Goal: Task Accomplishment & Management: Manage account settings

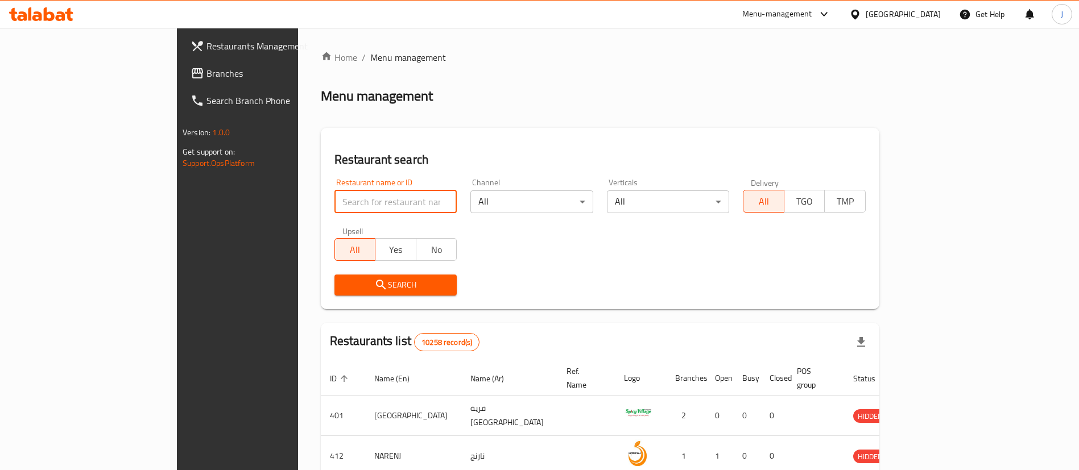
click at [335, 203] on input "search" at bounding box center [396, 202] width 123 height 23
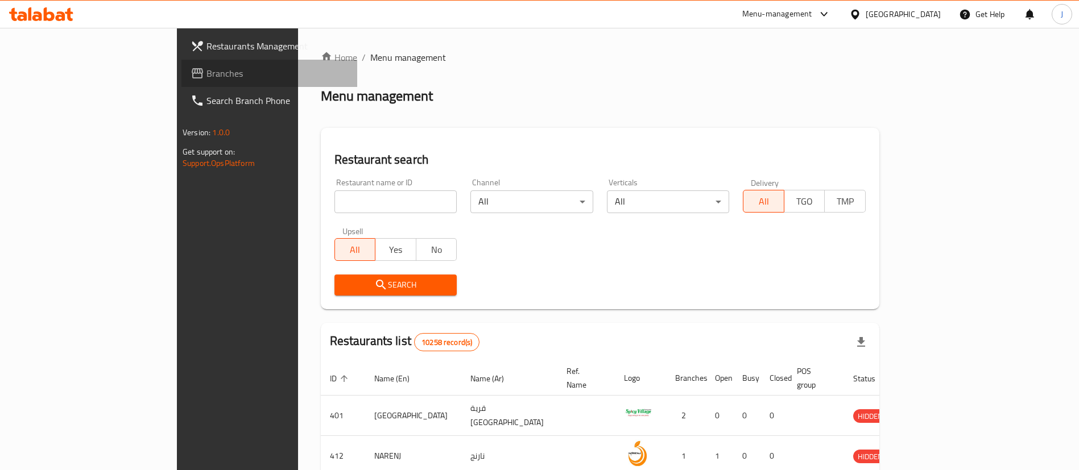
click at [207, 71] on span "Branches" at bounding box center [278, 74] width 142 height 14
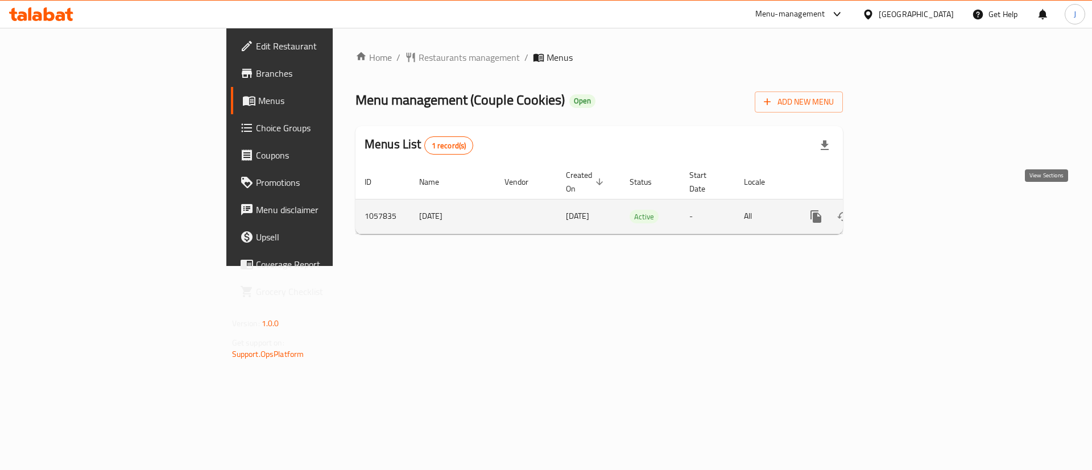
click at [905, 210] on icon "enhanced table" at bounding box center [898, 217] width 14 height 14
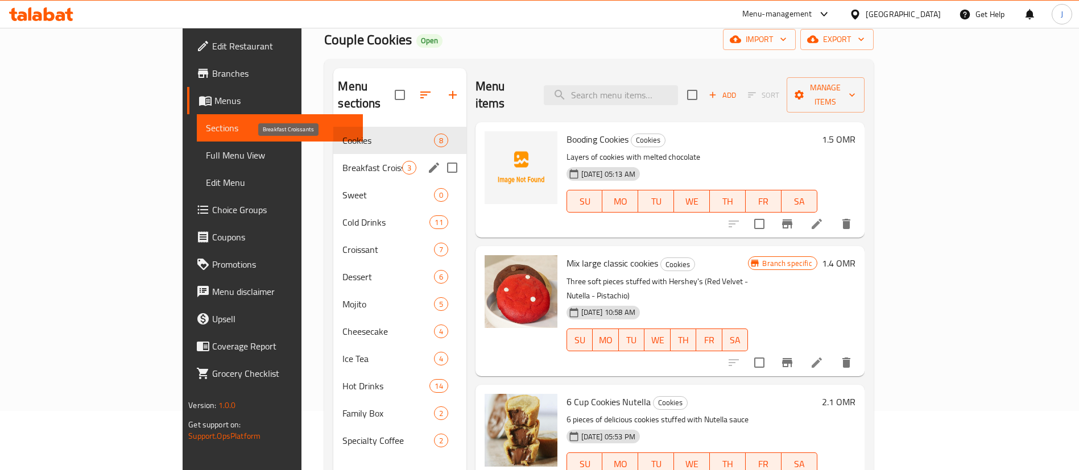
scroll to position [85, 0]
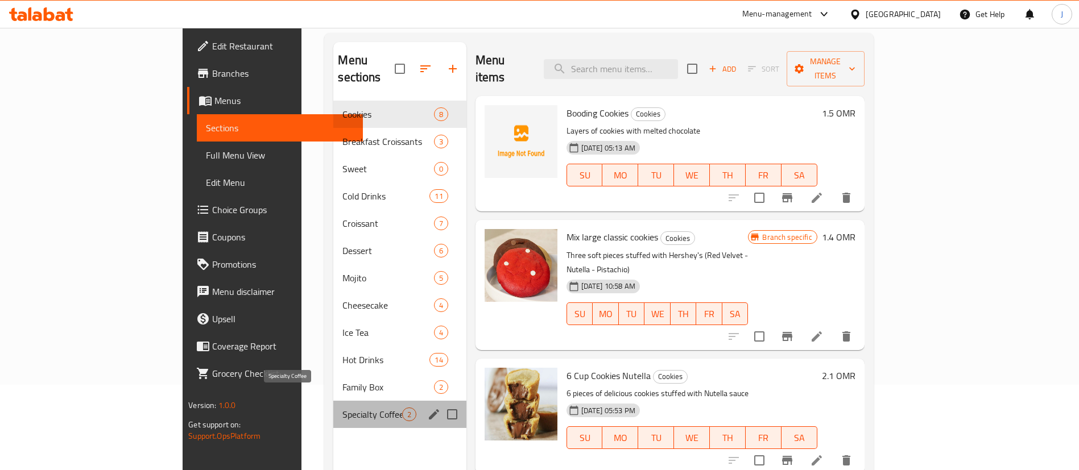
click at [342, 408] on span "Specialty Coffee" at bounding box center [371, 415] width 59 height 14
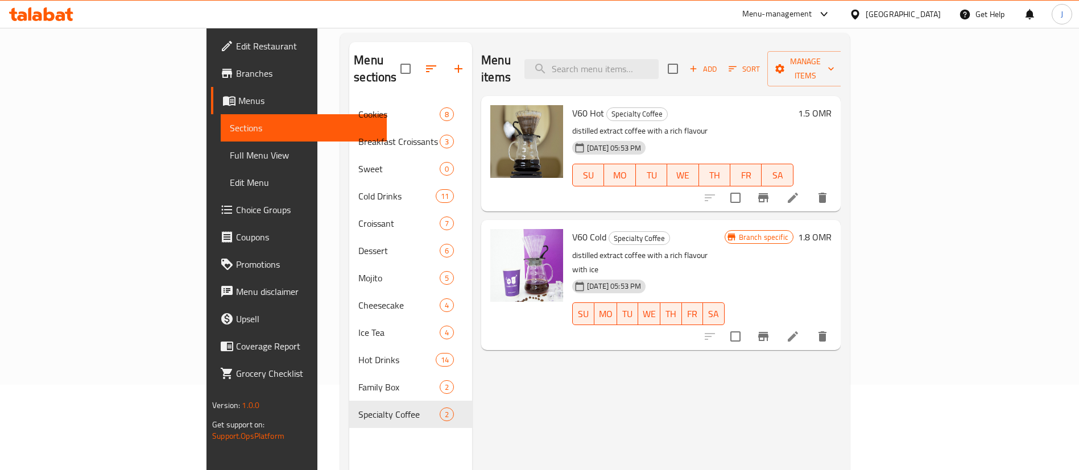
click at [832, 105] on h6 "1.5 OMR" at bounding box center [815, 113] width 34 height 16
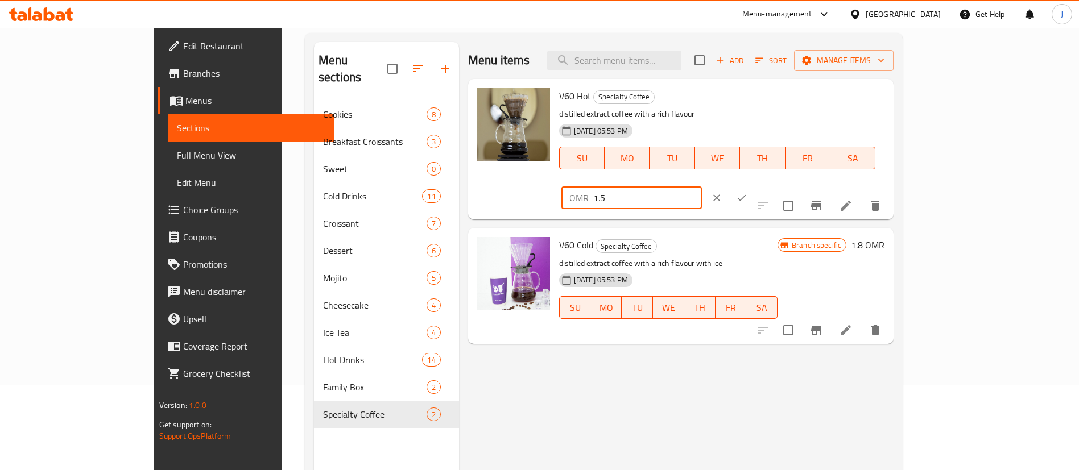
click at [702, 187] on input "1.5" at bounding box center [647, 198] width 109 height 23
type input "1.8"
click at [754, 185] on button "ok" at bounding box center [741, 197] width 25 height 25
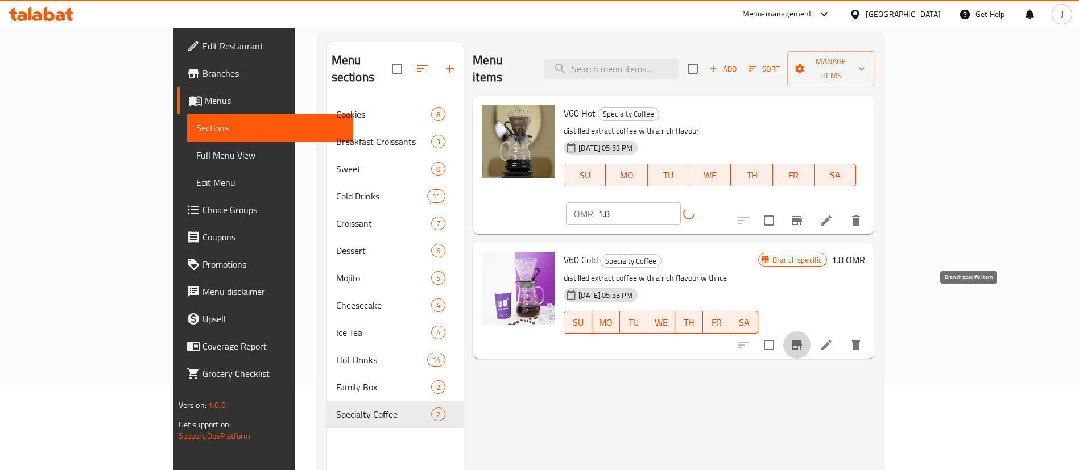
click at [802, 341] on icon "Branch-specific-item" at bounding box center [797, 345] width 10 height 9
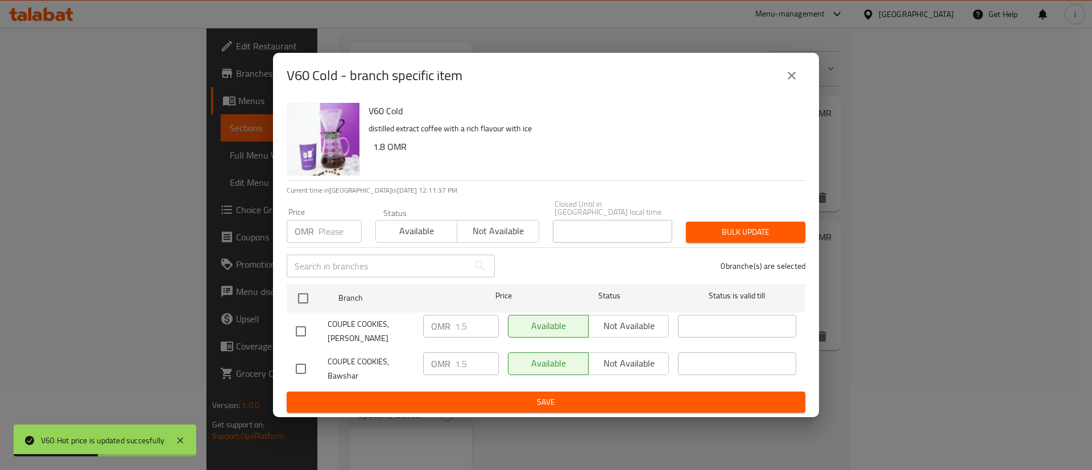
click at [790, 80] on icon "close" at bounding box center [792, 76] width 8 height 8
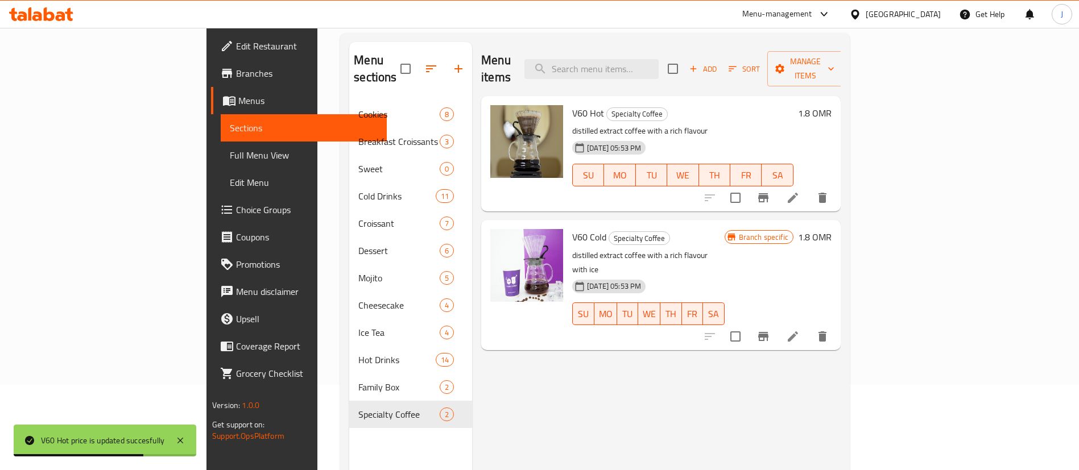
click at [832, 105] on h6 "1.8 OMR" at bounding box center [815, 113] width 34 height 16
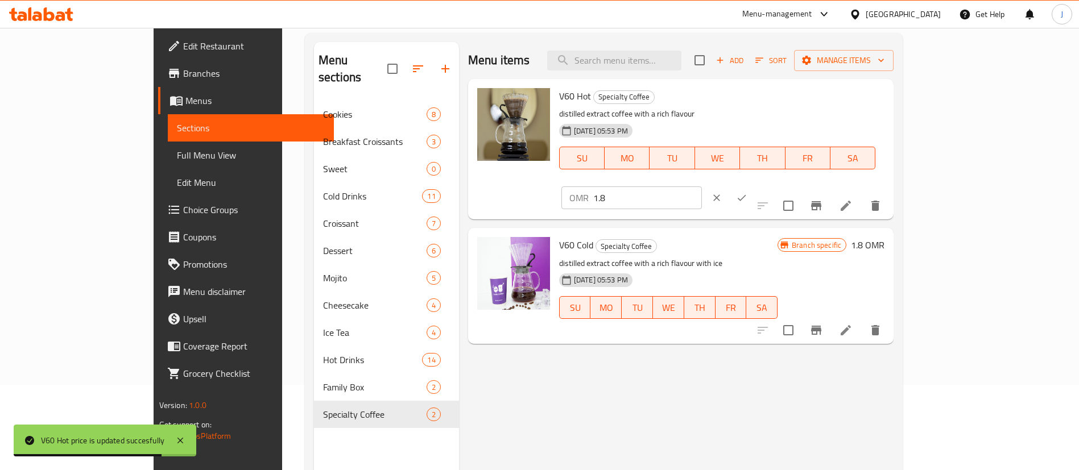
click at [702, 187] on input "1.8" at bounding box center [647, 198] width 109 height 23
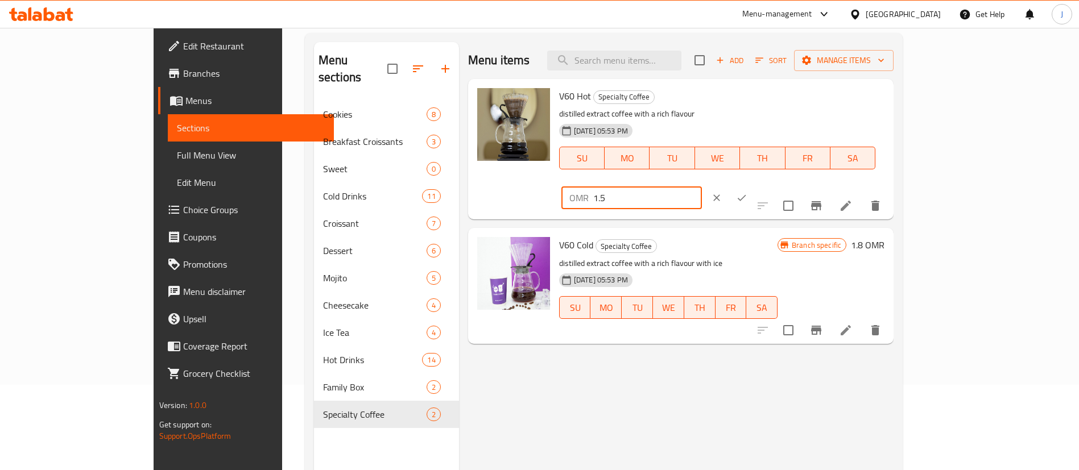
type input "1.5"
click at [748, 192] on icon "ok" at bounding box center [741, 197] width 11 height 11
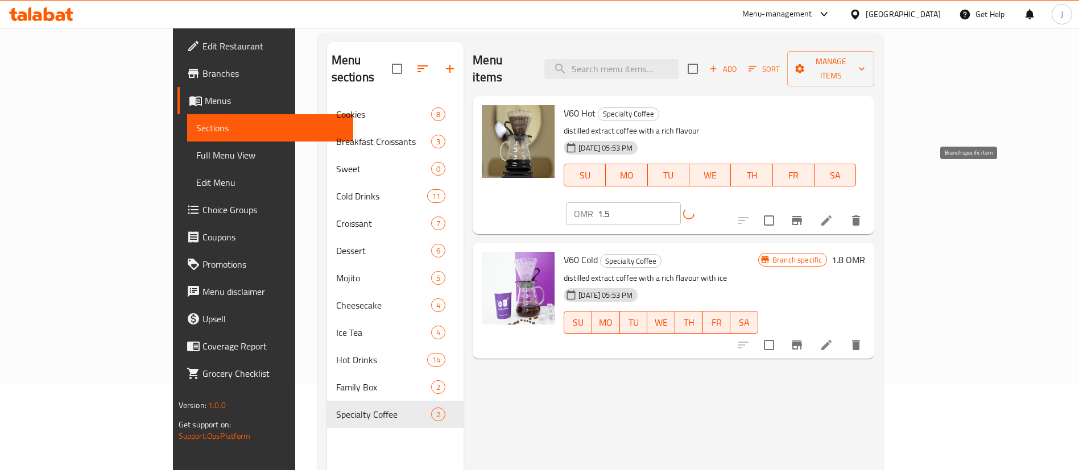
click at [802, 216] on icon "Branch-specific-item" at bounding box center [797, 220] width 10 height 9
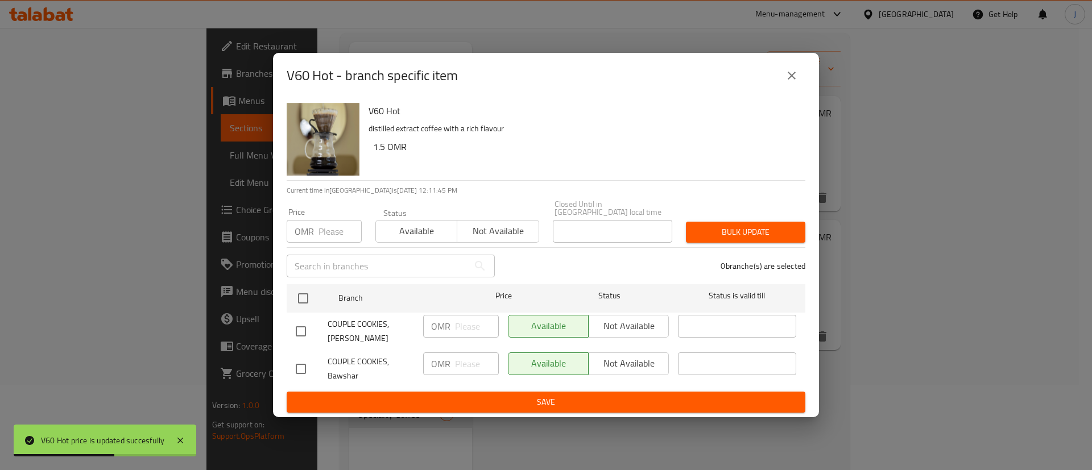
click at [304, 320] on input "checkbox" at bounding box center [301, 332] width 24 height 24
checkbox input "true"
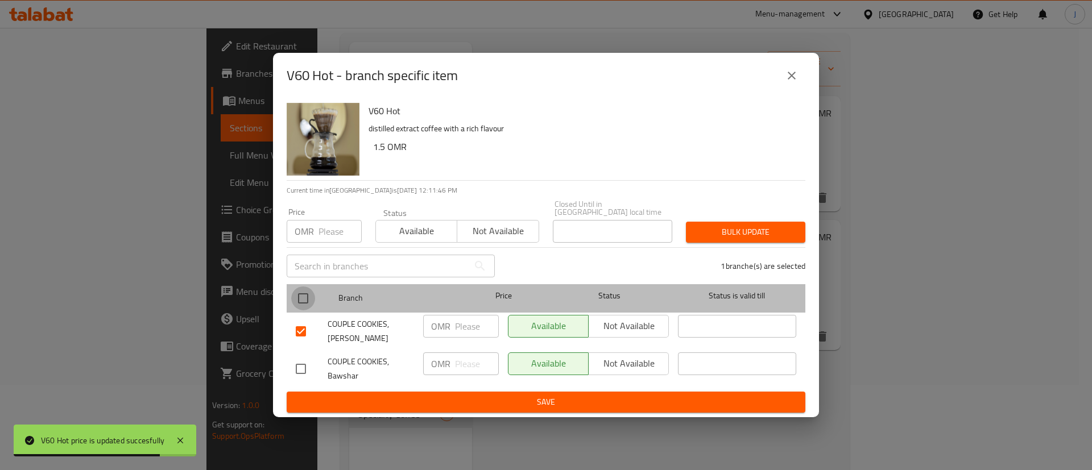
click at [304, 297] on input "checkbox" at bounding box center [303, 299] width 24 height 24
checkbox input "true"
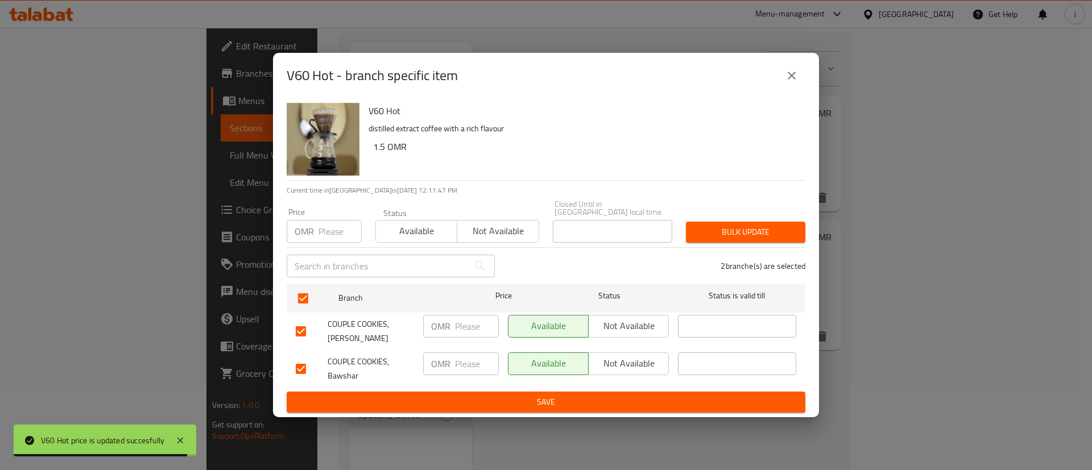
click at [463, 366] on input "number" at bounding box center [477, 364] width 44 height 23
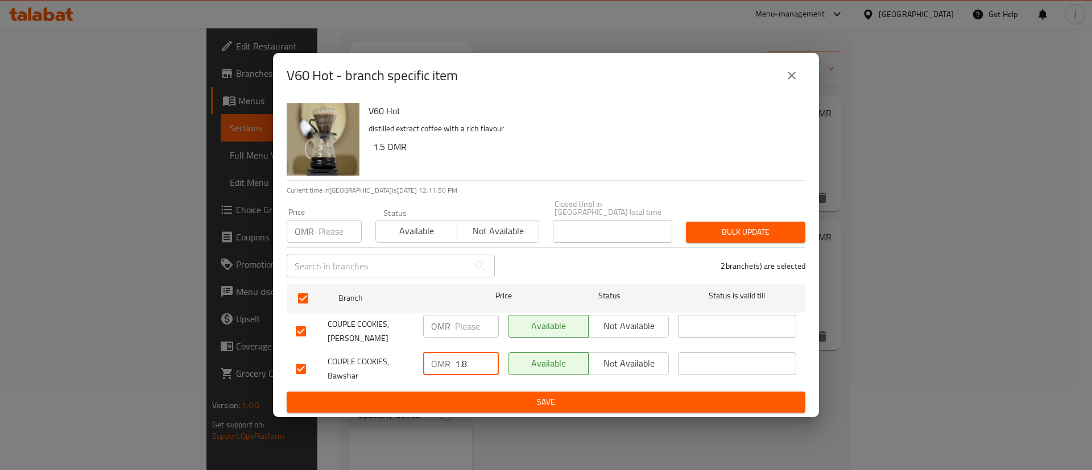
type input "1.8"
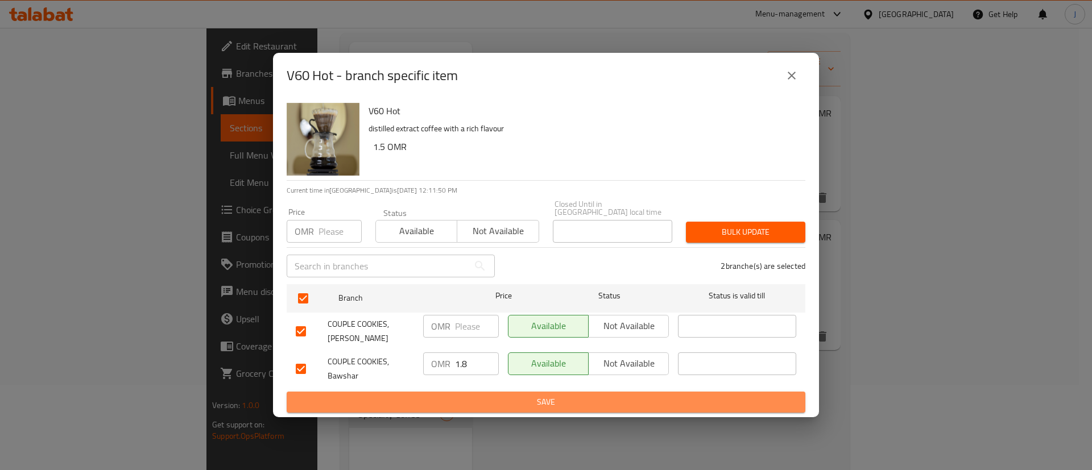
click at [486, 395] on span "Save" at bounding box center [546, 402] width 501 height 14
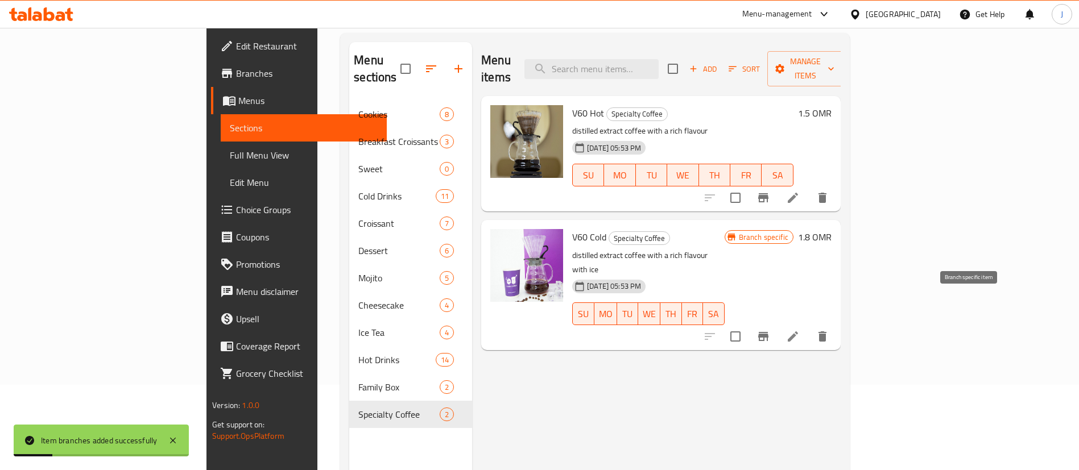
click at [777, 323] on button "Branch-specific-item" at bounding box center [763, 336] width 27 height 27
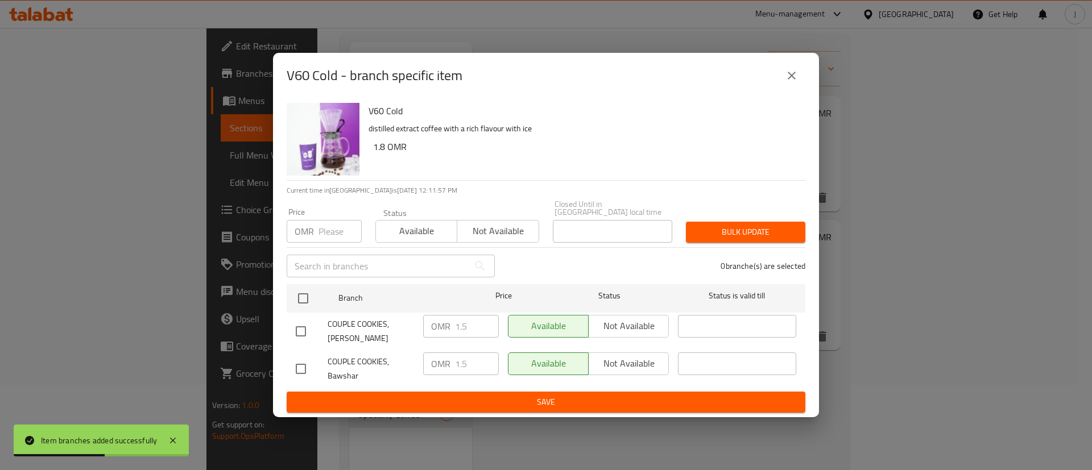
click at [306, 323] on input "checkbox" at bounding box center [301, 332] width 24 height 24
checkbox input "true"
click at [306, 358] on input "checkbox" at bounding box center [301, 369] width 24 height 24
checkbox input "true"
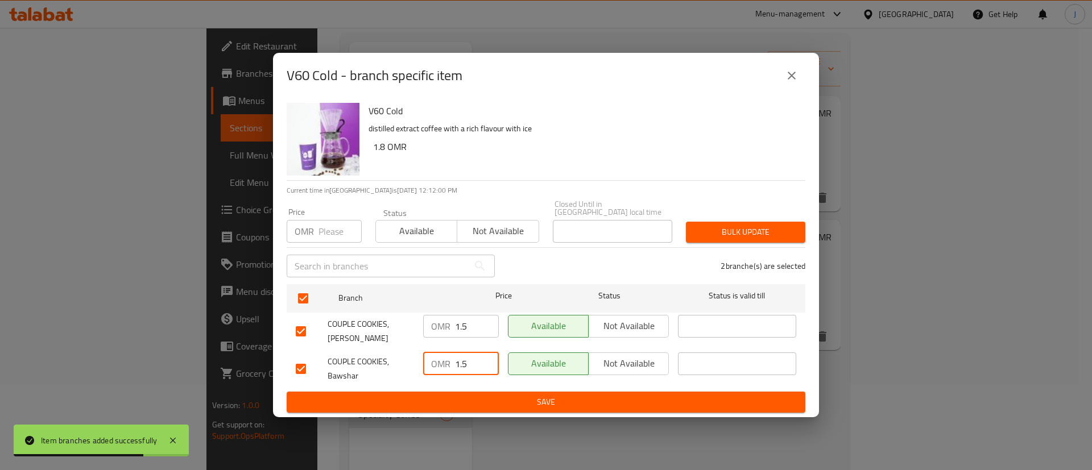
drag, startPoint x: 470, startPoint y: 362, endPoint x: 448, endPoint y: 360, distance: 22.9
click at [448, 360] on div "OMR 1.5 ​" at bounding box center [461, 364] width 76 height 23
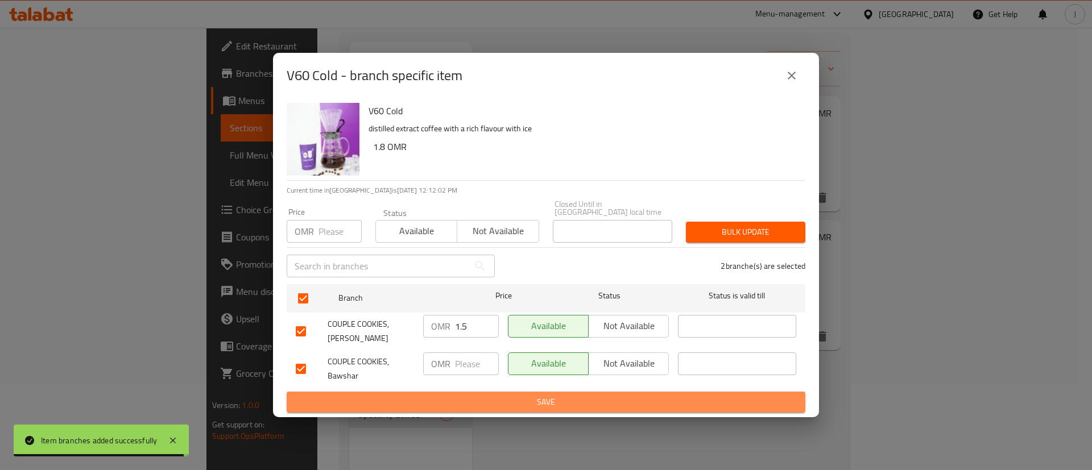
click at [531, 392] on button "Save" at bounding box center [546, 402] width 519 height 21
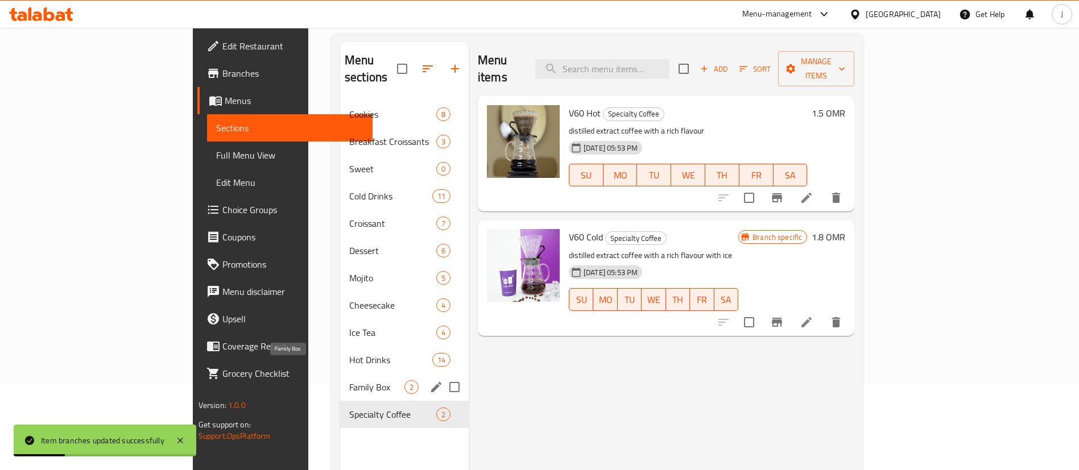
click at [349, 381] on span "Family Box" at bounding box center [376, 388] width 55 height 14
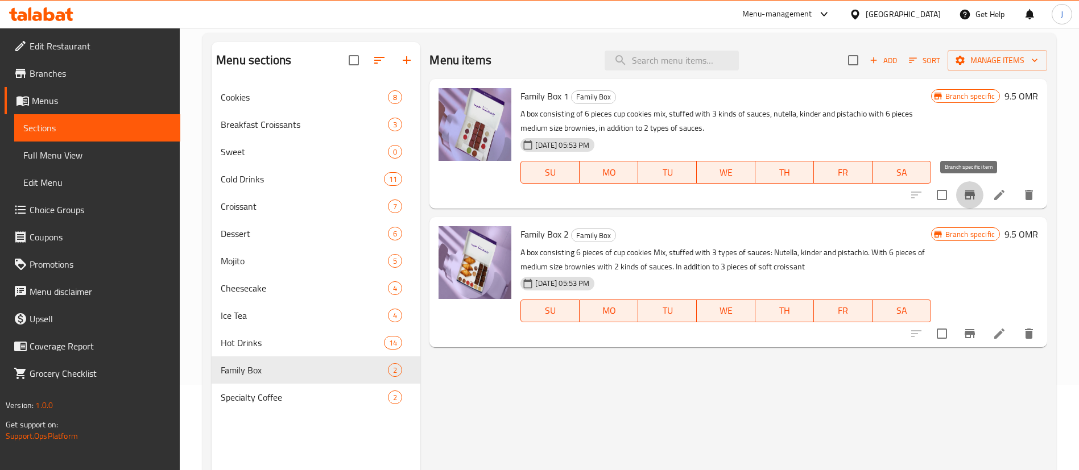
click at [963, 189] on icon "Branch-specific-item" at bounding box center [970, 195] width 14 height 14
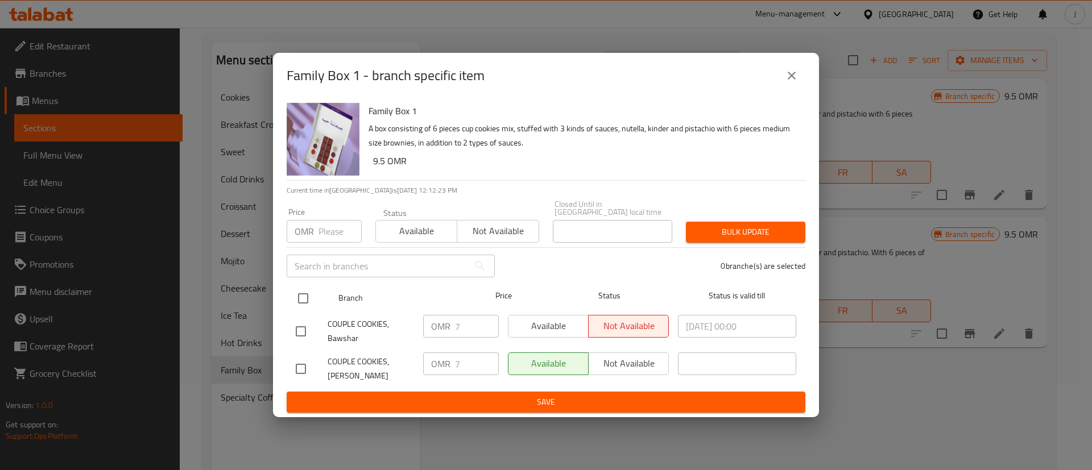
click at [304, 292] on input "checkbox" at bounding box center [303, 299] width 24 height 24
checkbox input "true"
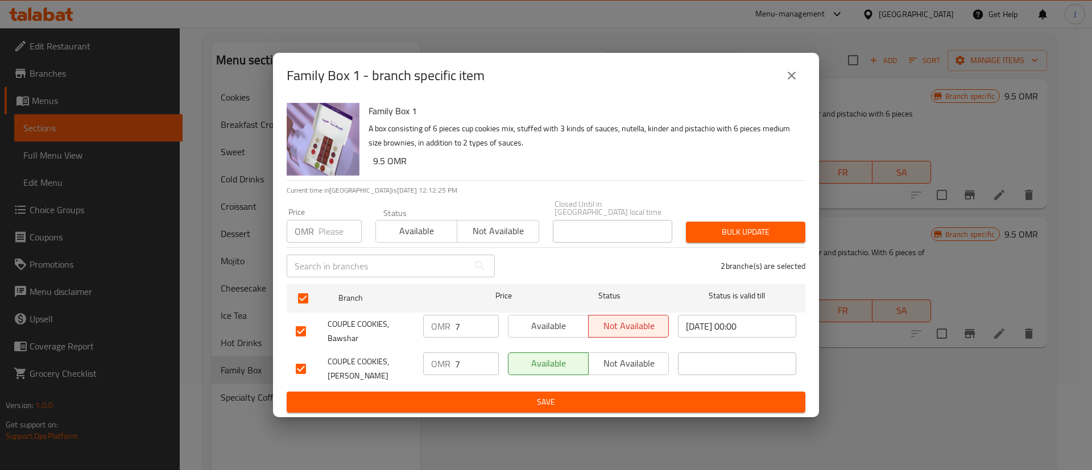
click at [469, 324] on input "7" at bounding box center [477, 326] width 44 height 23
type input "7.1"
click at [505, 397] on span "Save" at bounding box center [546, 402] width 501 height 14
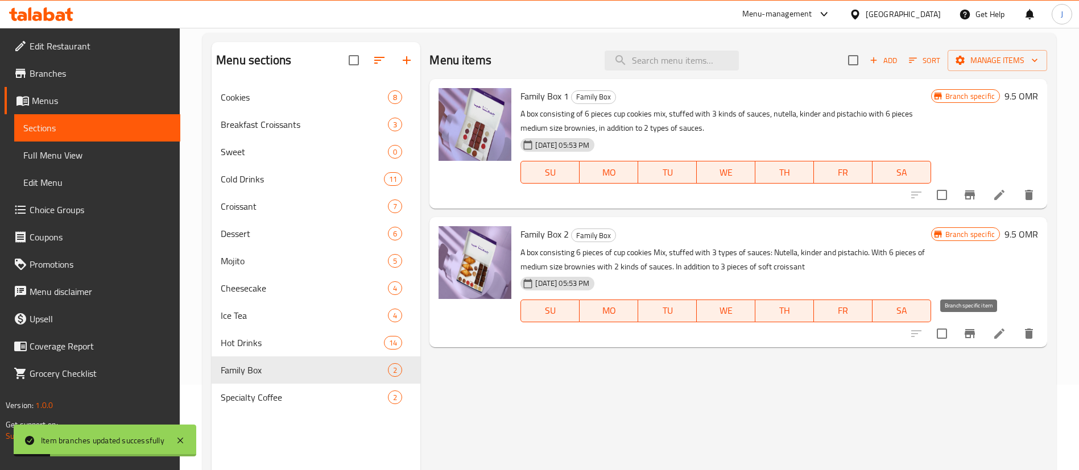
click at [972, 332] on icon "Branch-specific-item" at bounding box center [970, 333] width 10 height 9
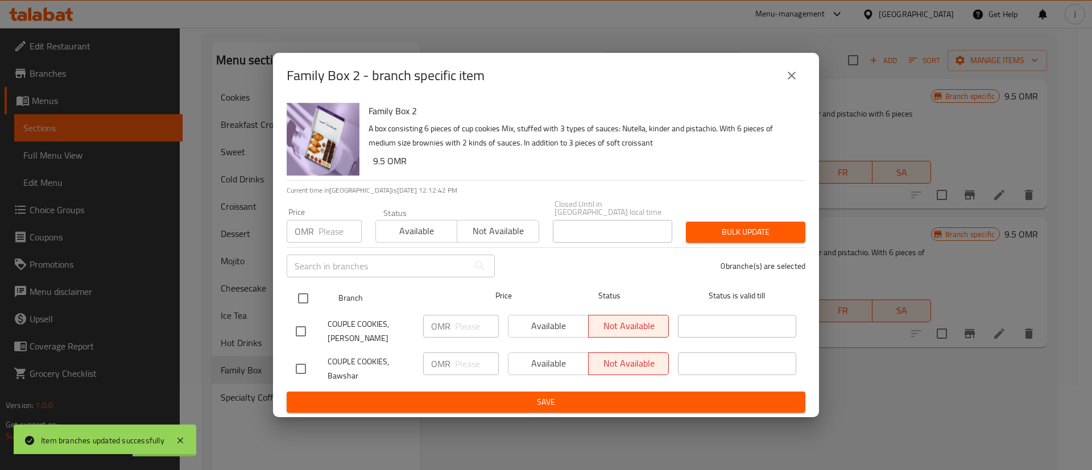
click at [300, 291] on input "checkbox" at bounding box center [303, 299] width 24 height 24
checkbox input "true"
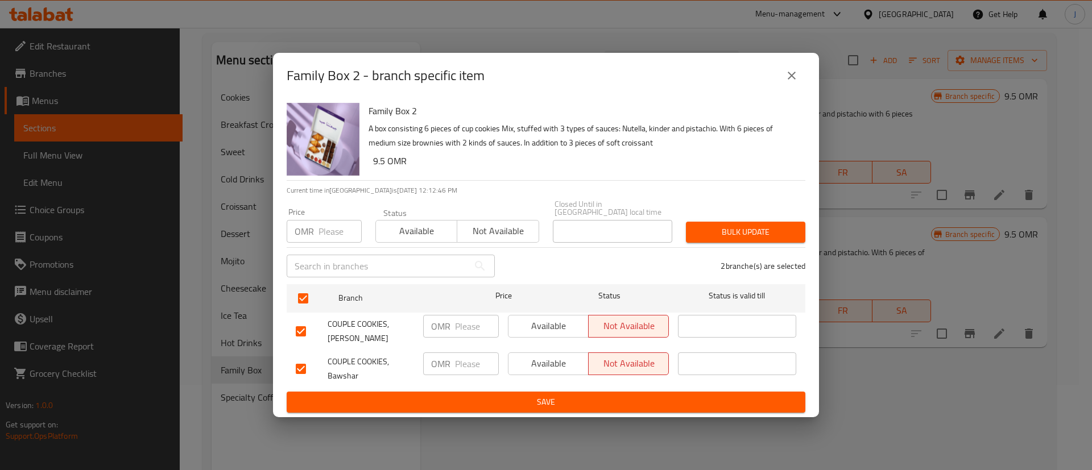
click at [456, 361] on input "number" at bounding box center [477, 364] width 44 height 23
type input "9.6"
click at [584, 411] on div "Family Box 2 A box consisting 6 pieces of cup cookies Mix, stuffed with 3 types…" at bounding box center [546, 258] width 546 height 320
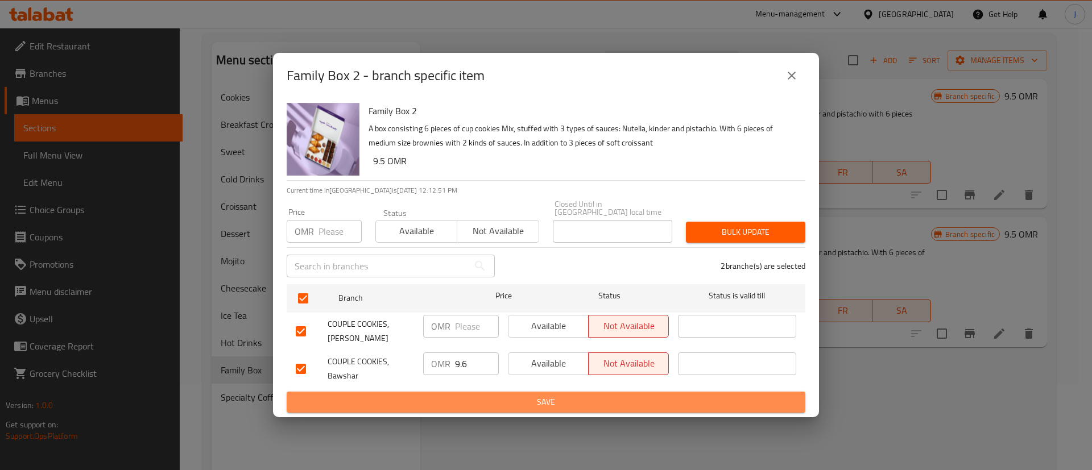
click at [582, 403] on span "Save" at bounding box center [546, 402] width 501 height 14
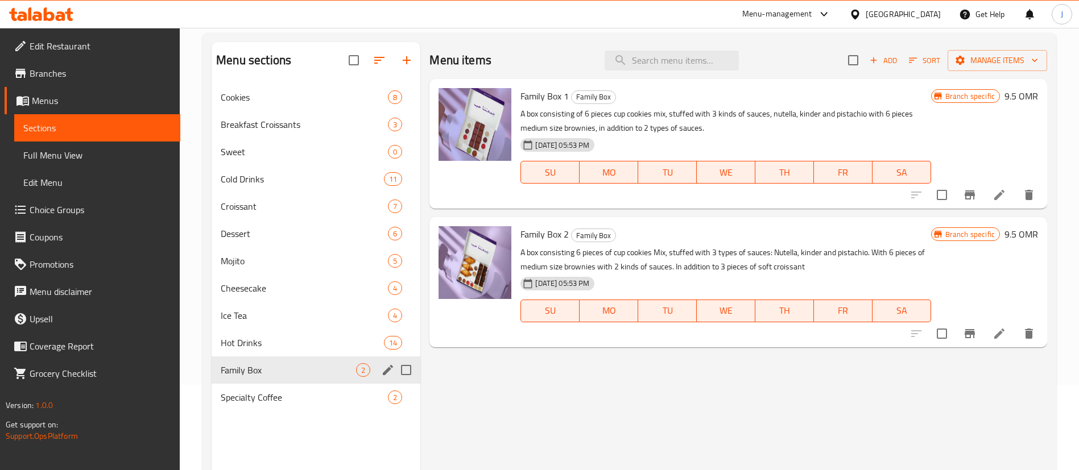
click at [313, 357] on div "Family Box 2" at bounding box center [316, 370] width 209 height 27
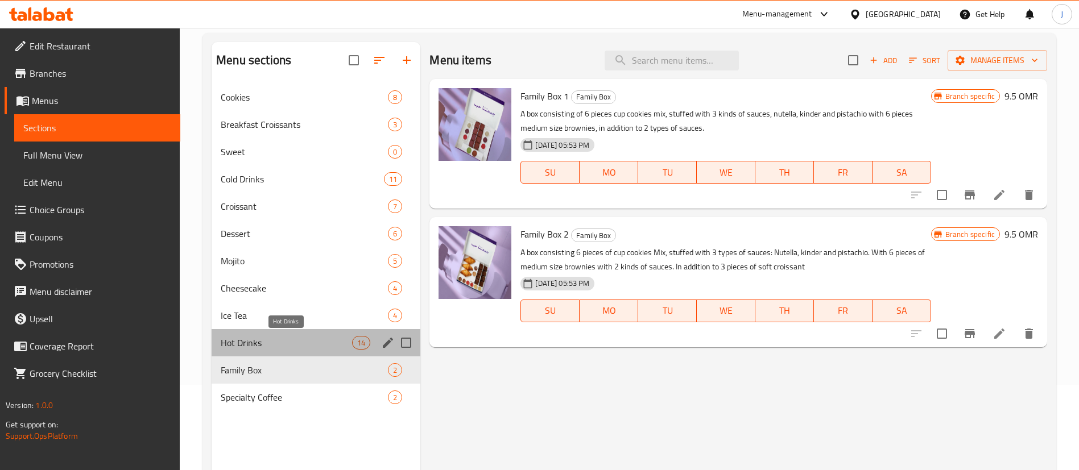
click at [311, 348] on span "Hot Drinks" at bounding box center [286, 343] width 131 height 14
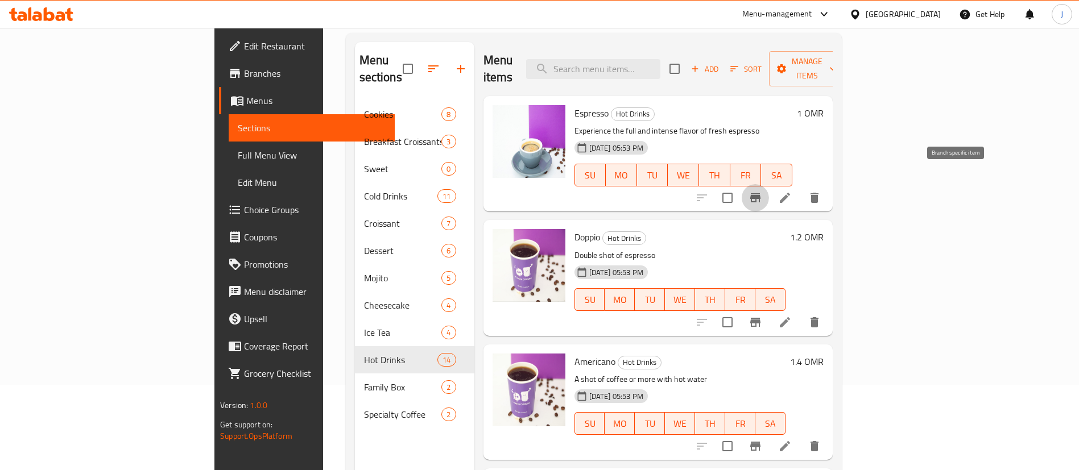
click at [769, 184] on button "Branch-specific-item" at bounding box center [755, 197] width 27 height 27
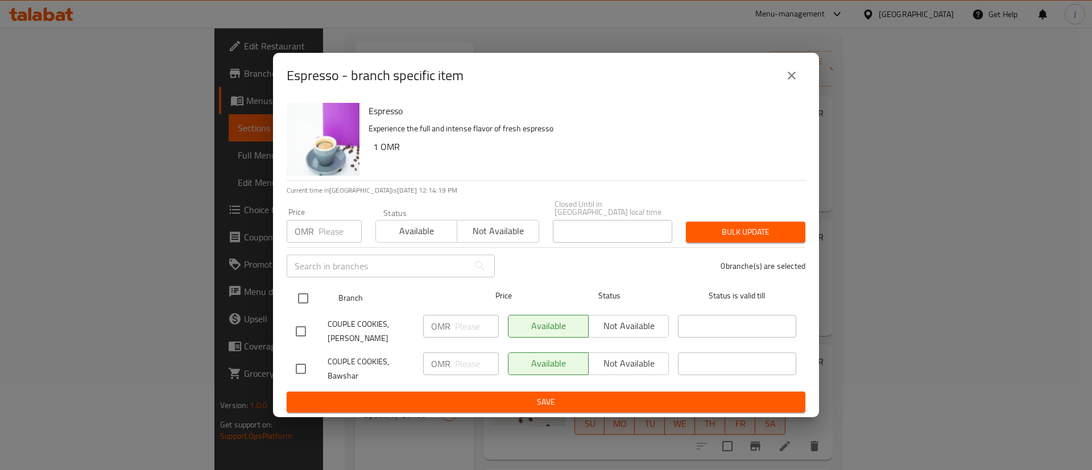
click at [304, 296] on input "checkbox" at bounding box center [303, 299] width 24 height 24
checkbox input "true"
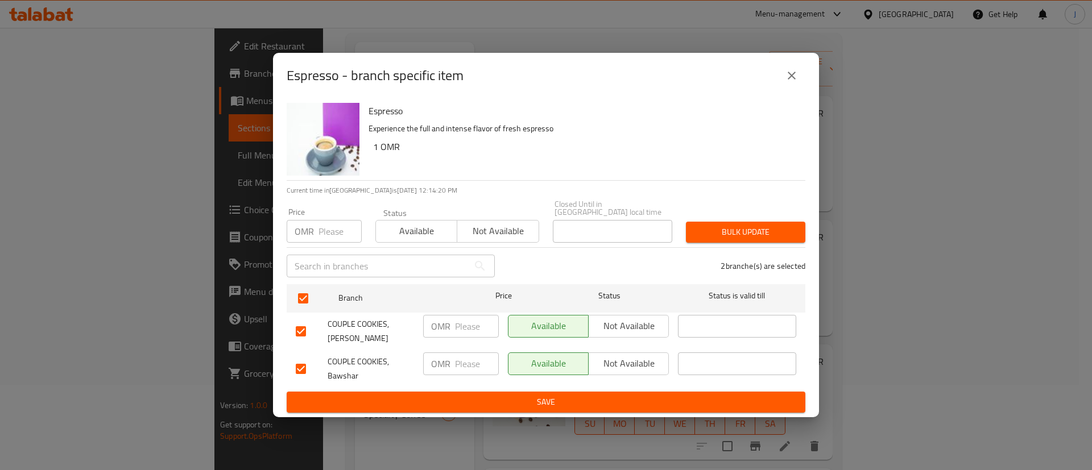
click at [464, 358] on input "number" at bounding box center [477, 364] width 44 height 23
type input "1.1"
click at [506, 398] on span "Save" at bounding box center [546, 402] width 501 height 14
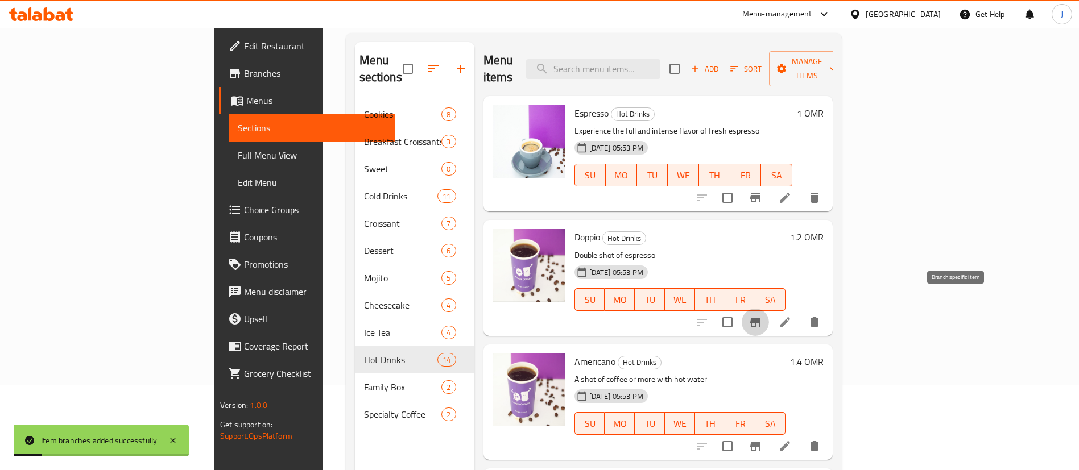
click at [761, 318] on icon "Branch-specific-item" at bounding box center [755, 322] width 10 height 9
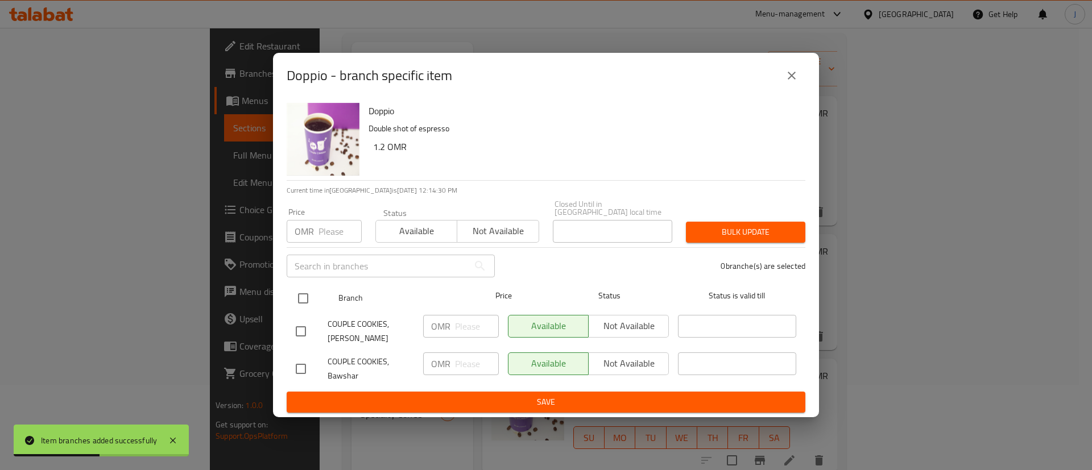
click at [301, 295] on input "checkbox" at bounding box center [303, 299] width 24 height 24
checkbox input "true"
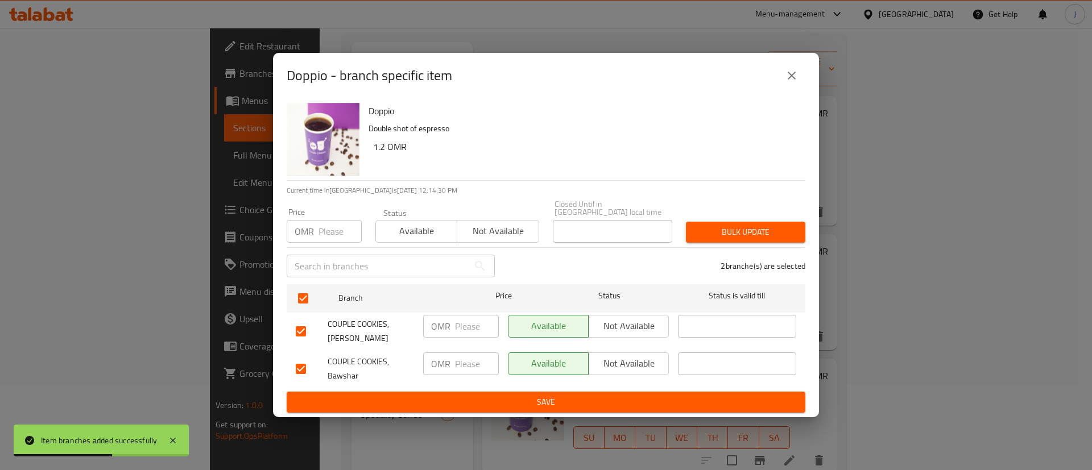
click at [457, 367] on input "number" at bounding box center [477, 364] width 44 height 23
type input "1.3"
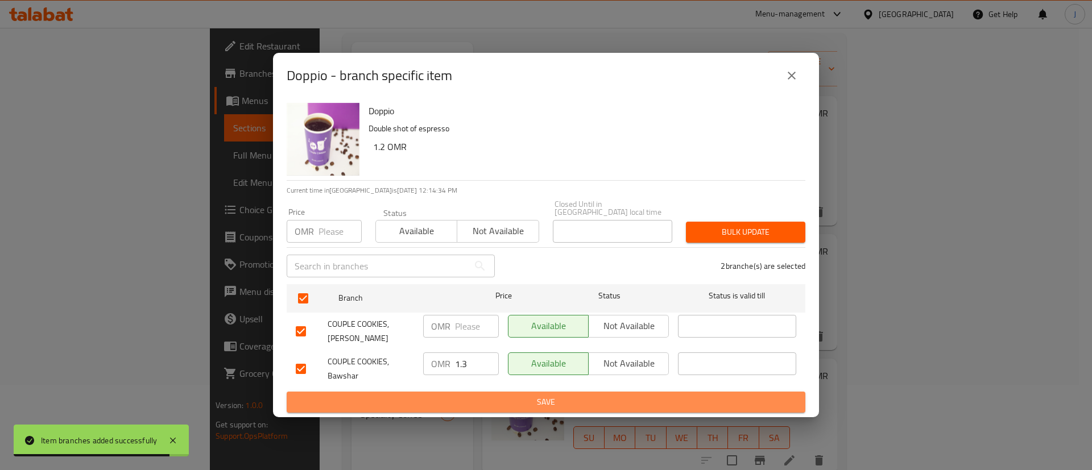
click at [475, 402] on span "Save" at bounding box center [546, 402] width 501 height 14
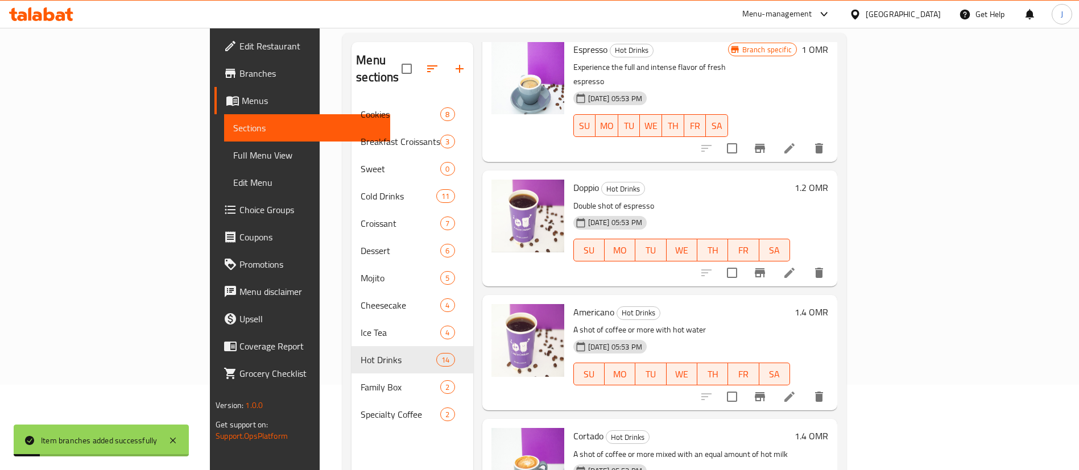
scroll to position [85, 0]
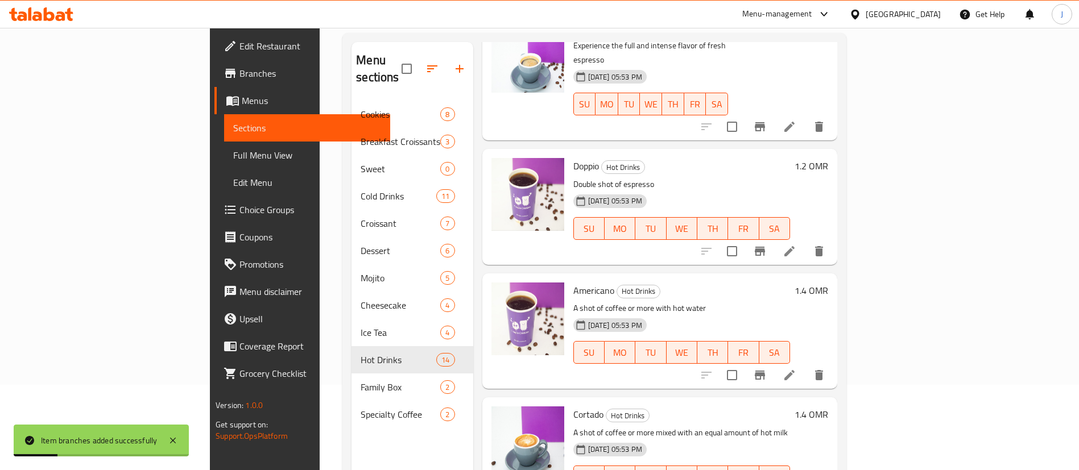
click at [765, 371] on icon "Branch-specific-item" at bounding box center [760, 375] width 10 height 9
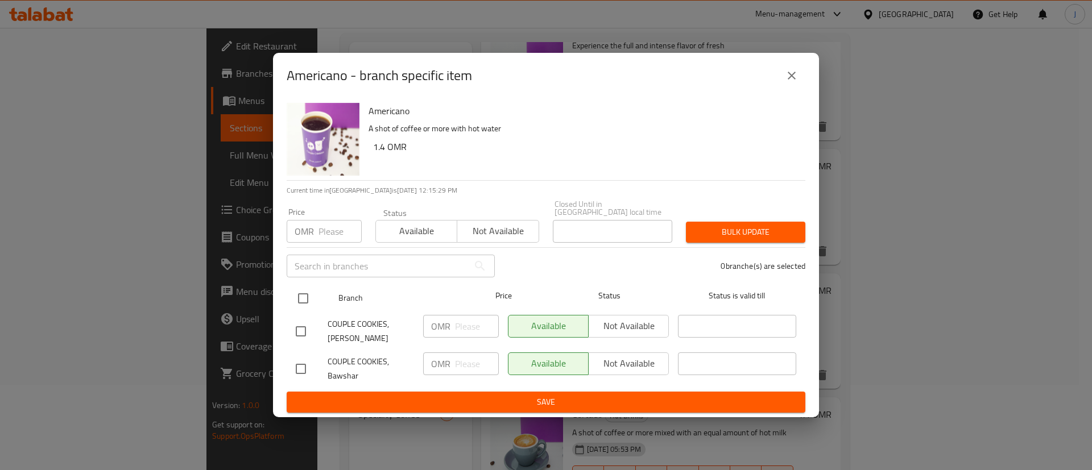
click at [307, 292] on input "checkbox" at bounding box center [303, 299] width 24 height 24
checkbox input "true"
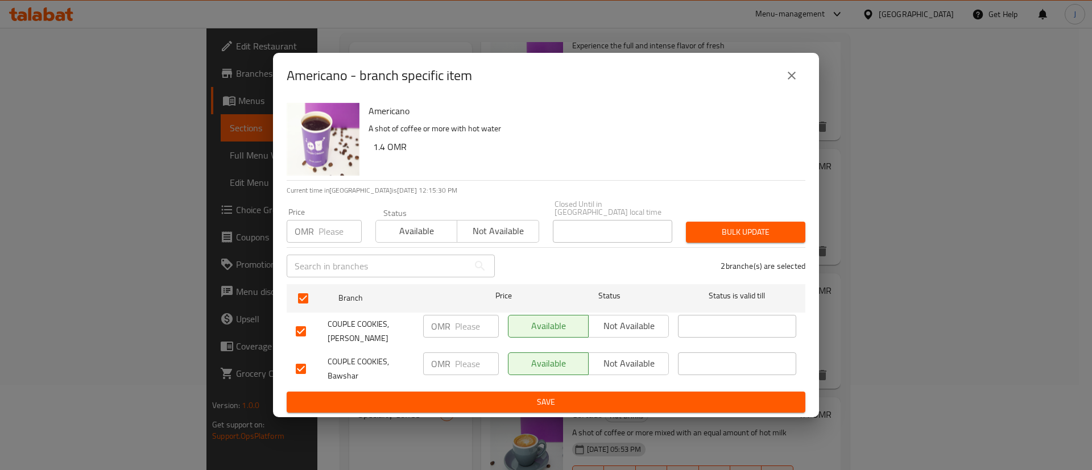
click at [465, 359] on input "number" at bounding box center [477, 364] width 44 height 23
type input "1.5"
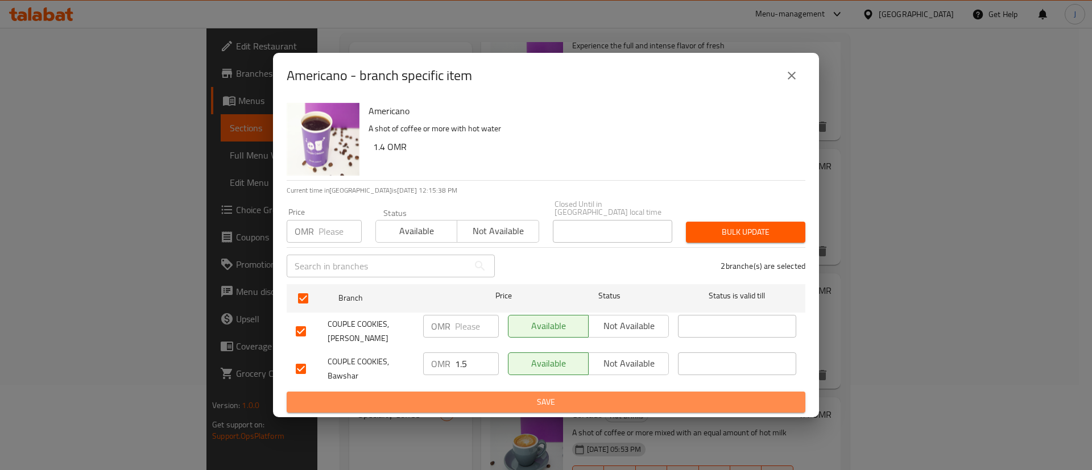
click at [494, 400] on span "Save" at bounding box center [546, 402] width 501 height 14
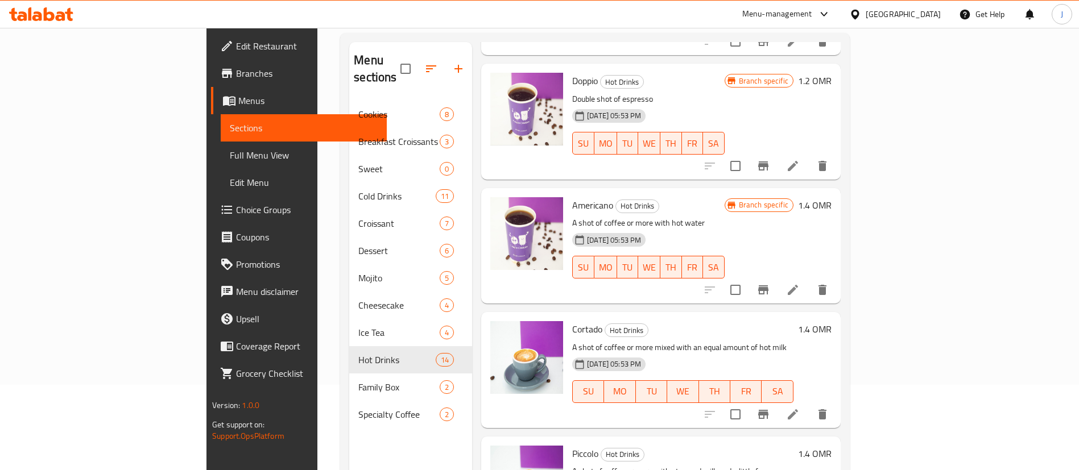
scroll to position [256, 0]
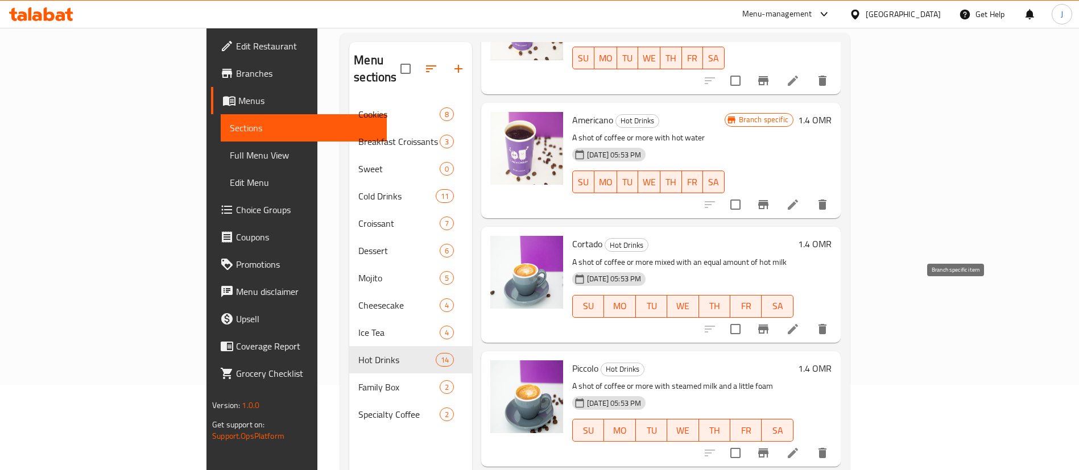
click at [769, 325] on icon "Branch-specific-item" at bounding box center [763, 329] width 10 height 9
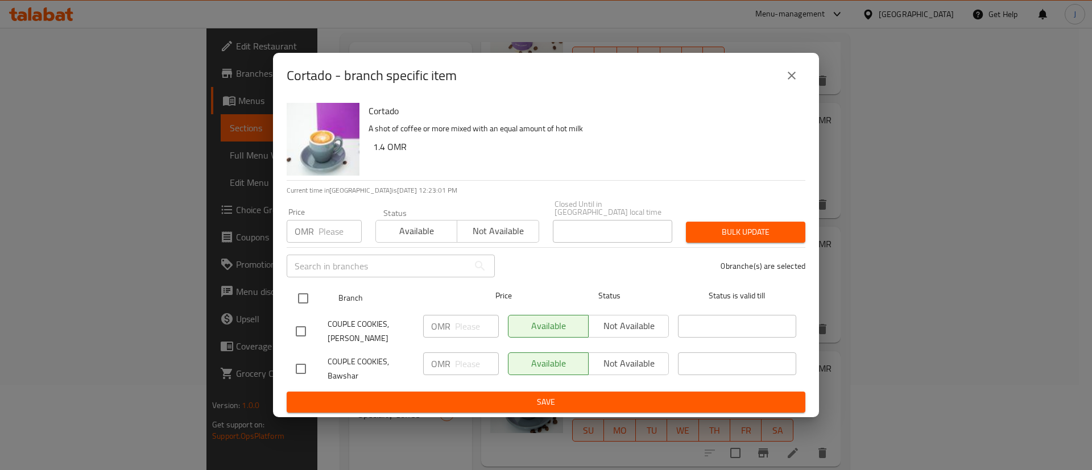
click at [306, 290] on input "checkbox" at bounding box center [303, 299] width 24 height 24
checkbox input "true"
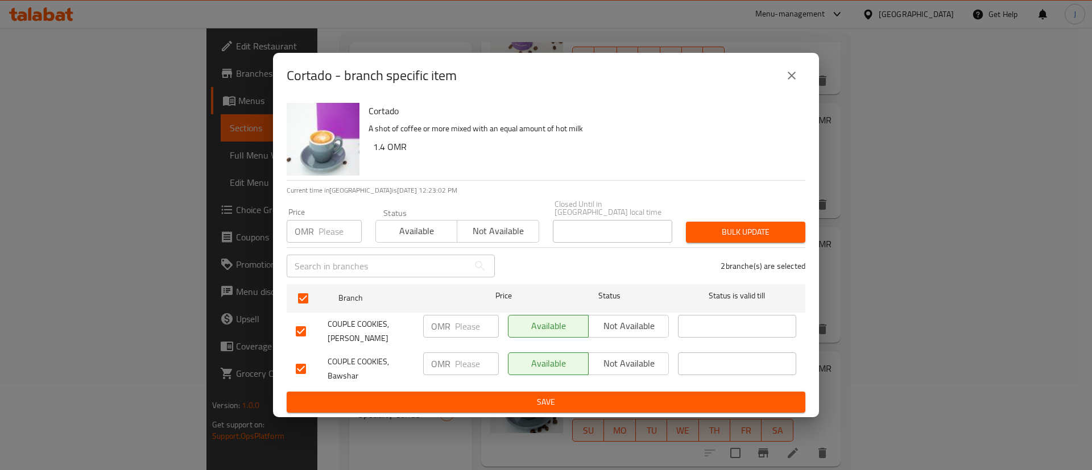
click at [473, 364] on input "number" at bounding box center [477, 364] width 44 height 23
type input "1.5"
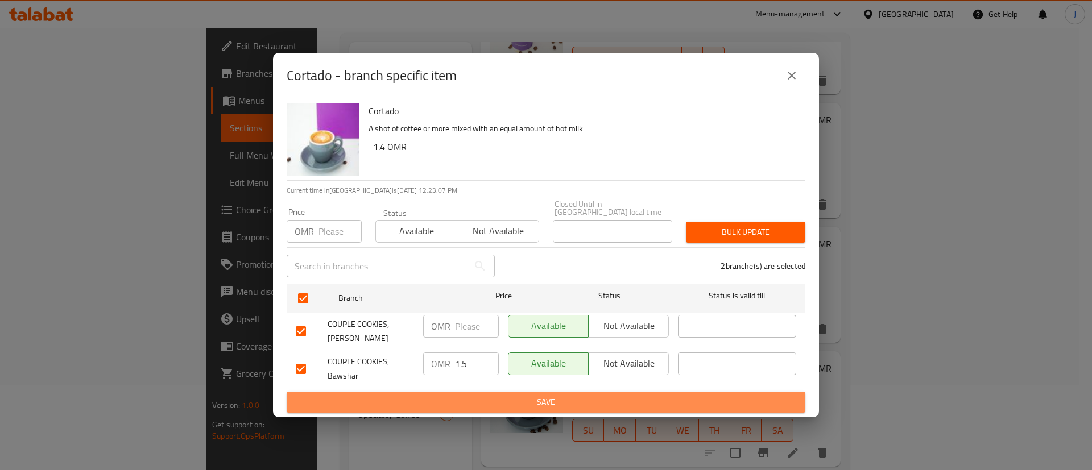
click at [492, 398] on span "Save" at bounding box center [546, 402] width 501 height 14
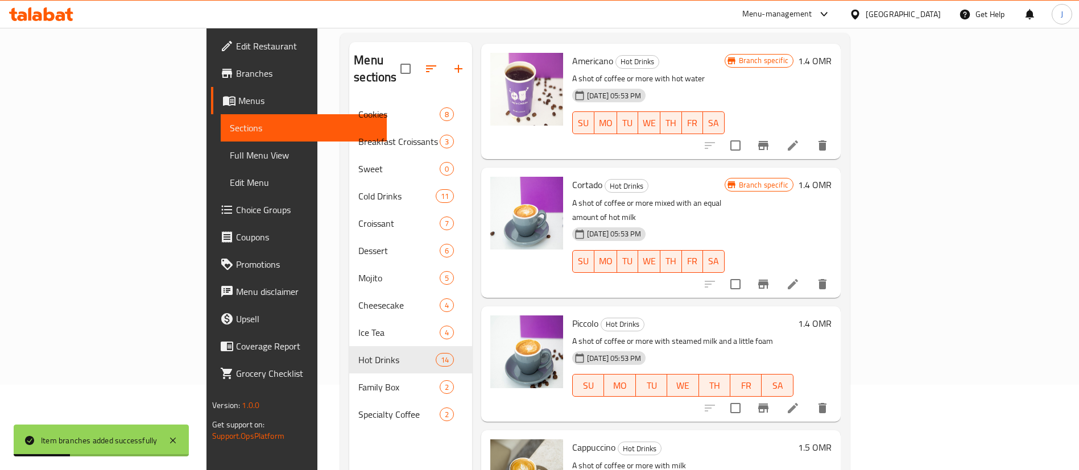
scroll to position [427, 0]
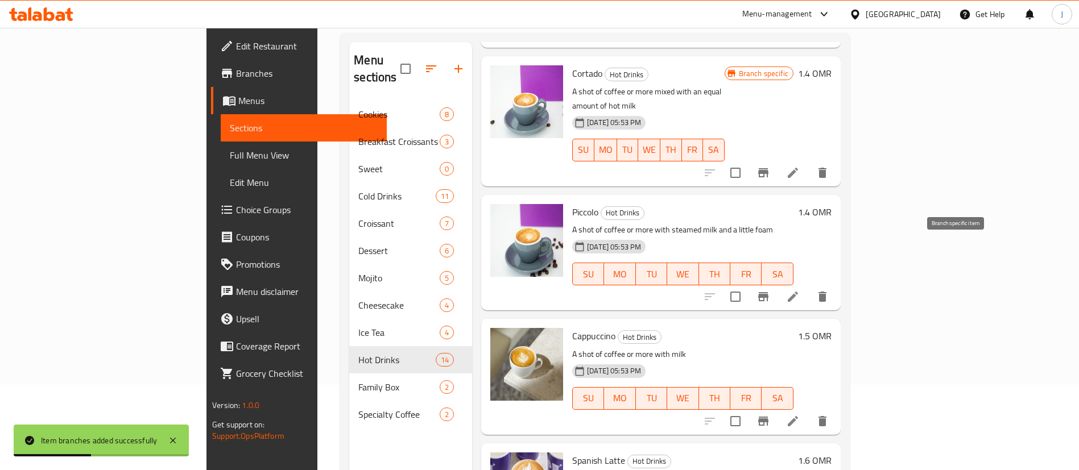
click at [769, 292] on icon "Branch-specific-item" at bounding box center [763, 296] width 10 height 9
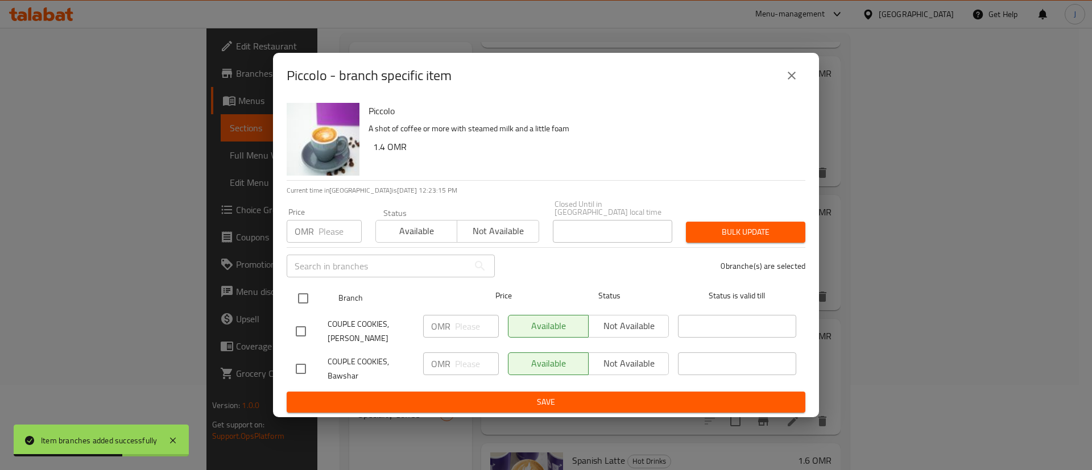
click at [300, 294] on input "checkbox" at bounding box center [303, 299] width 24 height 24
checkbox input "true"
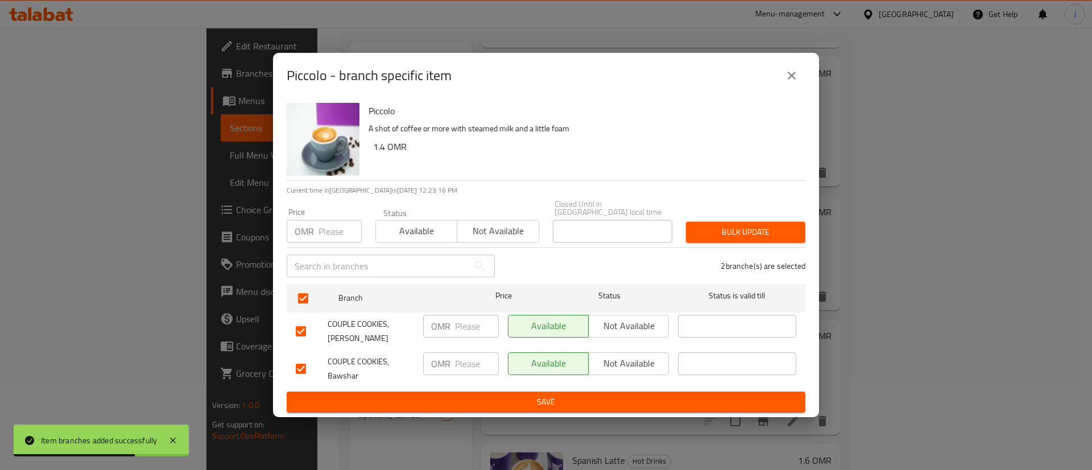
click at [455, 357] on input "number" at bounding box center [477, 364] width 44 height 23
paste input "1.5"
type input "1.5"
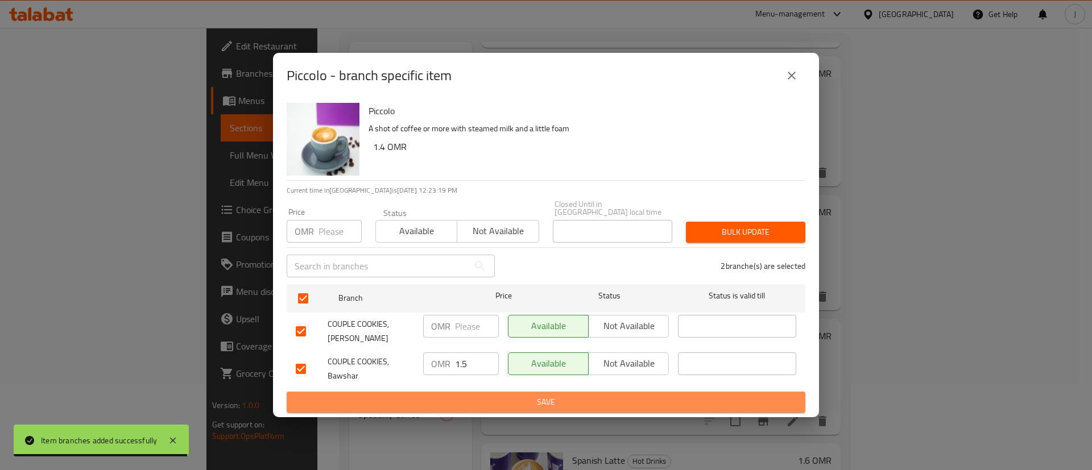
click at [559, 401] on span "Save" at bounding box center [546, 402] width 501 height 14
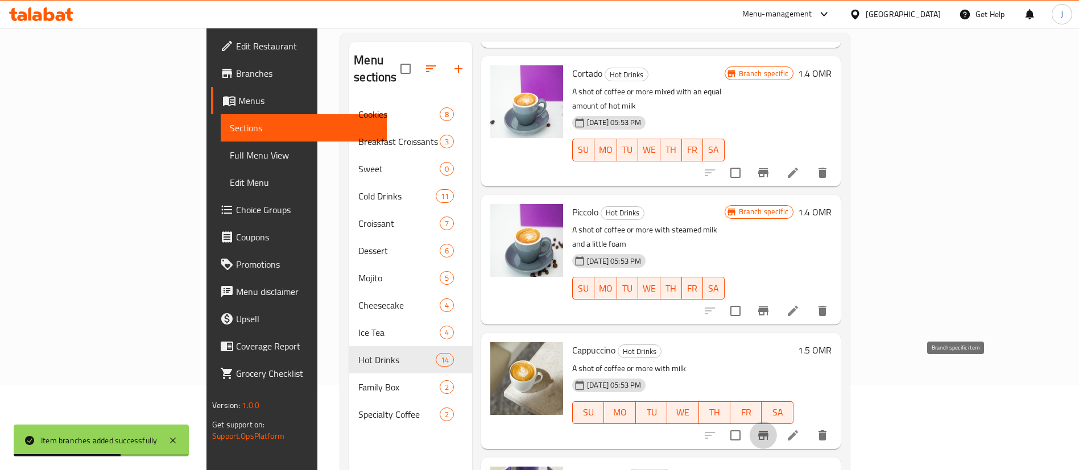
click at [777, 422] on button "Branch-specific-item" at bounding box center [763, 435] width 27 height 27
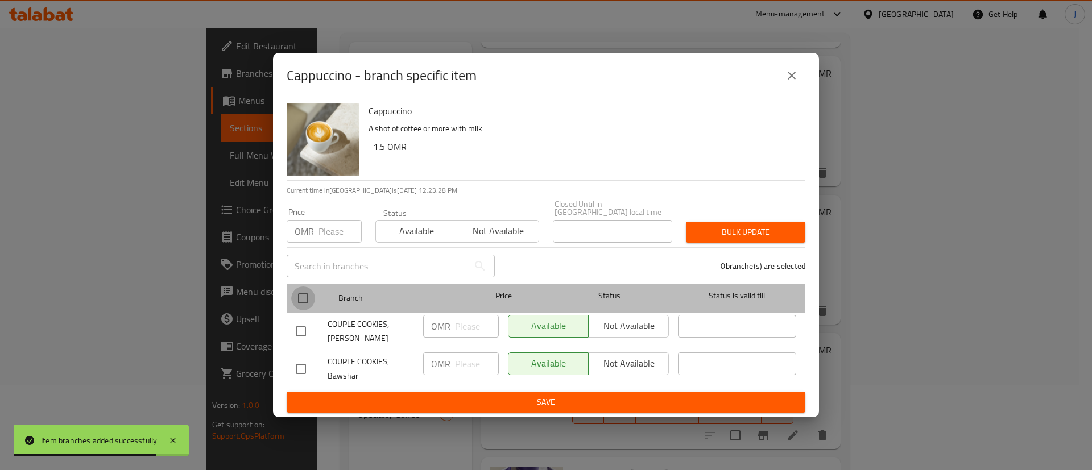
click at [308, 295] on input "checkbox" at bounding box center [303, 299] width 24 height 24
checkbox input "true"
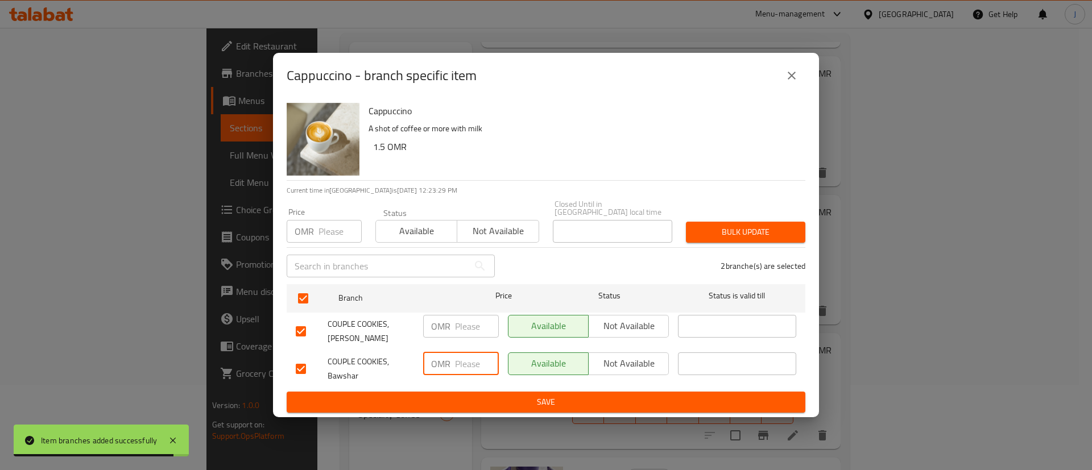
click at [460, 361] on input "number" at bounding box center [477, 364] width 44 height 23
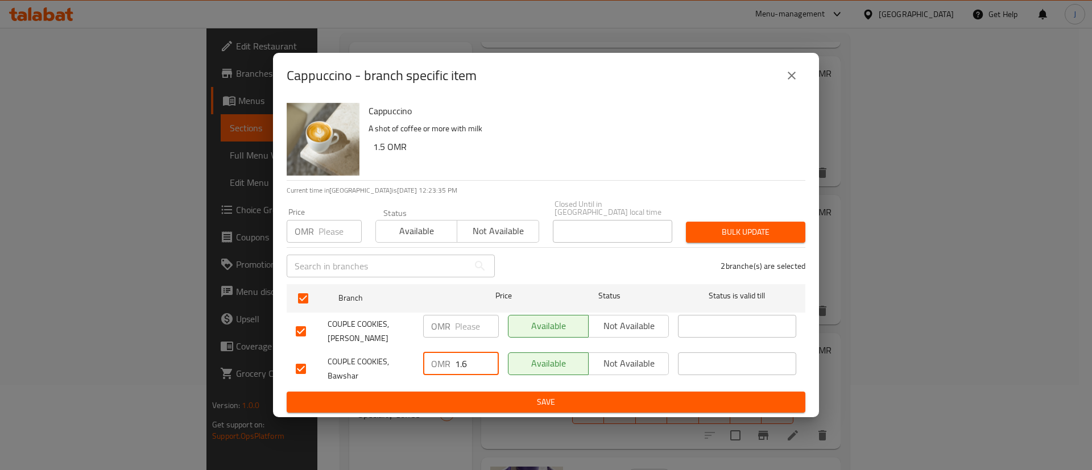
type input "1.6"
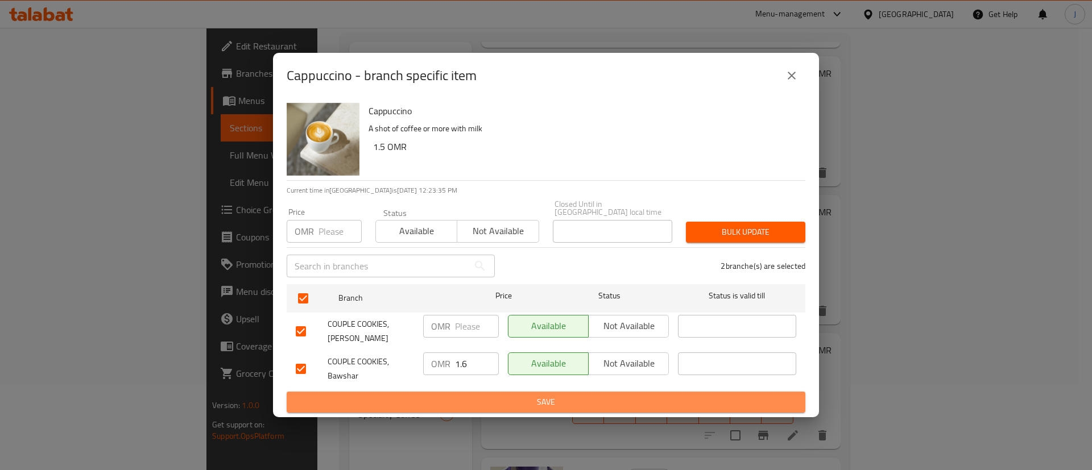
click at [517, 407] on button "Save" at bounding box center [546, 402] width 519 height 21
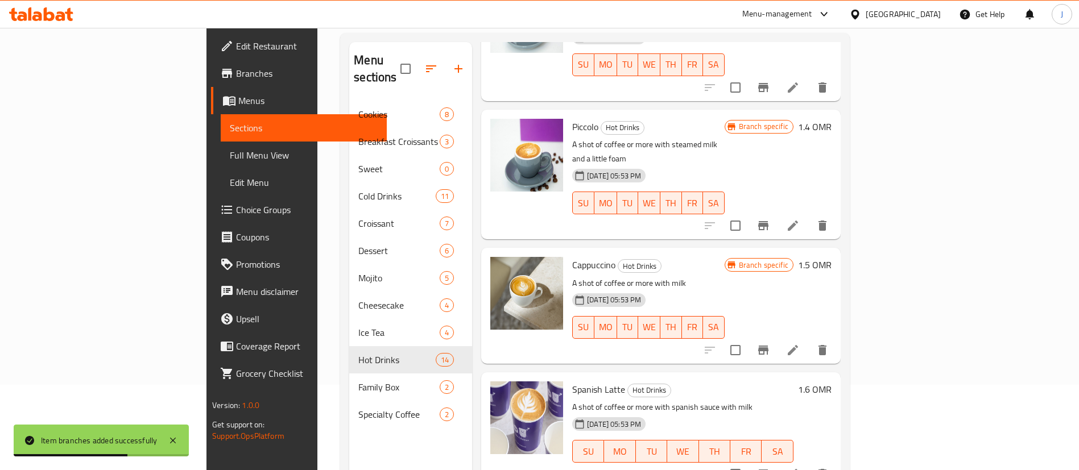
scroll to position [597, 0]
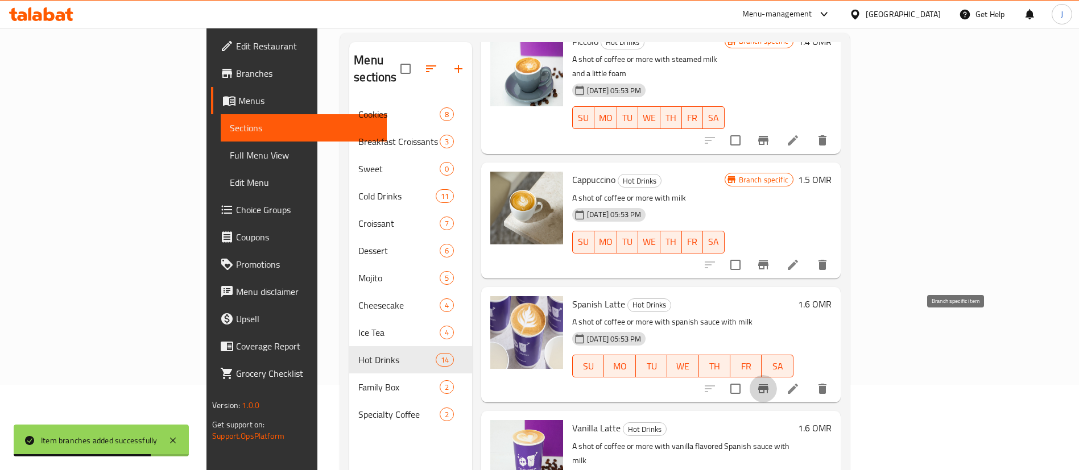
click at [770, 382] on icon "Branch-specific-item" at bounding box center [764, 389] width 14 height 14
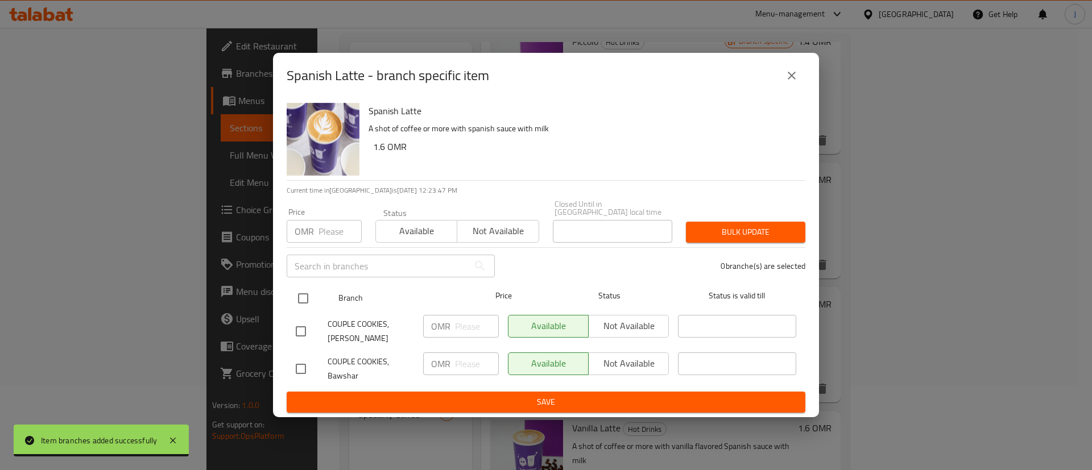
click at [308, 295] on input "checkbox" at bounding box center [303, 299] width 24 height 24
checkbox input "true"
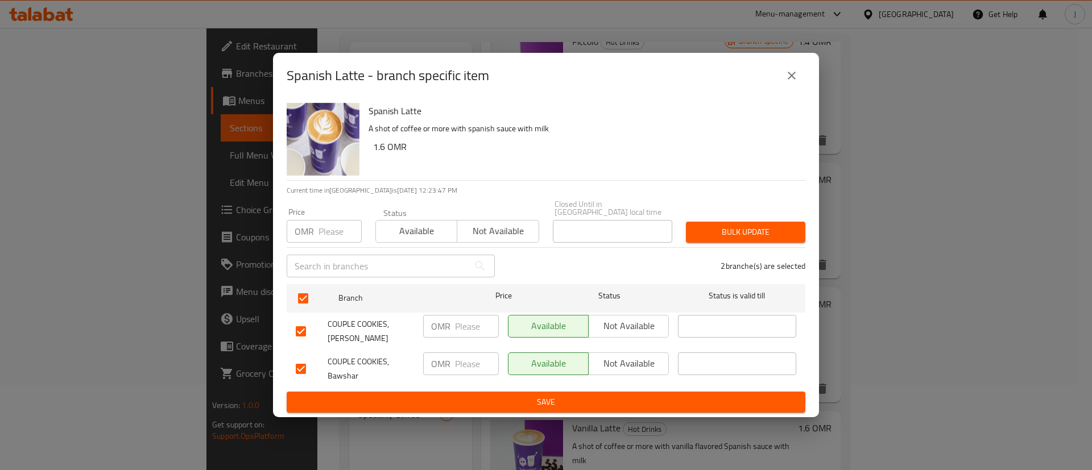
click at [467, 353] on input "number" at bounding box center [477, 364] width 44 height 23
type input "1.7"
click at [509, 400] on span "Save" at bounding box center [546, 402] width 501 height 14
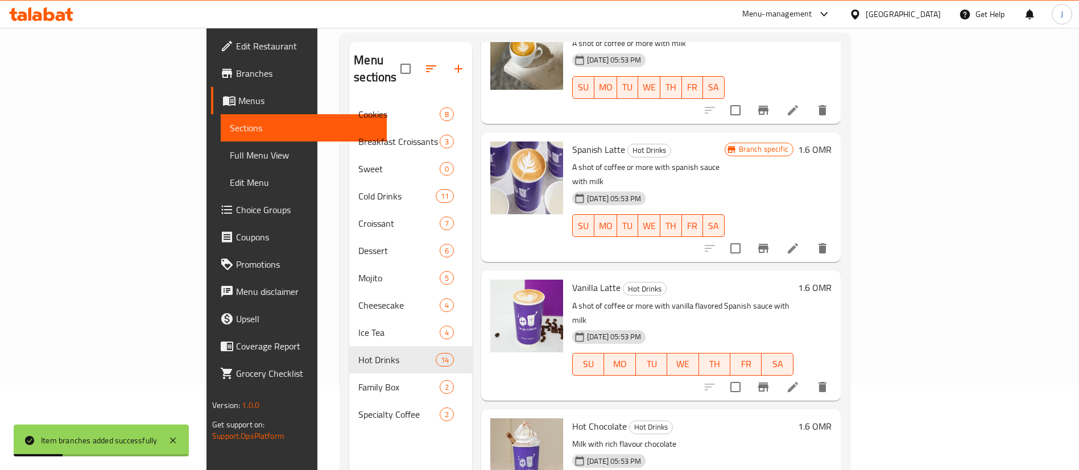
scroll to position [768, 0]
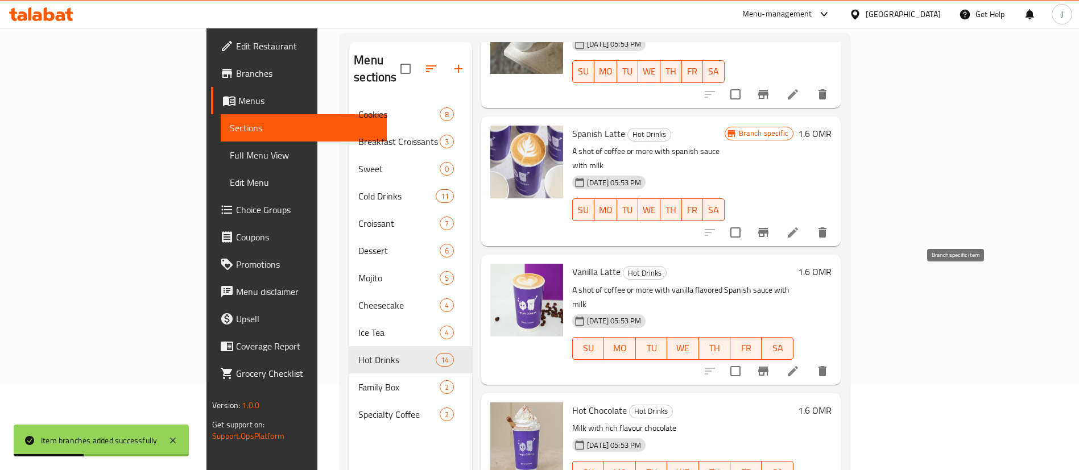
click at [769, 367] on icon "Branch-specific-item" at bounding box center [763, 371] width 10 height 9
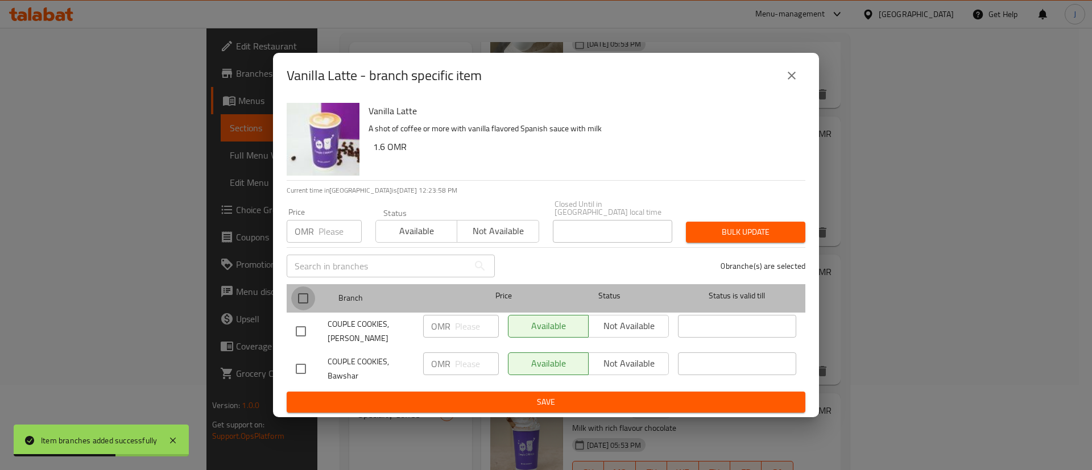
click at [296, 288] on input "checkbox" at bounding box center [303, 299] width 24 height 24
checkbox input "true"
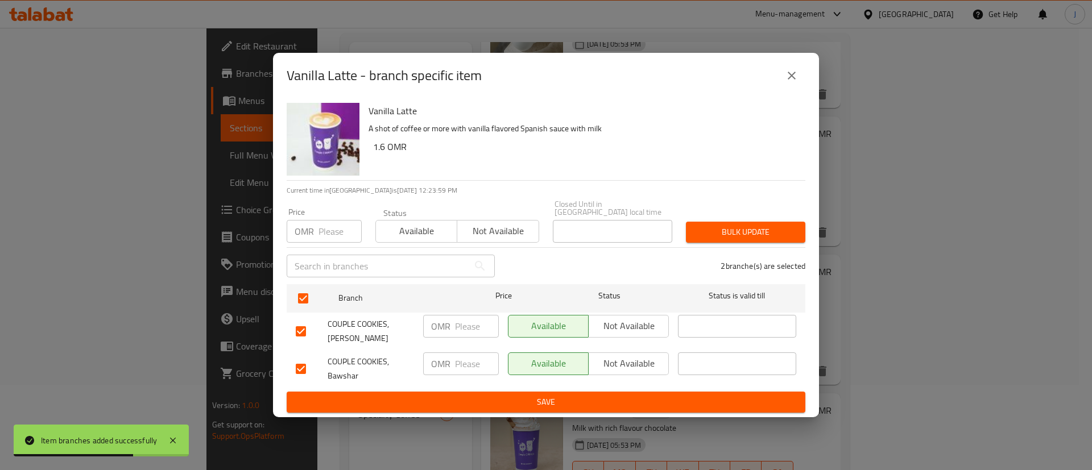
click at [476, 362] on input "number" at bounding box center [477, 364] width 44 height 23
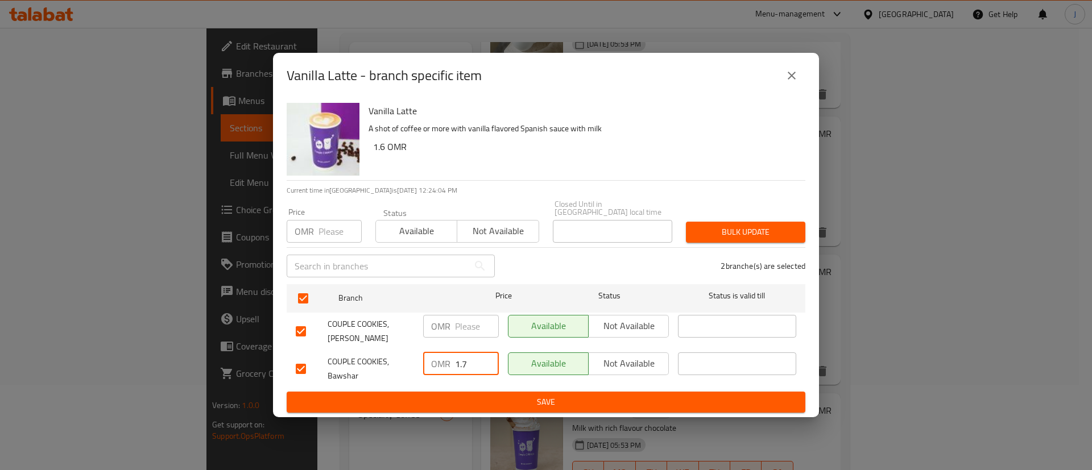
type input "1.7"
click at [551, 395] on span "Save" at bounding box center [546, 402] width 501 height 14
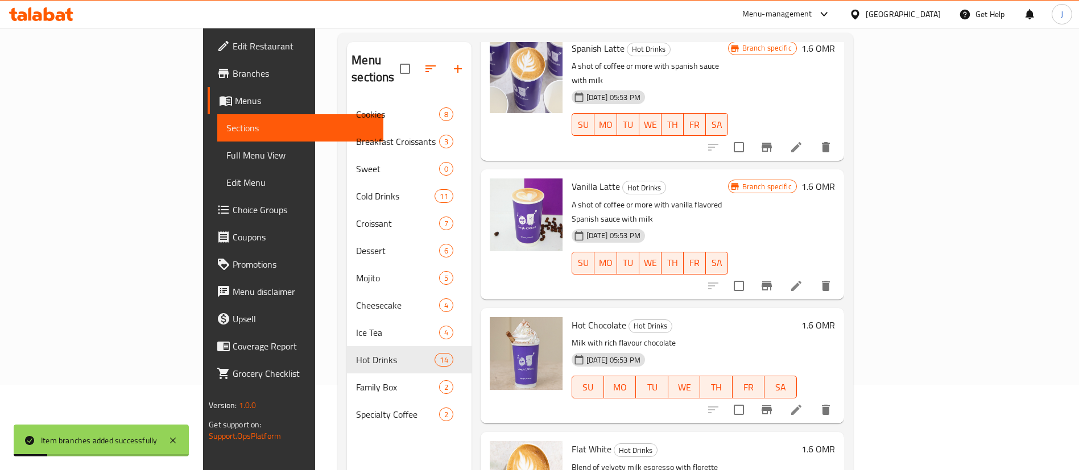
scroll to position [939, 0]
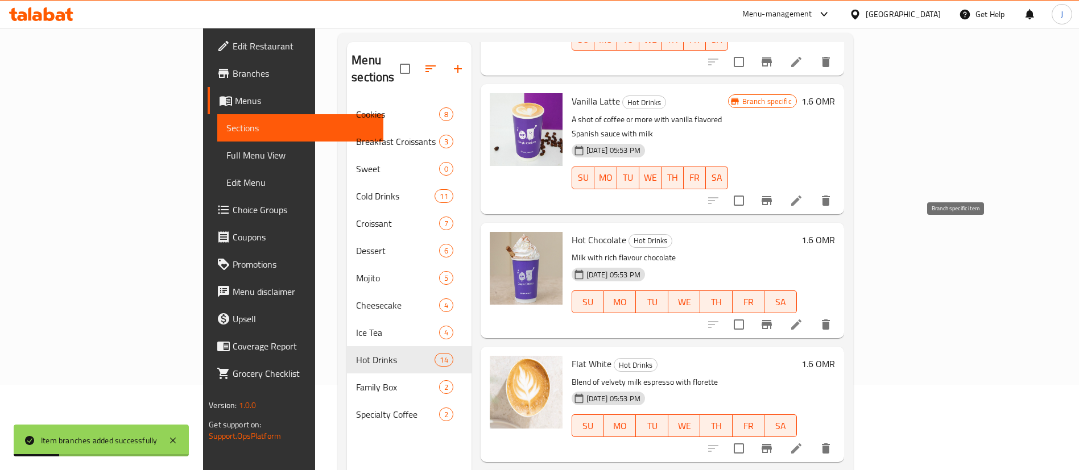
click at [772, 320] on icon "Branch-specific-item" at bounding box center [767, 324] width 10 height 9
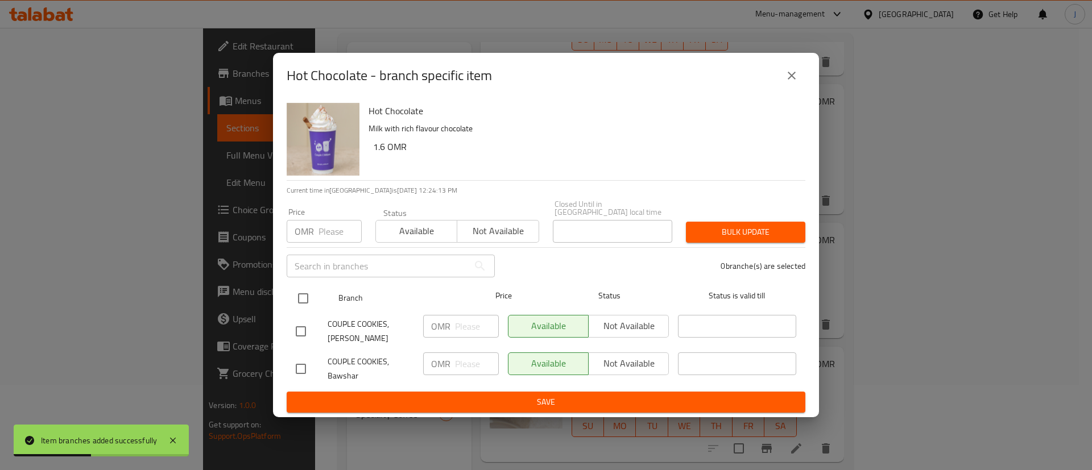
click at [302, 290] on input "checkbox" at bounding box center [303, 299] width 24 height 24
checkbox input "true"
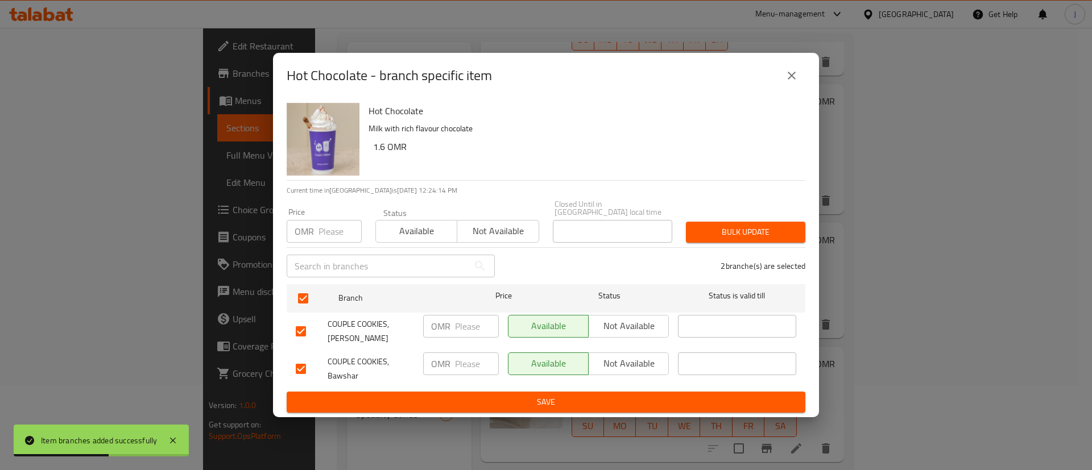
click at [464, 361] on input "number" at bounding box center [477, 364] width 44 height 23
type input "1.7"
click at [476, 395] on span "Save" at bounding box center [546, 402] width 501 height 14
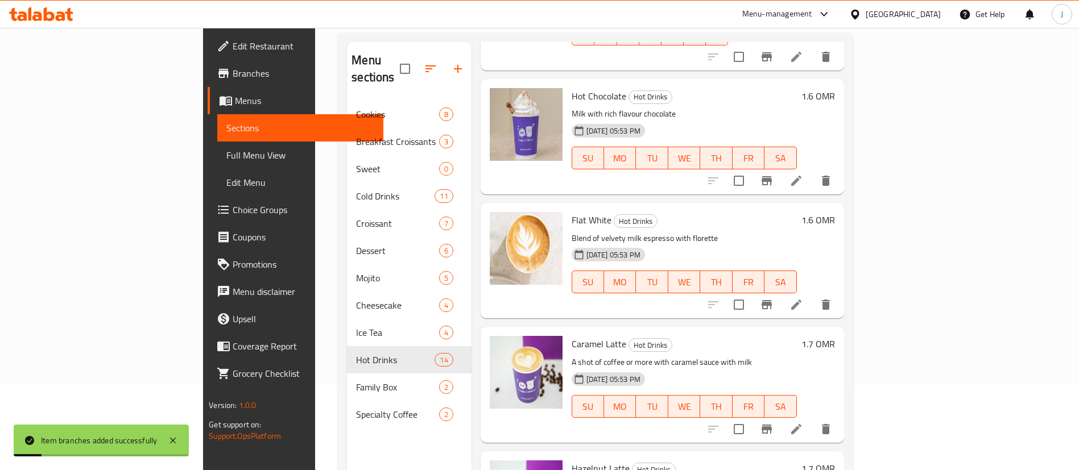
scroll to position [1109, 0]
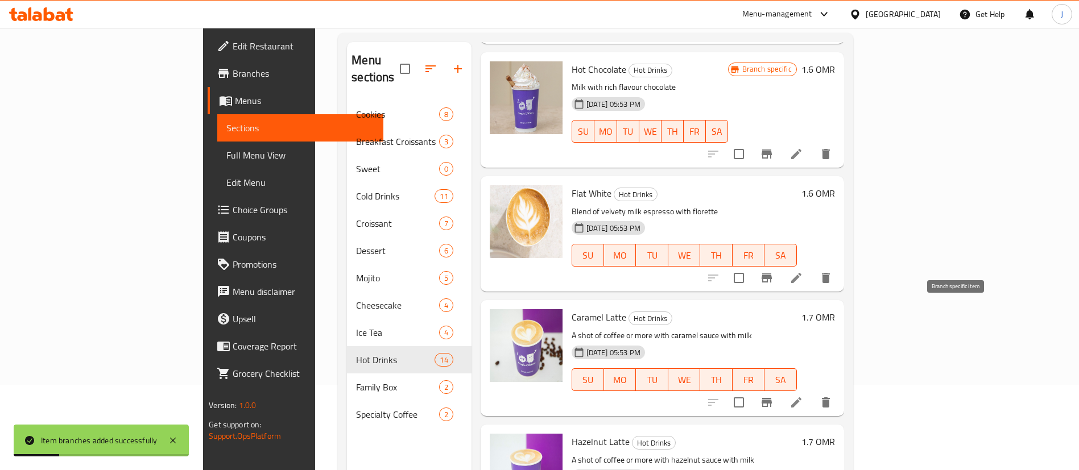
click at [781, 389] on button "Branch-specific-item" at bounding box center [766, 402] width 27 height 27
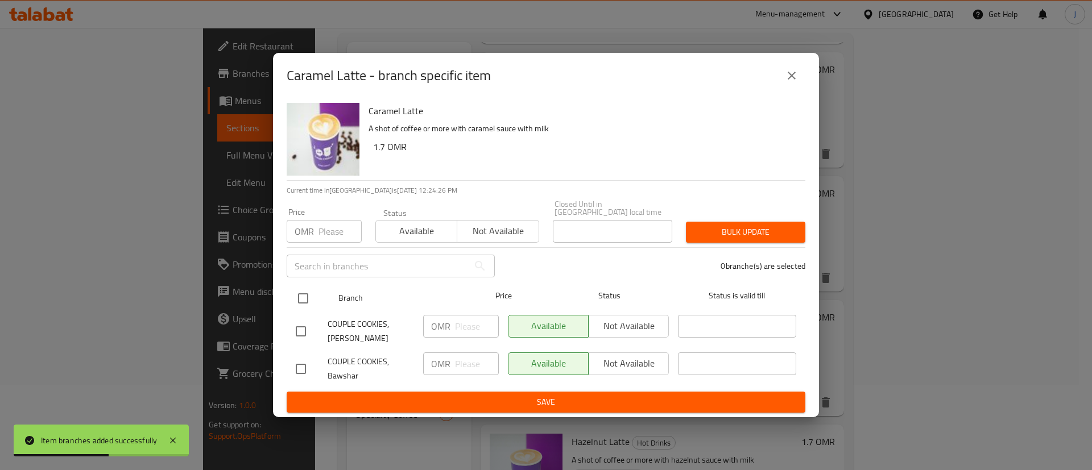
click at [299, 298] on input "checkbox" at bounding box center [303, 299] width 24 height 24
checkbox input "true"
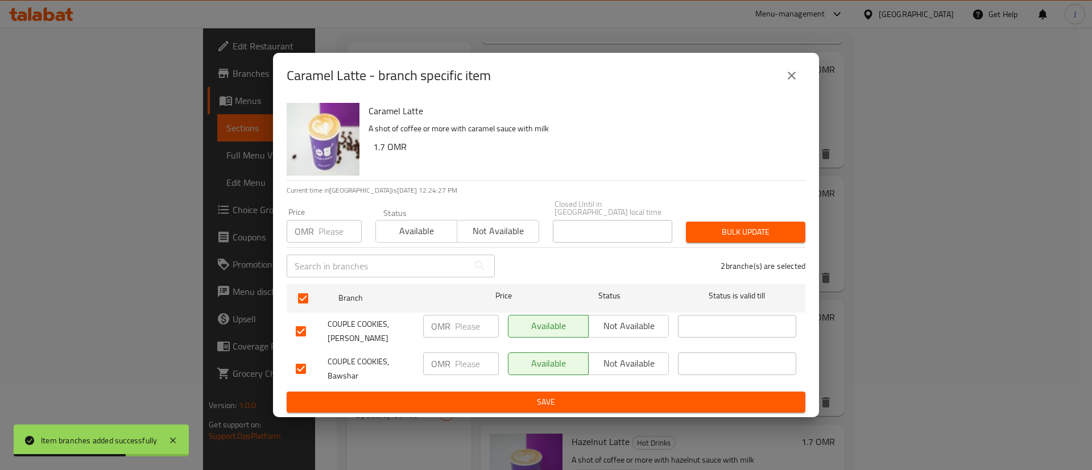
click at [461, 359] on input "number" at bounding box center [477, 364] width 44 height 23
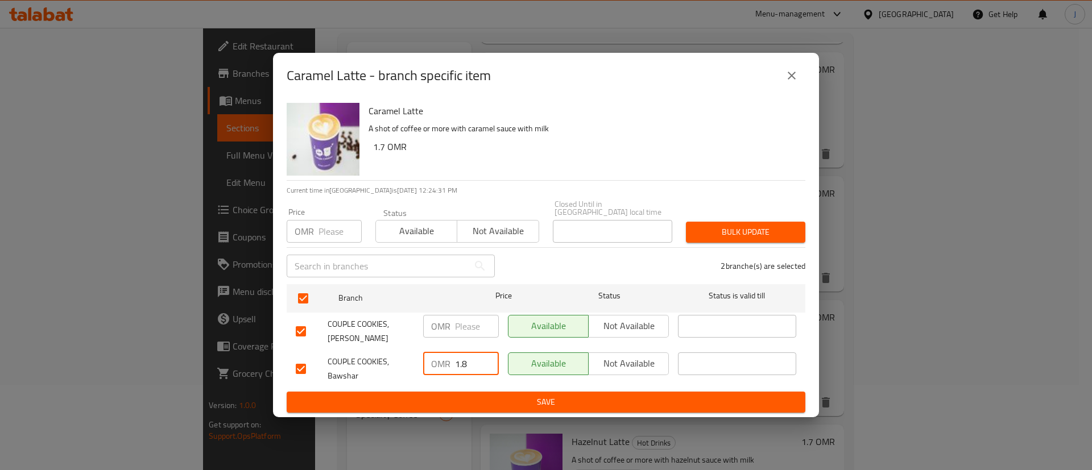
type input "1.8"
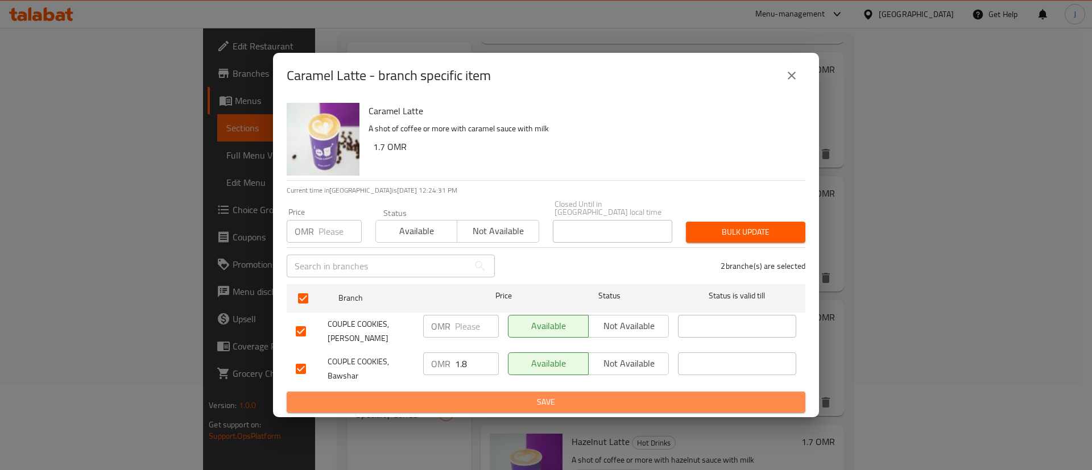
click at [485, 395] on span "Save" at bounding box center [546, 402] width 501 height 14
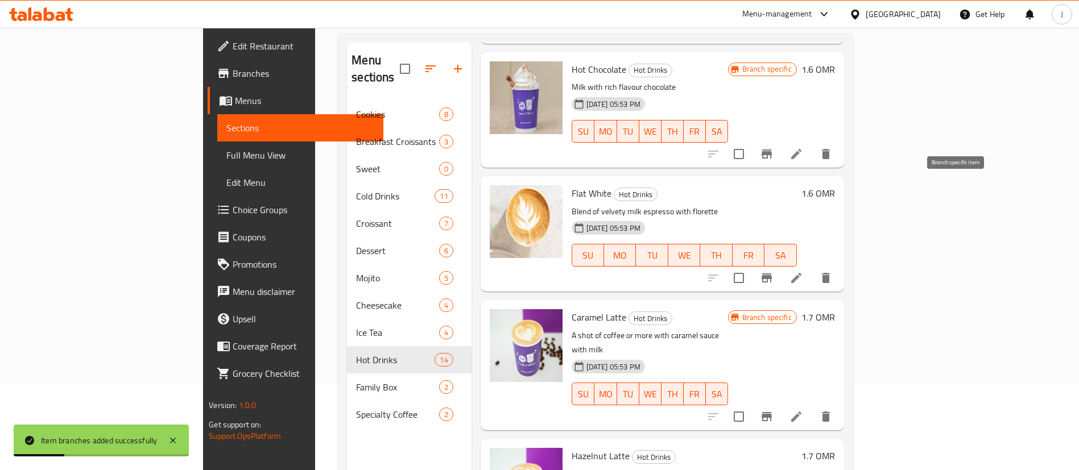
click at [772, 274] on icon "Branch-specific-item" at bounding box center [767, 278] width 10 height 9
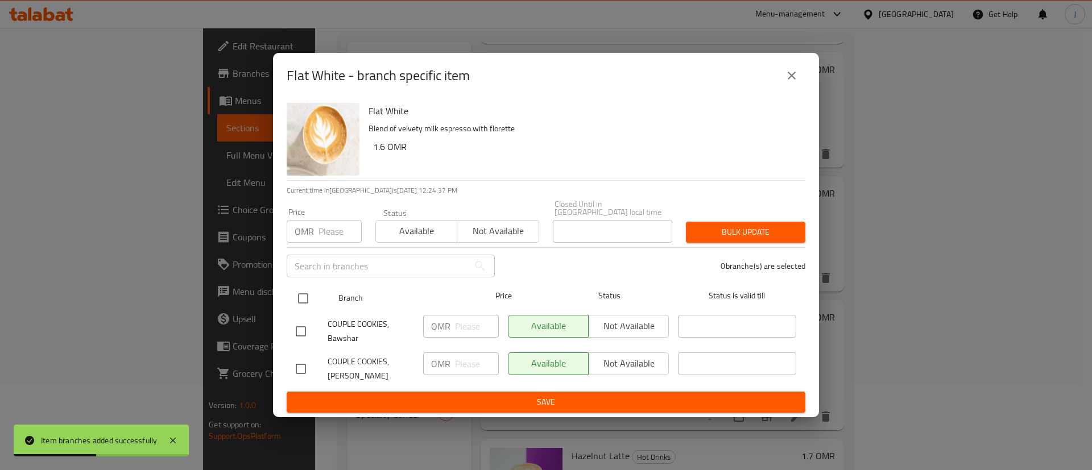
click at [303, 292] on input "checkbox" at bounding box center [303, 299] width 24 height 24
checkbox input "true"
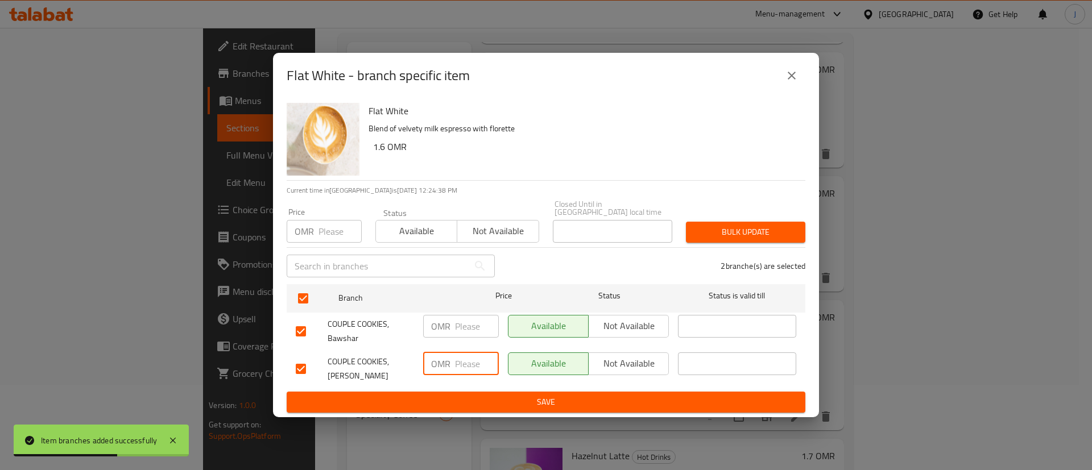
click at [474, 361] on input "number" at bounding box center [477, 364] width 44 height 23
click at [465, 329] on input "number" at bounding box center [477, 326] width 44 height 23
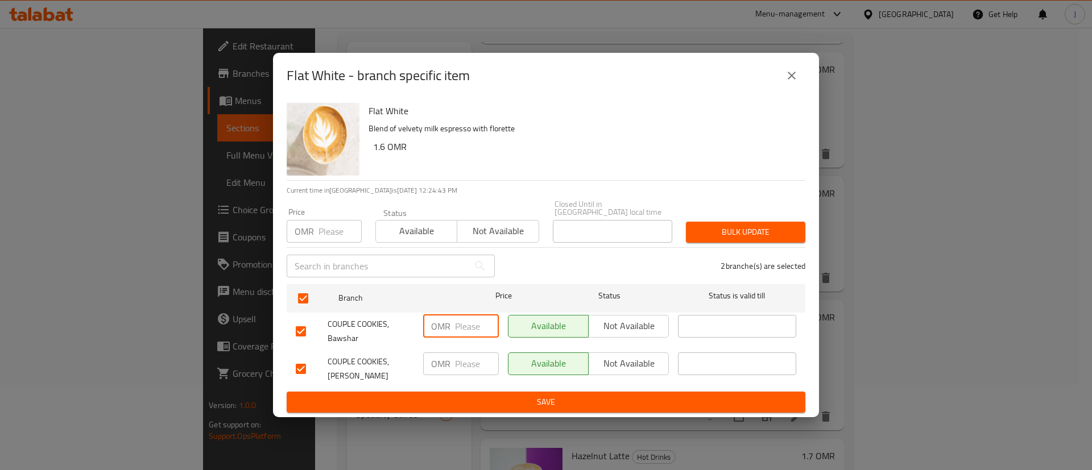
paste input "1.7"
type input "1.7"
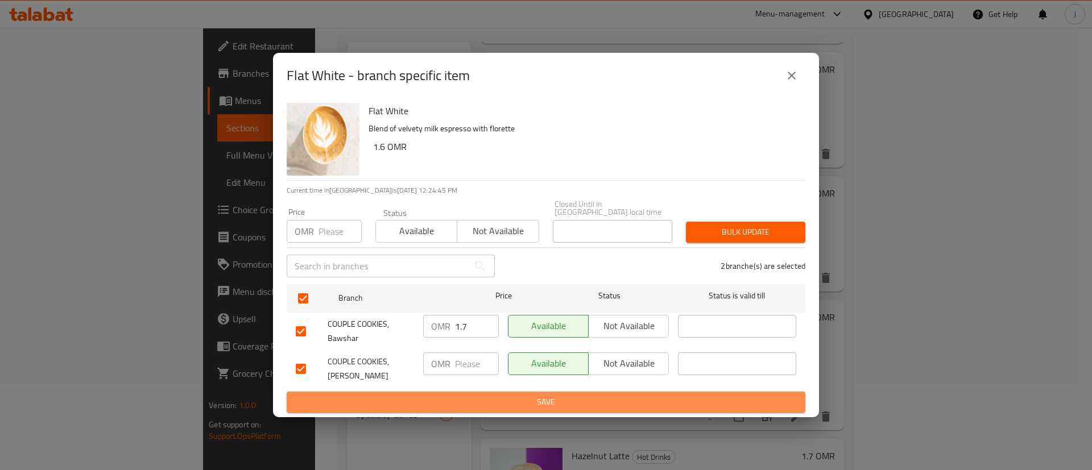
click at [490, 395] on span "Save" at bounding box center [546, 402] width 501 height 14
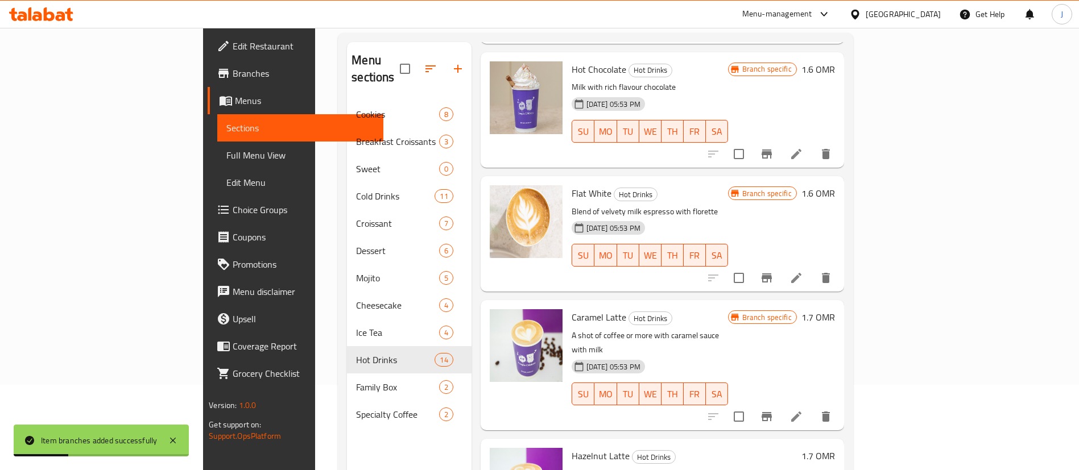
scroll to position [1024, 0]
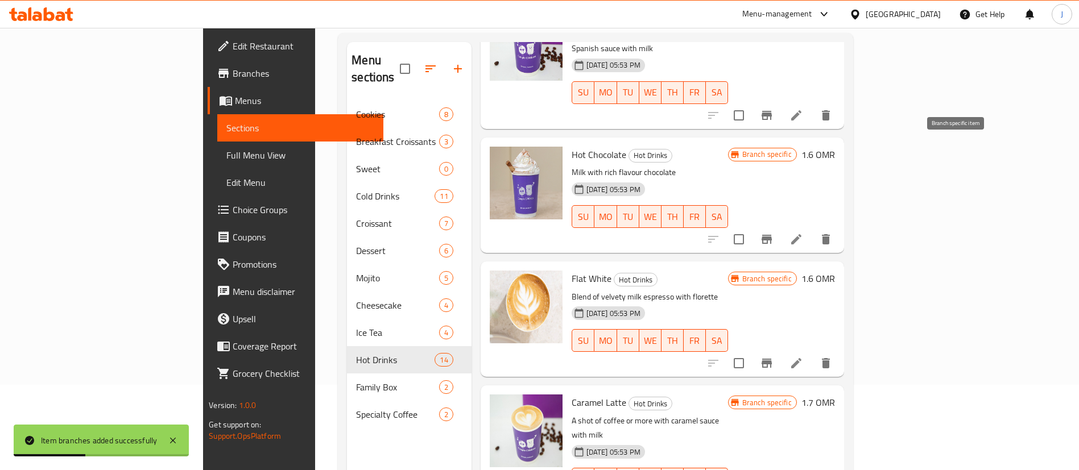
click at [774, 233] on icon "Branch-specific-item" at bounding box center [767, 240] width 14 height 14
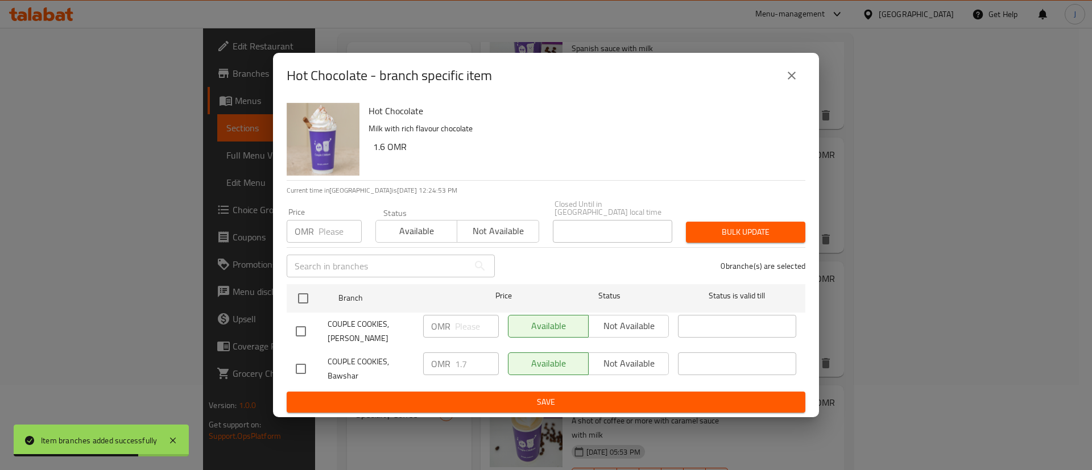
click at [792, 82] on icon "close" at bounding box center [792, 76] width 14 height 14
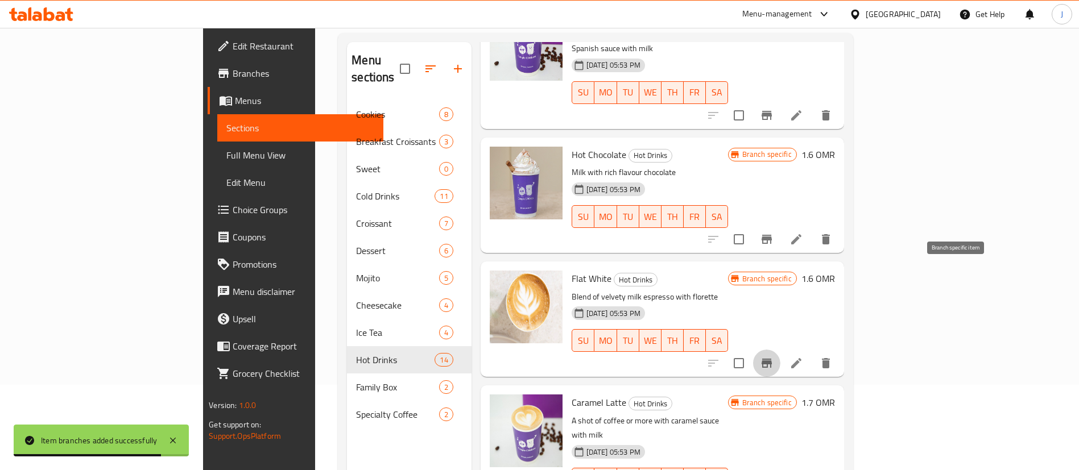
click at [772, 359] on icon "Branch-specific-item" at bounding box center [767, 363] width 10 height 9
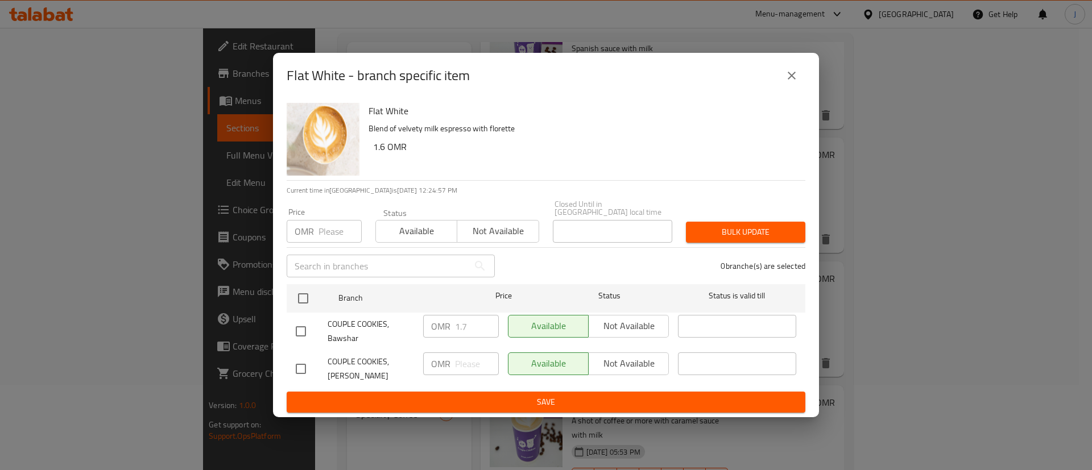
click at [794, 80] on icon "close" at bounding box center [792, 76] width 8 height 8
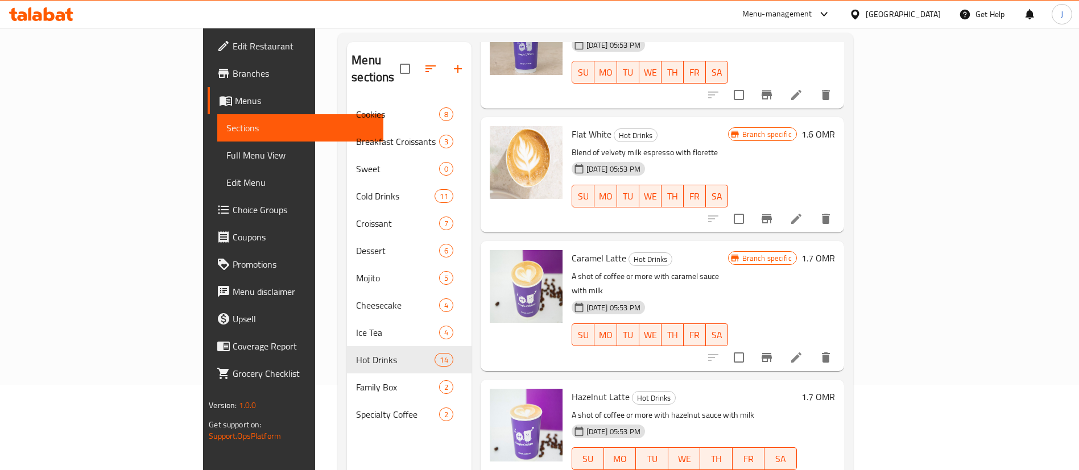
scroll to position [1195, 0]
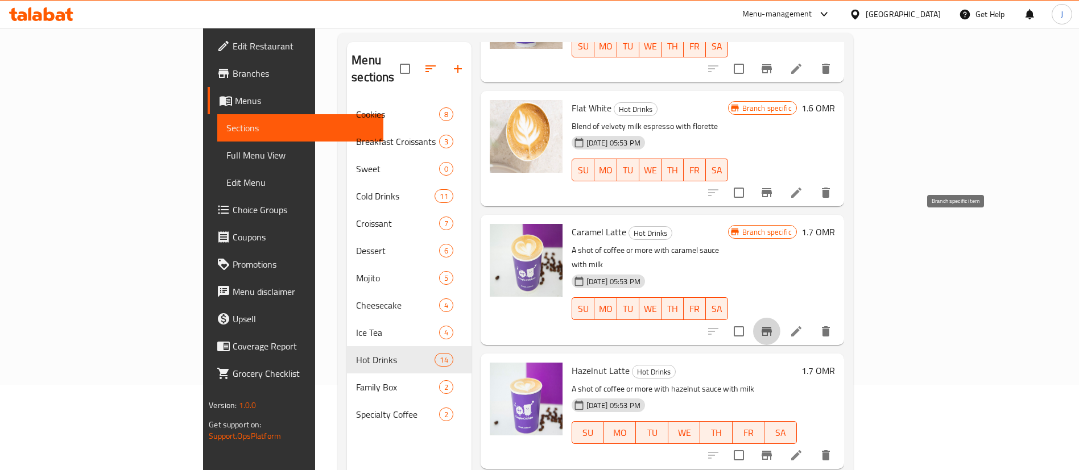
click at [774, 325] on icon "Branch-specific-item" at bounding box center [767, 332] width 14 height 14
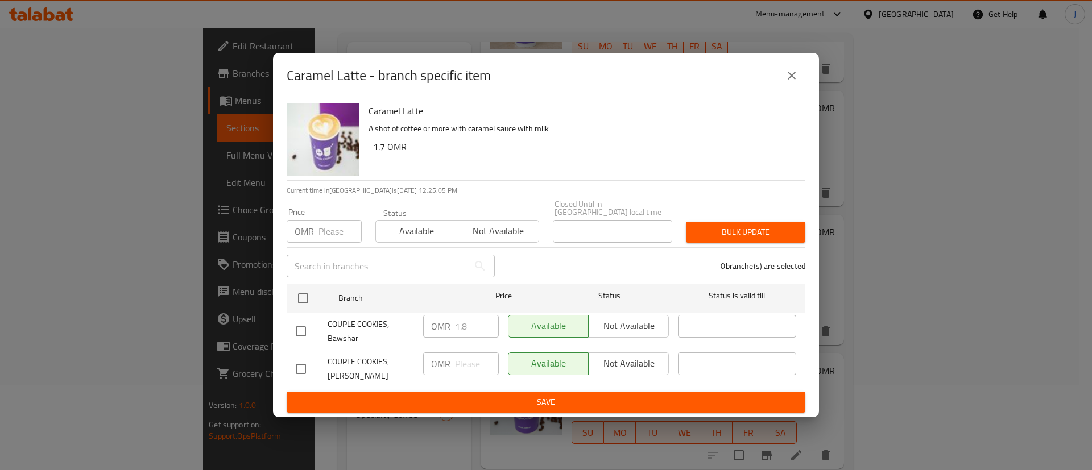
click at [791, 81] on icon "close" at bounding box center [792, 76] width 14 height 14
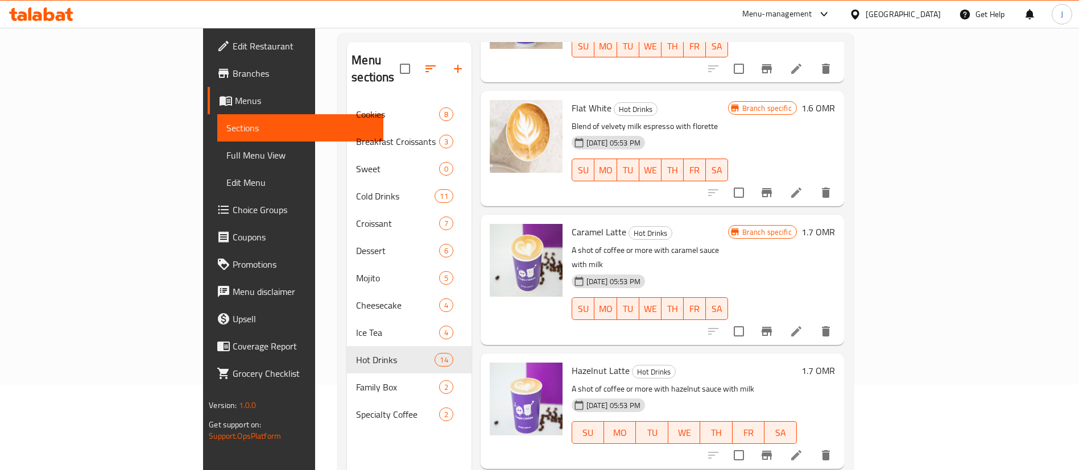
scroll to position [1280, 0]
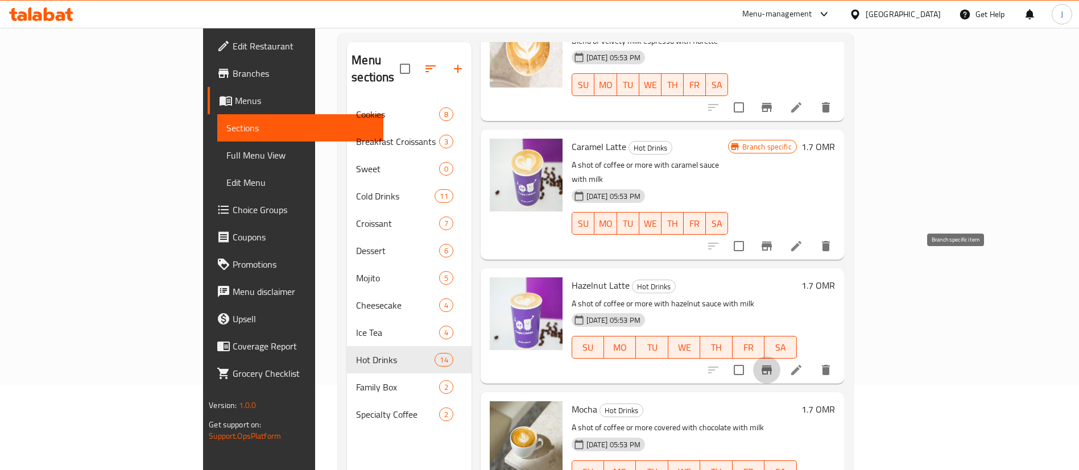
click at [774, 364] on icon "Branch-specific-item" at bounding box center [767, 371] width 14 height 14
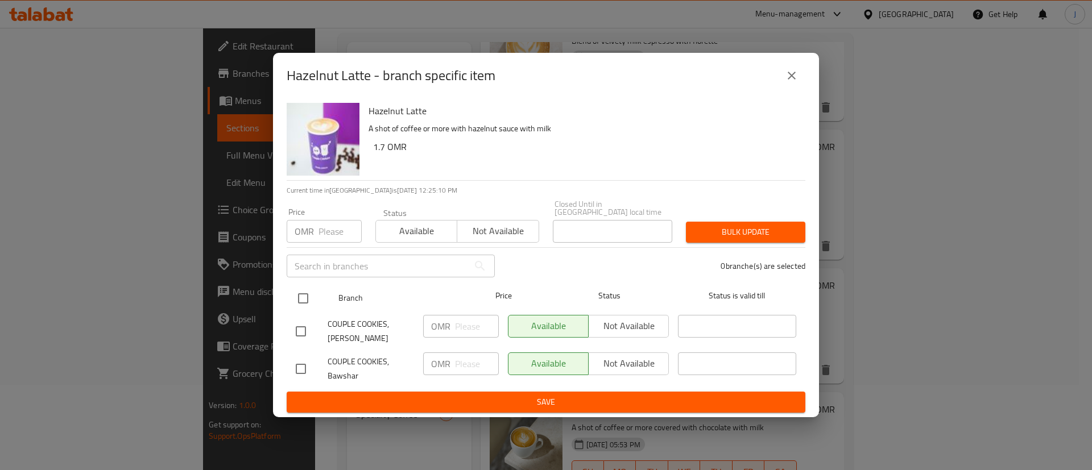
drag, startPoint x: 303, startPoint y: 292, endPoint x: 315, endPoint y: 296, distance: 12.6
click at [305, 293] on input "checkbox" at bounding box center [303, 299] width 24 height 24
checkbox input "true"
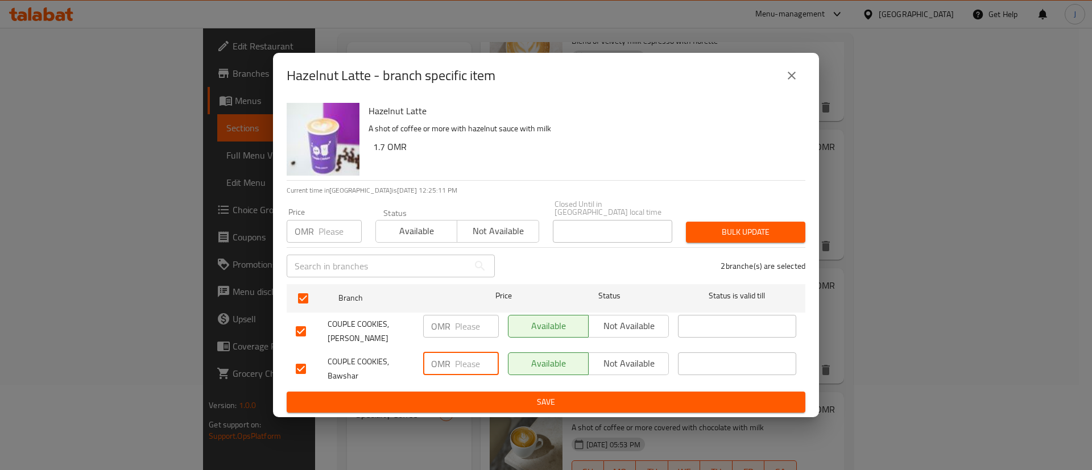
click at [467, 361] on input "number" at bounding box center [477, 364] width 44 height 23
type input "1.8"
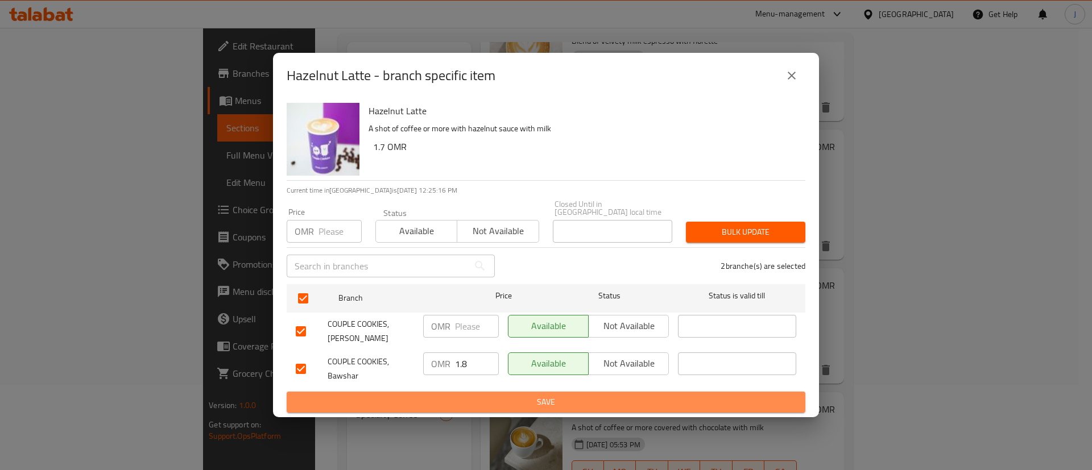
click at [486, 396] on span "Save" at bounding box center [546, 402] width 501 height 14
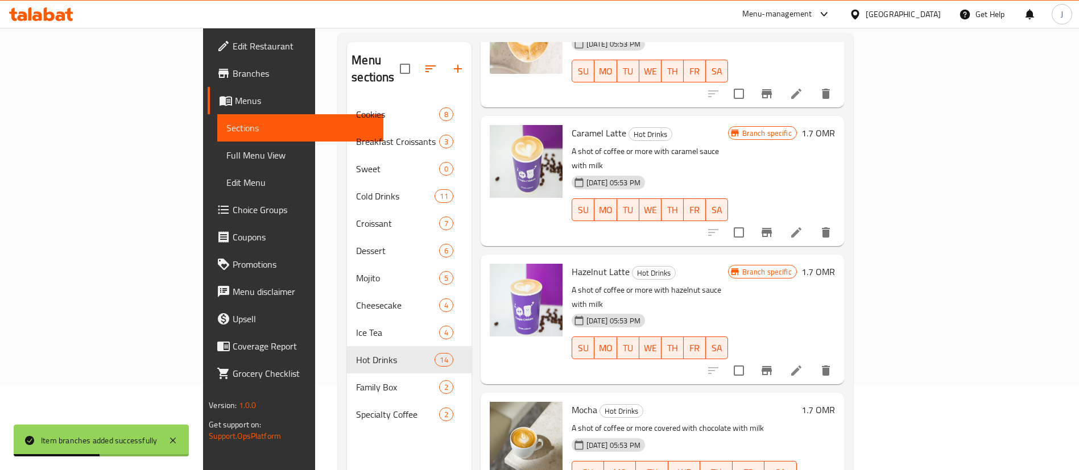
scroll to position [1298, 0]
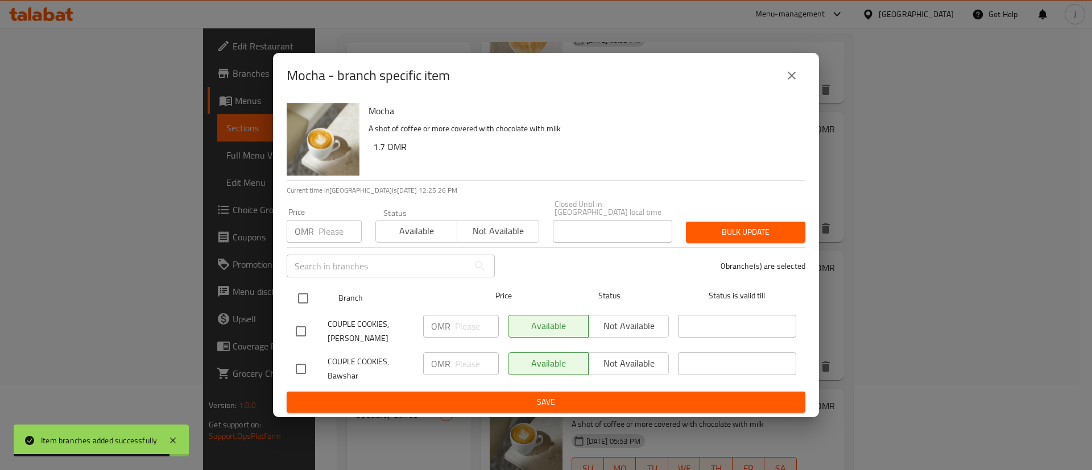
click at [303, 295] on input "checkbox" at bounding box center [303, 299] width 24 height 24
checkbox input "true"
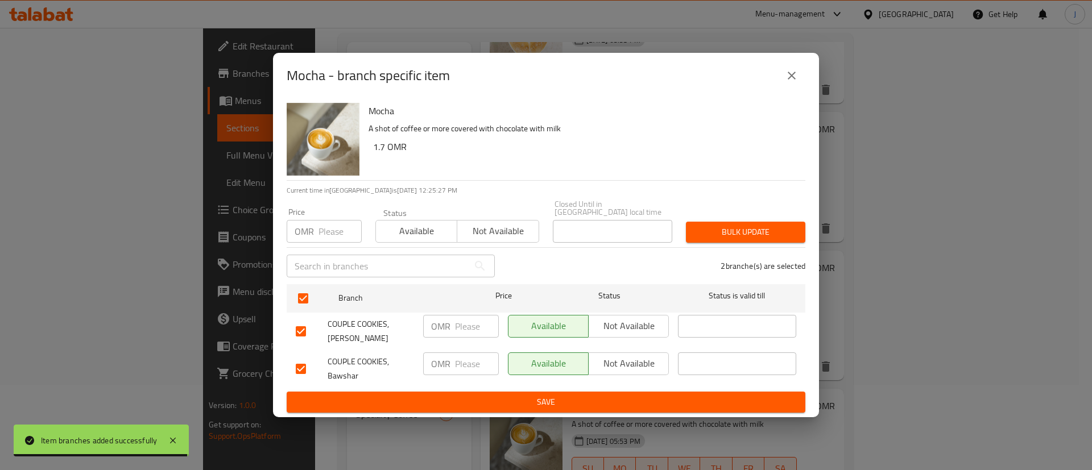
click at [473, 366] on input "number" at bounding box center [477, 364] width 44 height 23
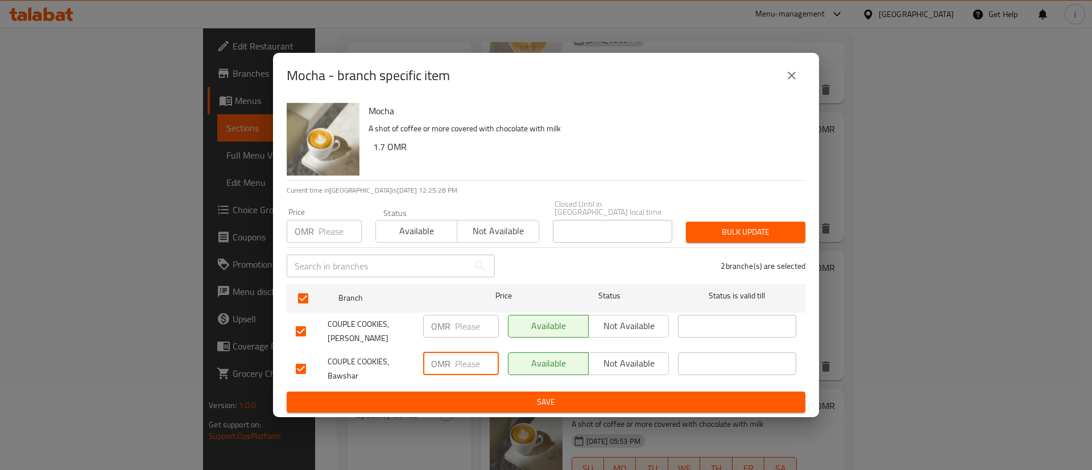
paste input "1.8"
type input "1.8"
click at [530, 395] on span "Save" at bounding box center [546, 402] width 501 height 14
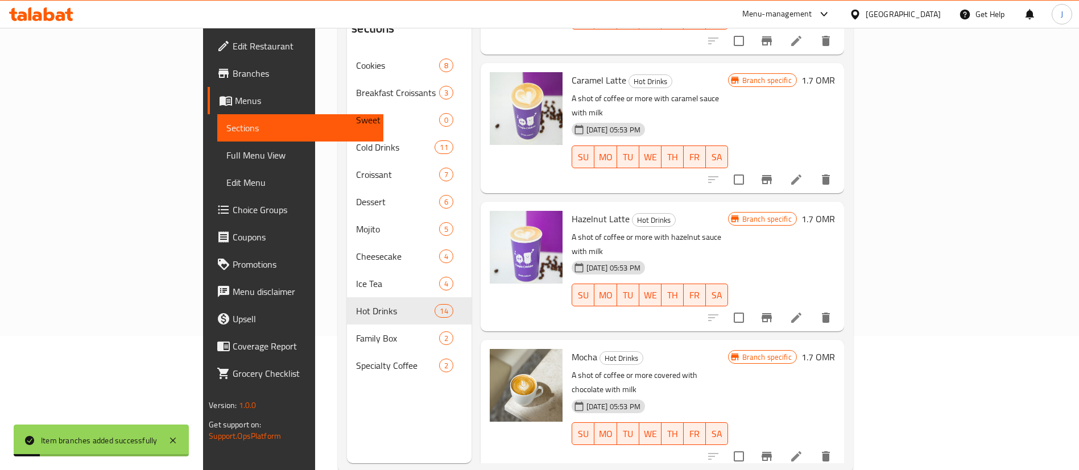
scroll to position [159, 0]
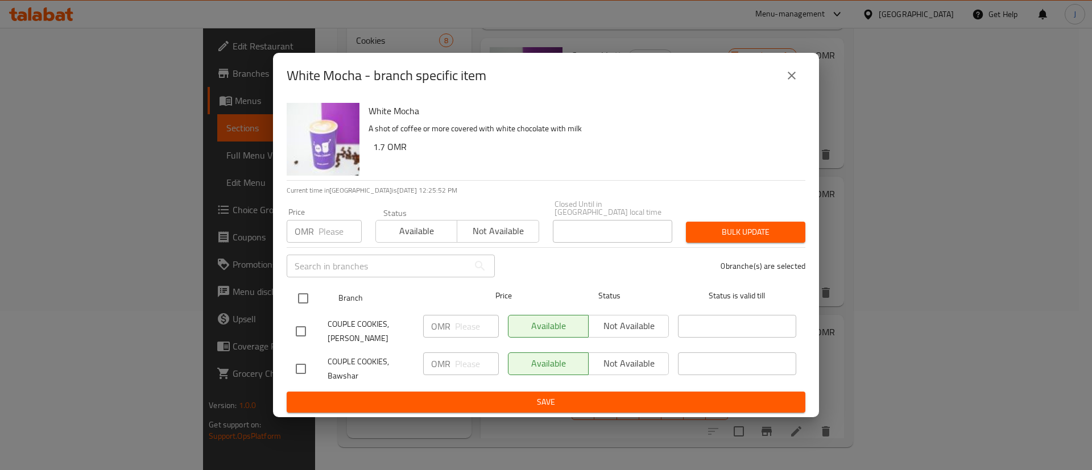
click at [304, 294] on input "checkbox" at bounding box center [303, 299] width 24 height 24
checkbox input "true"
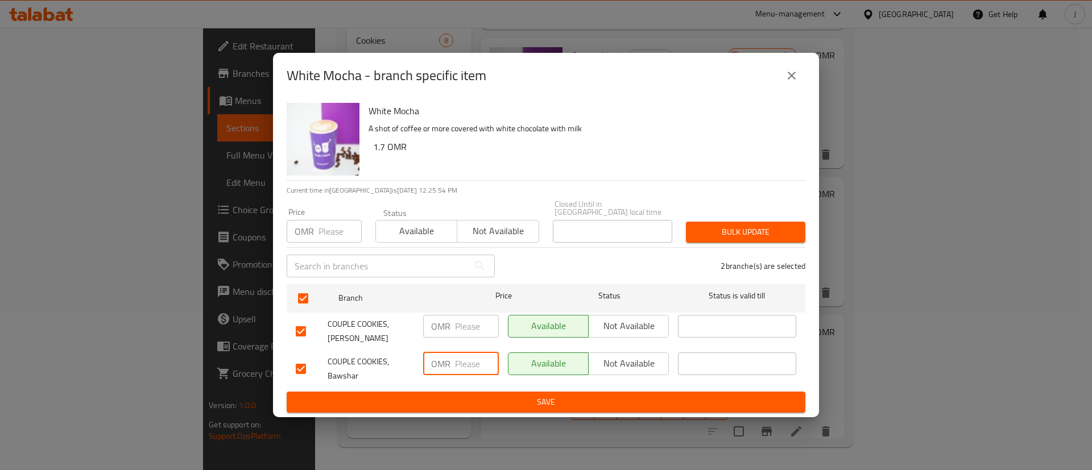
click at [464, 366] on input "number" at bounding box center [477, 364] width 44 height 23
paste input "1.8"
type input "1.8"
click at [507, 395] on span "Save" at bounding box center [546, 402] width 501 height 14
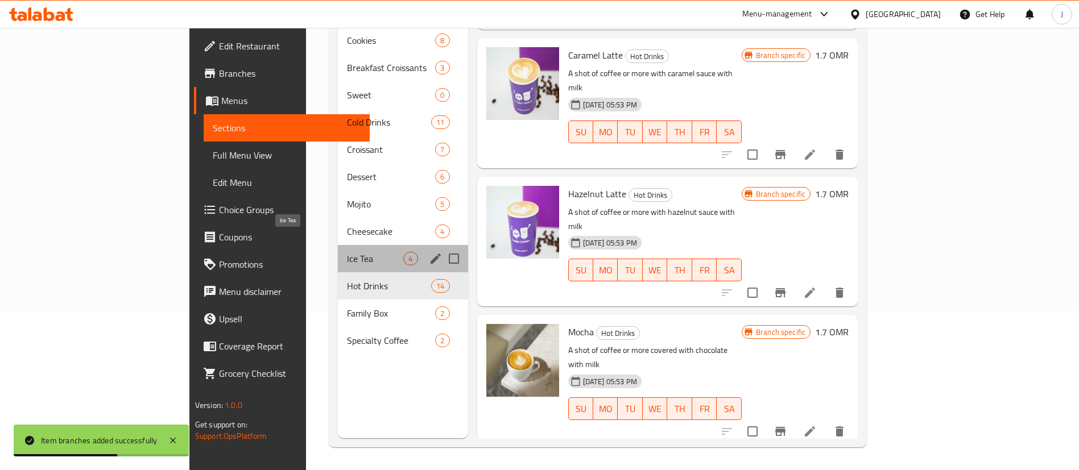
click at [347, 252] on span "Ice Tea" at bounding box center [375, 259] width 56 height 14
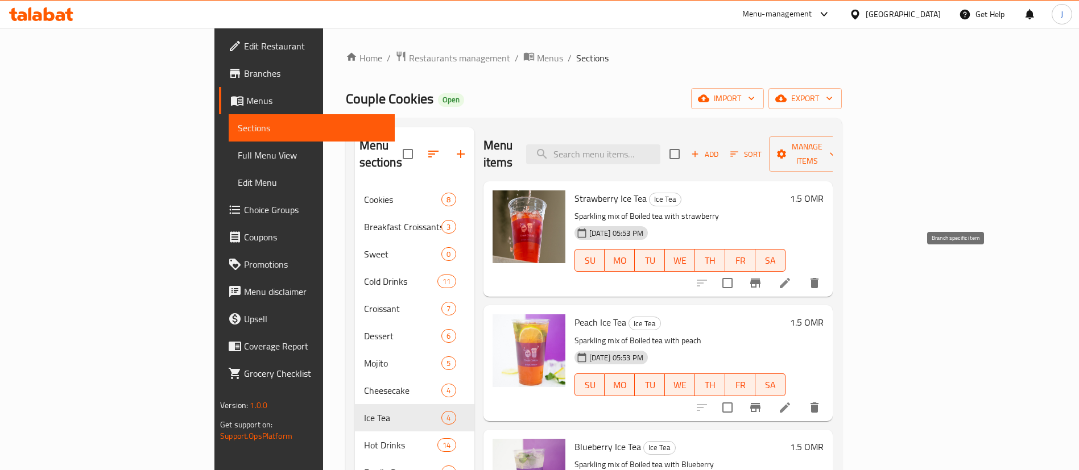
click at [761, 279] on icon "Branch-specific-item" at bounding box center [755, 283] width 10 height 9
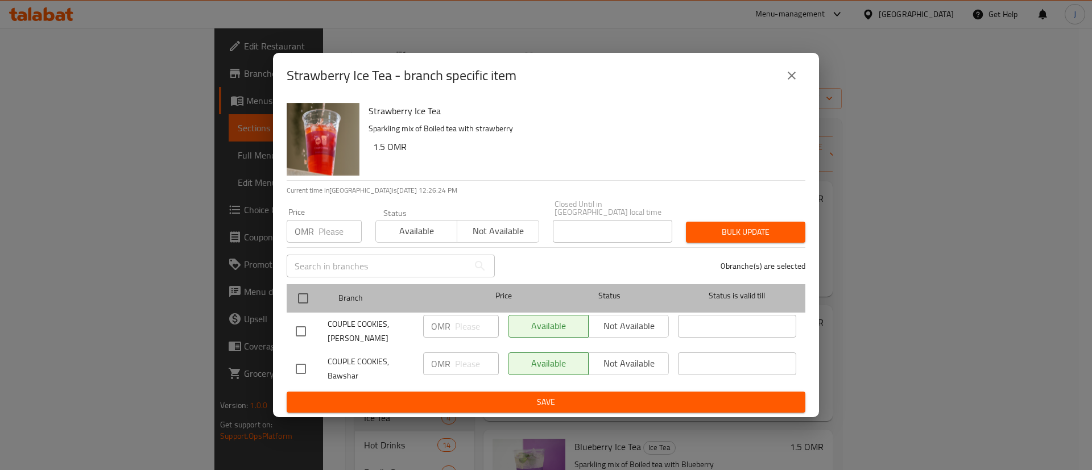
click at [318, 296] on div at bounding box center [312, 298] width 43 height 33
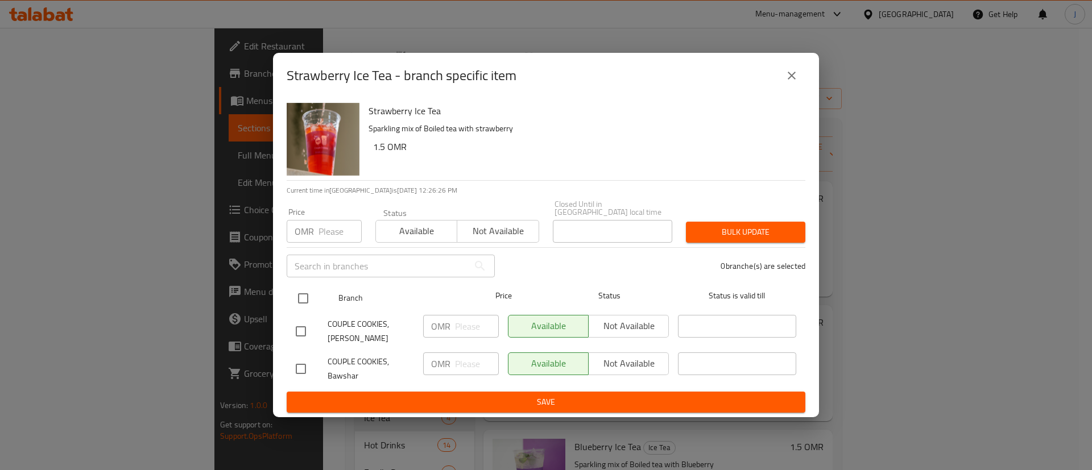
click at [306, 291] on input "checkbox" at bounding box center [303, 299] width 24 height 24
checkbox input "true"
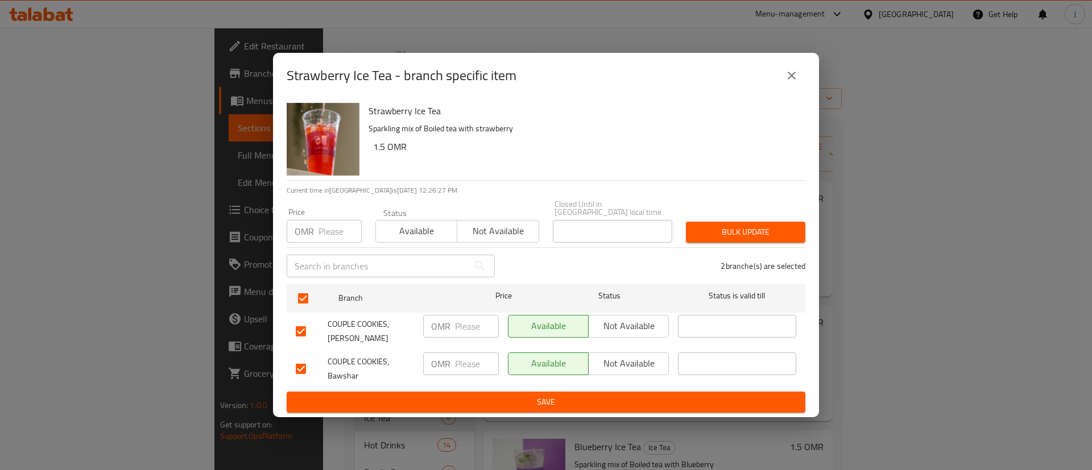
click at [455, 359] on input "number" at bounding box center [477, 364] width 44 height 23
type input "1.6"
click at [526, 400] on span "Save" at bounding box center [546, 402] width 501 height 14
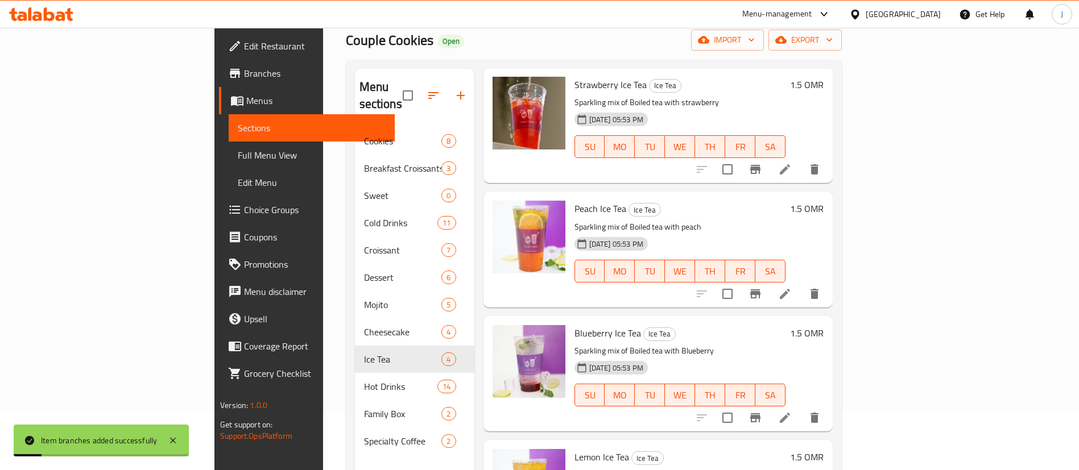
scroll to position [85, 0]
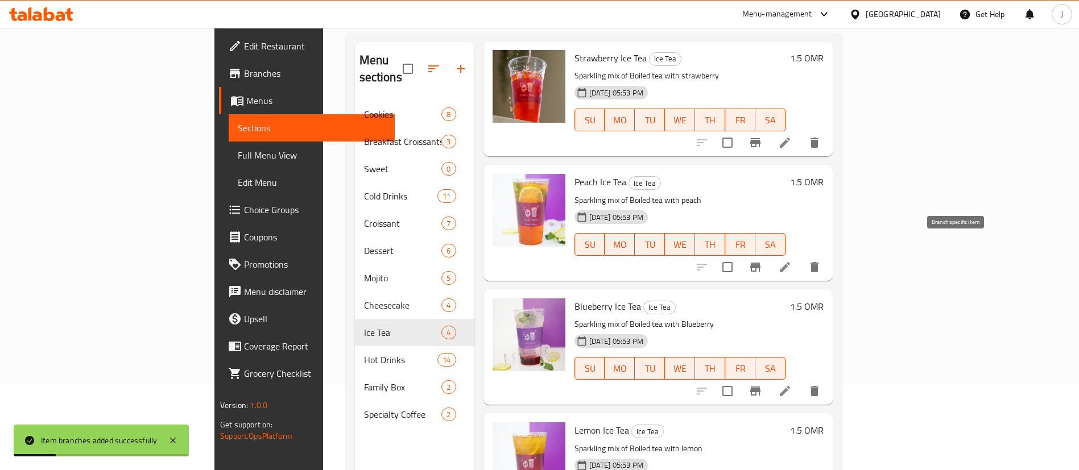
click at [761, 263] on icon "Branch-specific-item" at bounding box center [755, 267] width 10 height 9
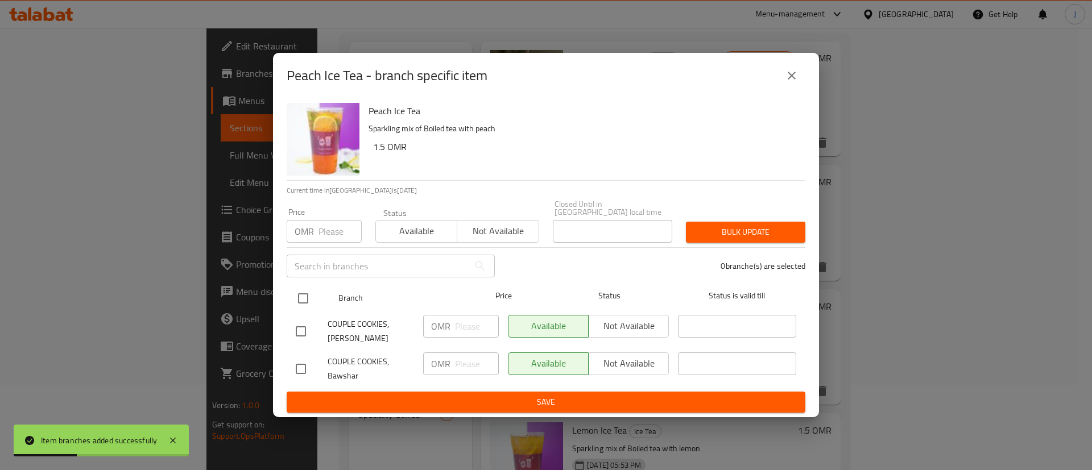
click at [301, 298] on input "checkbox" at bounding box center [303, 299] width 24 height 24
checkbox input "true"
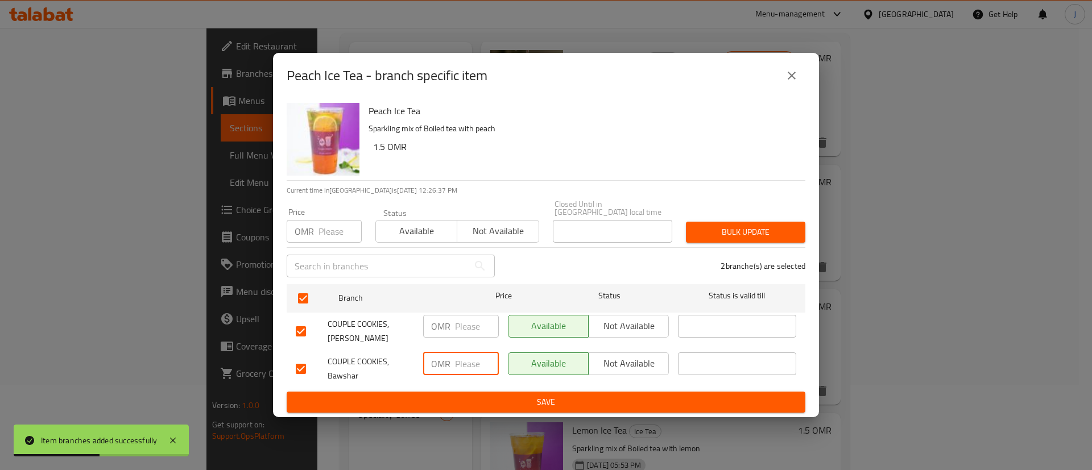
click at [476, 362] on input "number" at bounding box center [477, 364] width 44 height 23
paste input "1.6"
type input "1.6"
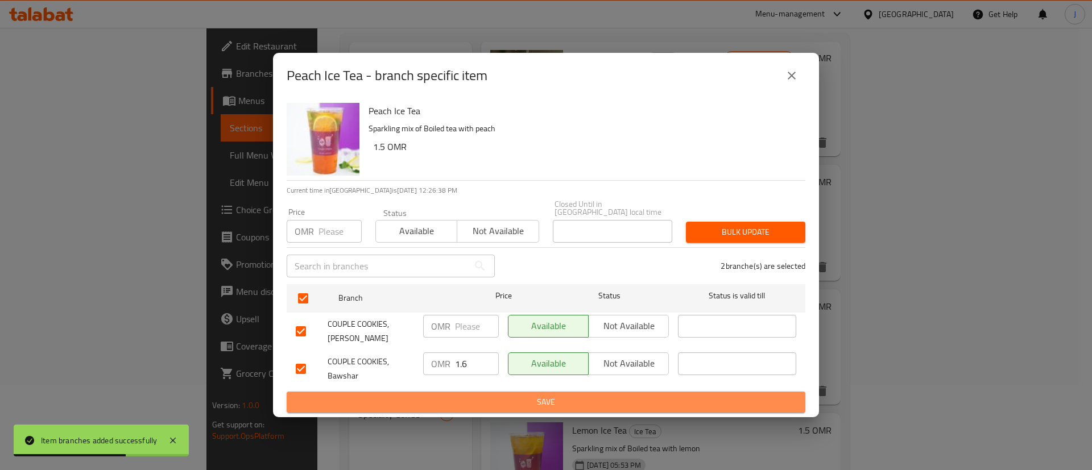
click at [493, 396] on span "Save" at bounding box center [546, 402] width 501 height 14
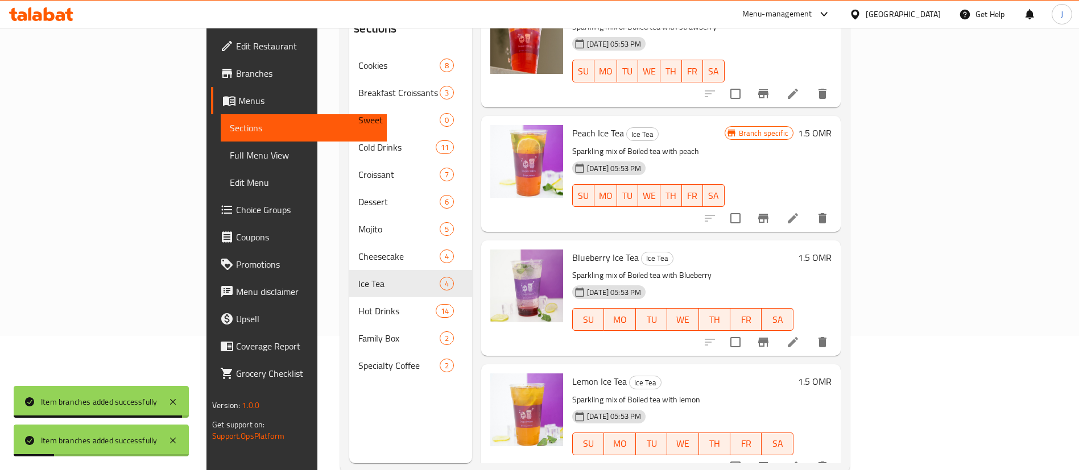
scroll to position [159, 0]
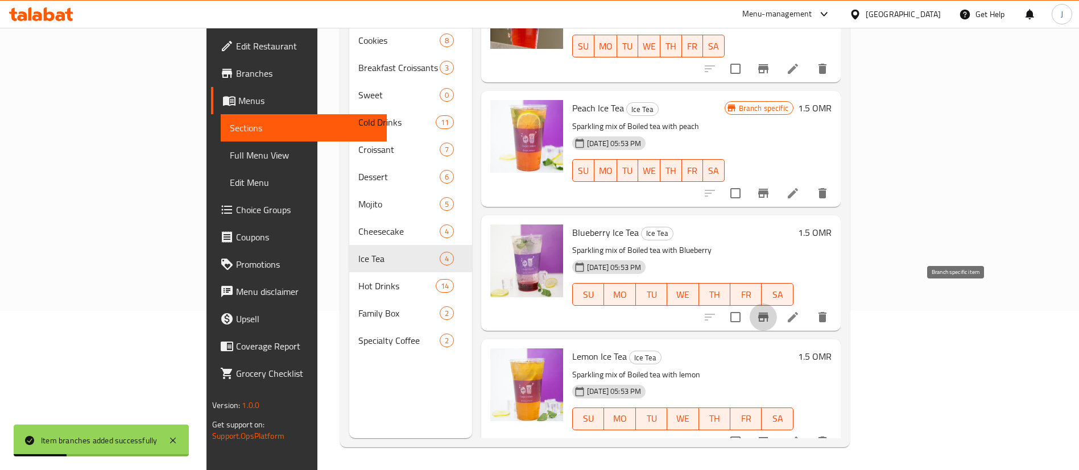
click at [777, 308] on button "Branch-specific-item" at bounding box center [763, 317] width 27 height 27
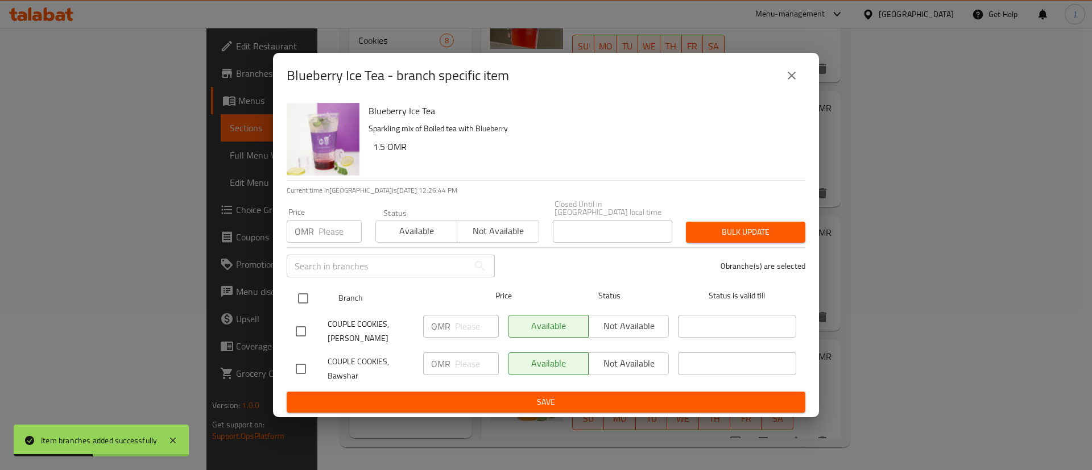
click at [298, 300] on input "checkbox" at bounding box center [303, 299] width 24 height 24
checkbox input "true"
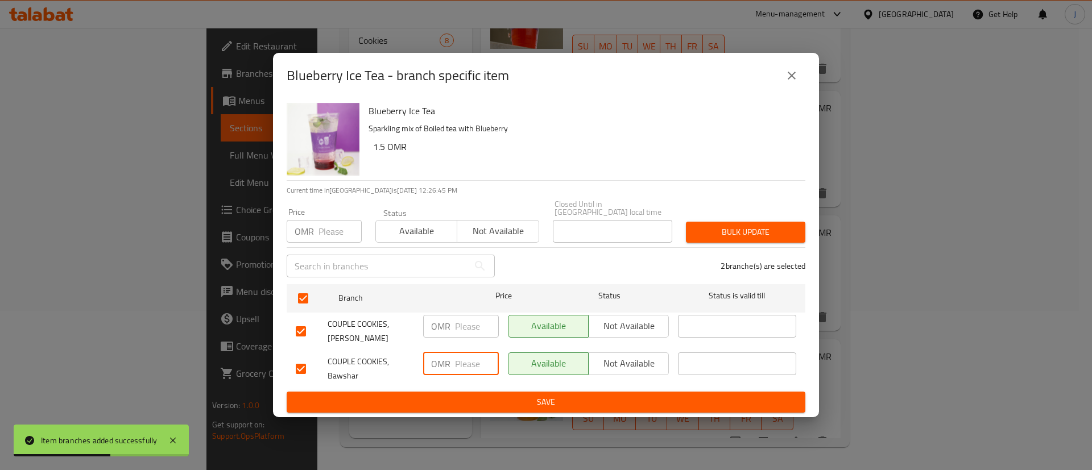
click at [475, 362] on input "number" at bounding box center [477, 364] width 44 height 23
paste input "1.6"
type input "1.6"
click at [492, 398] on span "Save" at bounding box center [546, 402] width 501 height 14
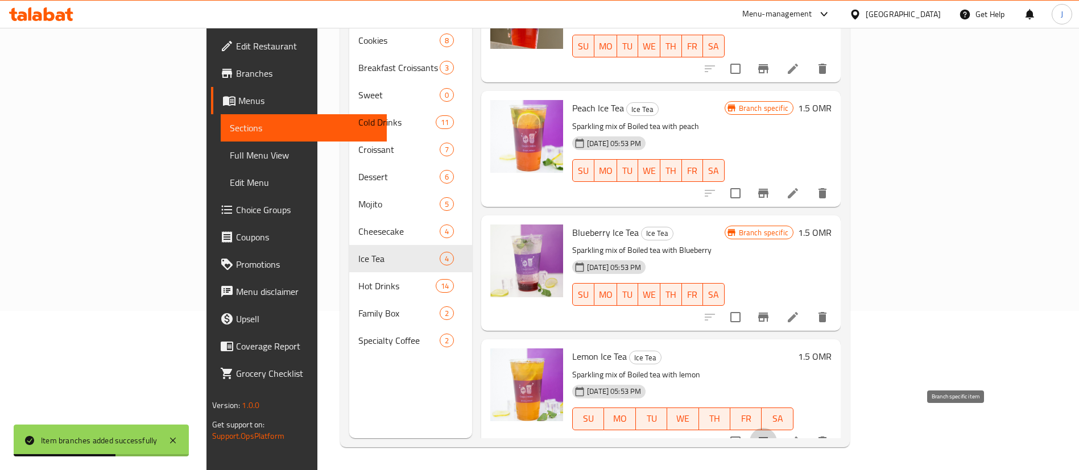
click at [769, 437] on icon "Branch-specific-item" at bounding box center [763, 441] width 10 height 9
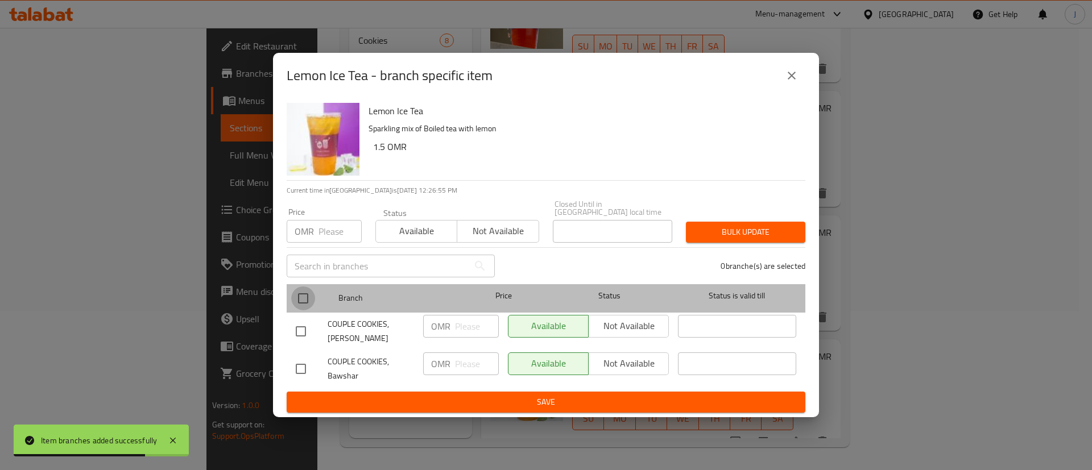
click at [306, 294] on input "checkbox" at bounding box center [303, 299] width 24 height 24
checkbox input "true"
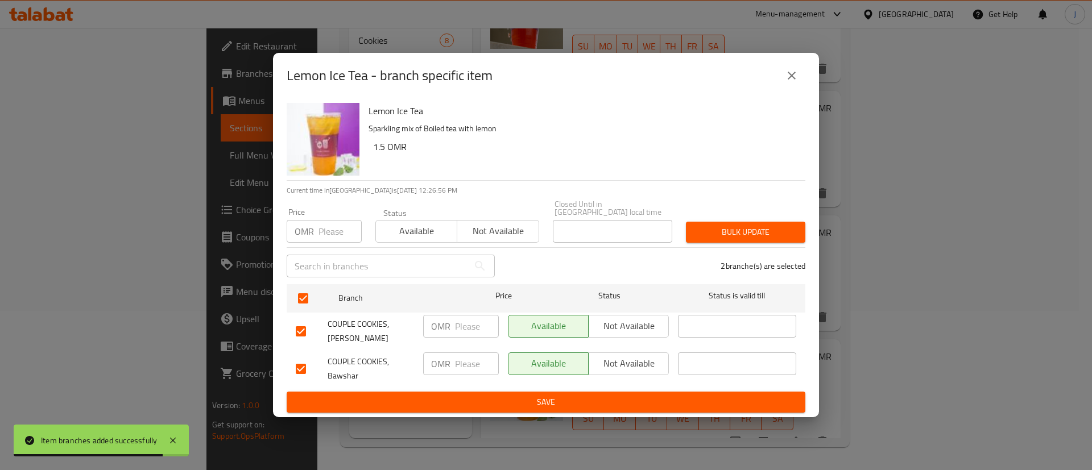
click at [457, 359] on input "number" at bounding box center [477, 364] width 44 height 23
paste input "1.6"
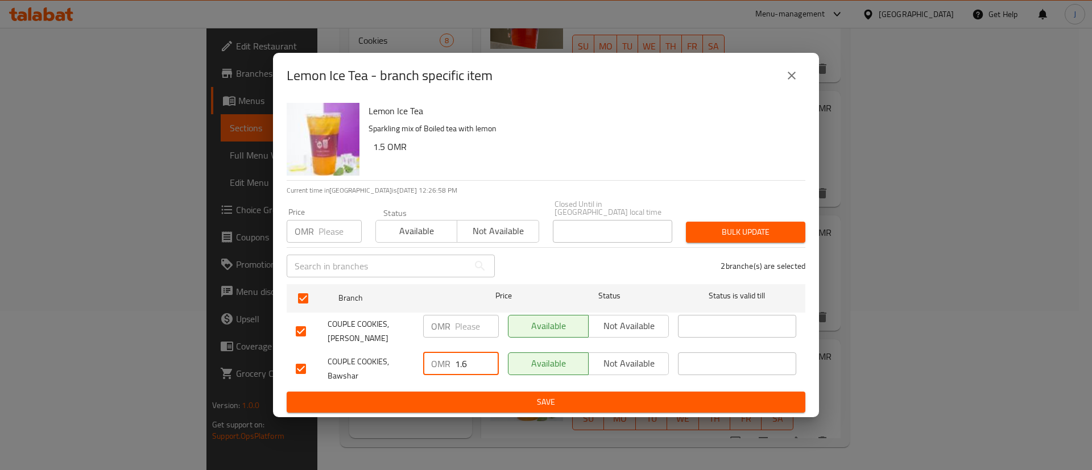
type input "1.6"
click at [506, 398] on span "Save" at bounding box center [546, 402] width 501 height 14
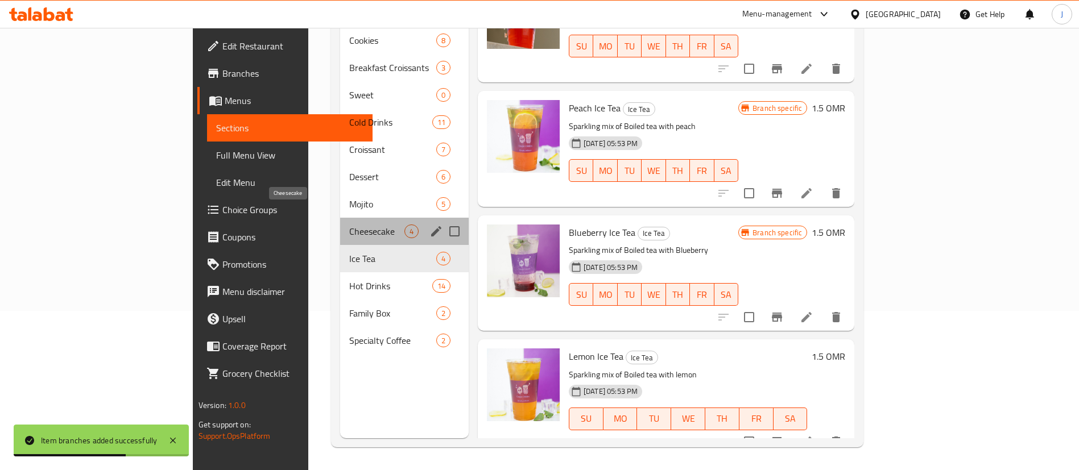
click at [349, 225] on span "Cheesecake" at bounding box center [376, 232] width 55 height 14
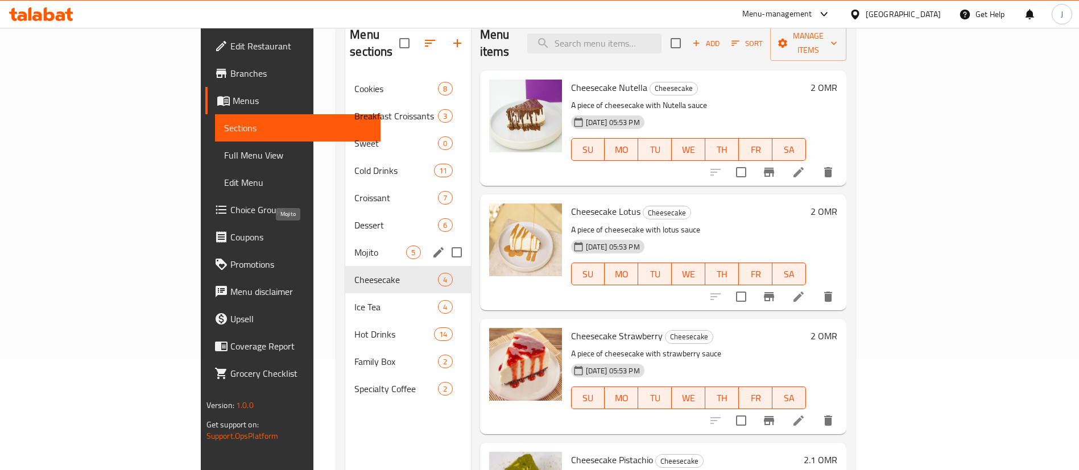
scroll to position [74, 0]
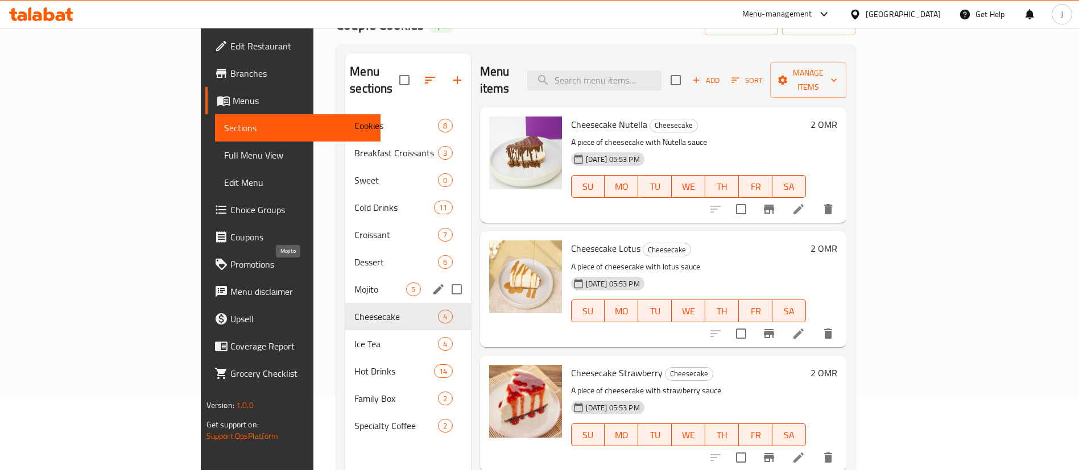
click at [354, 283] on span "Mojito" at bounding box center [380, 290] width 52 height 14
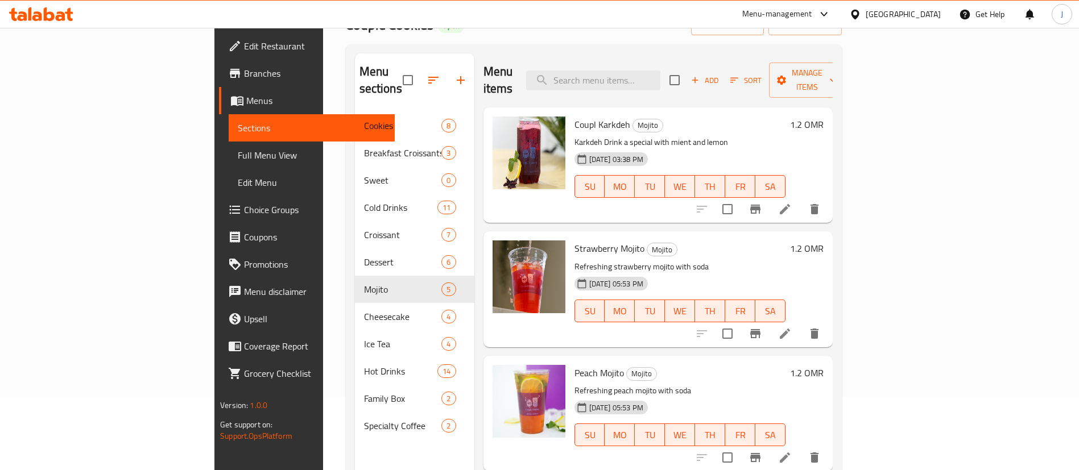
click at [824, 117] on h6 "1.2 OMR" at bounding box center [807, 125] width 34 height 16
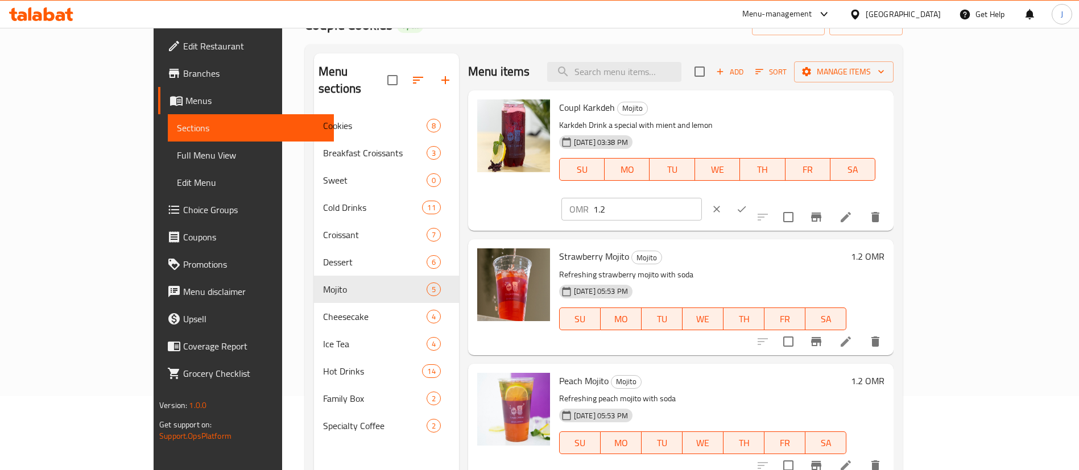
click at [702, 198] on input "1.2" at bounding box center [647, 209] width 109 height 23
type input "1.3"
click at [748, 204] on icon "ok" at bounding box center [741, 209] width 11 height 11
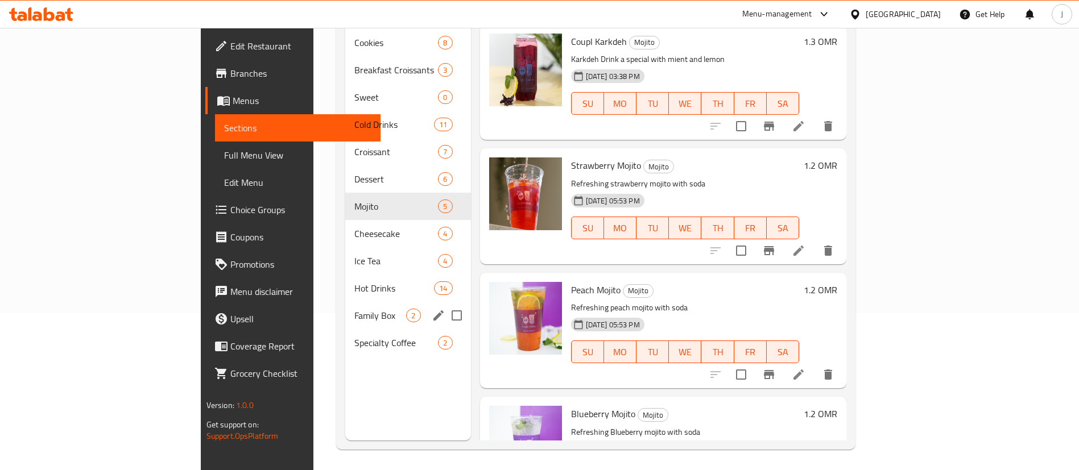
scroll to position [159, 0]
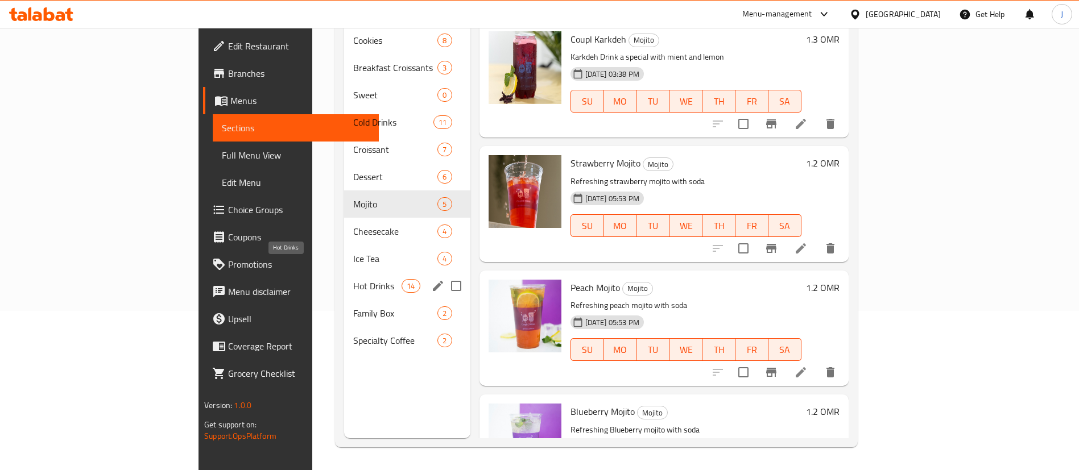
click at [353, 279] on span "Hot Drinks" at bounding box center [377, 286] width 48 height 14
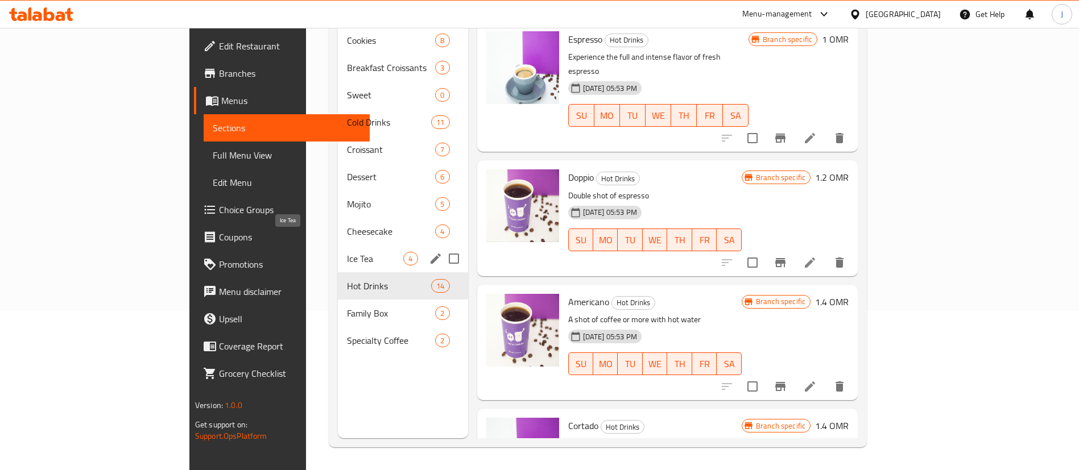
click at [347, 252] on span "Ice Tea" at bounding box center [375, 259] width 56 height 14
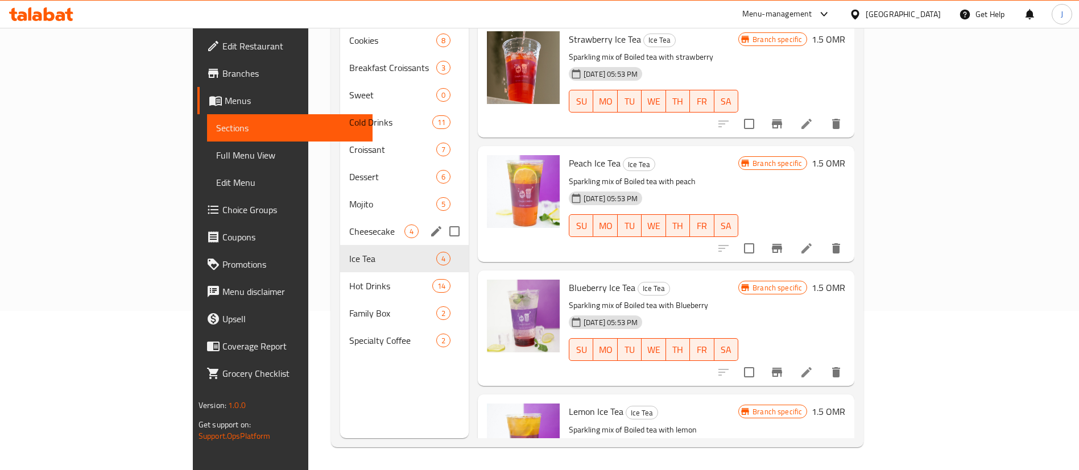
click at [340, 218] on div "Cheesecake 4" at bounding box center [404, 231] width 129 height 27
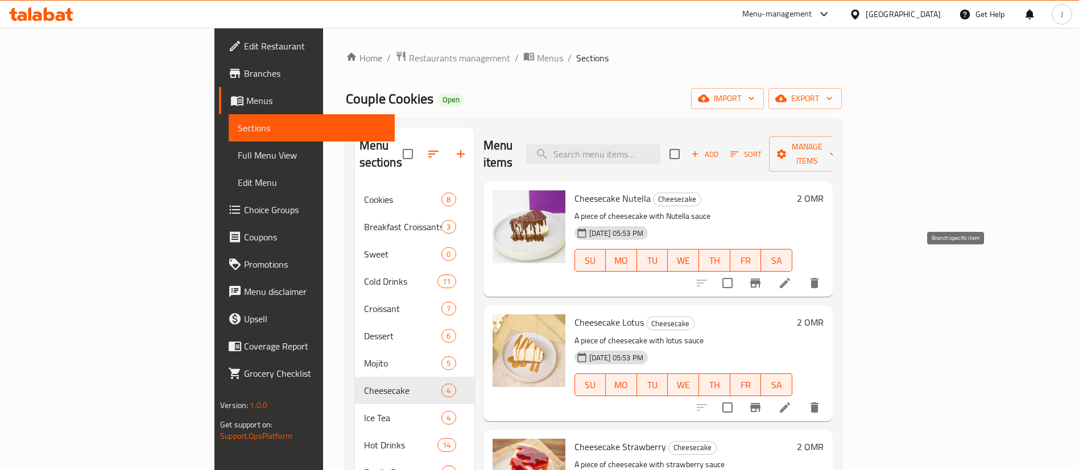
click at [761, 279] on icon "Branch-specific-item" at bounding box center [755, 283] width 10 height 9
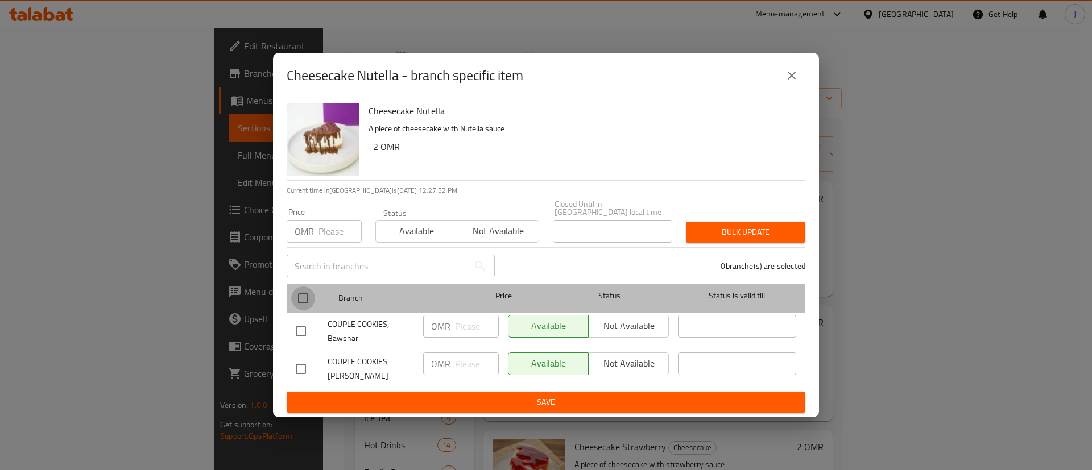
click at [314, 295] on input "checkbox" at bounding box center [303, 299] width 24 height 24
checkbox input "true"
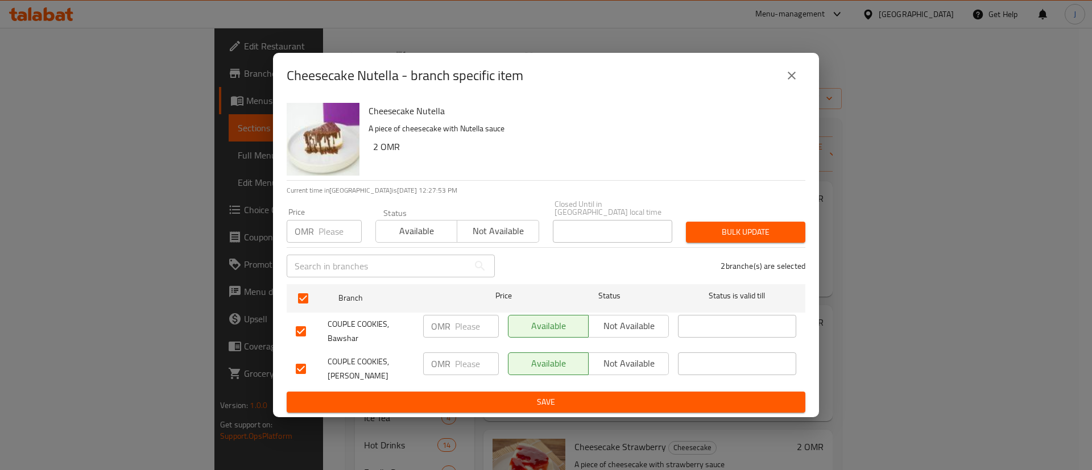
click at [457, 325] on input "number" at bounding box center [477, 326] width 44 height 23
type input "2.1"
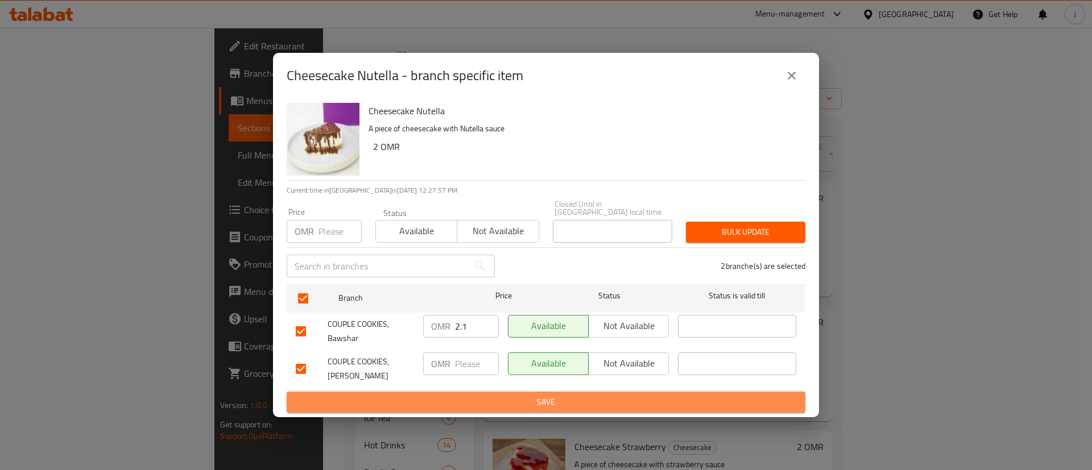
click at [493, 397] on span "Save" at bounding box center [546, 402] width 501 height 14
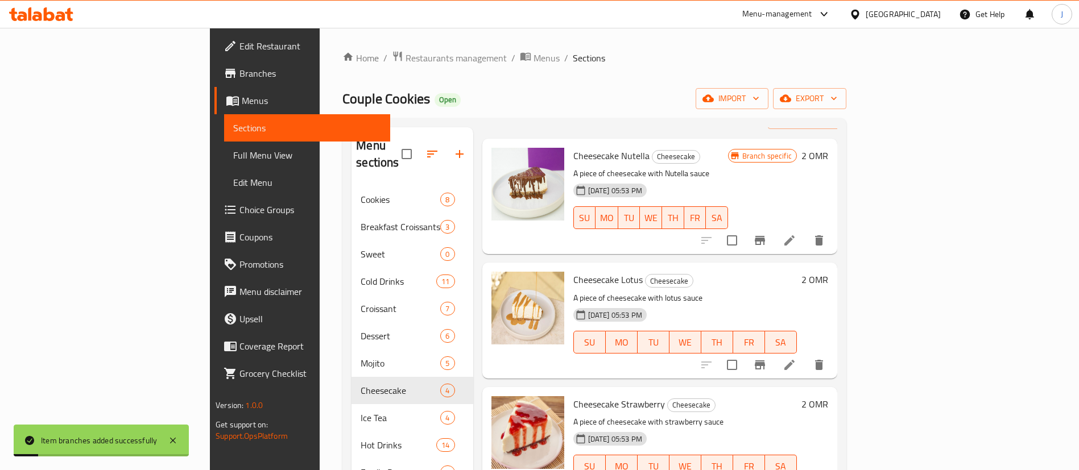
scroll to position [55, 0]
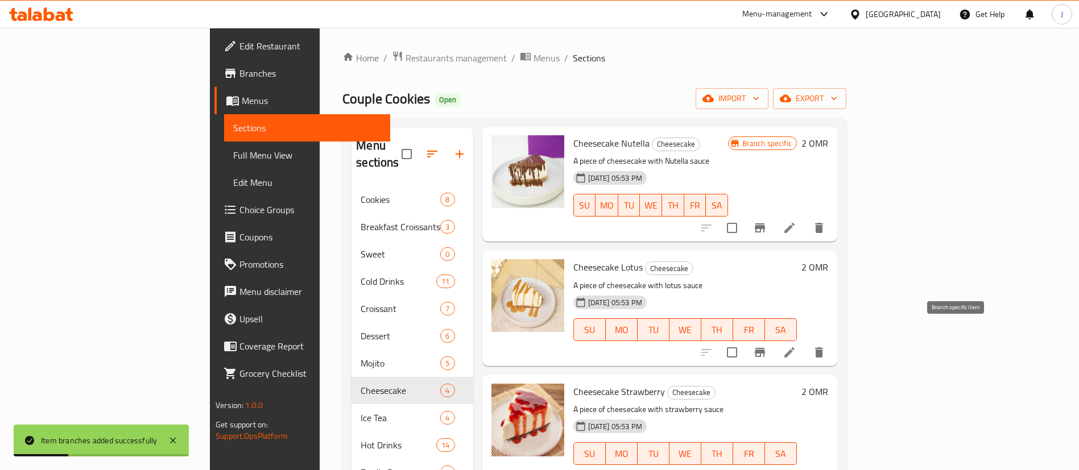
click at [765, 348] on icon "Branch-specific-item" at bounding box center [760, 352] width 10 height 9
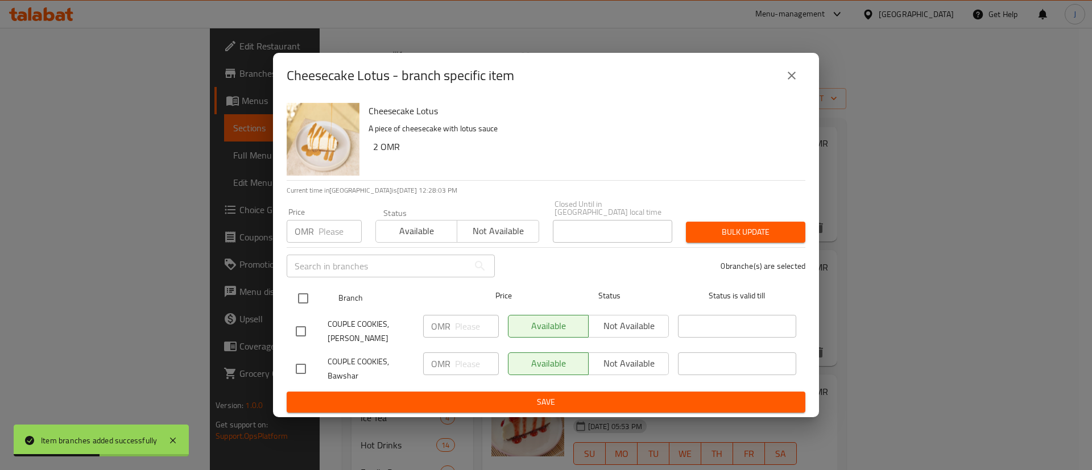
click at [299, 294] on input "checkbox" at bounding box center [303, 299] width 24 height 24
checkbox input "true"
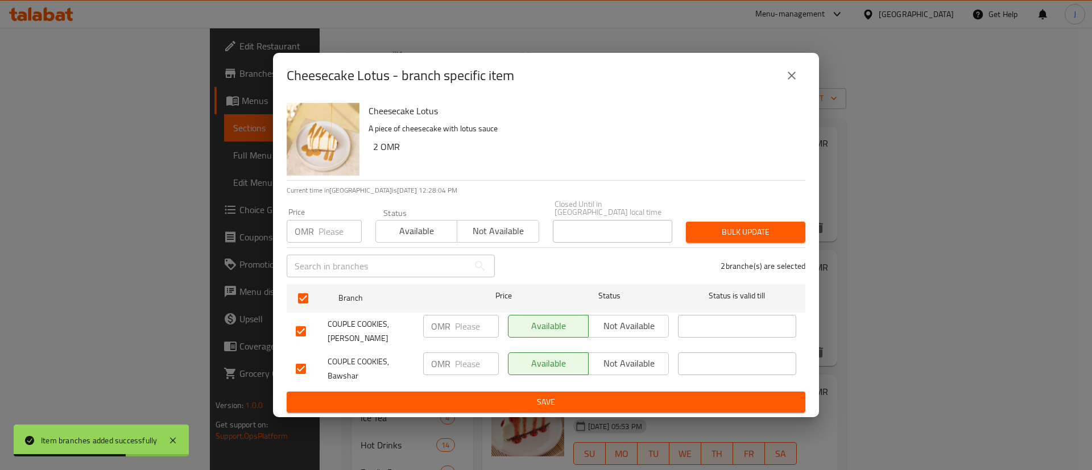
click at [474, 361] on input "number" at bounding box center [477, 364] width 44 height 23
type input "2.1"
click at [475, 395] on span "Save" at bounding box center [546, 402] width 501 height 14
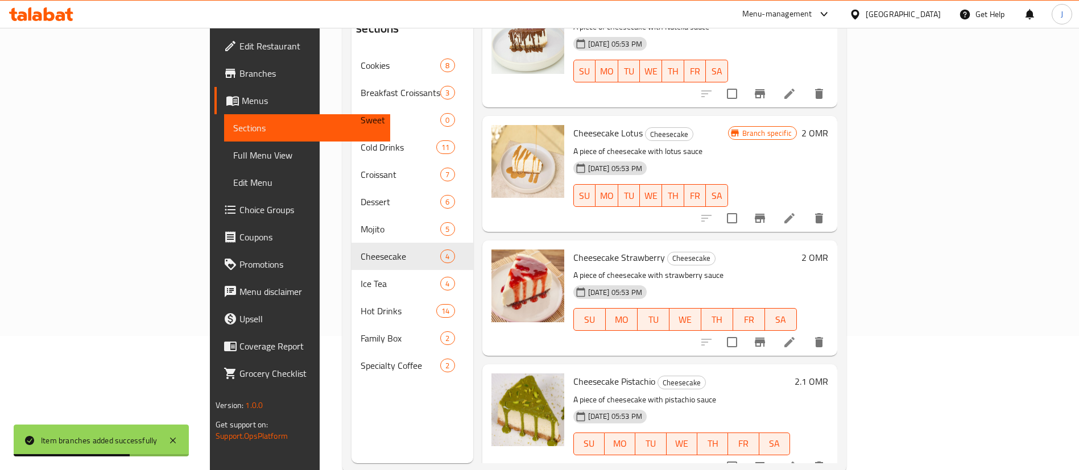
scroll to position [159, 0]
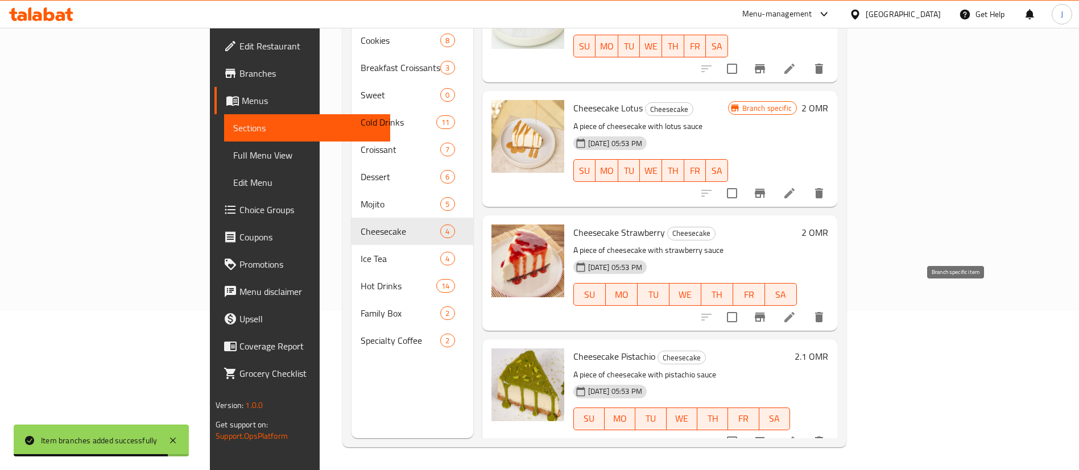
click at [765, 313] on icon "Branch-specific-item" at bounding box center [760, 317] width 10 height 9
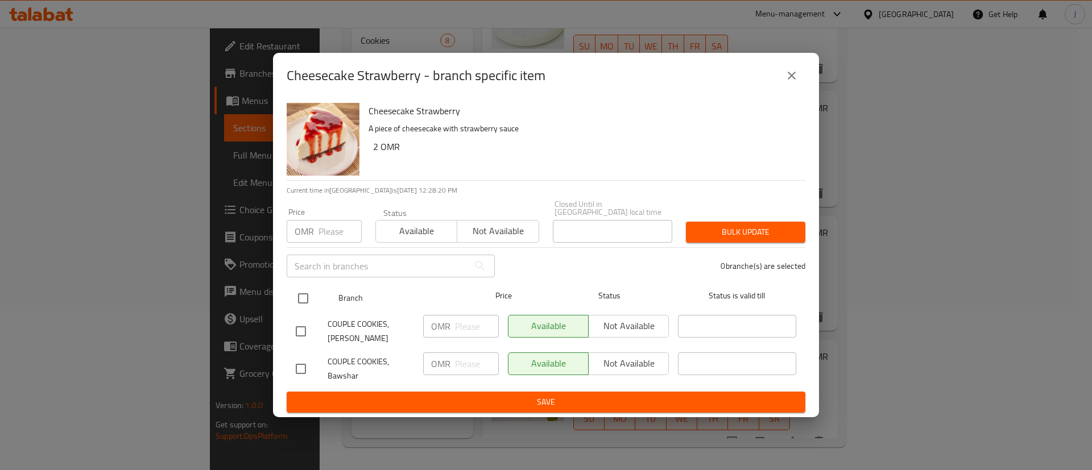
click at [302, 290] on input "checkbox" at bounding box center [303, 299] width 24 height 24
checkbox input "true"
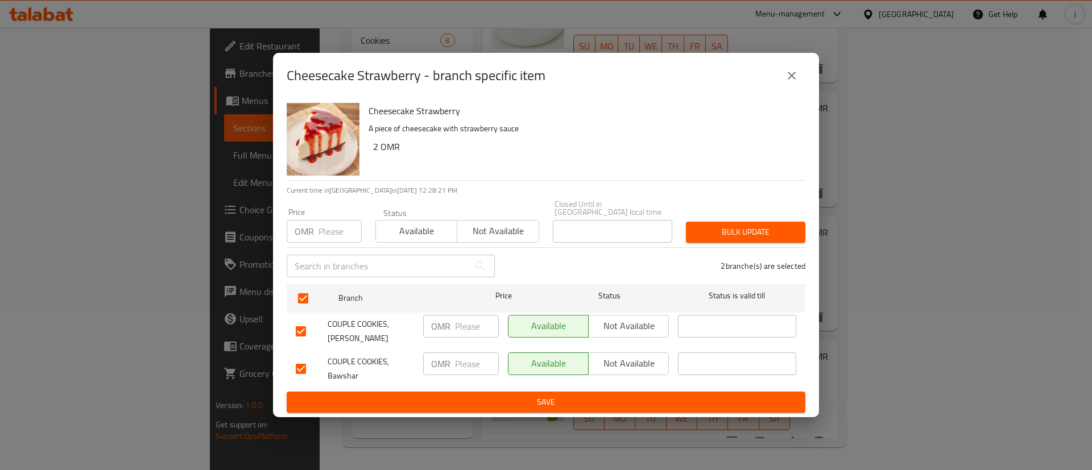
click at [455, 361] on input "number" at bounding box center [477, 364] width 44 height 23
type input "2.1"
click at [573, 400] on span "Save" at bounding box center [546, 402] width 501 height 14
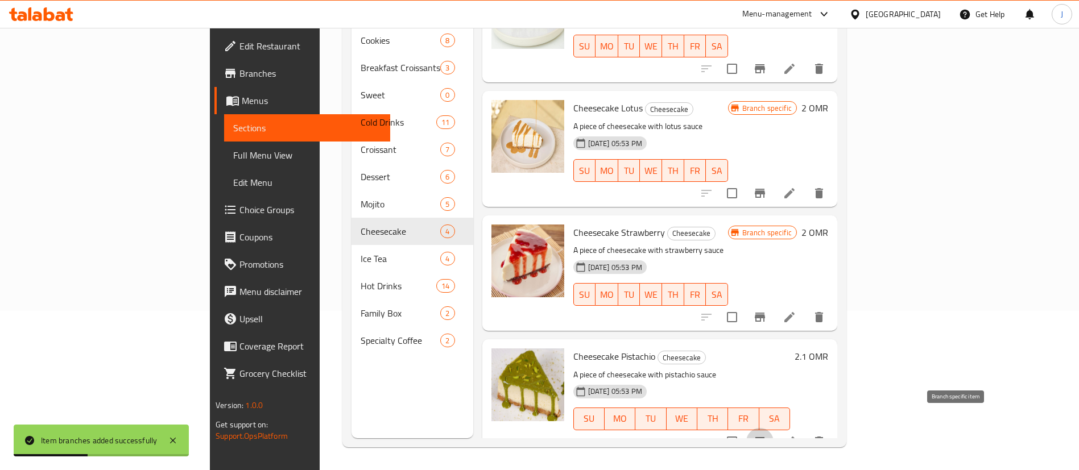
click at [765, 437] on icon "Branch-specific-item" at bounding box center [760, 441] width 10 height 9
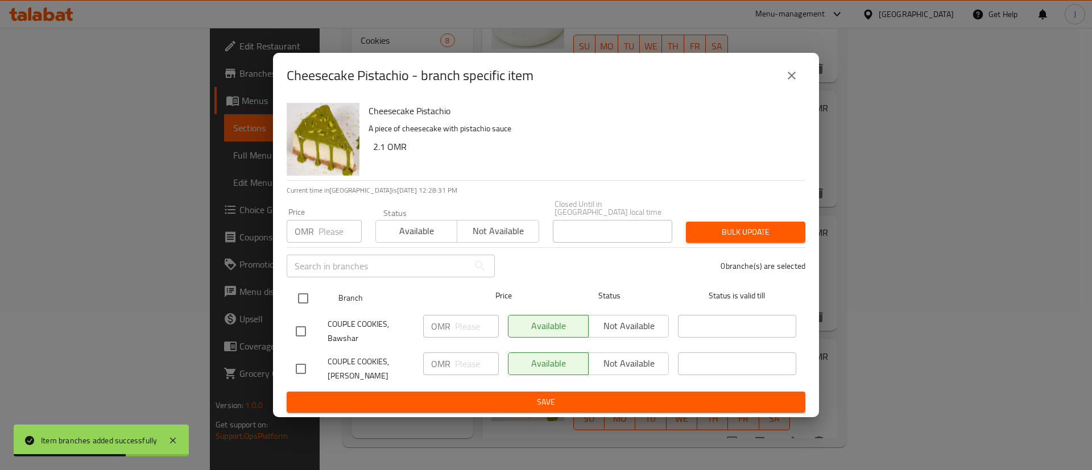
click at [302, 296] on input "checkbox" at bounding box center [303, 299] width 24 height 24
checkbox input "true"
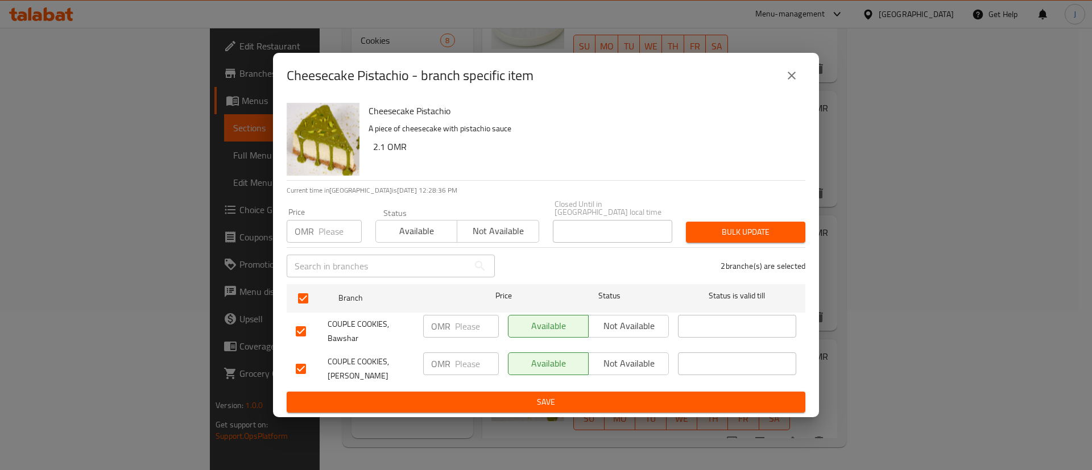
click at [455, 326] on input "number" at bounding box center [477, 326] width 44 height 23
type input "2.2"
click at [506, 402] on span "Save" at bounding box center [546, 402] width 501 height 14
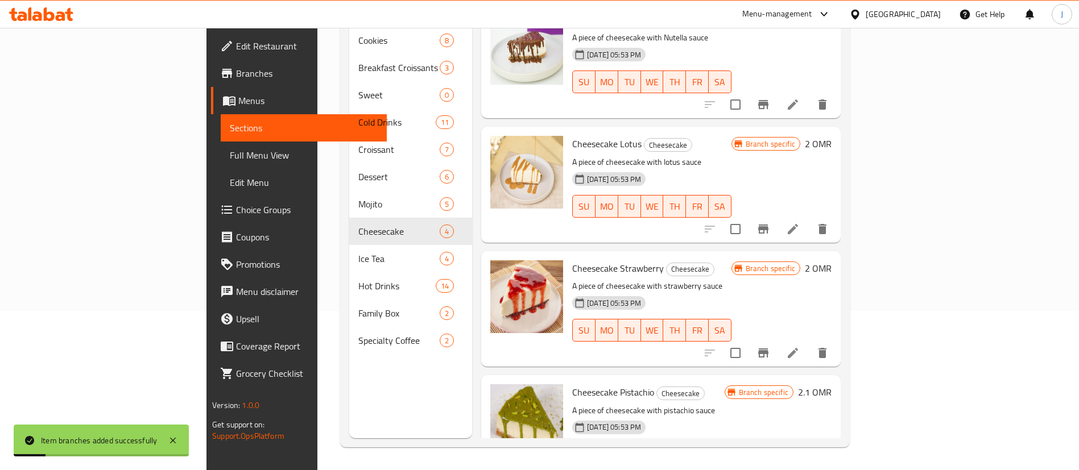
scroll to position [0, 0]
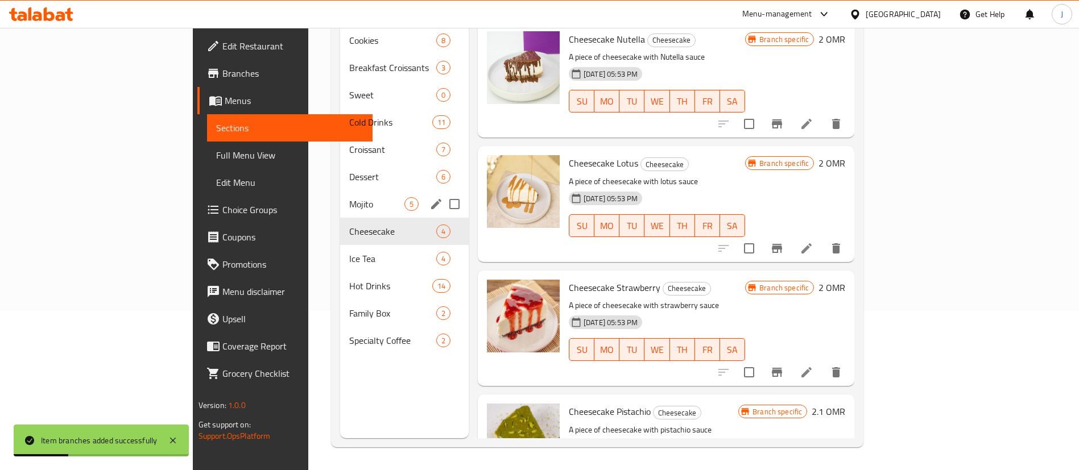
click at [349, 197] on span "Mojito" at bounding box center [376, 204] width 55 height 14
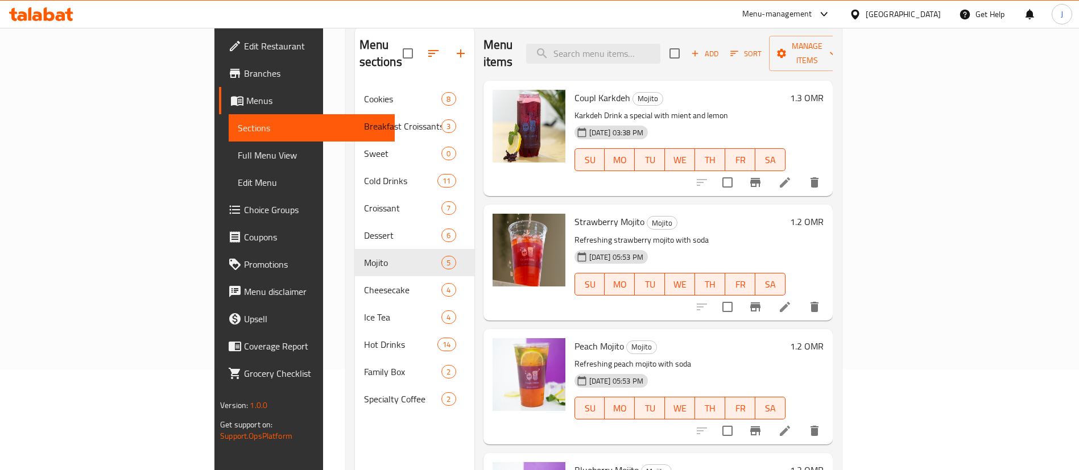
scroll to position [74, 0]
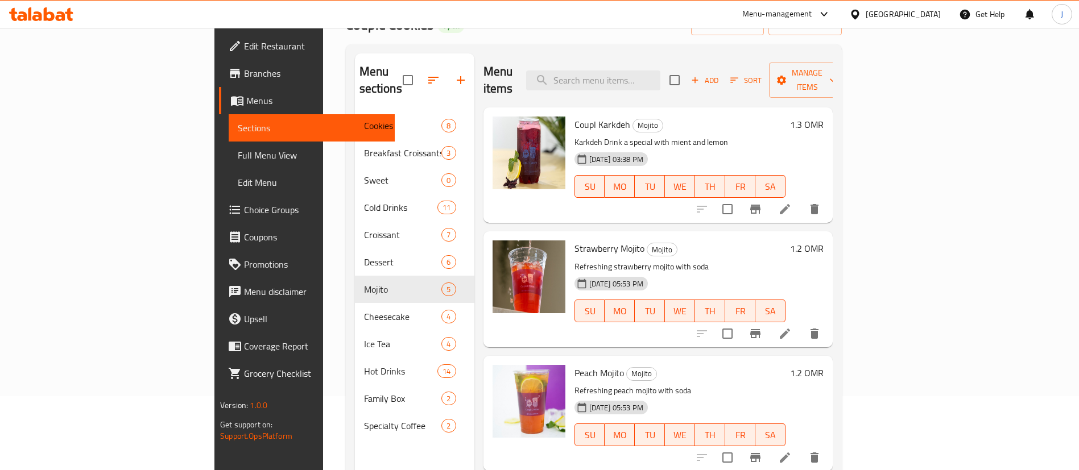
click at [824, 117] on h6 "1.3 OMR" at bounding box center [807, 125] width 34 height 16
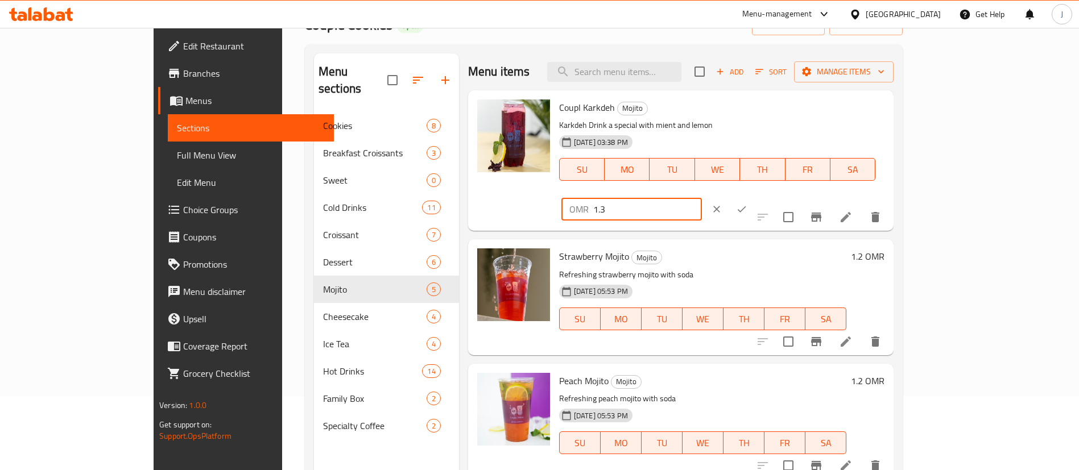
drag, startPoint x: 913, startPoint y: 113, endPoint x: 856, endPoint y: 112, distance: 57.5
click at [702, 198] on div "OMR 1.3 ​" at bounding box center [632, 209] width 141 height 23
click at [702, 198] on input "1.3" at bounding box center [647, 209] width 109 height 23
type input "1.4"
click at [754, 197] on button "ok" at bounding box center [741, 209] width 25 height 25
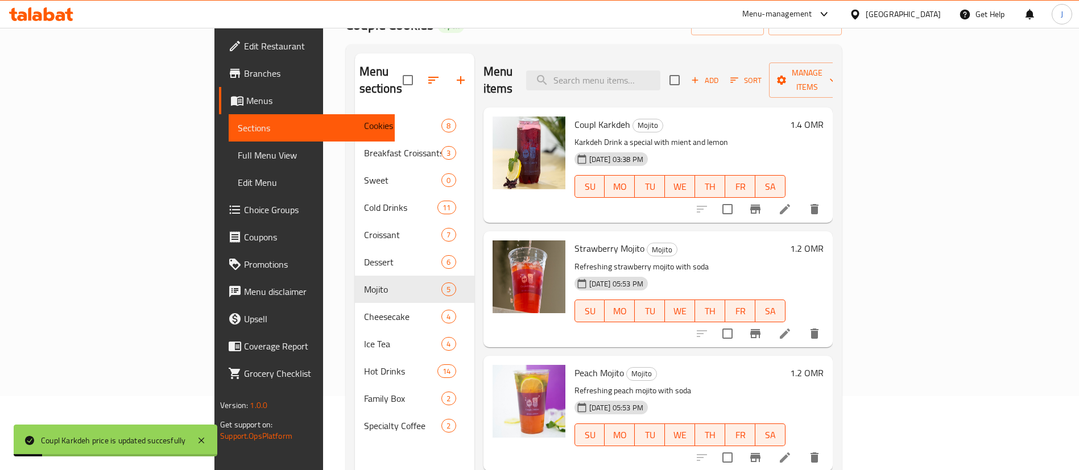
click at [824, 241] on h6 "1.2 OMR" at bounding box center [807, 249] width 34 height 16
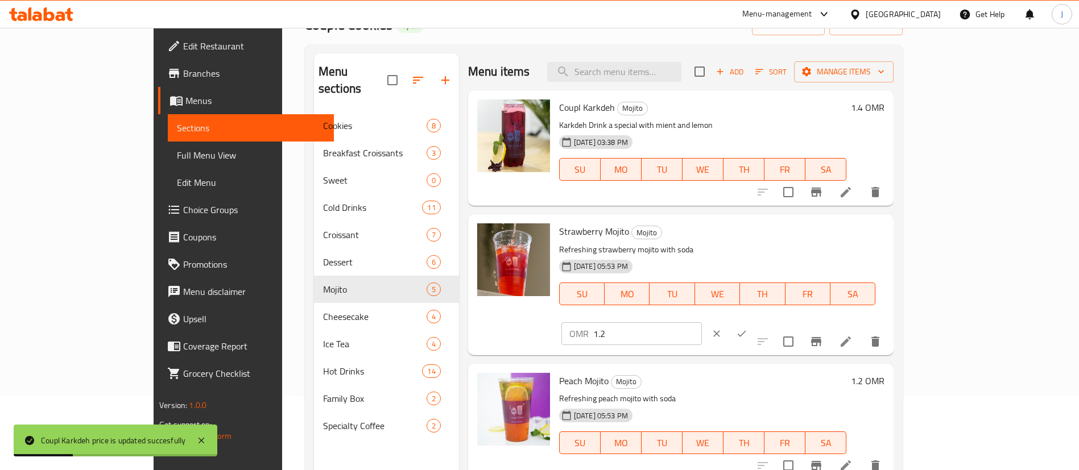
click at [773, 321] on div "OMR 1.2 ​" at bounding box center [667, 333] width 211 height 25
drag, startPoint x: 920, startPoint y: 227, endPoint x: 822, endPoint y: 234, distance: 99.3
click at [823, 235] on div "Strawberry Mojito Mojito Refreshing strawberry mojito with soda [DATE] 05:53 PM…" at bounding box center [722, 284] width 335 height 131
paste input "3"
type input "1.3"
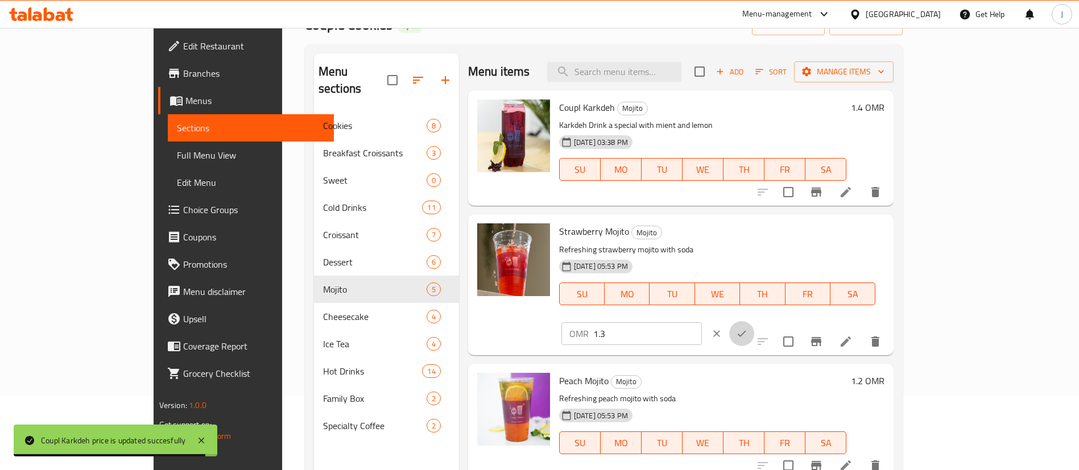
click at [754, 321] on button "ok" at bounding box center [741, 333] width 25 height 25
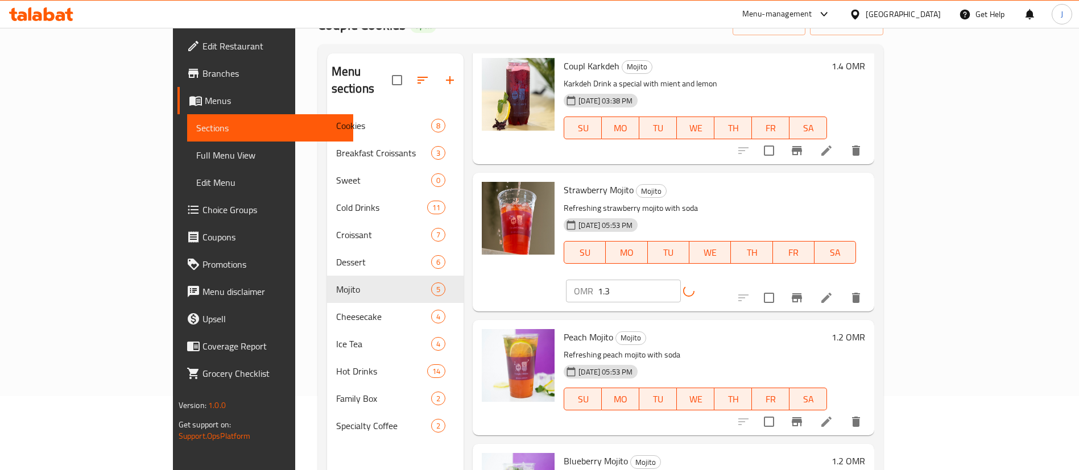
scroll to position [85, 0]
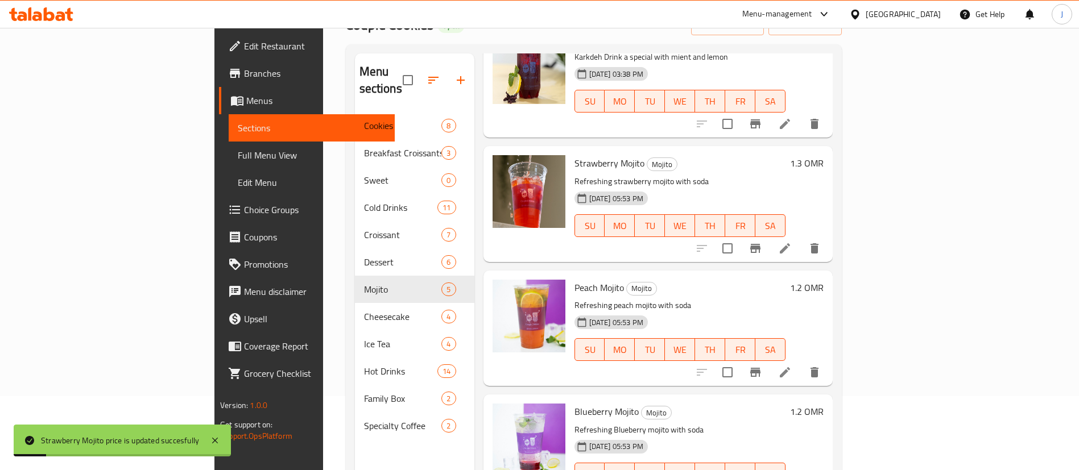
drag, startPoint x: 997, startPoint y: 271, endPoint x: 943, endPoint y: 265, distance: 53.8
click at [824, 280] on div "1.2 OMR" at bounding box center [805, 288] width 38 height 16
click at [824, 280] on h6 "1.2 OMR" at bounding box center [807, 288] width 34 height 16
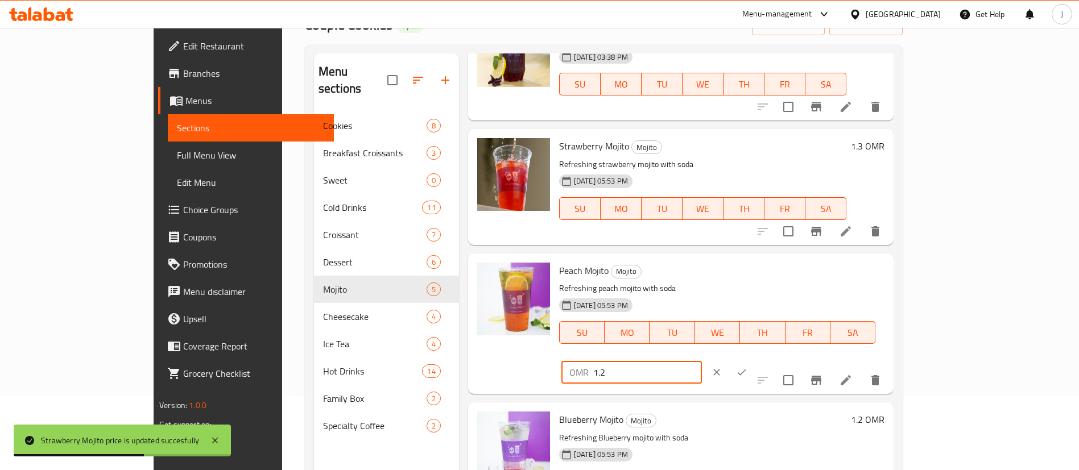
drag, startPoint x: 890, startPoint y: 274, endPoint x: 849, endPoint y: 274, distance: 41.5
click at [702, 361] on div "OMR 1.2 ​" at bounding box center [632, 372] width 141 height 23
paste input "3"
type input "1.3"
click at [746, 370] on icon "ok" at bounding box center [742, 373] width 9 height 6
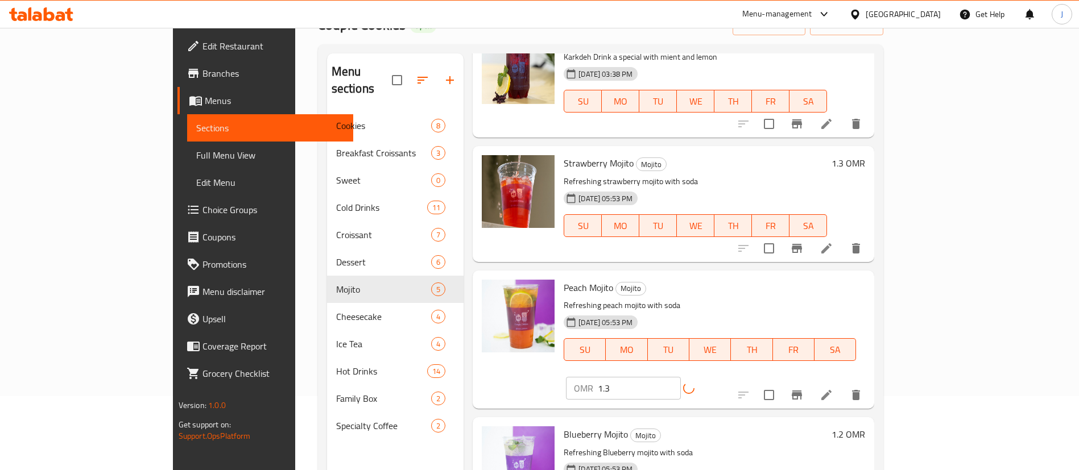
scroll to position [179, 0]
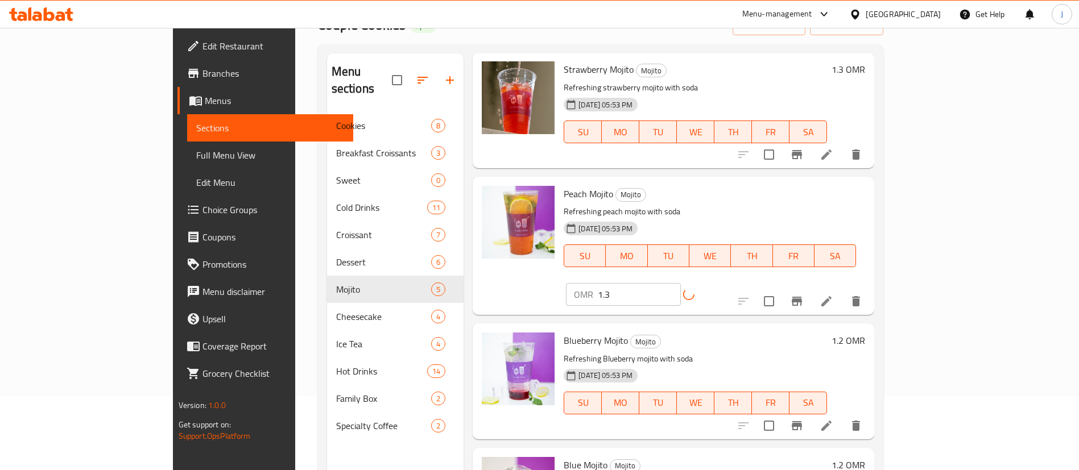
click at [865, 333] on h6 "1.2 OMR" at bounding box center [849, 341] width 34 height 16
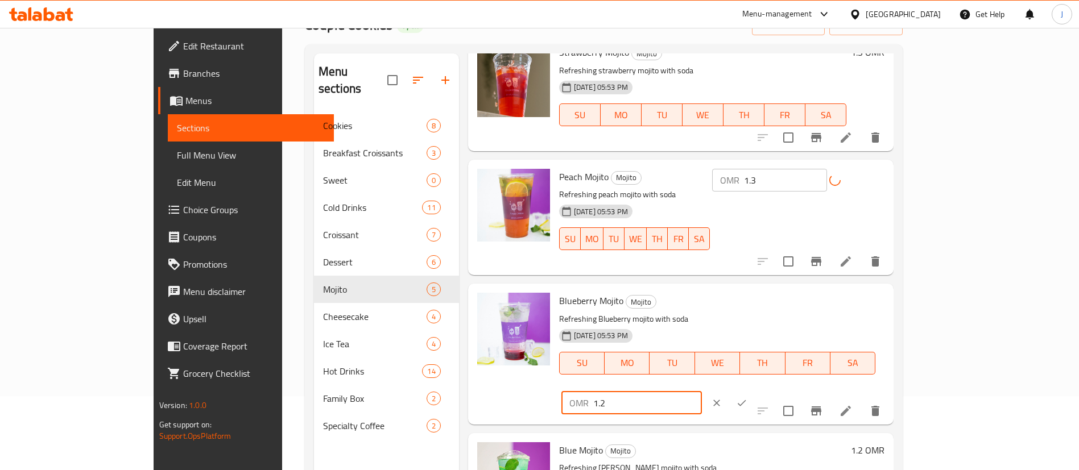
drag, startPoint x: 886, startPoint y: 307, endPoint x: 839, endPoint y: 302, distance: 48.1
click at [702, 392] on div "OMR 1.2 ​" at bounding box center [632, 403] width 141 height 23
paste input "3"
type input "1.3"
click at [748, 398] on icon "ok" at bounding box center [741, 403] width 11 height 11
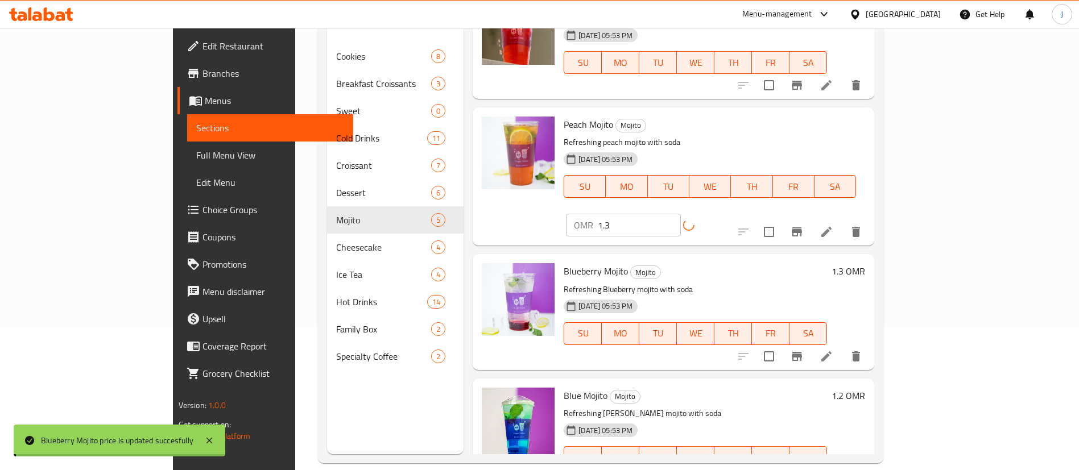
scroll to position [159, 0]
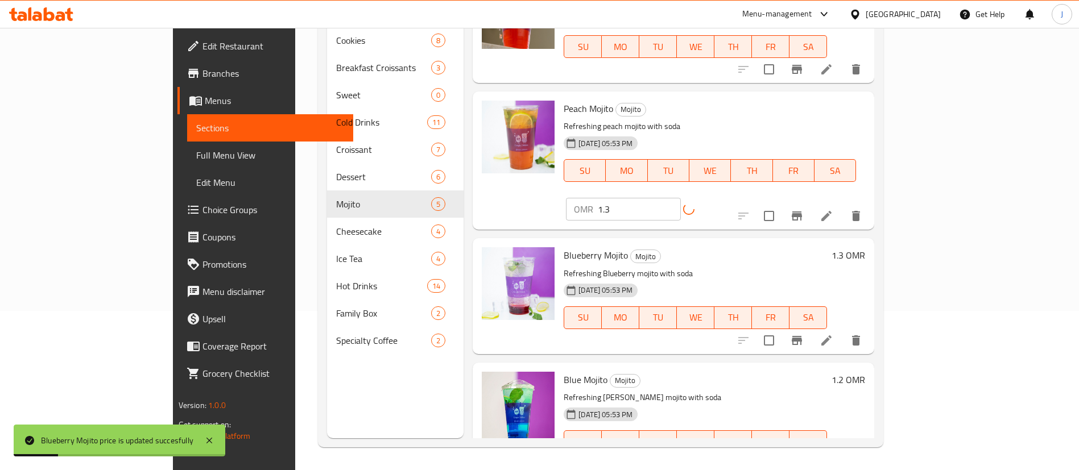
click at [865, 372] on h6 "1.2 OMR" at bounding box center [849, 380] width 34 height 16
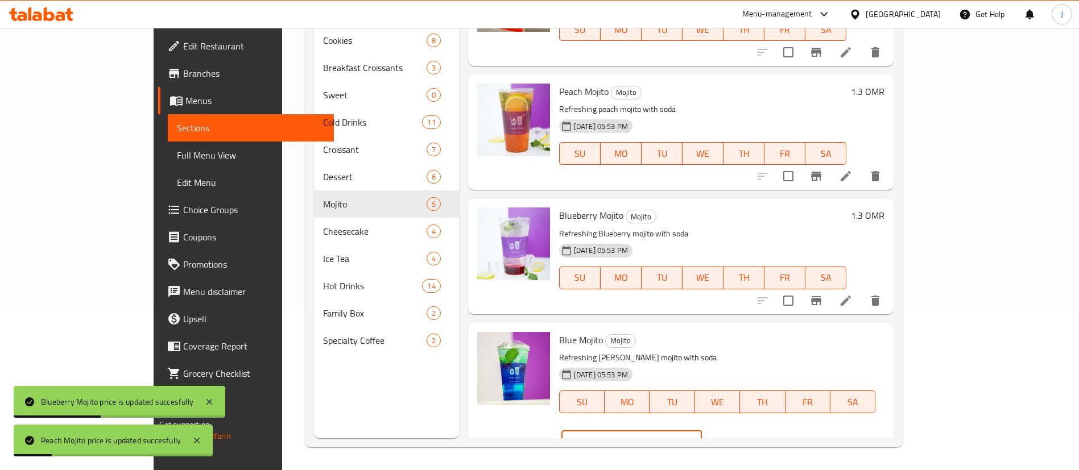
drag, startPoint x: 865, startPoint y: 347, endPoint x: 837, endPoint y: 340, distance: 28.7
click at [702, 431] on div "OMR 1.2 ​" at bounding box center [632, 442] width 141 height 23
paste input "3"
type input "1.3"
click at [748, 436] on icon "ok" at bounding box center [741, 441] width 11 height 11
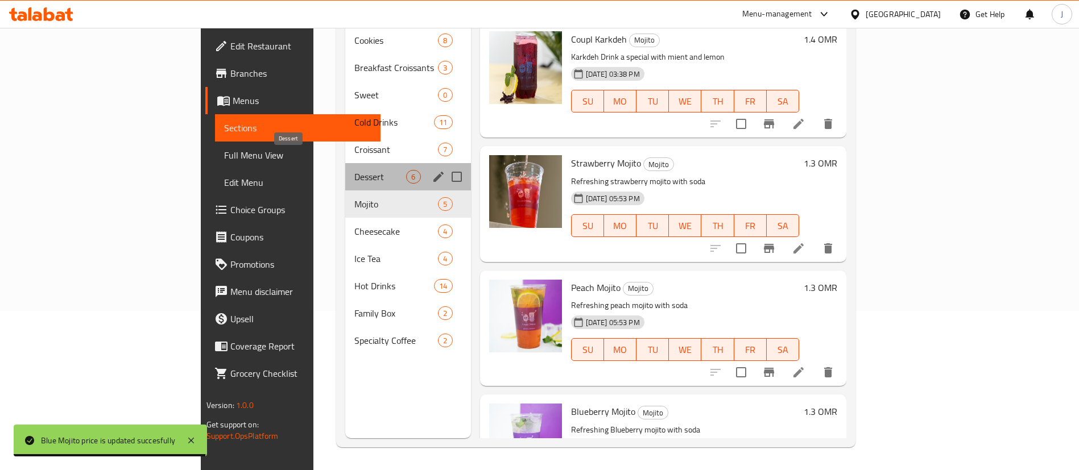
click at [354, 170] on span "Dessert" at bounding box center [380, 177] width 52 height 14
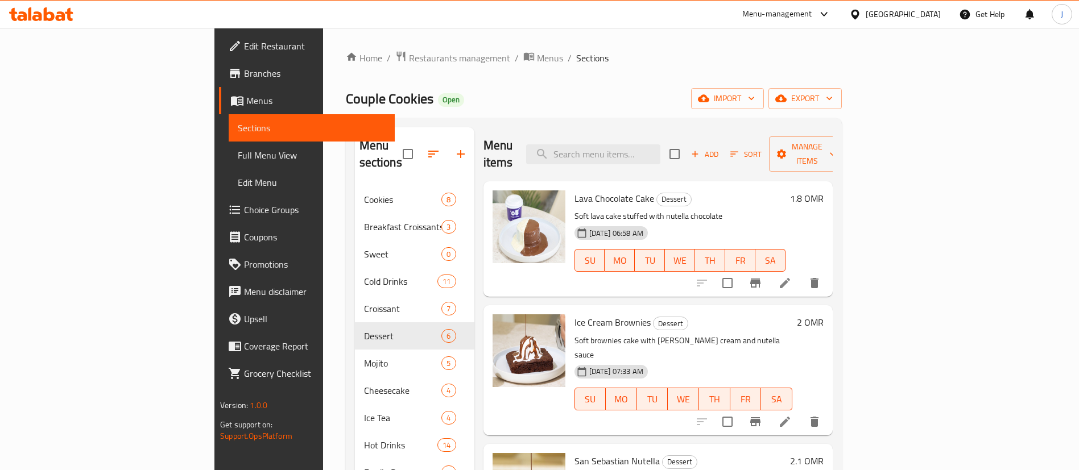
click at [824, 315] on h6 "2 OMR" at bounding box center [810, 323] width 27 height 16
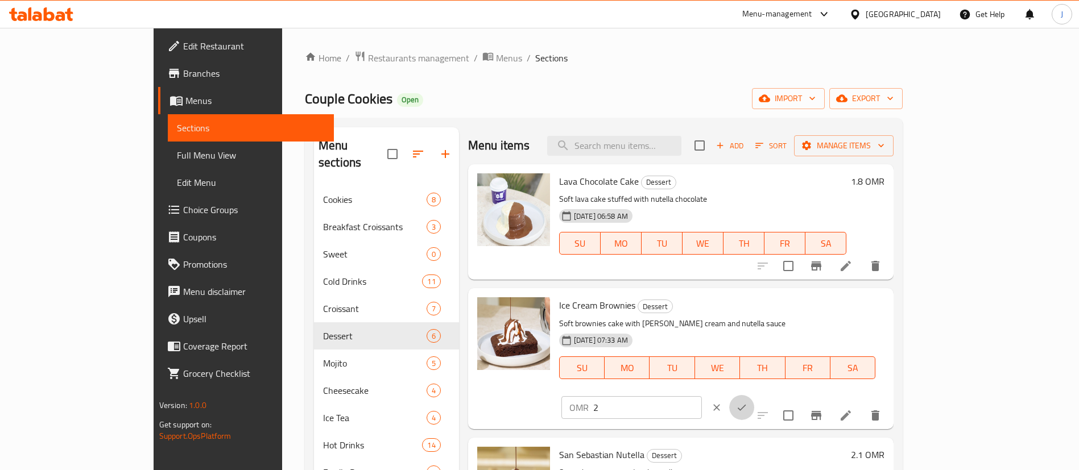
click at [748, 402] on icon "ok" at bounding box center [741, 407] width 11 height 11
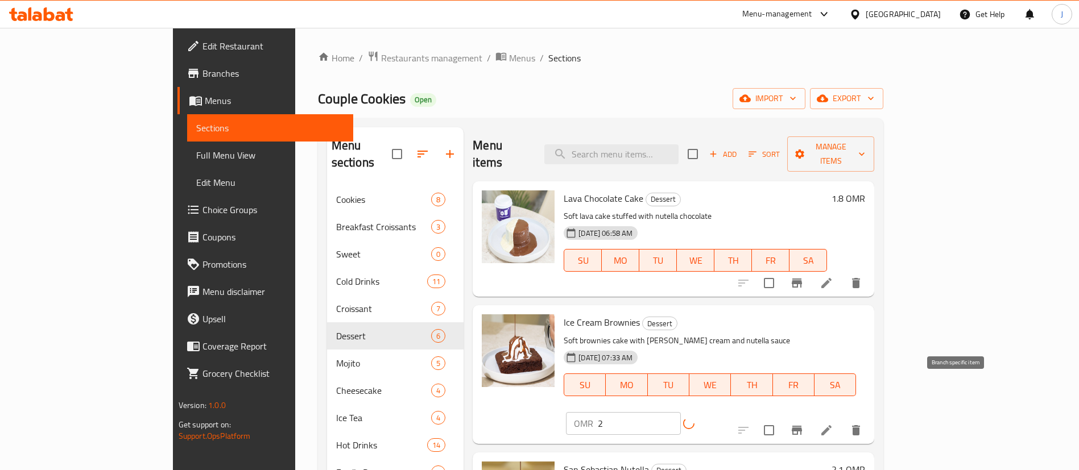
click at [802, 426] on icon "Branch-specific-item" at bounding box center [797, 430] width 10 height 9
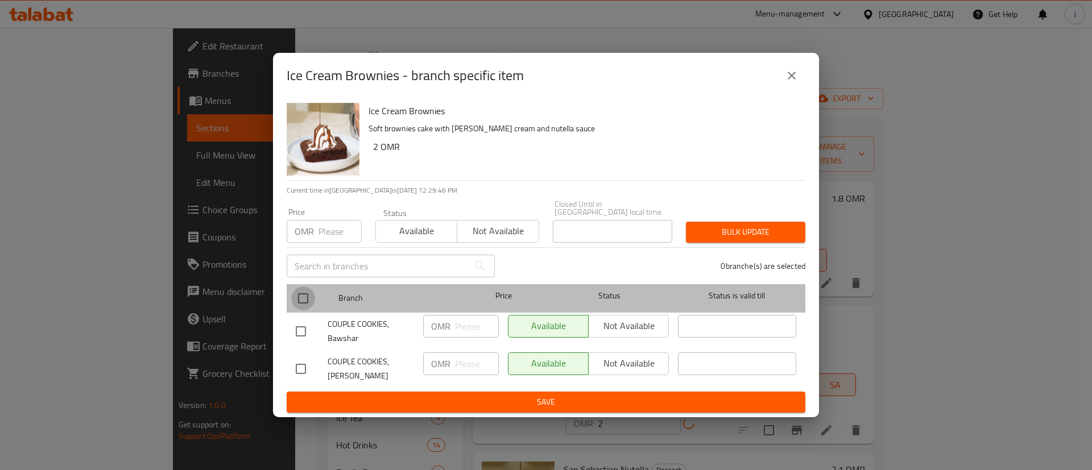
drag, startPoint x: 301, startPoint y: 290, endPoint x: 385, endPoint y: 341, distance: 98.1
click at [302, 290] on input "checkbox" at bounding box center [303, 299] width 24 height 24
checkbox input "true"
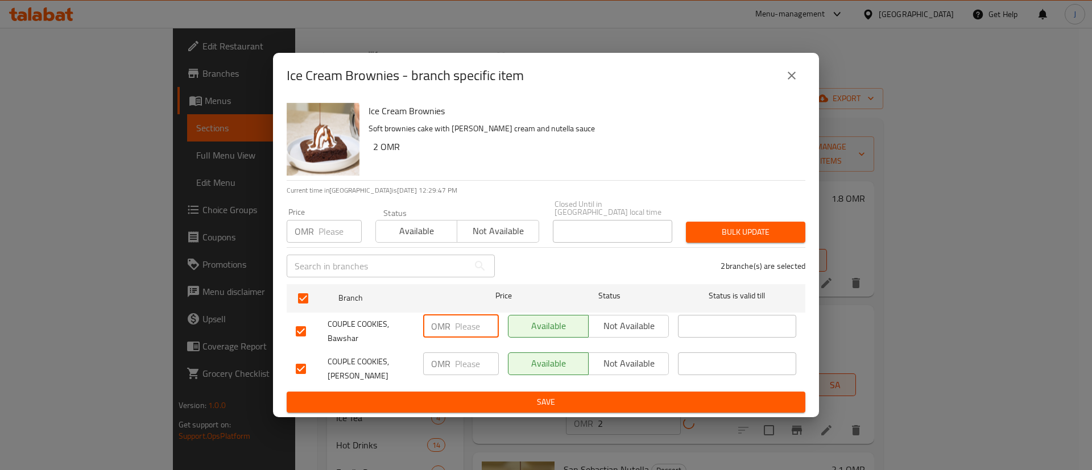
click at [470, 331] on input "number" at bounding box center [477, 326] width 44 height 23
type input "2.2"
click at [495, 399] on span "Save" at bounding box center [546, 402] width 501 height 14
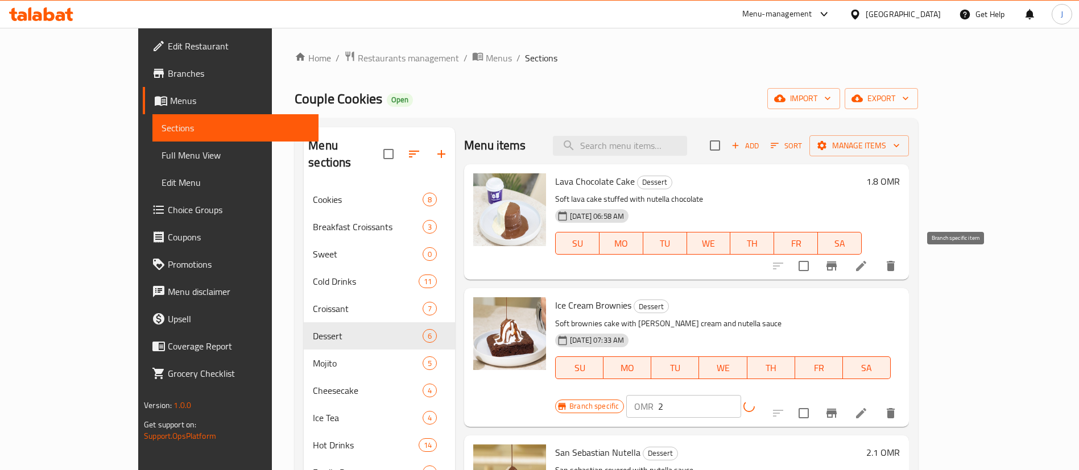
click at [837, 264] on icon "Branch-specific-item" at bounding box center [832, 266] width 10 height 9
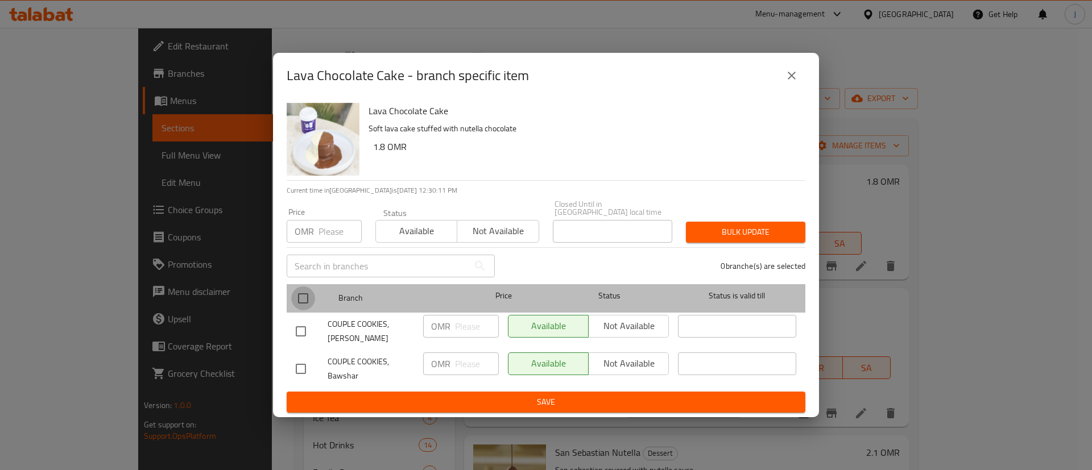
click at [307, 292] on input "checkbox" at bounding box center [303, 299] width 24 height 24
checkbox input "true"
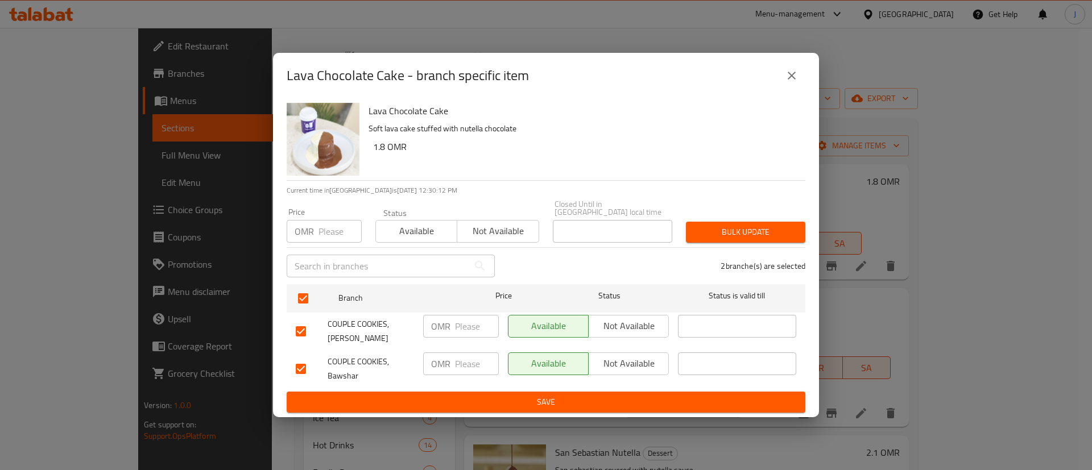
click at [473, 361] on input "number" at bounding box center [477, 364] width 44 height 23
type input "1.9"
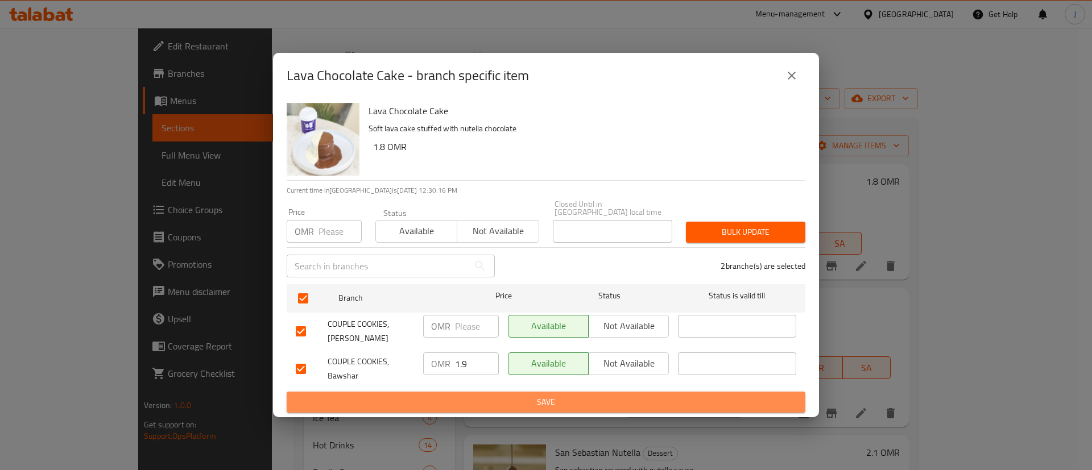
click at [489, 395] on span "Save" at bounding box center [546, 402] width 501 height 14
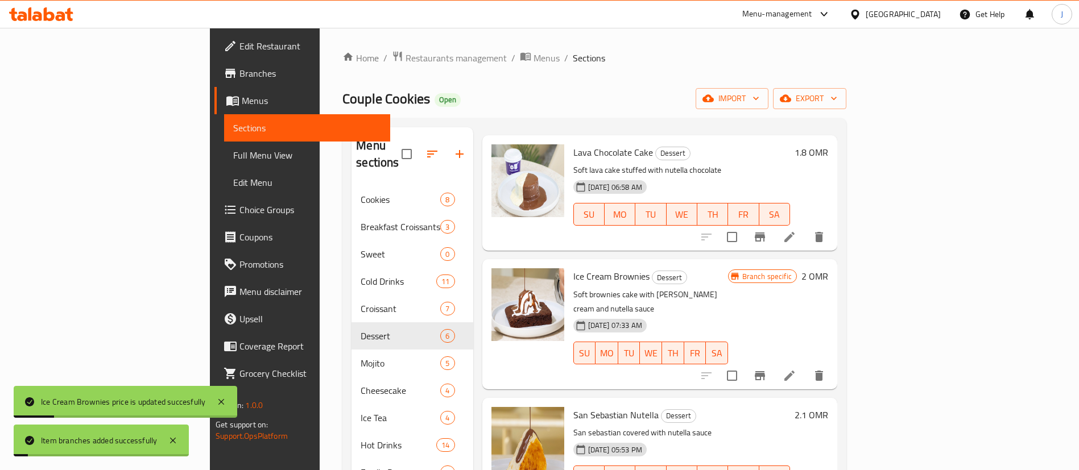
scroll to position [85, 0]
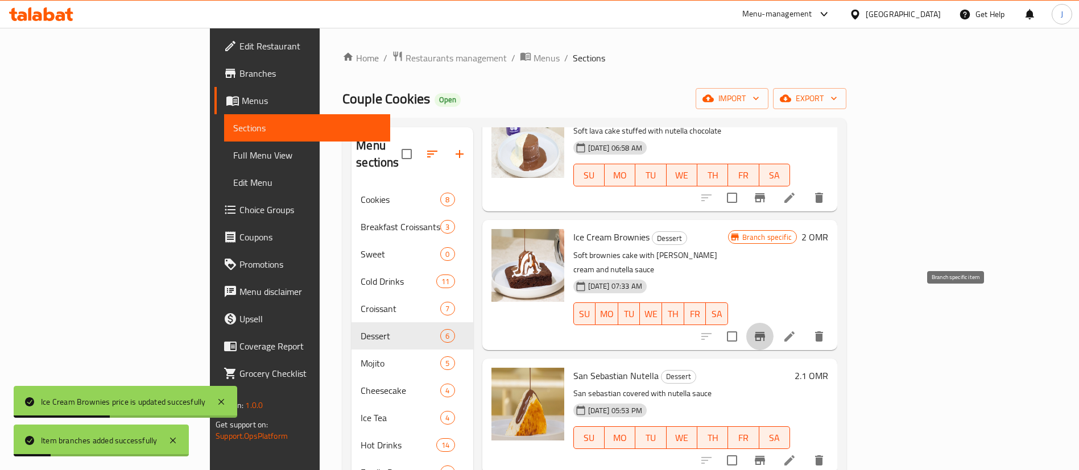
click at [765, 332] on icon "Branch-specific-item" at bounding box center [760, 336] width 10 height 9
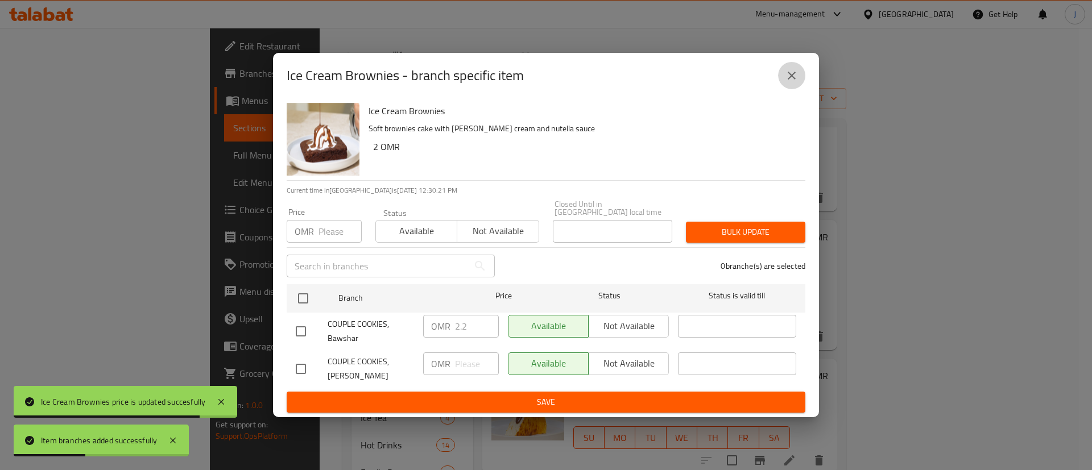
click at [789, 79] on icon "close" at bounding box center [792, 76] width 14 height 14
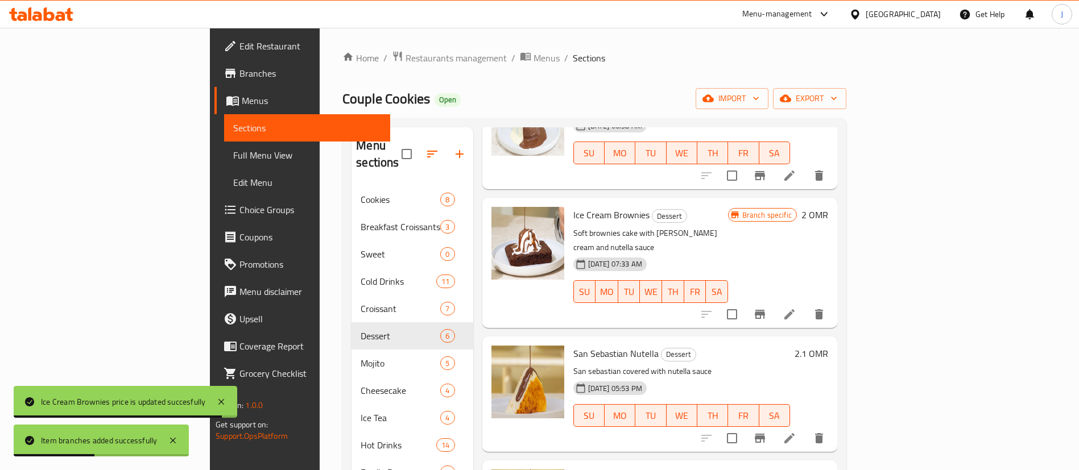
scroll to position [171, 0]
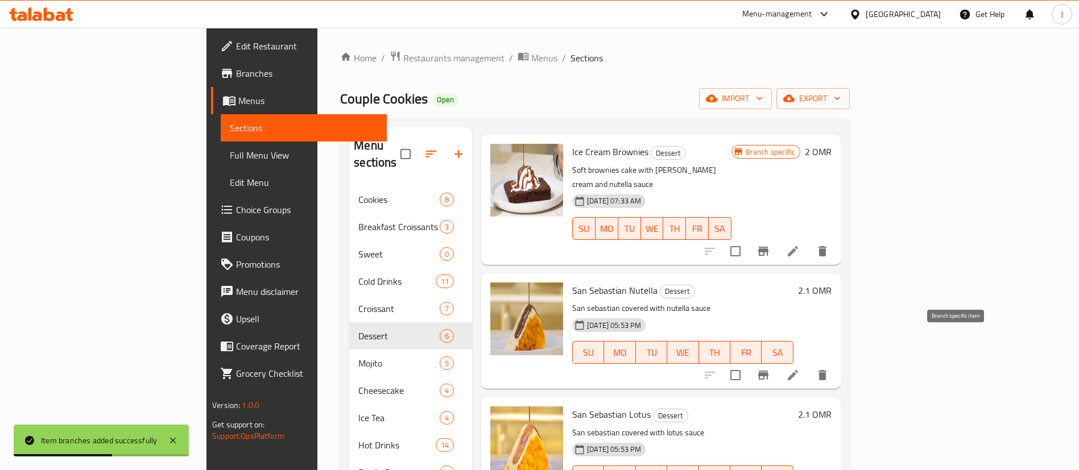
click at [777, 362] on button "Branch-specific-item" at bounding box center [763, 375] width 27 height 27
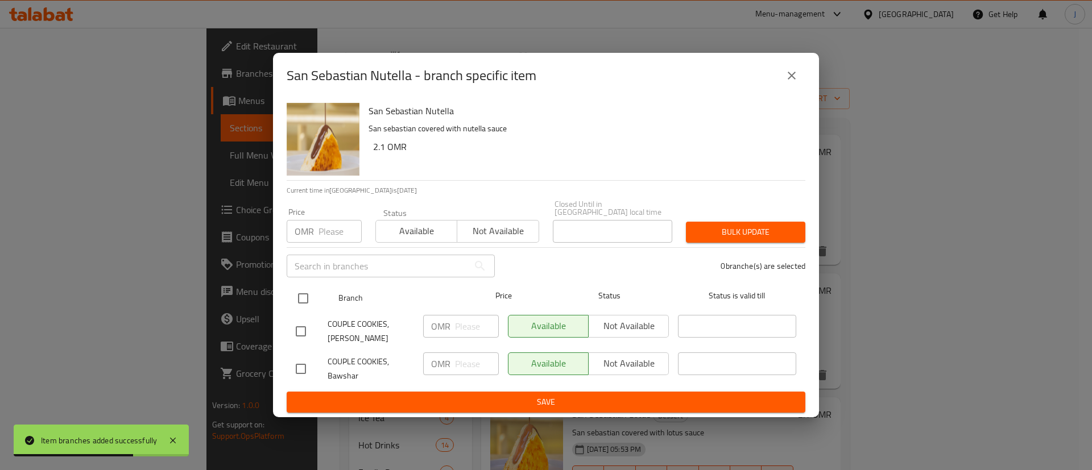
click at [306, 292] on input "checkbox" at bounding box center [303, 299] width 24 height 24
checkbox input "true"
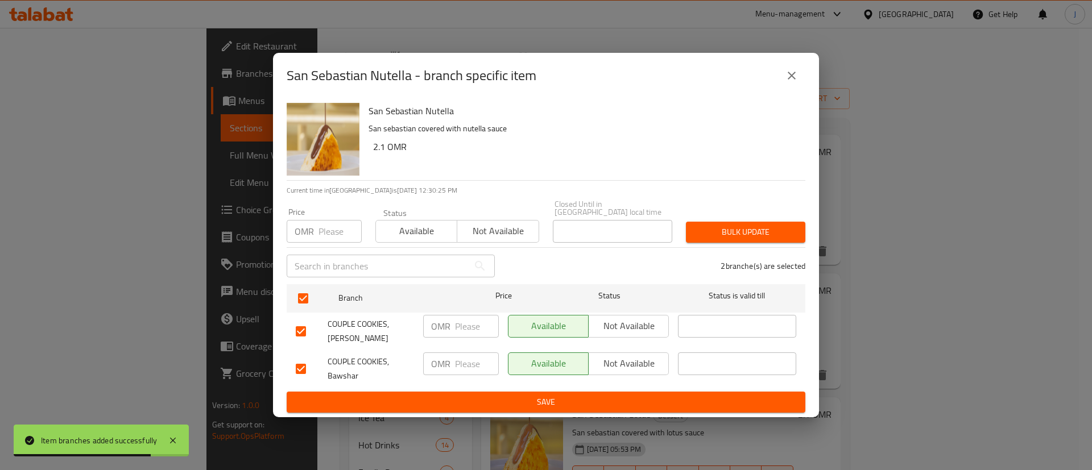
click at [461, 357] on input "number" at bounding box center [477, 364] width 44 height 23
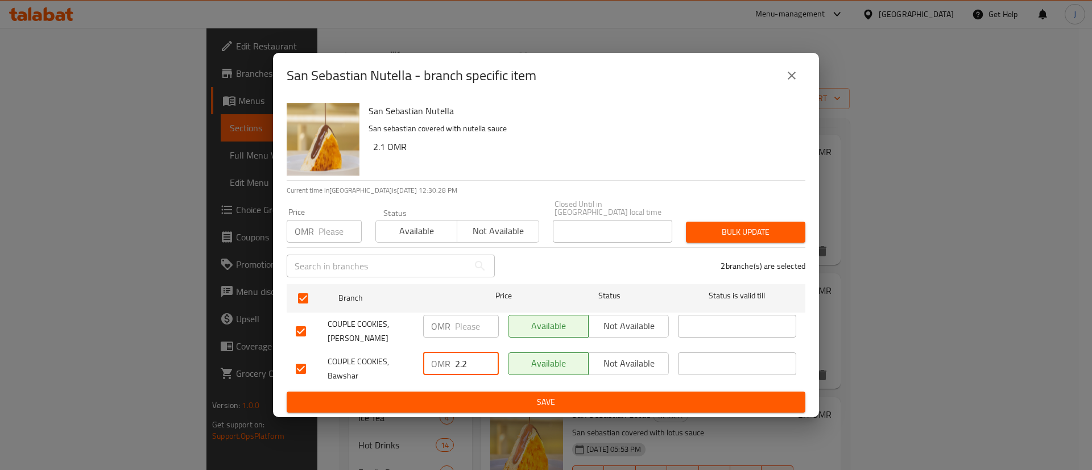
type input "2.2"
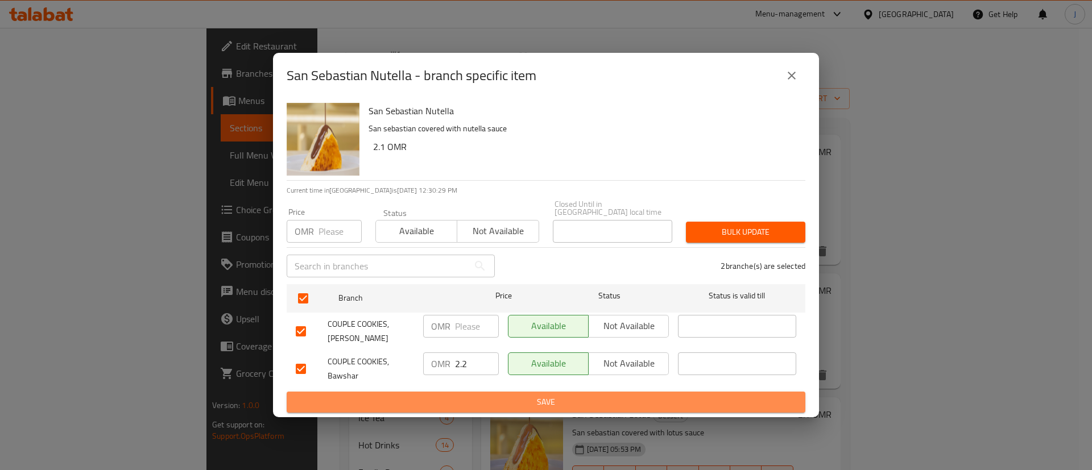
click at [460, 395] on span "Save" at bounding box center [546, 402] width 501 height 14
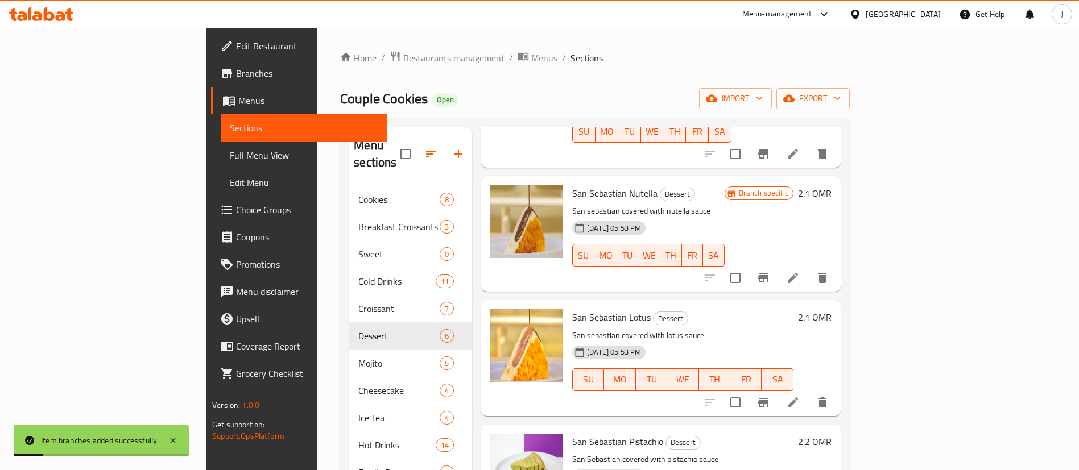
scroll to position [304, 0]
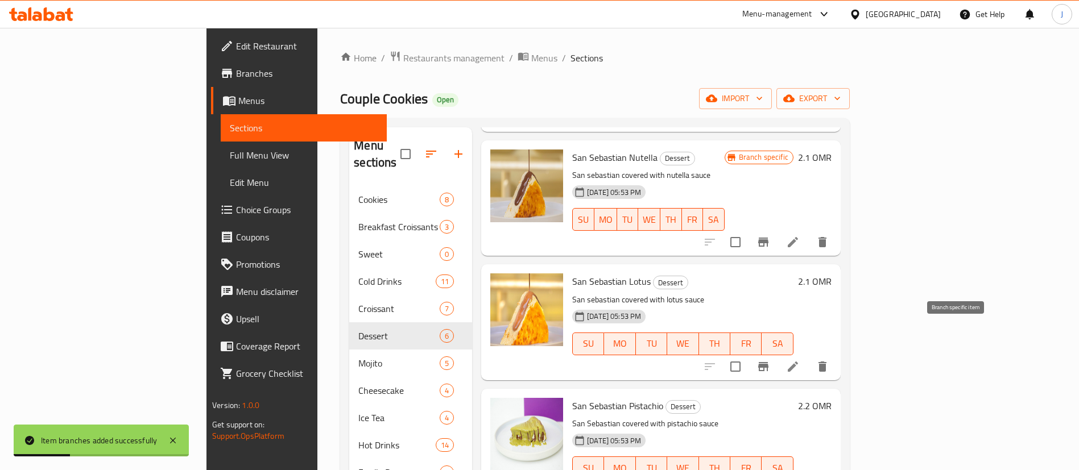
click at [769, 362] on icon "Branch-specific-item" at bounding box center [763, 366] width 10 height 9
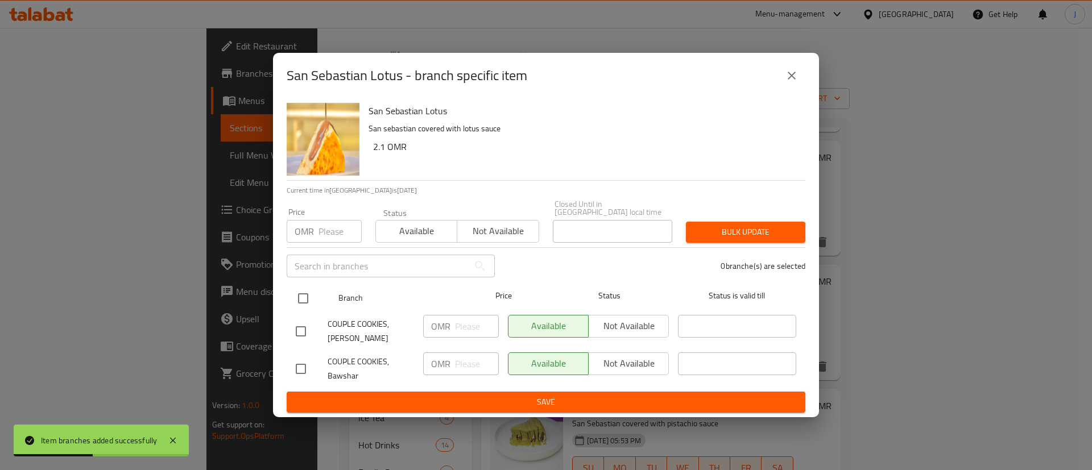
click at [302, 294] on input "checkbox" at bounding box center [303, 299] width 24 height 24
checkbox input "true"
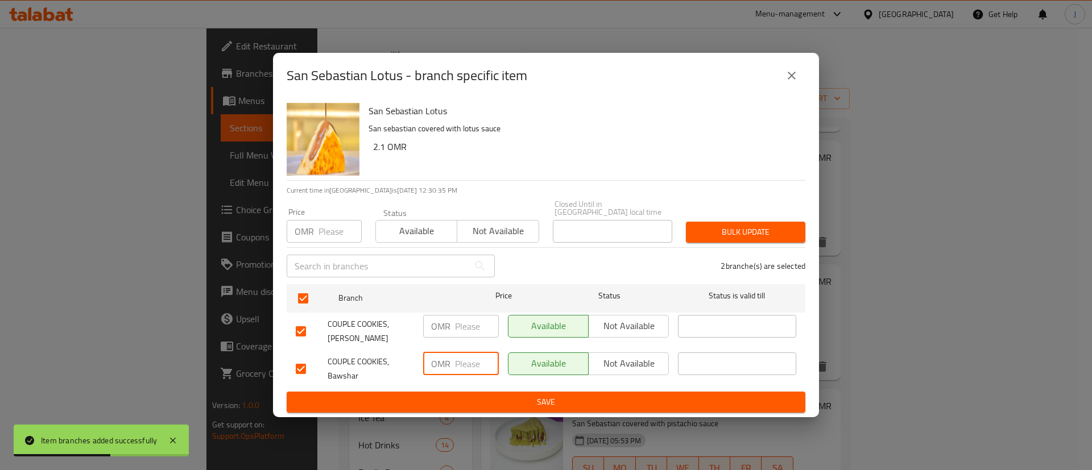
click at [462, 362] on input "number" at bounding box center [477, 364] width 44 height 23
type input "2.2"
click at [500, 399] on span "Save" at bounding box center [546, 402] width 501 height 14
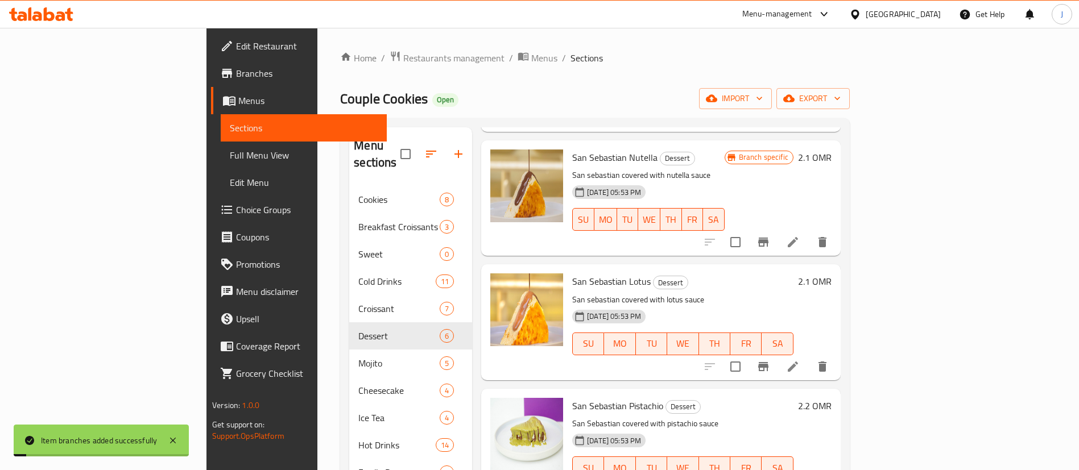
scroll to position [159, 0]
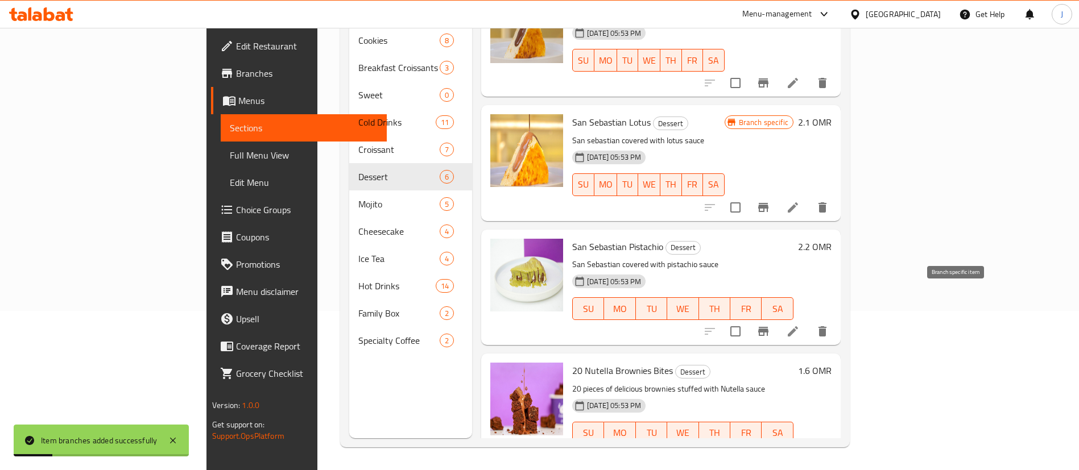
click at [770, 325] on icon "Branch-specific-item" at bounding box center [764, 332] width 14 height 14
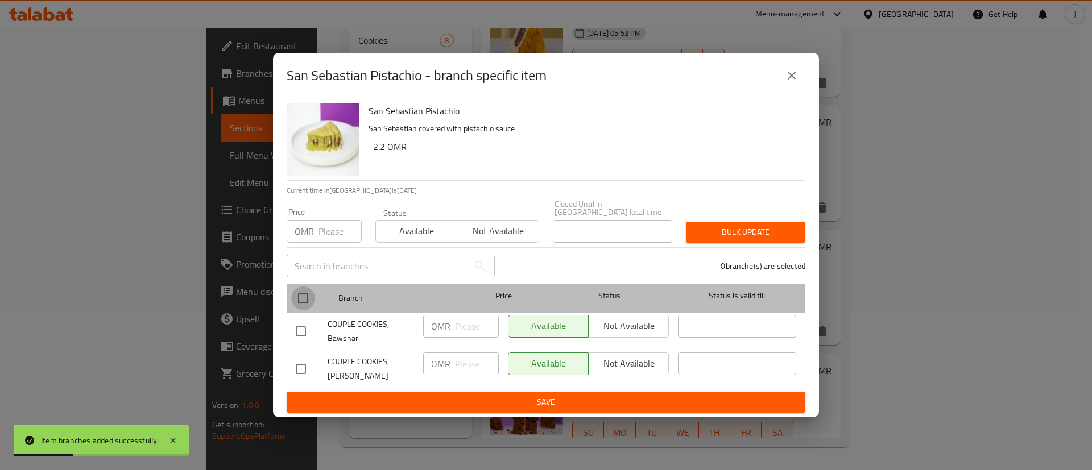
click at [306, 297] on input "checkbox" at bounding box center [303, 299] width 24 height 24
checkbox input "true"
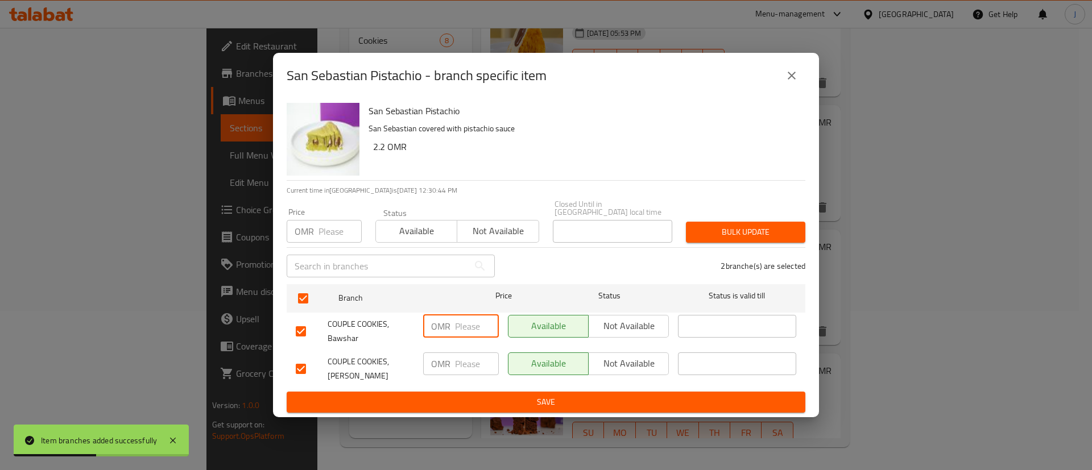
click at [464, 324] on input "number" at bounding box center [477, 326] width 44 height 23
type input "2.3"
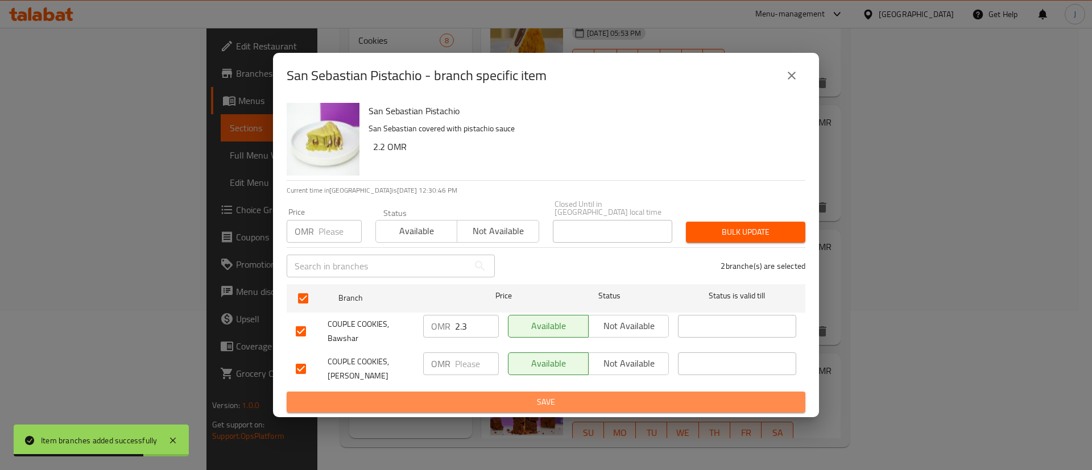
click at [485, 401] on span "Save" at bounding box center [546, 402] width 501 height 14
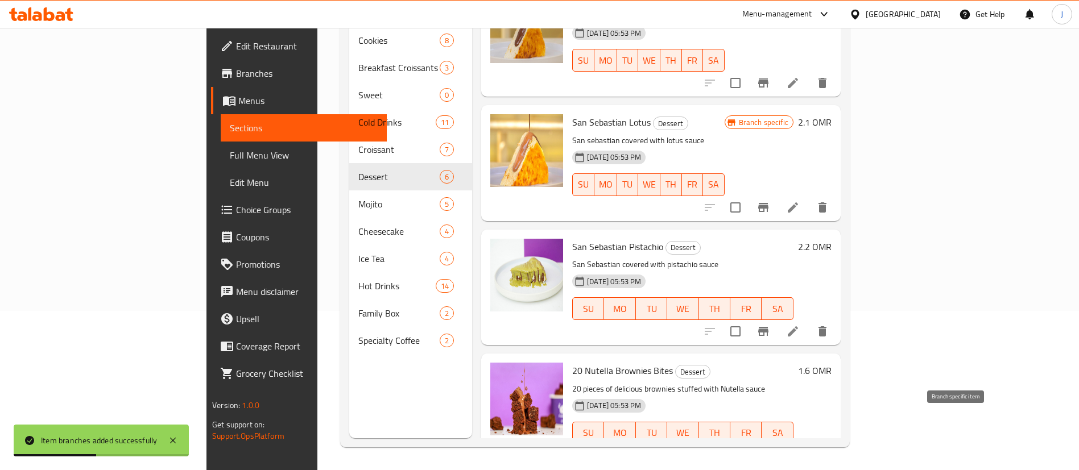
click at [777, 443] on button "Branch-specific-item" at bounding box center [763, 456] width 27 height 27
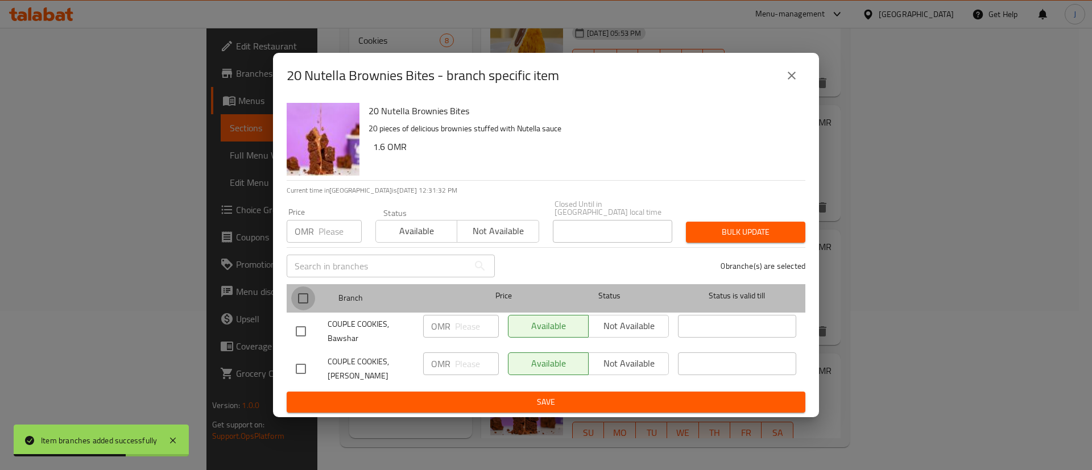
click at [305, 288] on input "checkbox" at bounding box center [303, 299] width 24 height 24
checkbox input "true"
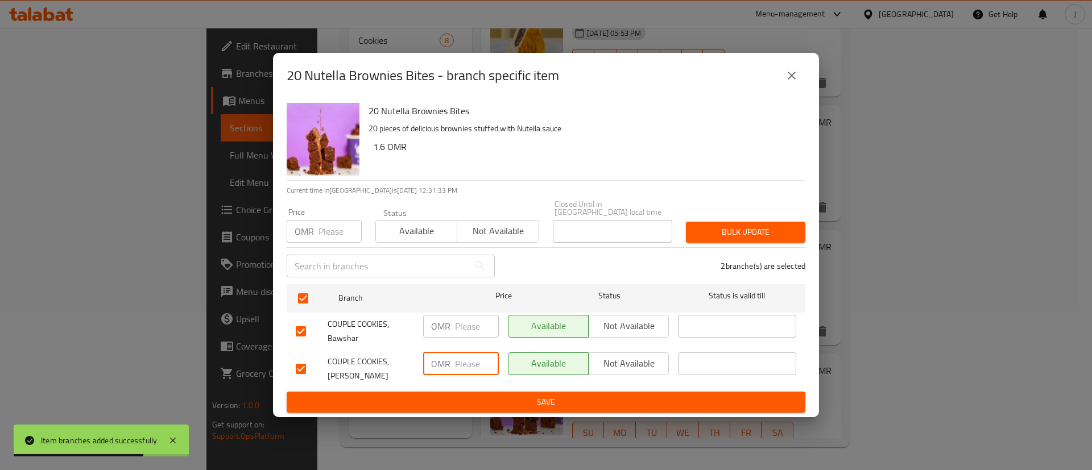
click at [472, 365] on input "number" at bounding box center [477, 364] width 44 height 23
click at [465, 323] on input "number" at bounding box center [477, 326] width 44 height 23
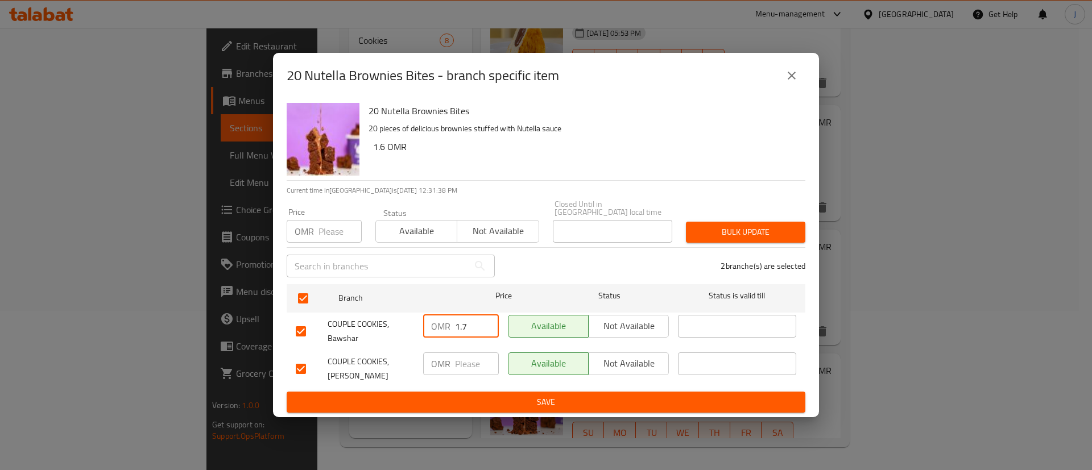
type input "1.7"
click at [478, 411] on div "20 Nutella Brownies Bites 20 pieces of delicious brownies stuffed with Nutella …" at bounding box center [546, 258] width 546 height 320
click at [494, 399] on span "Save" at bounding box center [546, 402] width 501 height 14
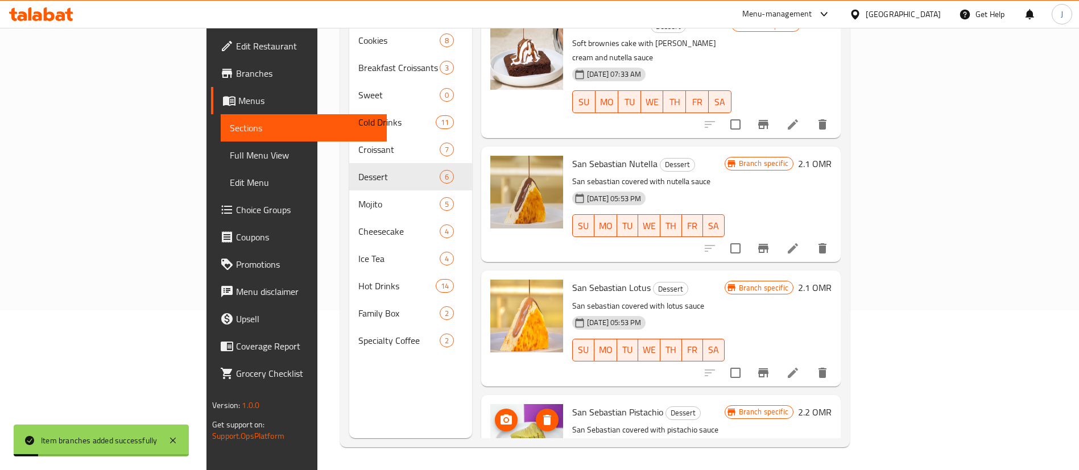
scroll to position [133, 0]
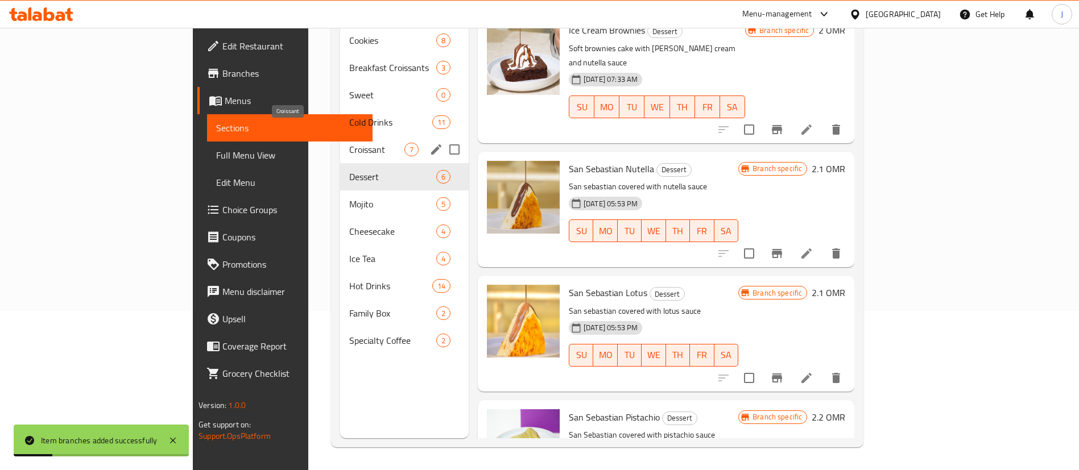
click at [349, 143] on span "Croissant" at bounding box center [376, 150] width 55 height 14
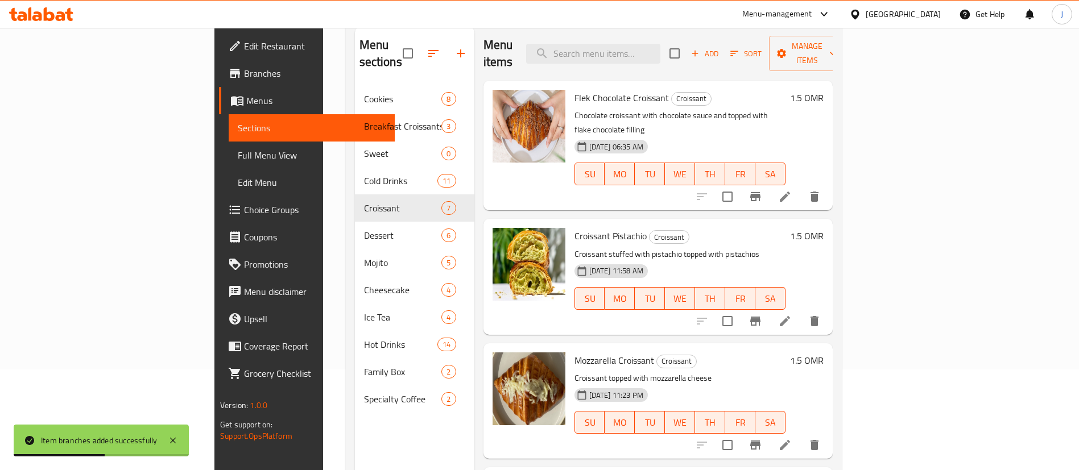
scroll to position [74, 0]
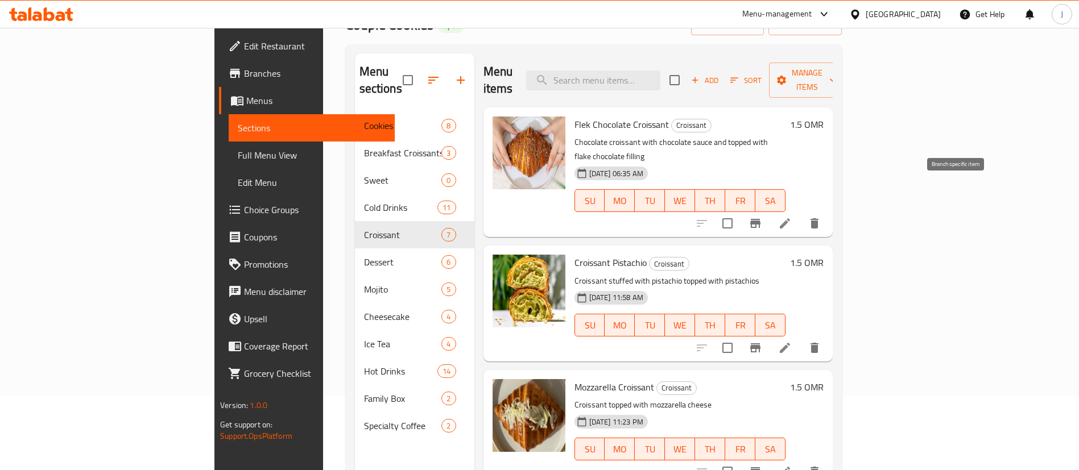
click at [762, 217] on icon "Branch-specific-item" at bounding box center [756, 224] width 14 height 14
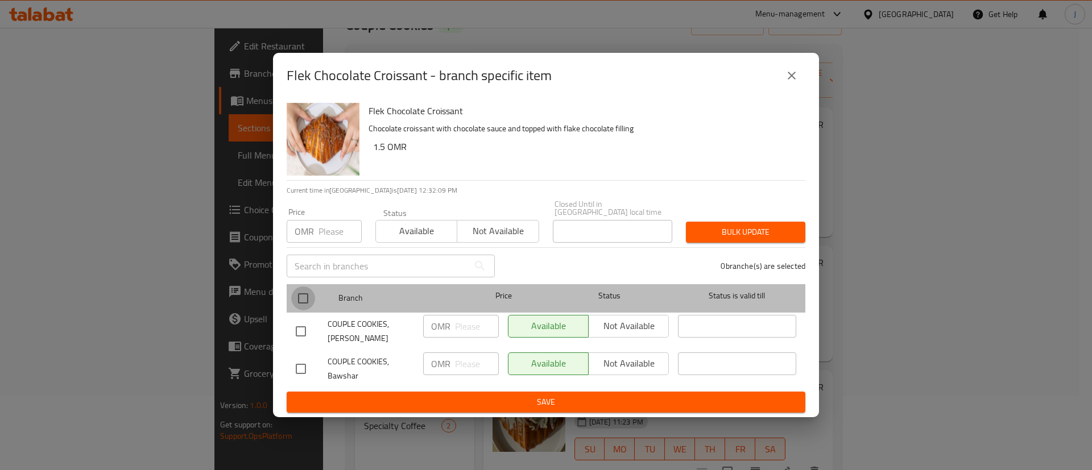
click at [303, 293] on input "checkbox" at bounding box center [303, 299] width 24 height 24
checkbox input "true"
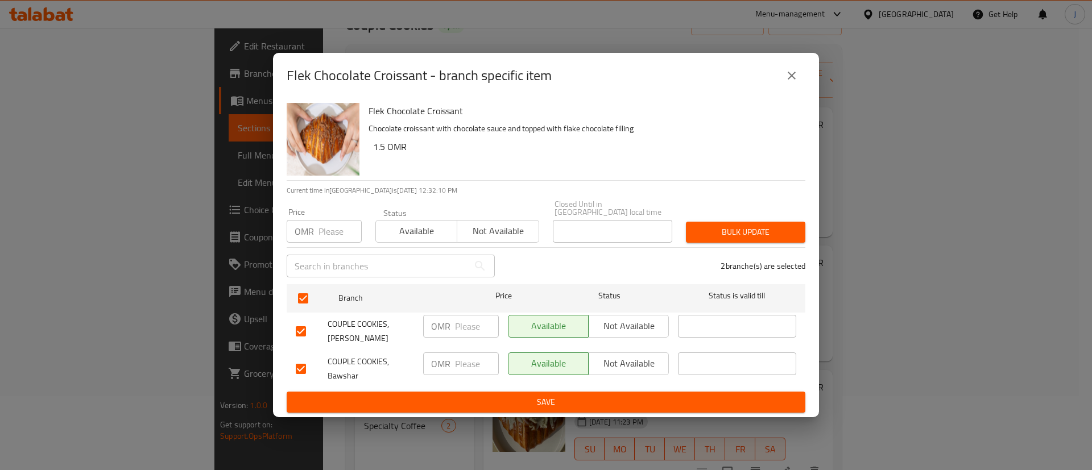
click at [482, 362] on input "number" at bounding box center [477, 364] width 44 height 23
type input "1.6"
click at [488, 397] on span "Save" at bounding box center [546, 402] width 501 height 14
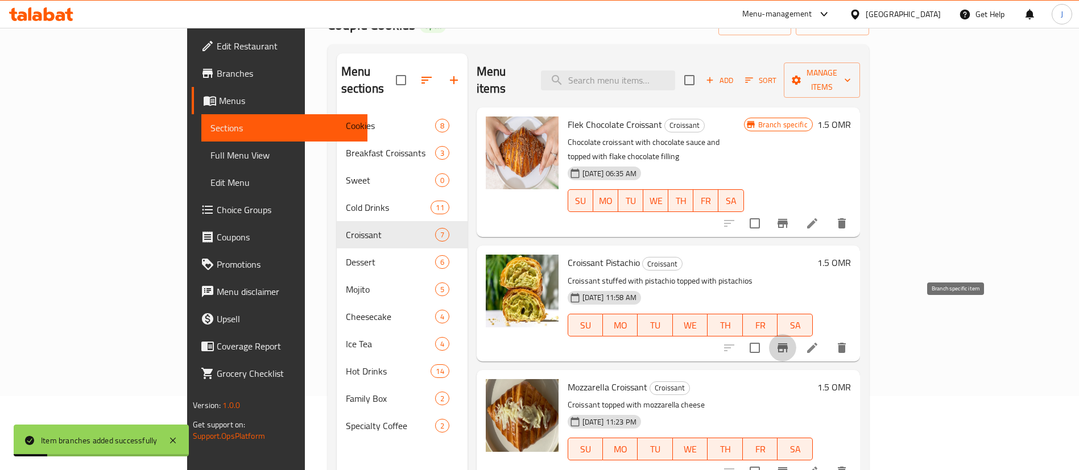
click at [788, 344] on icon "Branch-specific-item" at bounding box center [783, 348] width 10 height 9
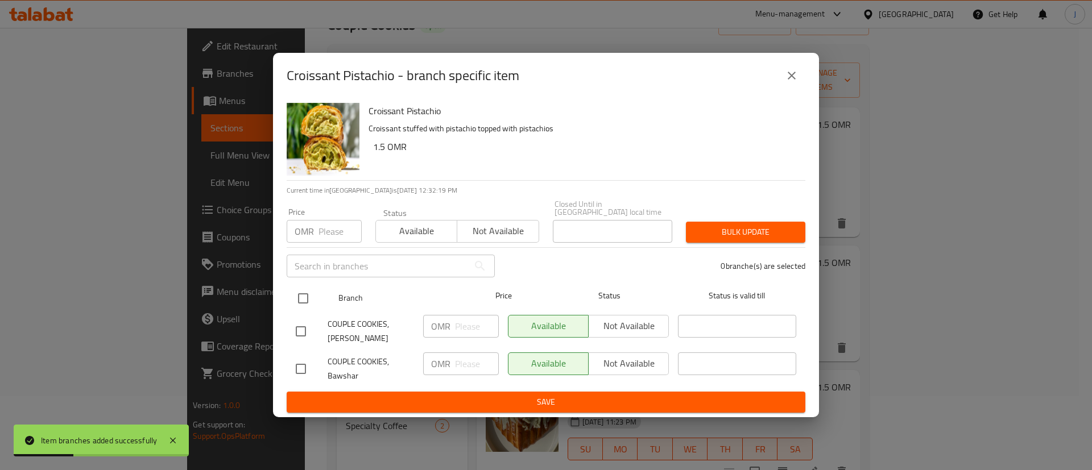
click at [303, 296] on input "checkbox" at bounding box center [303, 299] width 24 height 24
checkbox input "true"
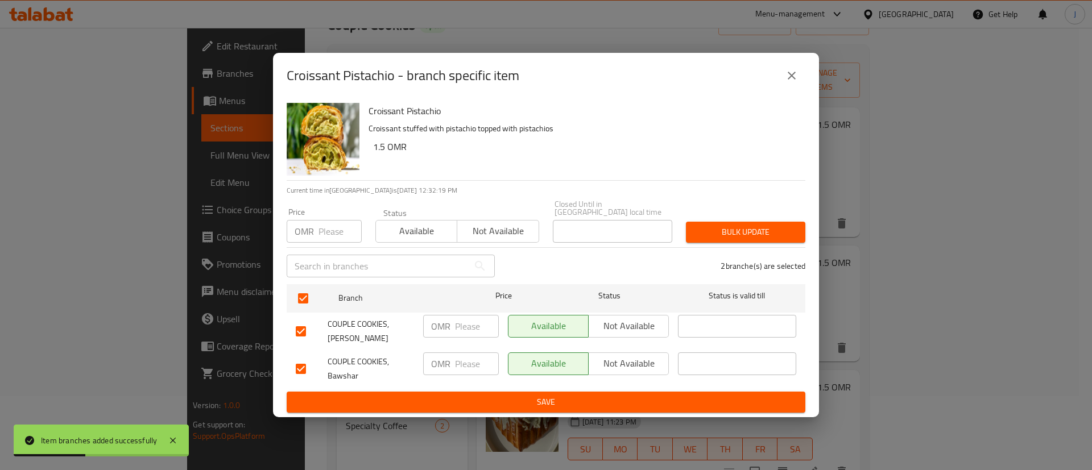
click at [459, 362] on input "number" at bounding box center [477, 364] width 44 height 23
type input "1.6"
click at [470, 399] on span "Save" at bounding box center [546, 402] width 501 height 14
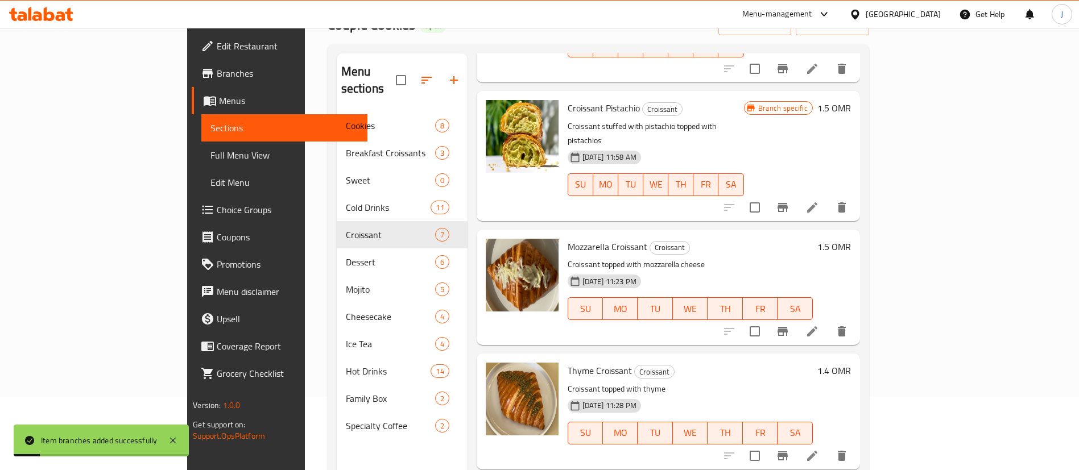
scroll to position [171, 0]
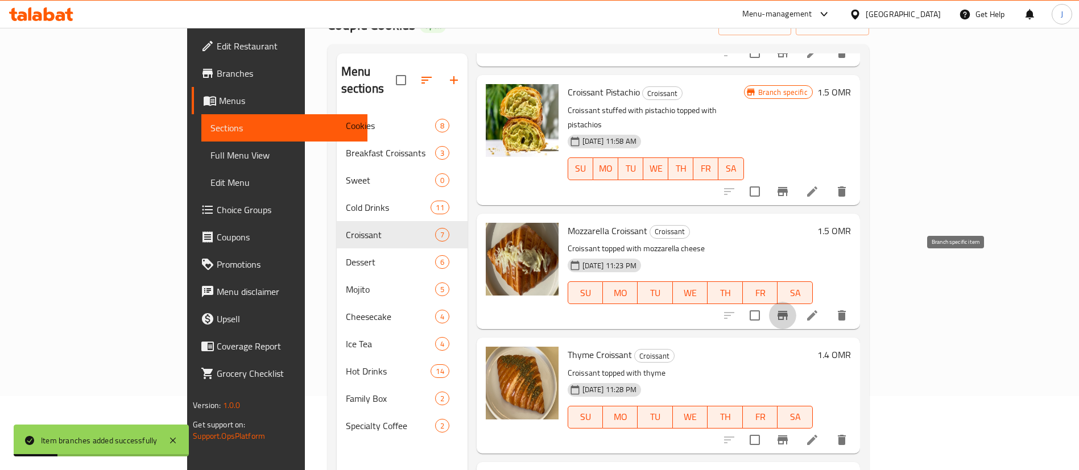
click at [790, 309] on icon "Branch-specific-item" at bounding box center [783, 316] width 14 height 14
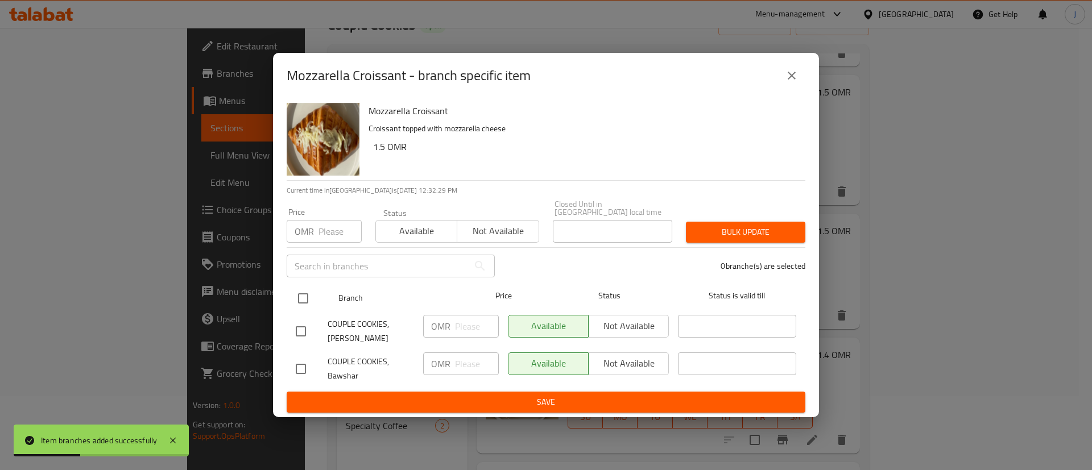
click at [300, 296] on input "checkbox" at bounding box center [303, 299] width 24 height 24
checkbox input "true"
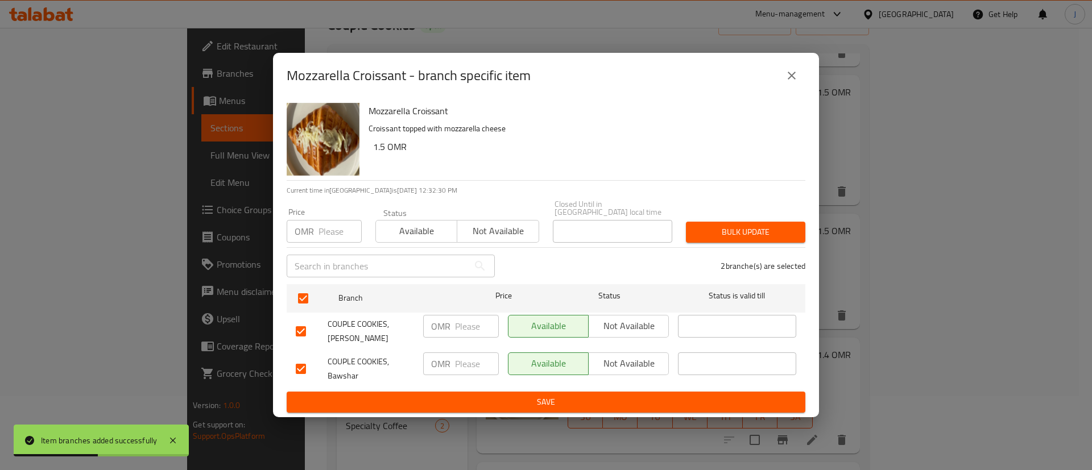
click at [446, 358] on p "OMR" at bounding box center [440, 364] width 19 height 14
click at [463, 366] on input "number" at bounding box center [477, 364] width 44 height 23
paste input "1.6"
type input "1.6"
click at [493, 395] on span "Save" at bounding box center [546, 402] width 501 height 14
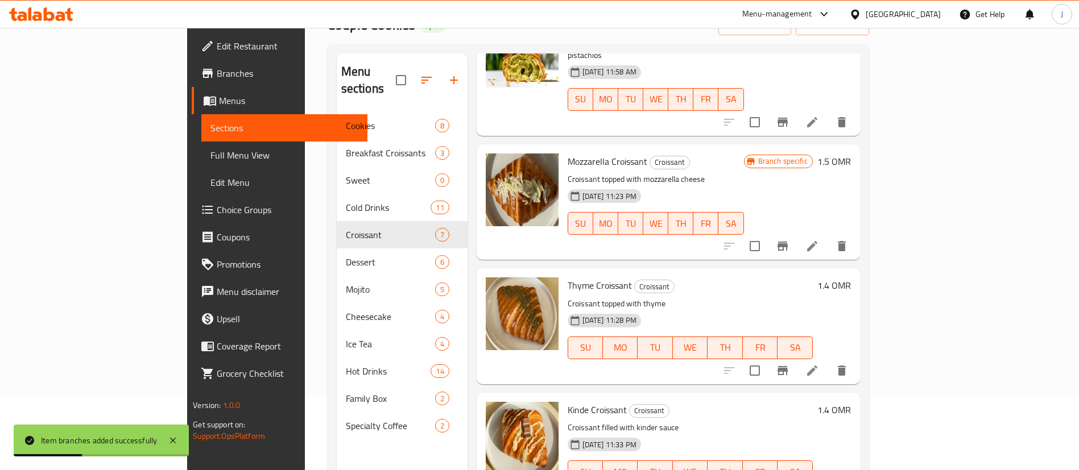
scroll to position [256, 0]
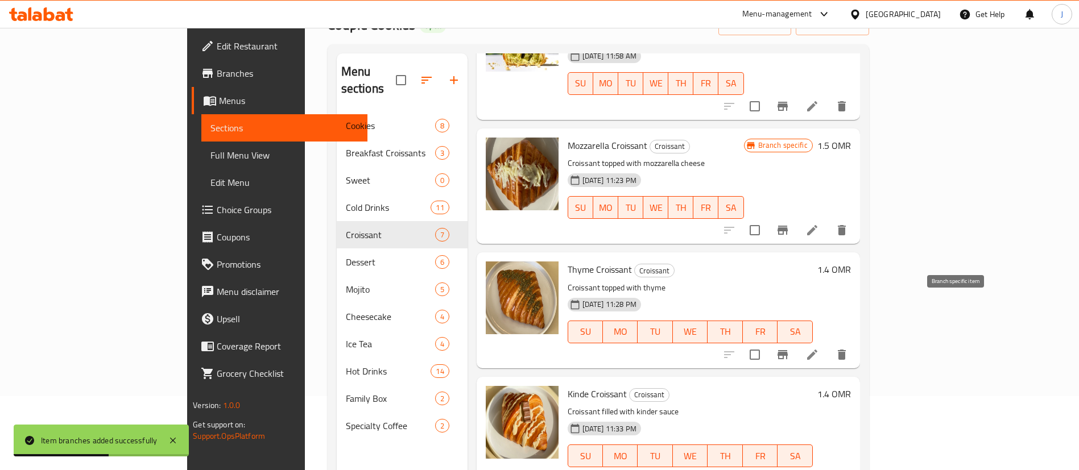
click at [790, 348] on icon "Branch-specific-item" at bounding box center [783, 355] width 14 height 14
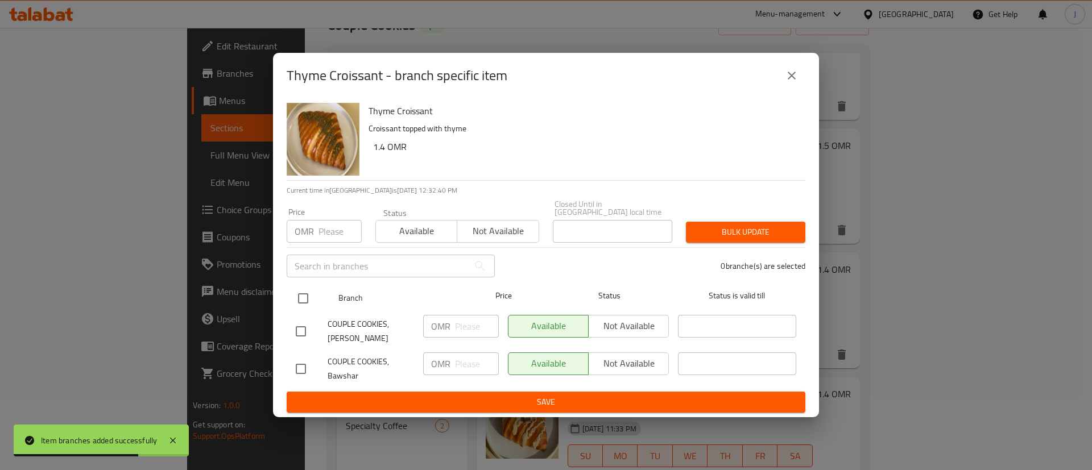
click at [306, 294] on input "checkbox" at bounding box center [303, 299] width 24 height 24
checkbox input "true"
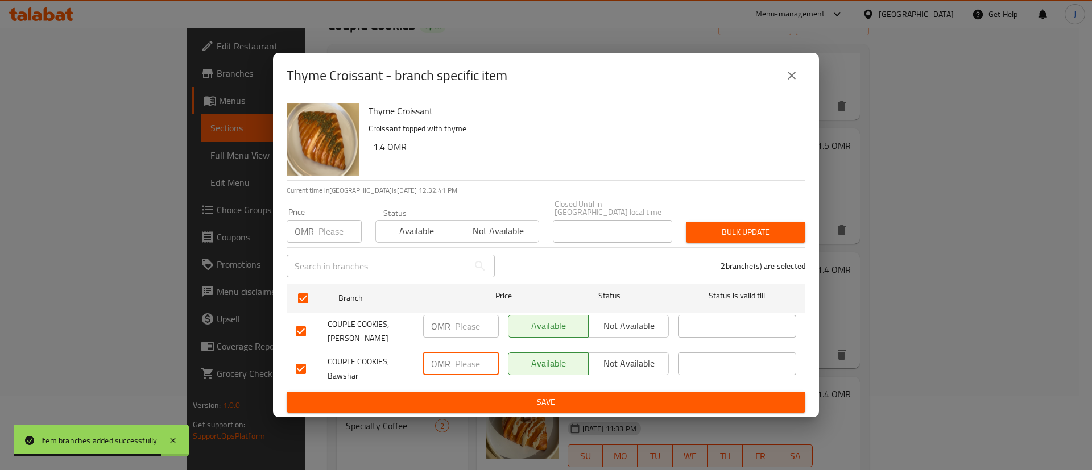
click at [468, 362] on input "number" at bounding box center [477, 364] width 44 height 23
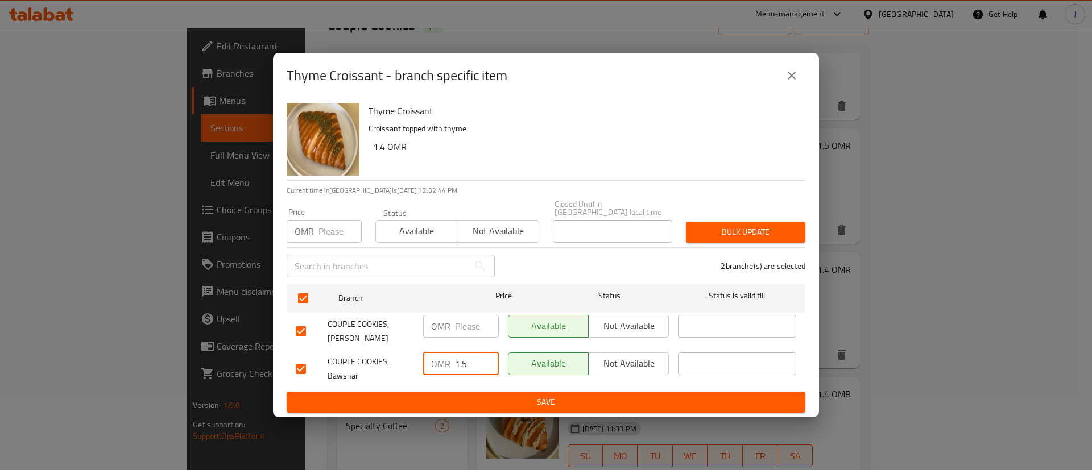
type input "1.5"
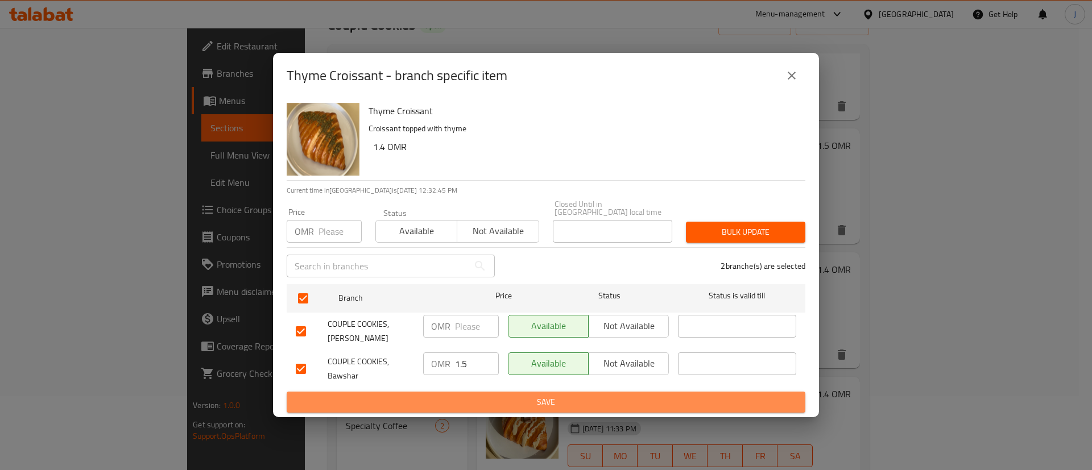
click at [481, 395] on span "Save" at bounding box center [546, 402] width 501 height 14
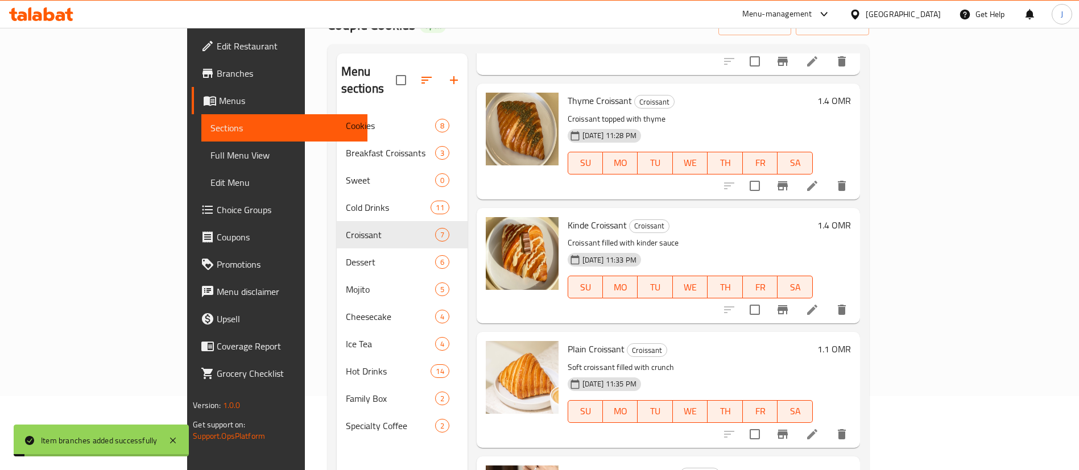
scroll to position [427, 0]
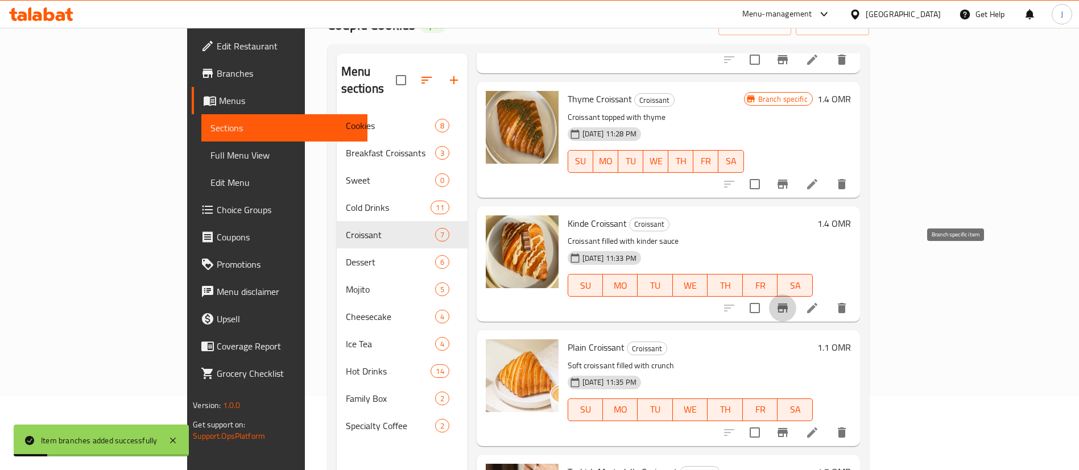
click at [790, 302] on icon "Branch-specific-item" at bounding box center [783, 309] width 14 height 14
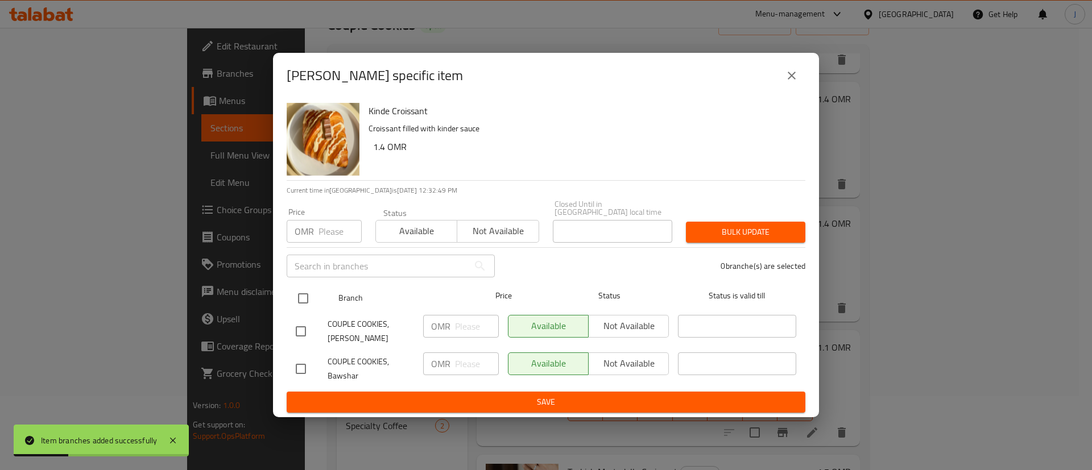
click at [308, 301] on input "checkbox" at bounding box center [303, 299] width 24 height 24
checkbox input "true"
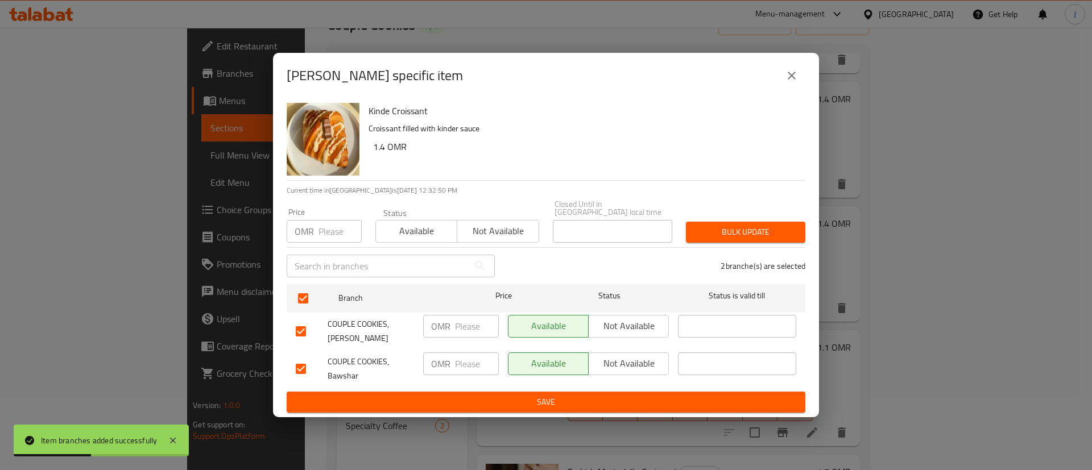
click at [449, 359] on p "OMR" at bounding box center [440, 364] width 19 height 14
click at [459, 358] on input "number" at bounding box center [477, 364] width 44 height 23
paste input "1.5"
type input "1.5"
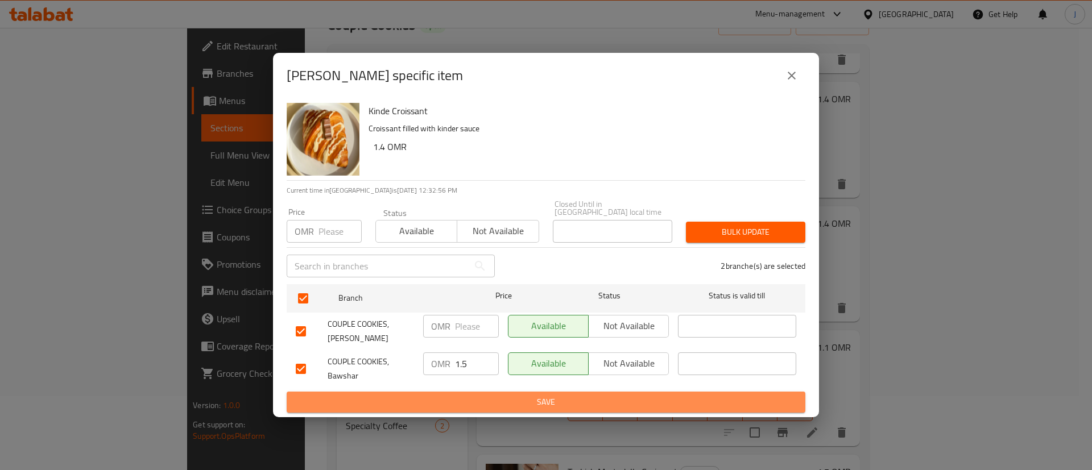
click at [511, 397] on span "Save" at bounding box center [546, 402] width 501 height 14
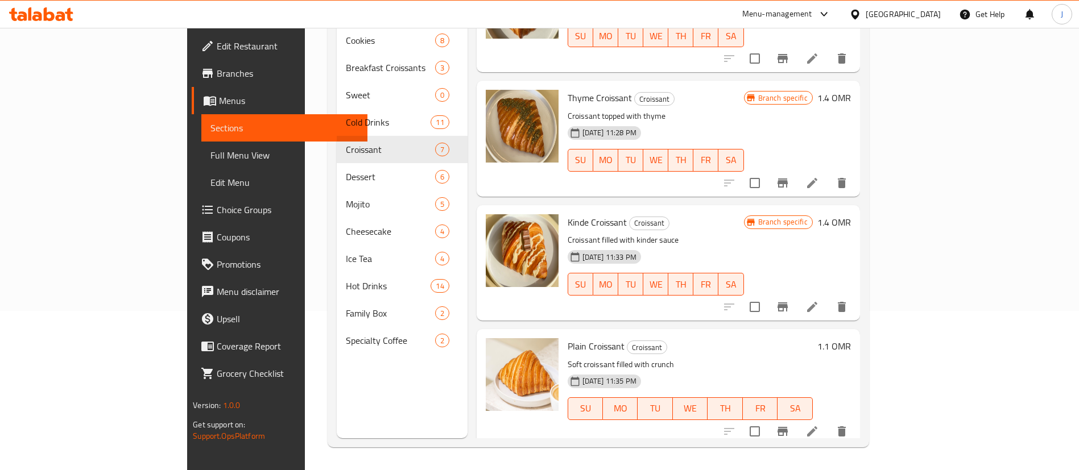
scroll to position [428, 0]
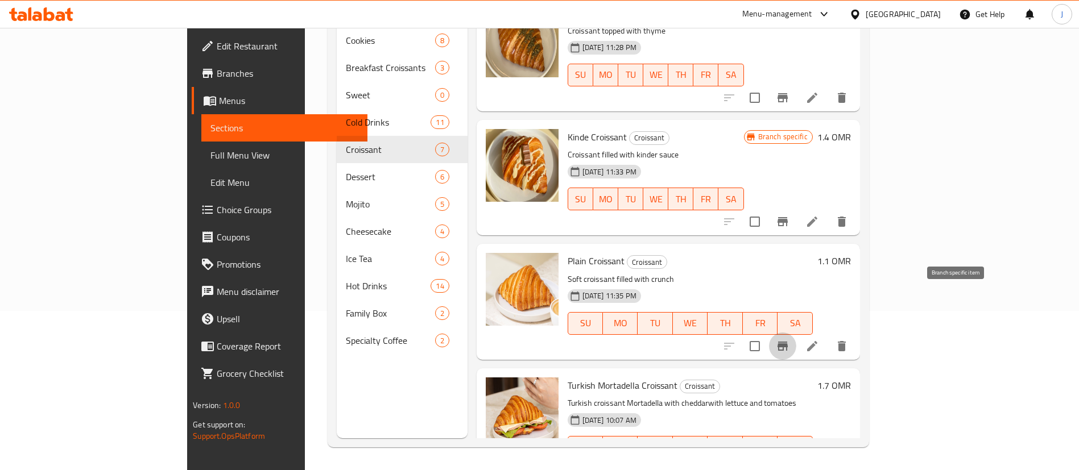
click at [788, 342] on icon "Branch-specific-item" at bounding box center [783, 346] width 10 height 9
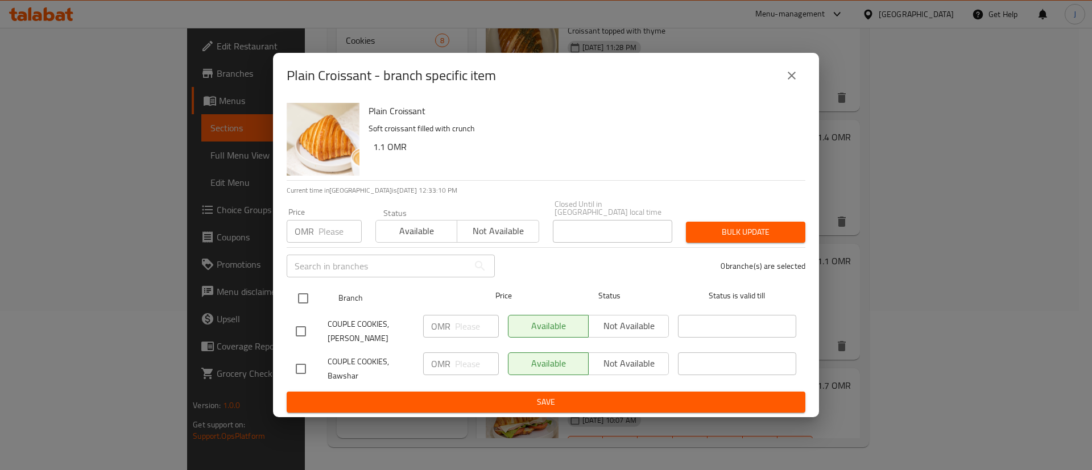
click at [309, 295] on input "checkbox" at bounding box center [303, 299] width 24 height 24
checkbox input "true"
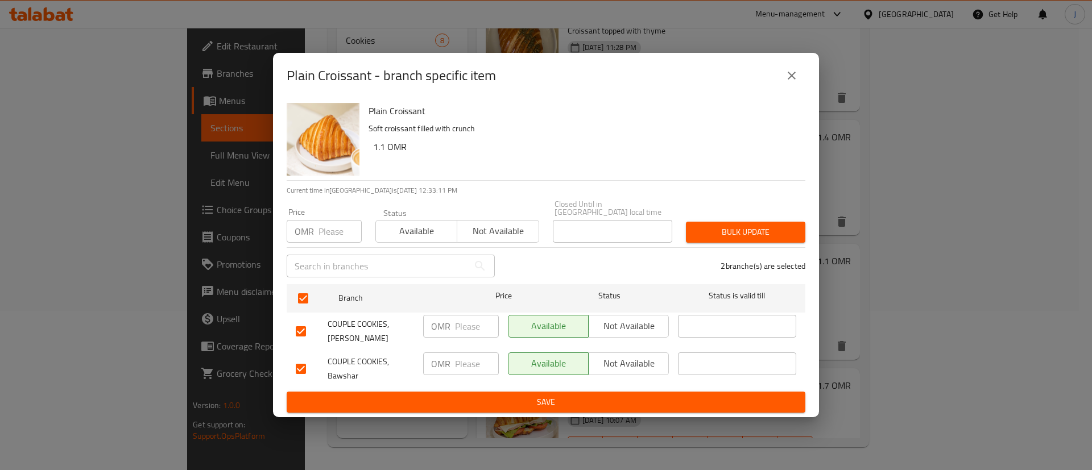
click at [452, 357] on div "OMR ​" at bounding box center [461, 364] width 76 height 23
type input "1.2"
click at [513, 395] on span "Save" at bounding box center [546, 402] width 501 height 14
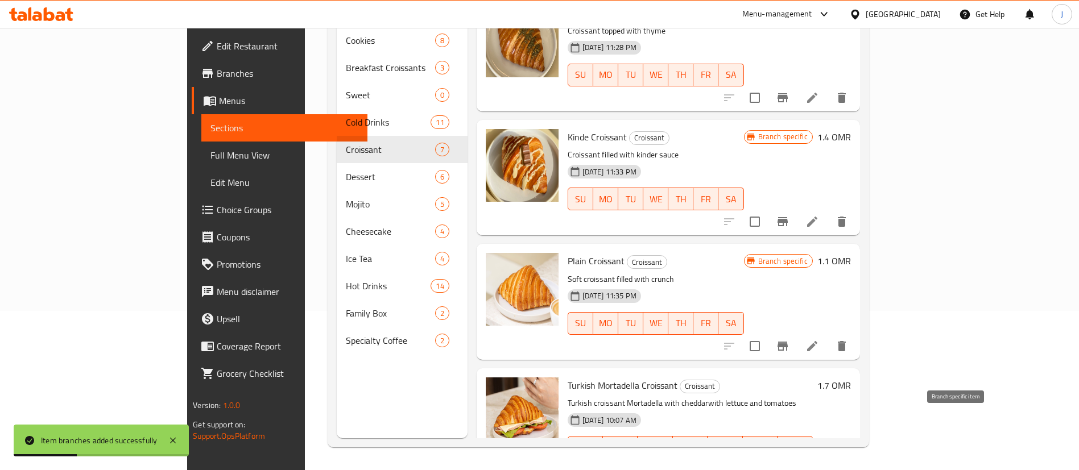
click at [788, 466] on icon "Branch-specific-item" at bounding box center [783, 470] width 10 height 9
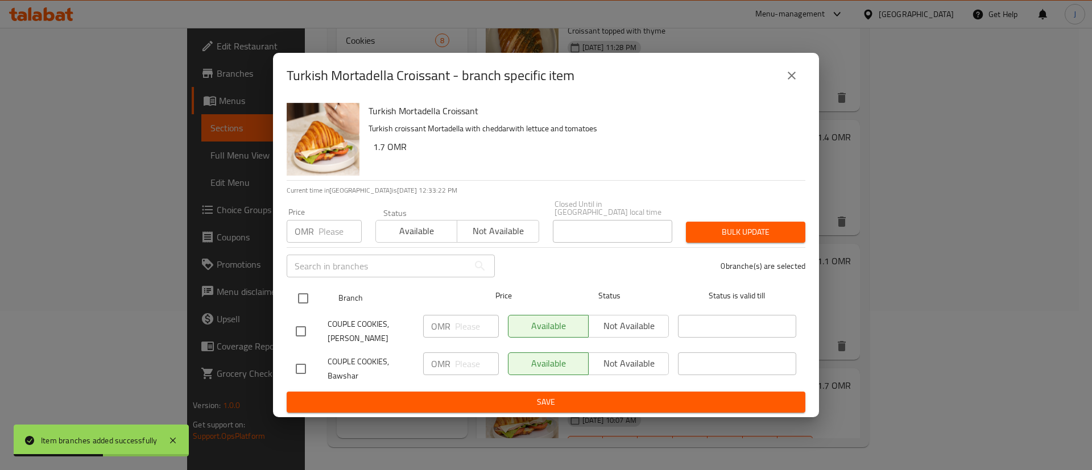
click at [312, 290] on input "checkbox" at bounding box center [303, 299] width 24 height 24
checkbox input "true"
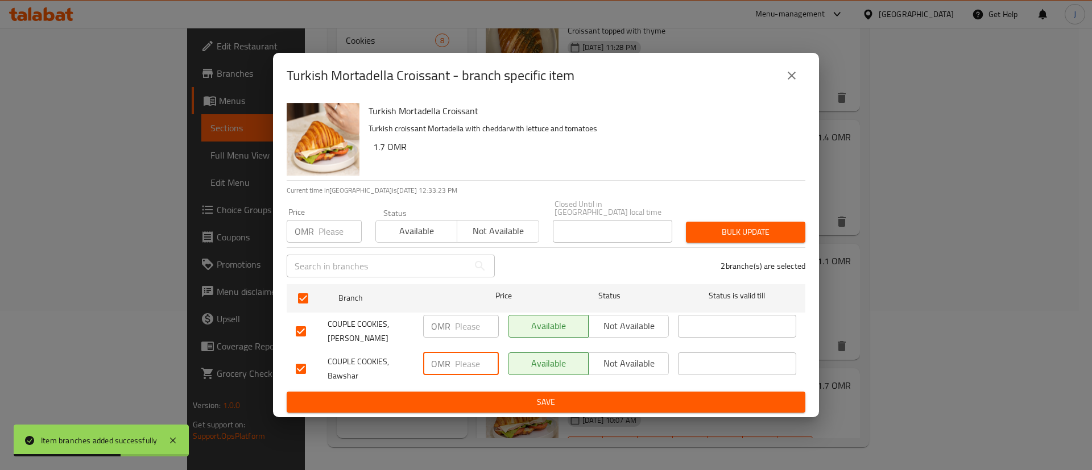
click at [474, 362] on input "number" at bounding box center [477, 364] width 44 height 23
type input "1.8"
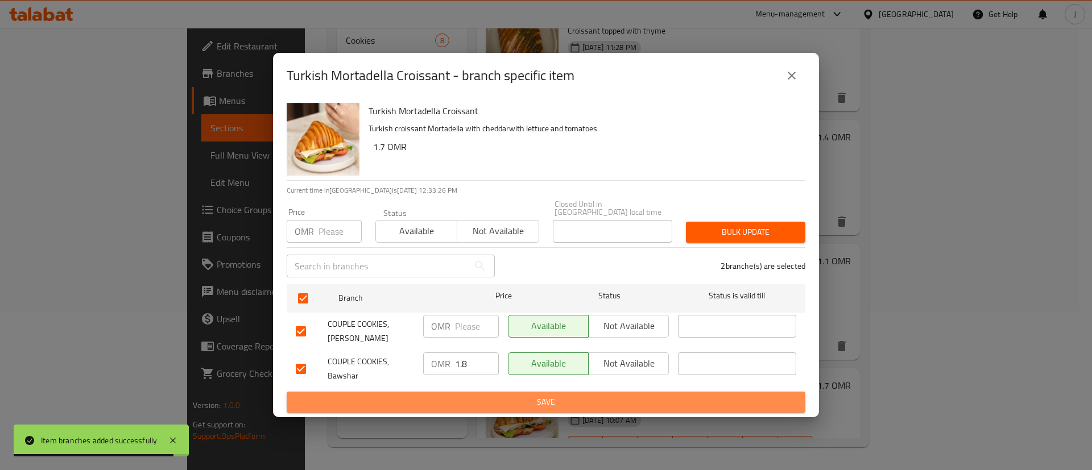
click at [517, 406] on button "Save" at bounding box center [546, 402] width 519 height 21
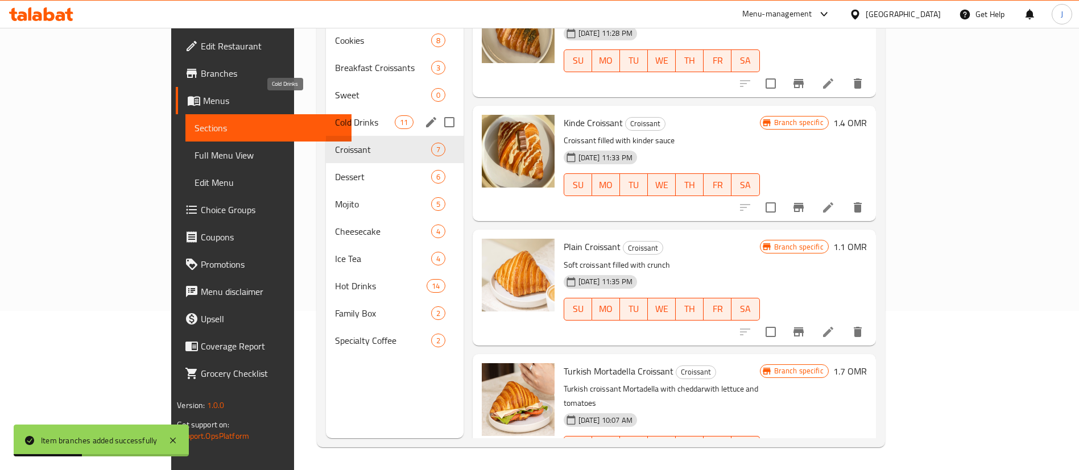
click at [335, 115] on span "Cold Drinks" at bounding box center [365, 122] width 60 height 14
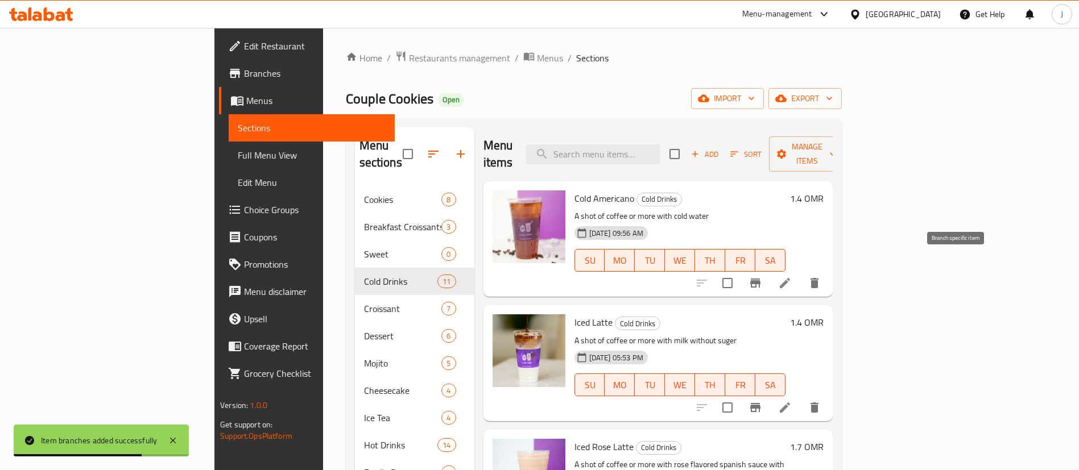
click at [761, 279] on icon "Branch-specific-item" at bounding box center [755, 283] width 10 height 9
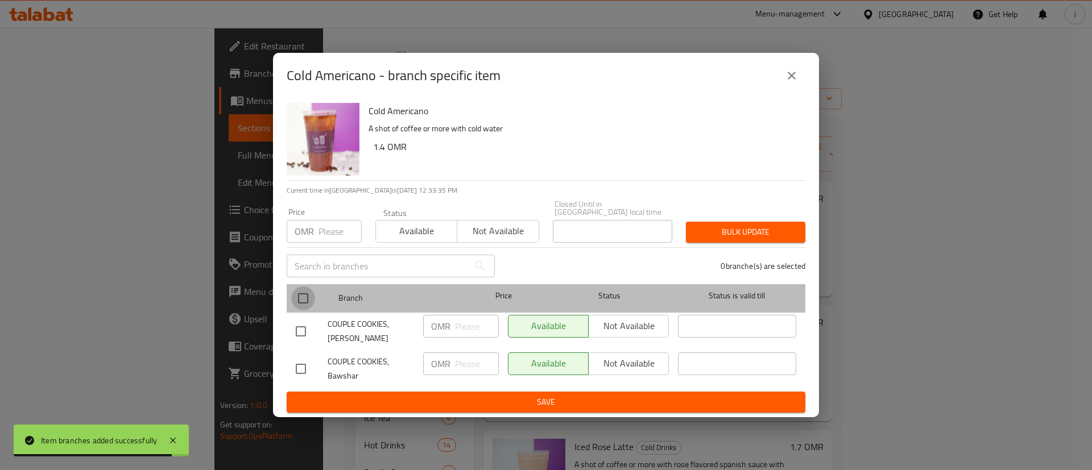
click at [299, 291] on input "checkbox" at bounding box center [303, 299] width 24 height 24
checkbox input "true"
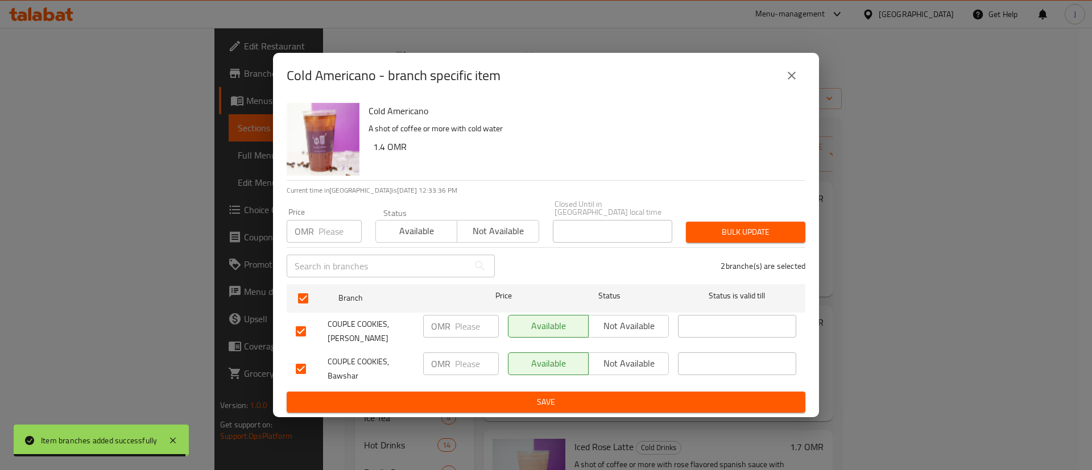
drag, startPoint x: 448, startPoint y: 358, endPoint x: 465, endPoint y: 364, distance: 17.8
click at [464, 362] on div "OMR ​" at bounding box center [461, 364] width 76 height 23
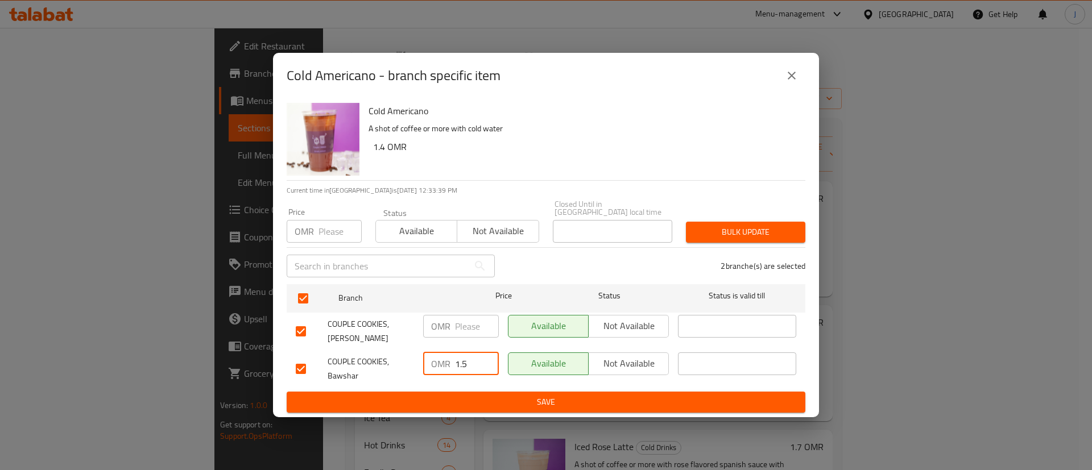
type input "1.5"
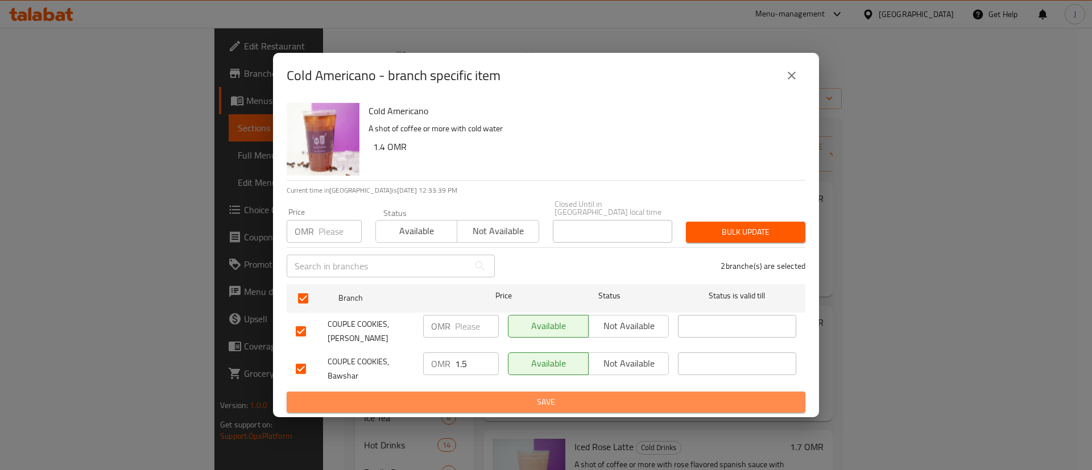
click at [485, 402] on span "Save" at bounding box center [546, 402] width 501 height 14
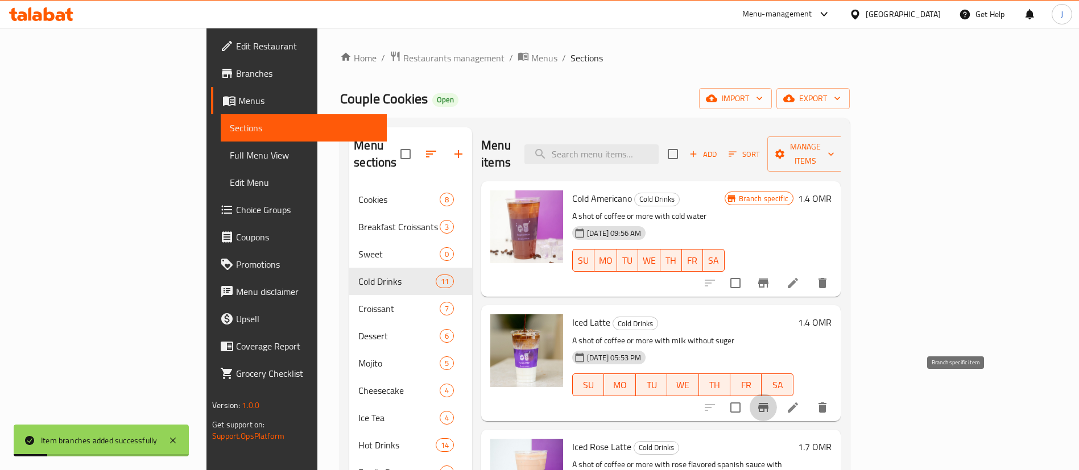
click at [769, 403] on icon "Branch-specific-item" at bounding box center [763, 407] width 10 height 9
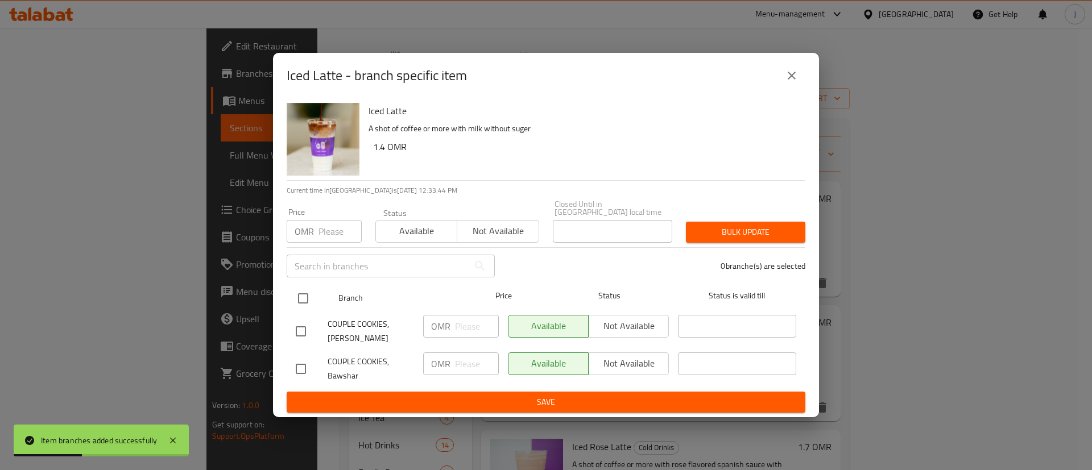
click at [307, 292] on input "checkbox" at bounding box center [303, 299] width 24 height 24
checkbox input "true"
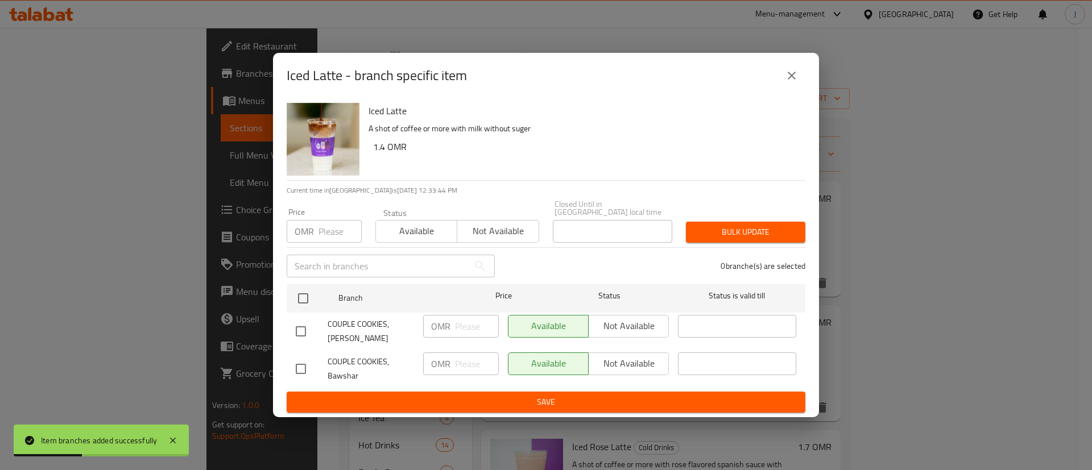
checkbox input "true"
click at [465, 360] on input "number" at bounding box center [477, 364] width 44 height 23
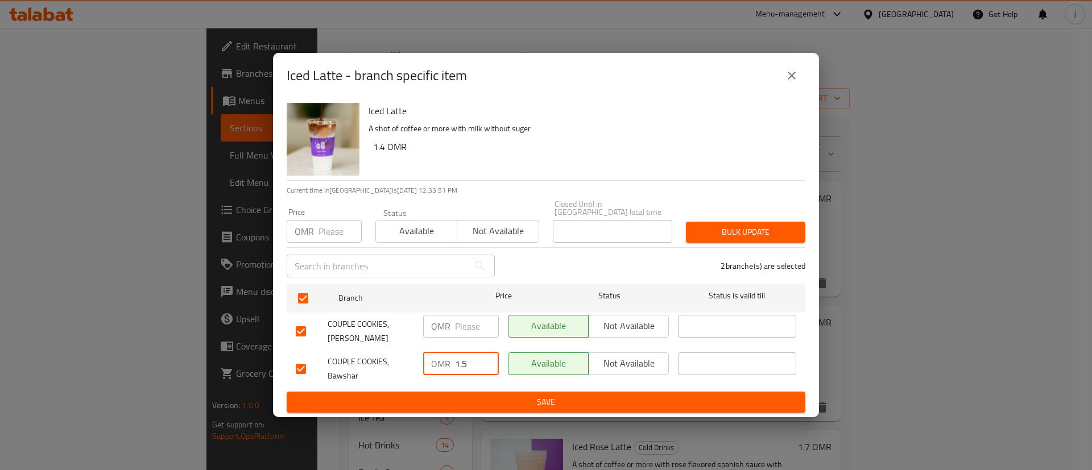
type input "1.5"
click at [492, 399] on span "Save" at bounding box center [546, 402] width 501 height 14
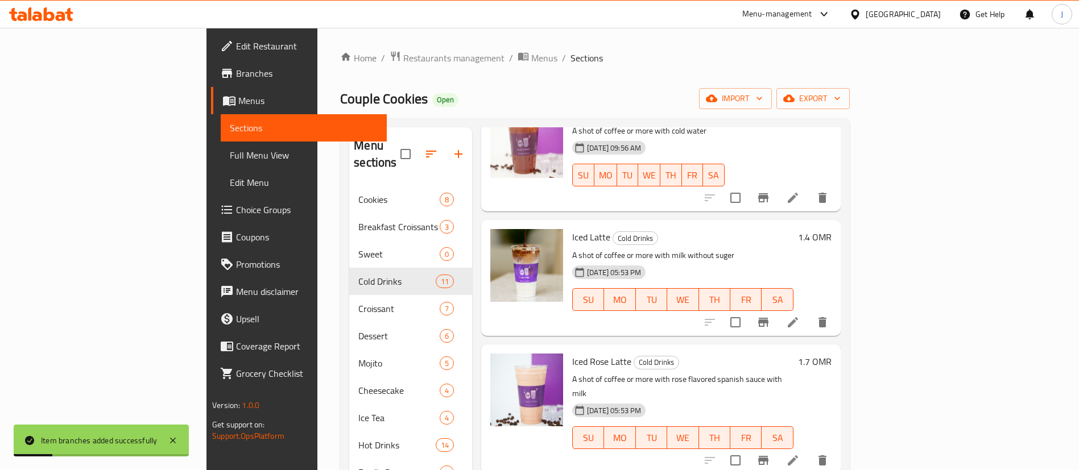
scroll to position [171, 0]
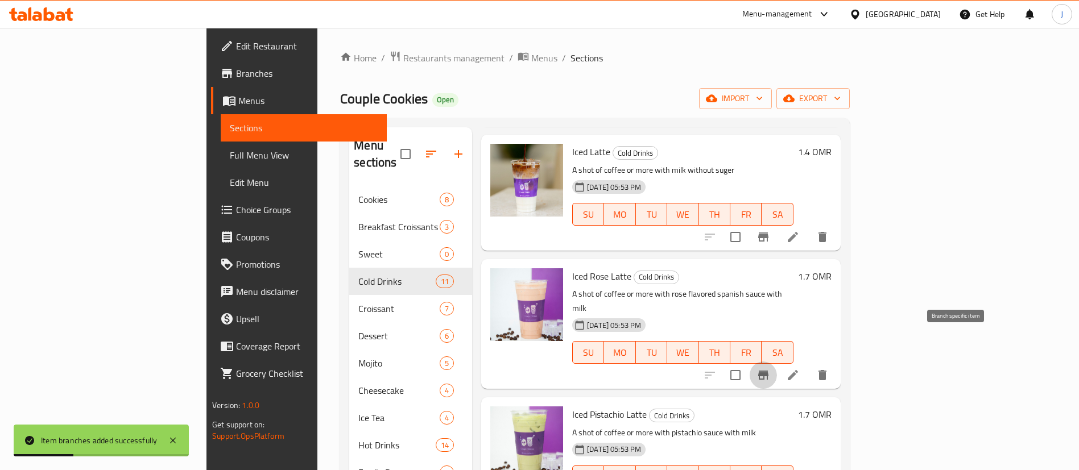
click at [769, 371] on icon "Branch-specific-item" at bounding box center [763, 375] width 10 height 9
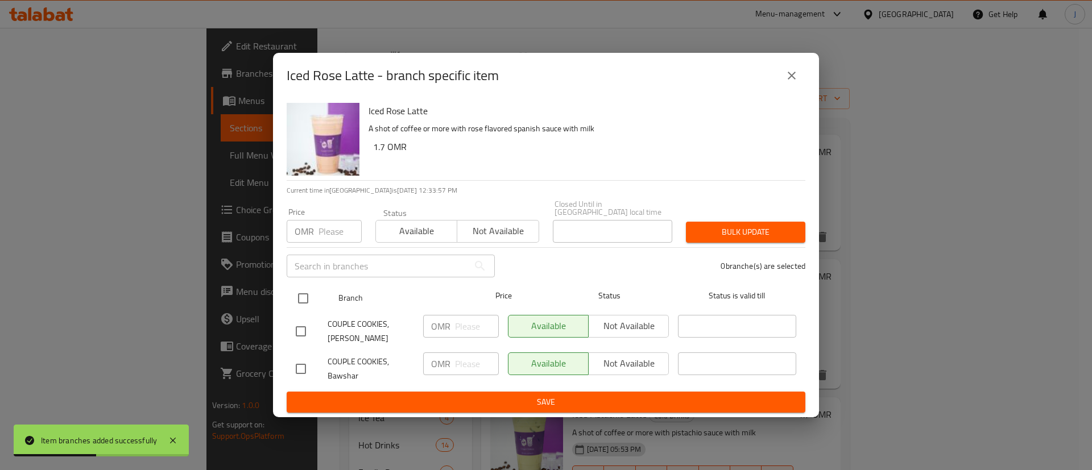
click at [297, 295] on input "checkbox" at bounding box center [303, 299] width 24 height 24
checkbox input "true"
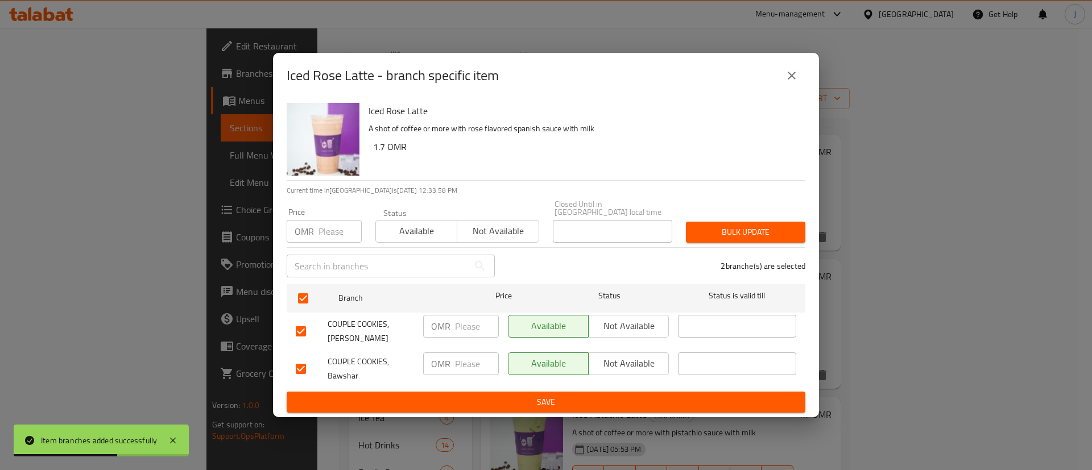
click at [466, 361] on input "number" at bounding box center [477, 364] width 44 height 23
type input "1.8"
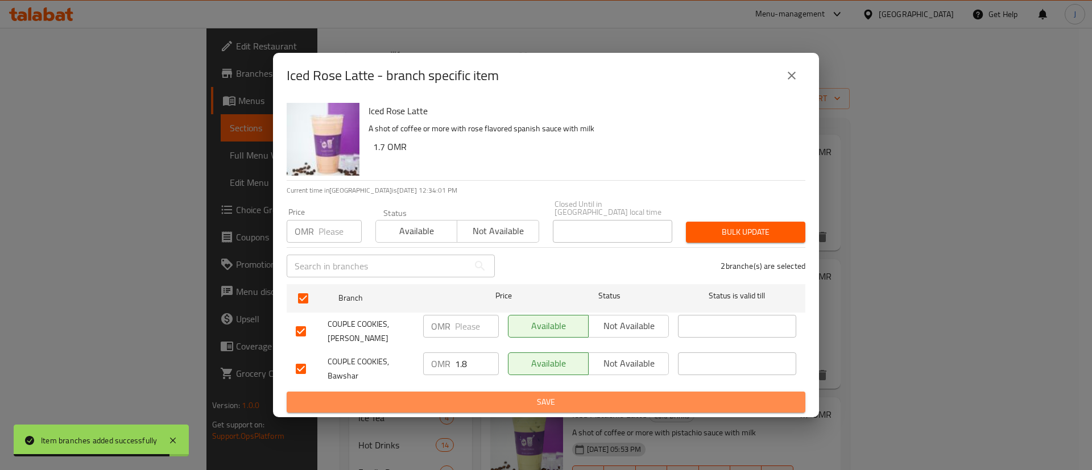
click at [478, 395] on span "Save" at bounding box center [546, 402] width 501 height 14
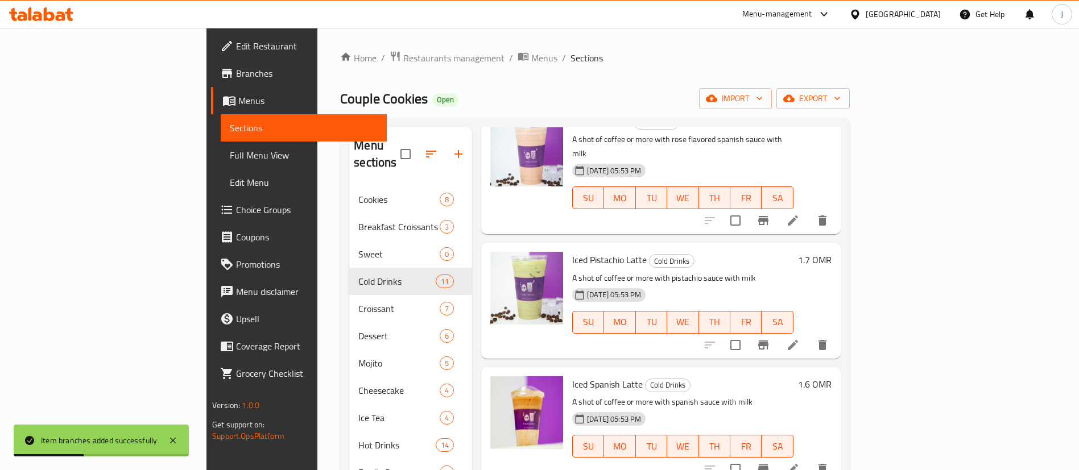
scroll to position [341, 0]
click at [770, 337] on icon "Branch-specific-item" at bounding box center [764, 344] width 14 height 14
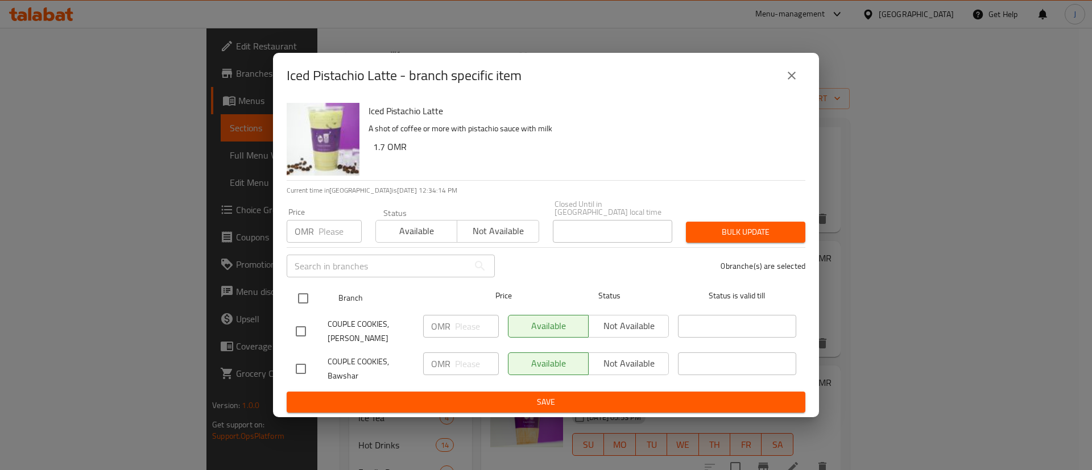
click at [306, 295] on input "checkbox" at bounding box center [303, 299] width 24 height 24
checkbox input "true"
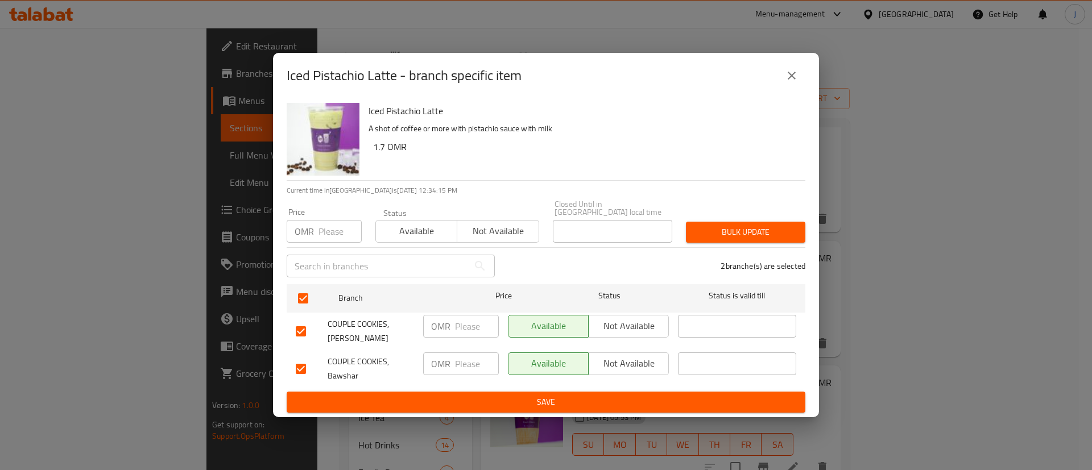
click at [468, 366] on input "number" at bounding box center [477, 364] width 44 height 23
type input "1.8"
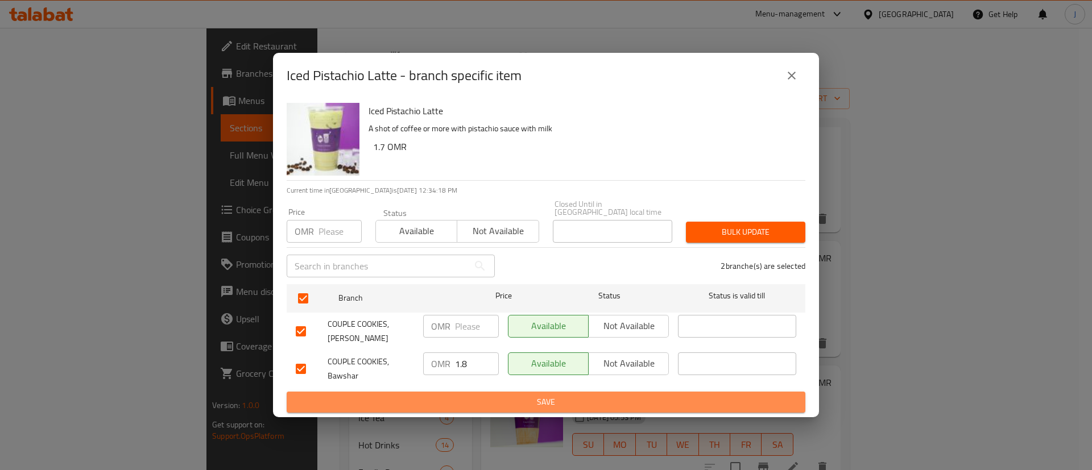
click at [482, 399] on span "Save" at bounding box center [546, 402] width 501 height 14
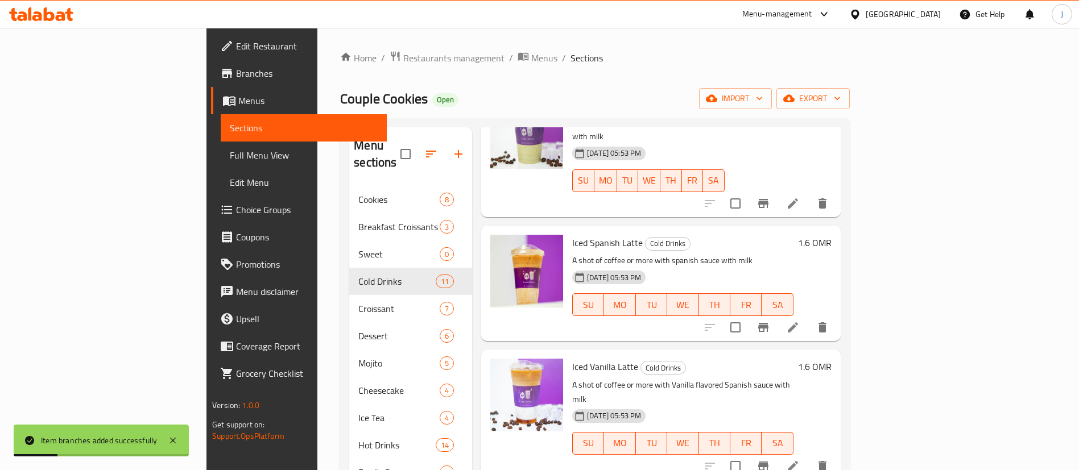
scroll to position [512, 0]
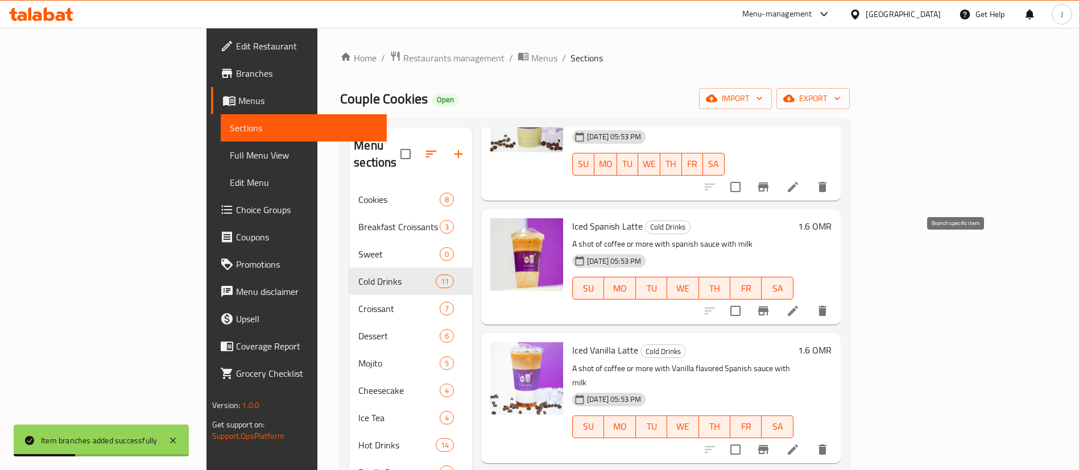
click at [777, 298] on button "Branch-specific-item" at bounding box center [763, 311] width 27 height 27
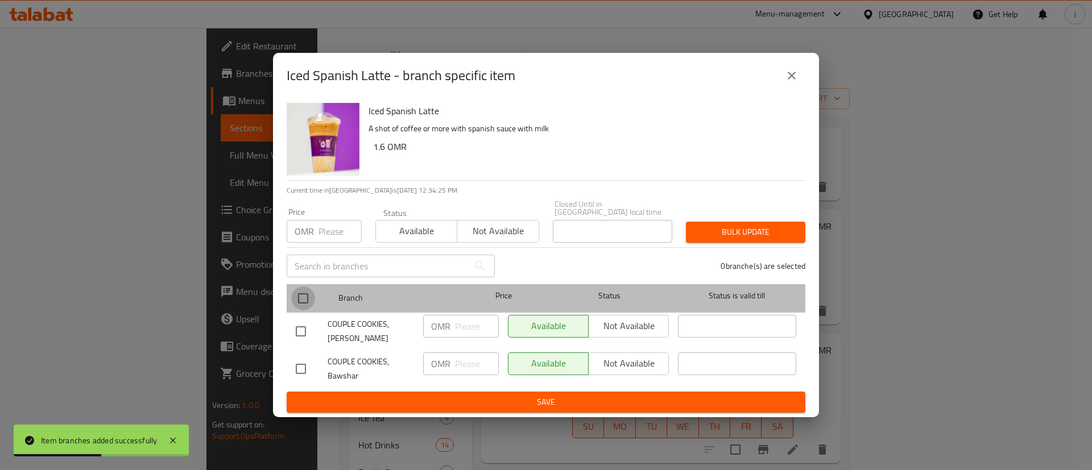
click at [312, 298] on input "checkbox" at bounding box center [303, 299] width 24 height 24
checkbox input "true"
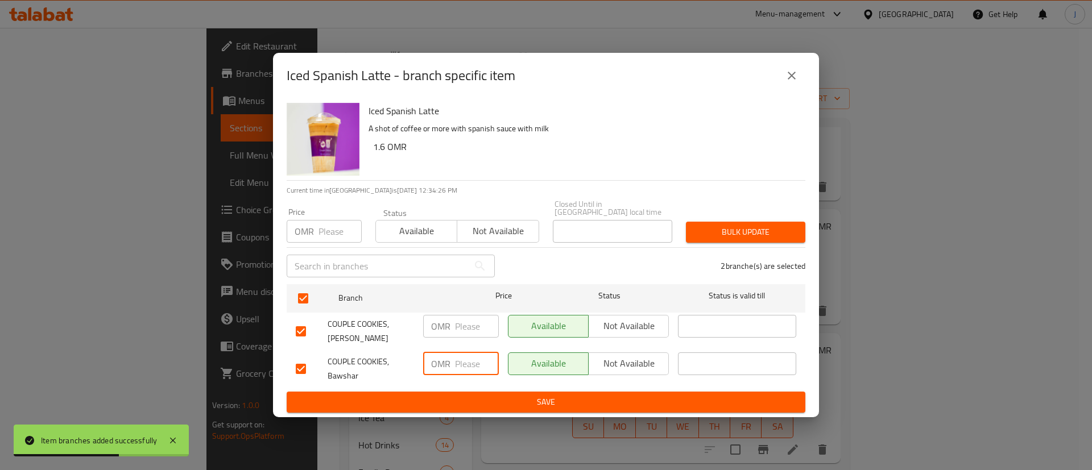
click at [462, 363] on input "number" at bounding box center [477, 364] width 44 height 23
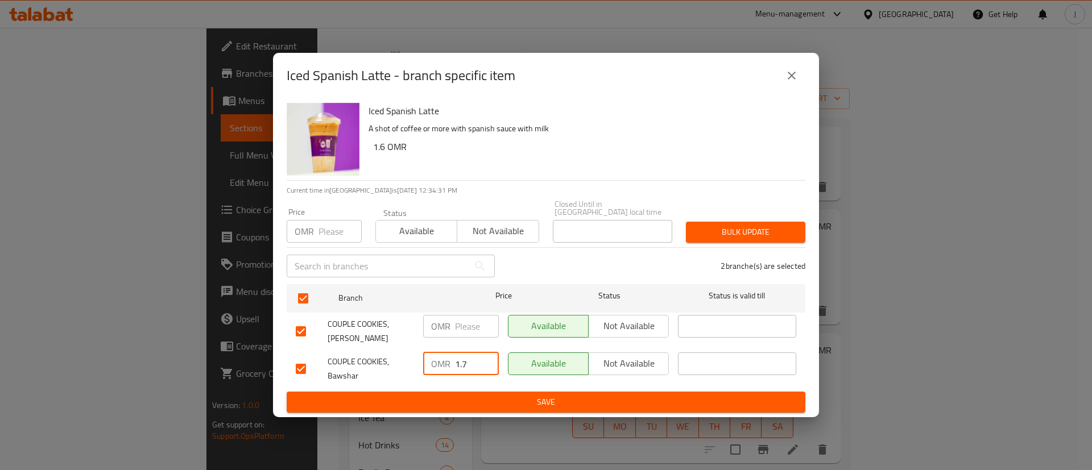
type input "1.7"
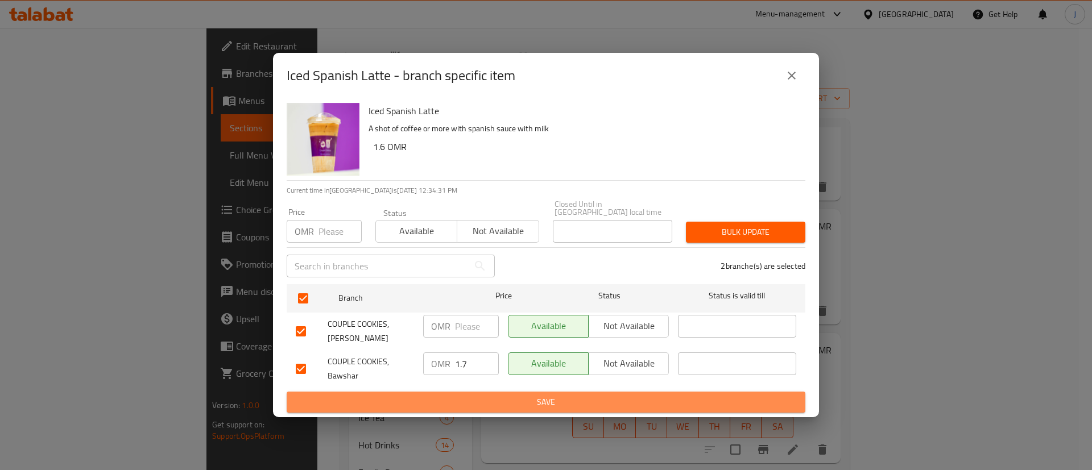
click at [497, 395] on span "Save" at bounding box center [546, 402] width 501 height 14
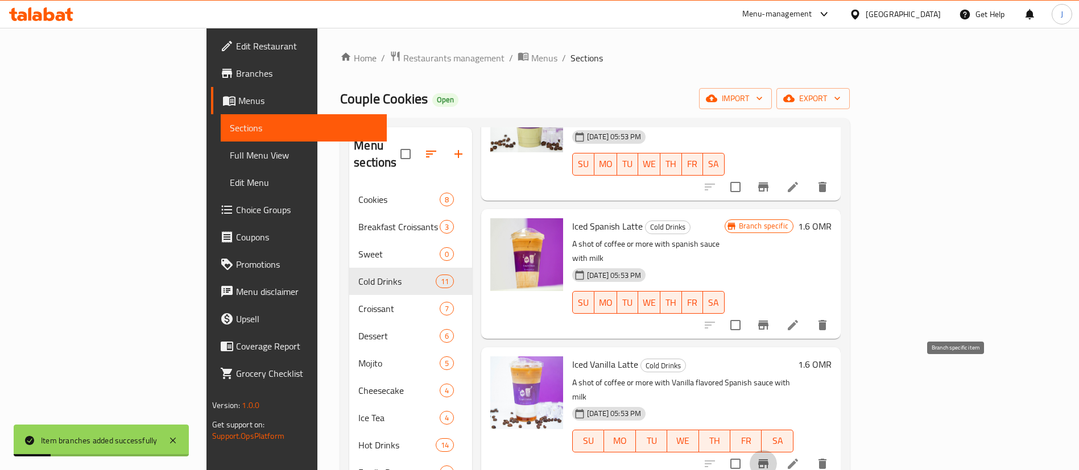
click at [769, 460] on icon "Branch-specific-item" at bounding box center [763, 464] width 10 height 9
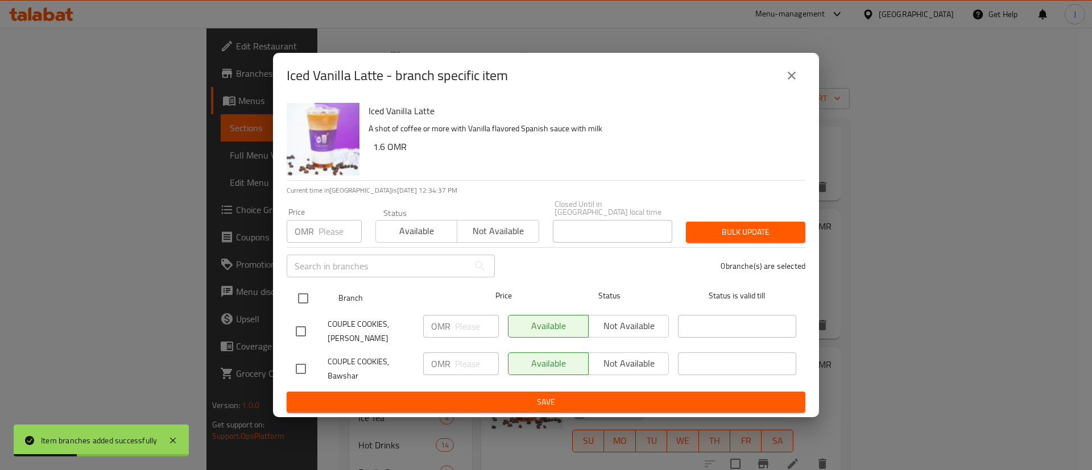
click at [302, 295] on input "checkbox" at bounding box center [303, 299] width 24 height 24
checkbox input "true"
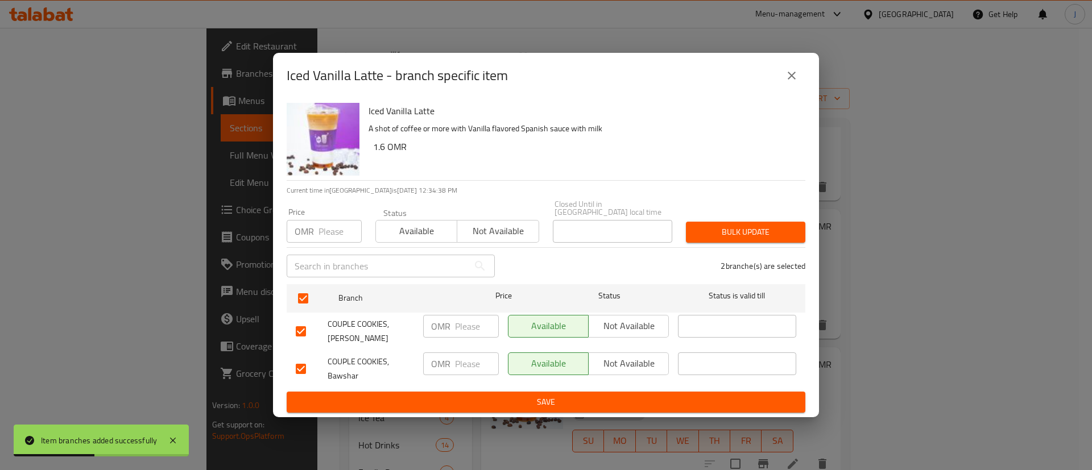
click at [473, 367] on input "number" at bounding box center [477, 364] width 44 height 23
paste input "1.7"
type input "1.7"
click at [482, 392] on button "Save" at bounding box center [546, 402] width 519 height 21
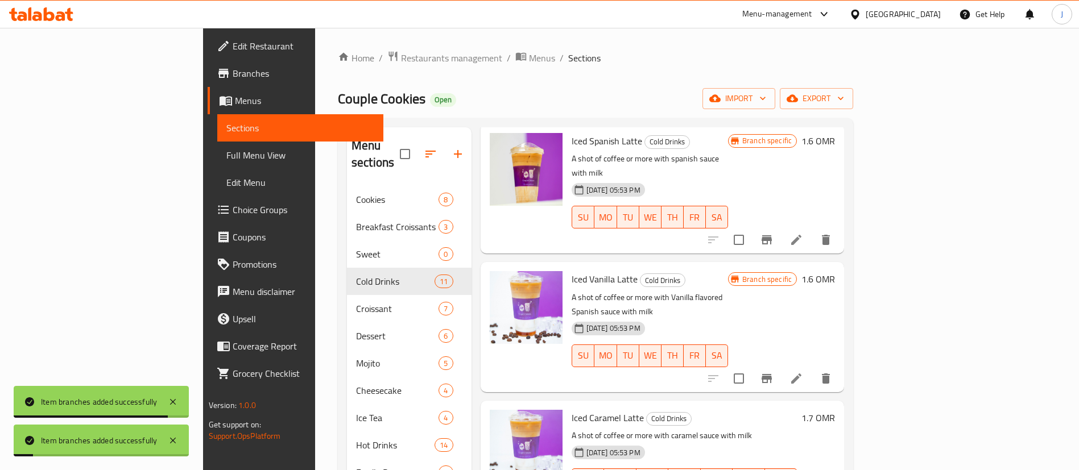
scroll to position [683, 0]
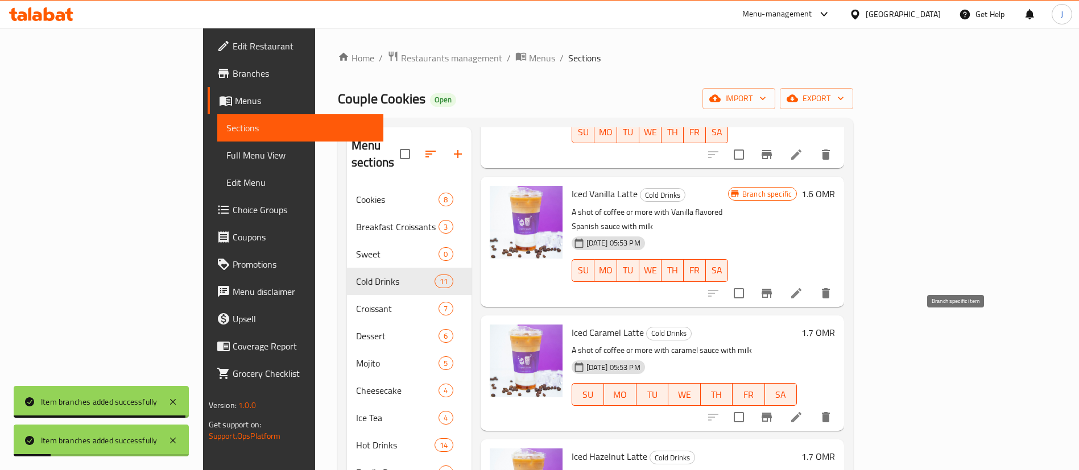
click at [772, 413] on icon "Branch-specific-item" at bounding box center [767, 417] width 10 height 9
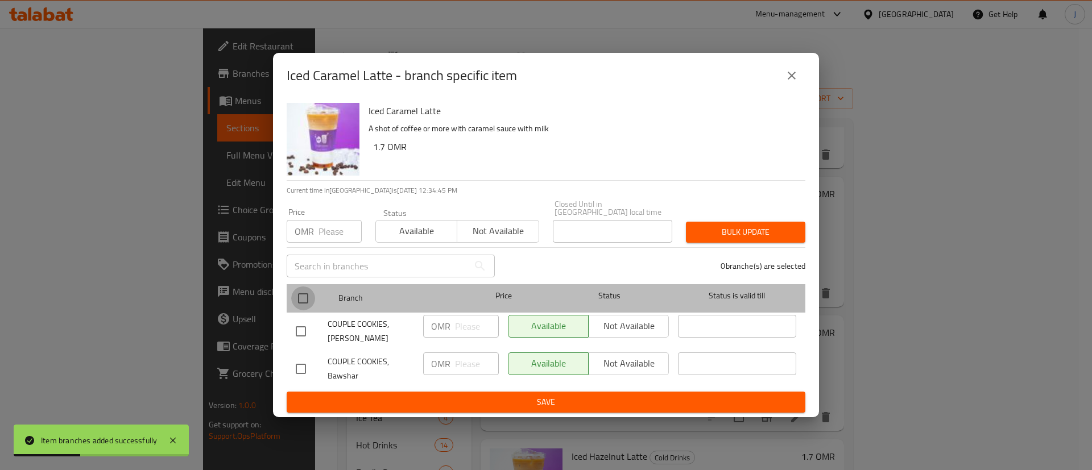
click at [303, 292] on input "checkbox" at bounding box center [303, 299] width 24 height 24
checkbox input "true"
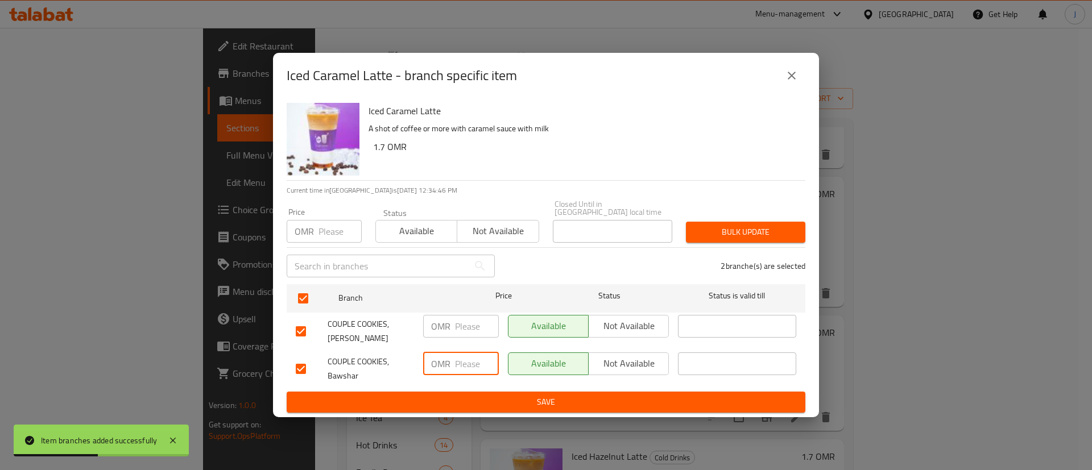
click at [464, 358] on input "number" at bounding box center [477, 364] width 44 height 23
type input "1.8"
click at [508, 405] on span "Save" at bounding box center [546, 402] width 501 height 14
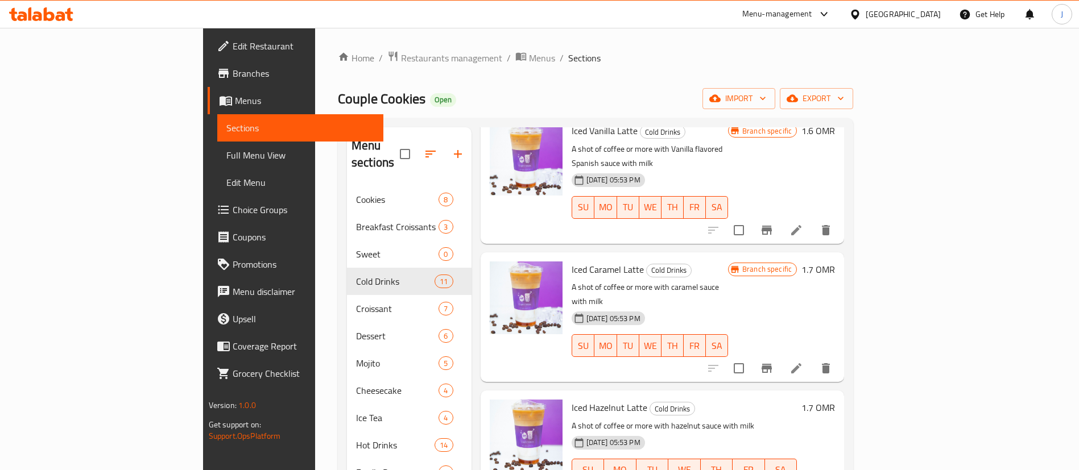
scroll to position [768, 0]
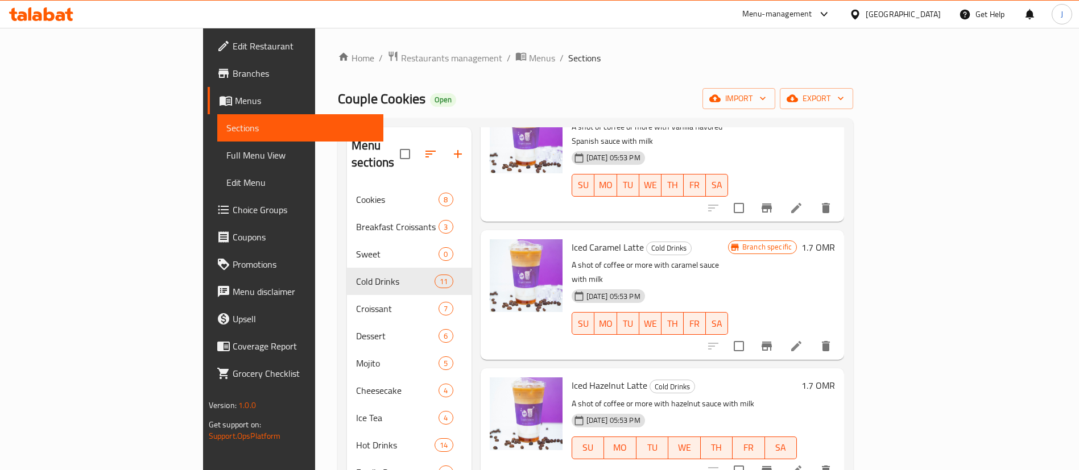
click at [774, 464] on icon "Branch-specific-item" at bounding box center [767, 471] width 14 height 14
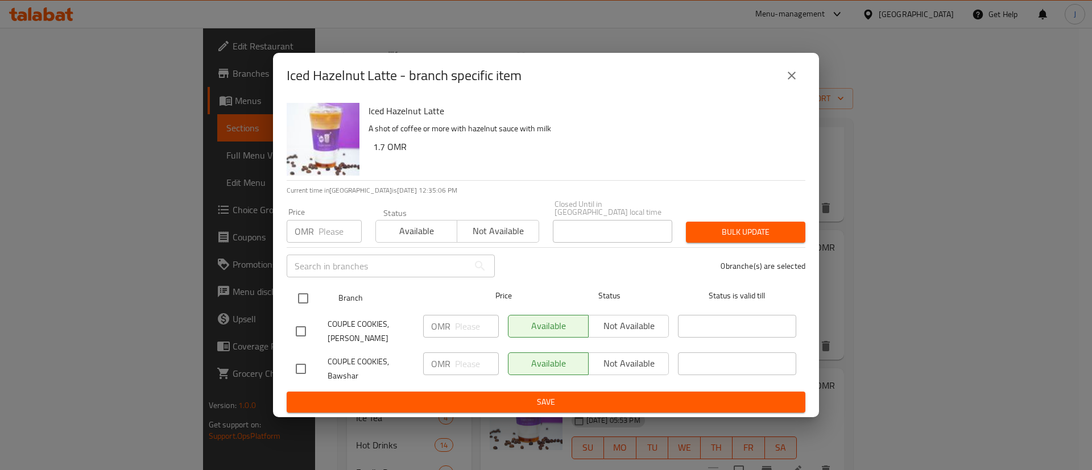
click at [302, 296] on input "checkbox" at bounding box center [303, 299] width 24 height 24
checkbox input "true"
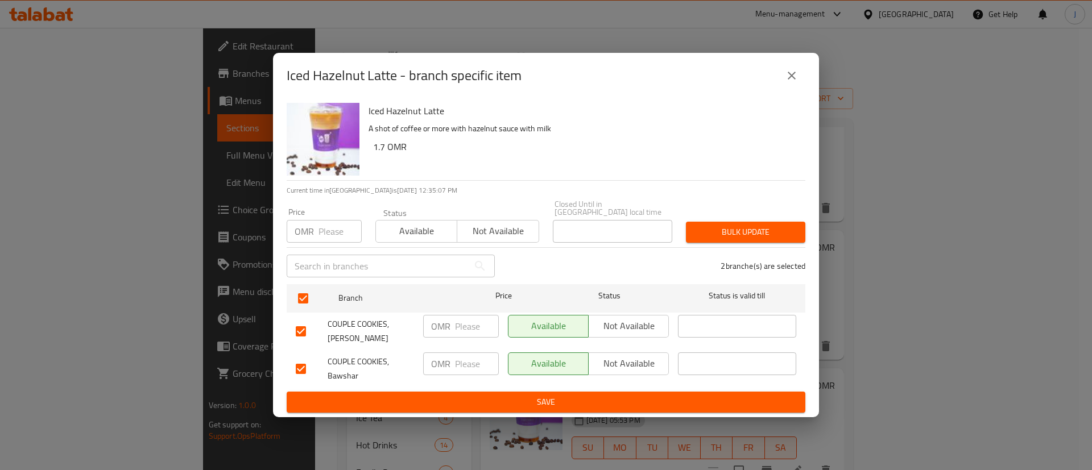
click at [472, 371] on input "number" at bounding box center [477, 364] width 44 height 23
paste input "1.8"
type input "1.8"
click at [476, 399] on span "Save" at bounding box center [546, 402] width 501 height 14
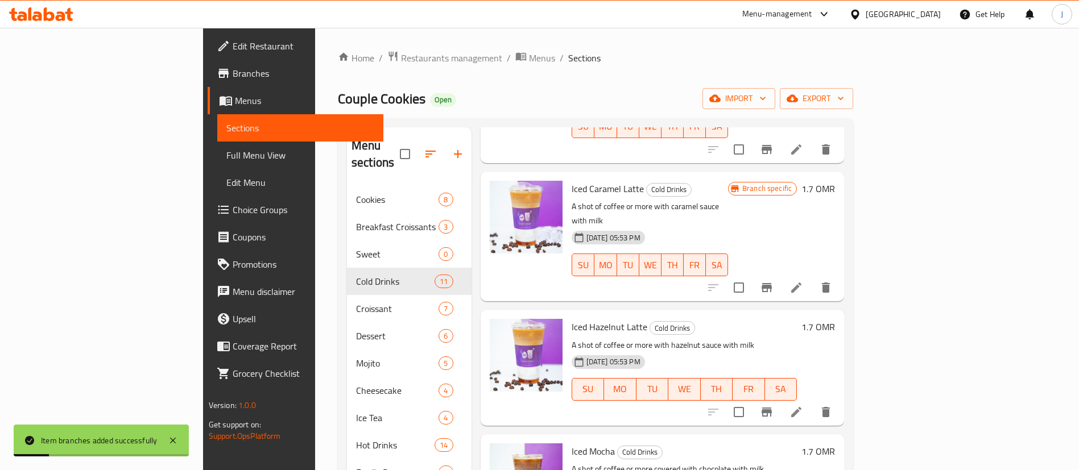
scroll to position [853, 0]
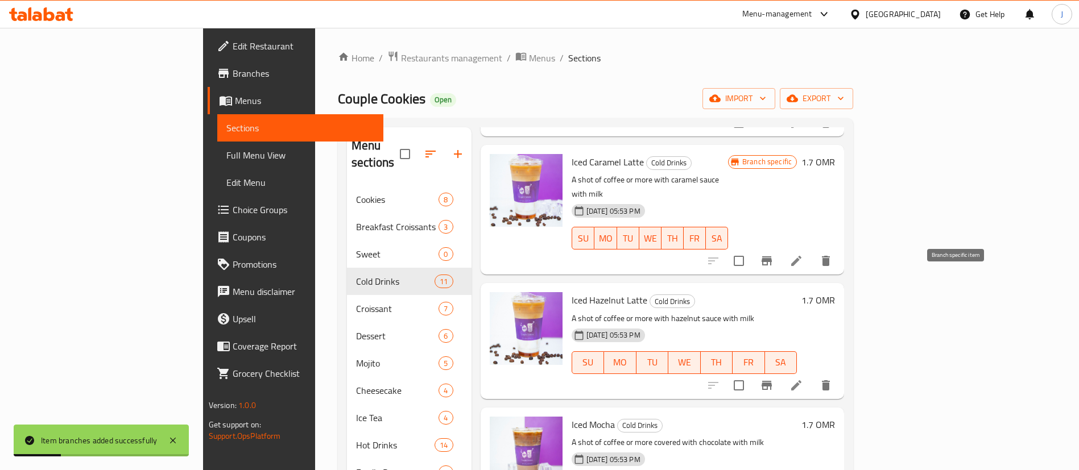
click at [772, 381] on icon "Branch-specific-item" at bounding box center [767, 385] width 10 height 9
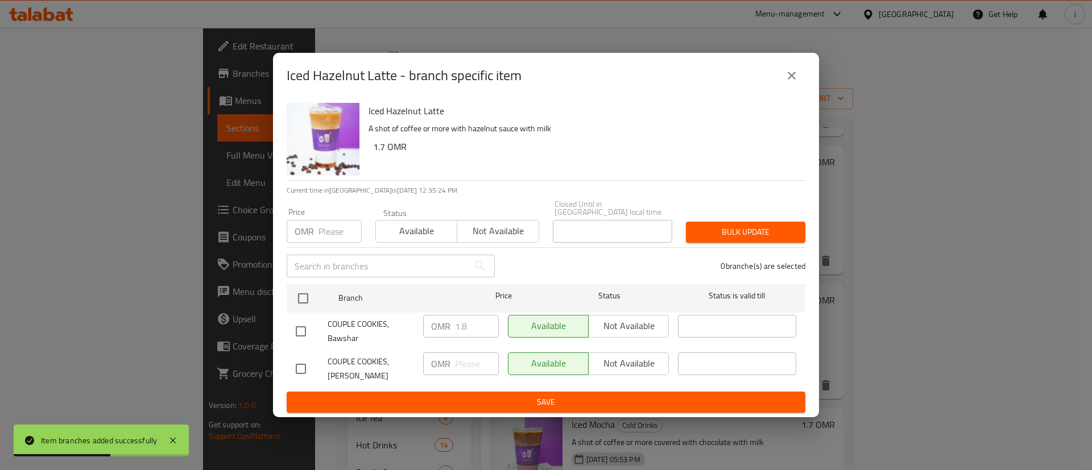
click at [791, 82] on icon "close" at bounding box center [792, 76] width 14 height 14
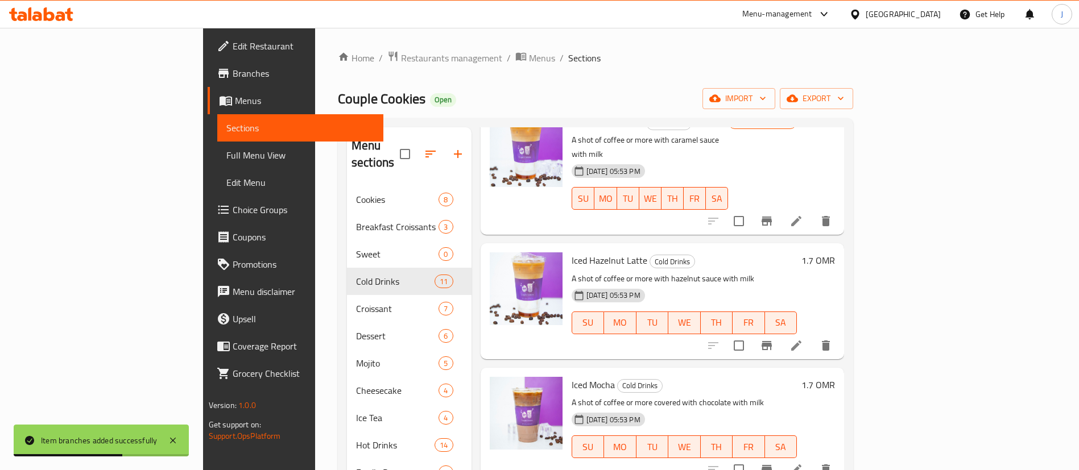
scroll to position [925, 0]
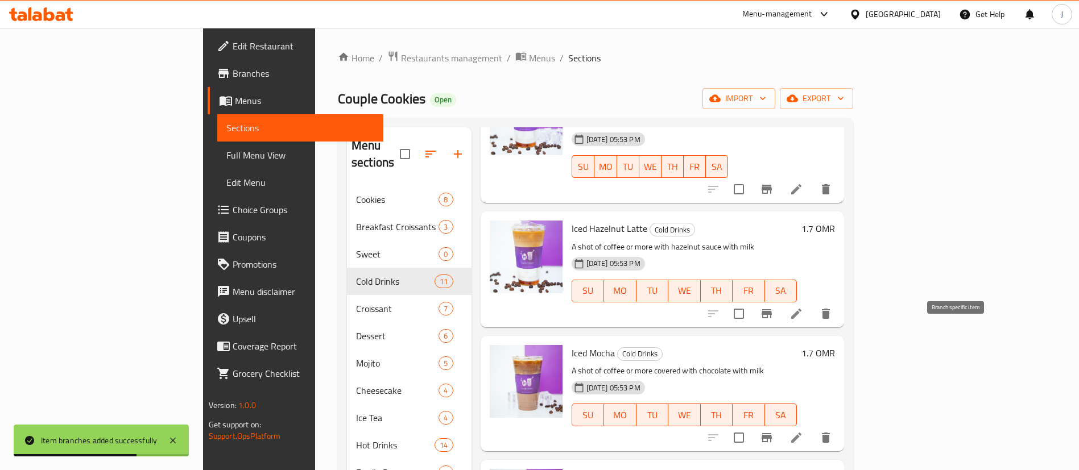
click at [774, 431] on icon "Branch-specific-item" at bounding box center [767, 438] width 14 height 14
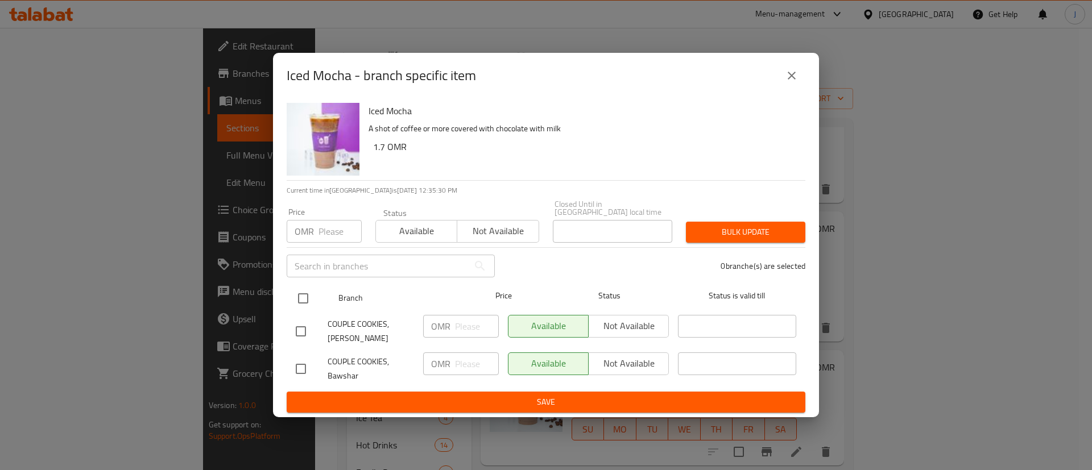
click at [299, 289] on input "checkbox" at bounding box center [303, 299] width 24 height 24
checkbox input "true"
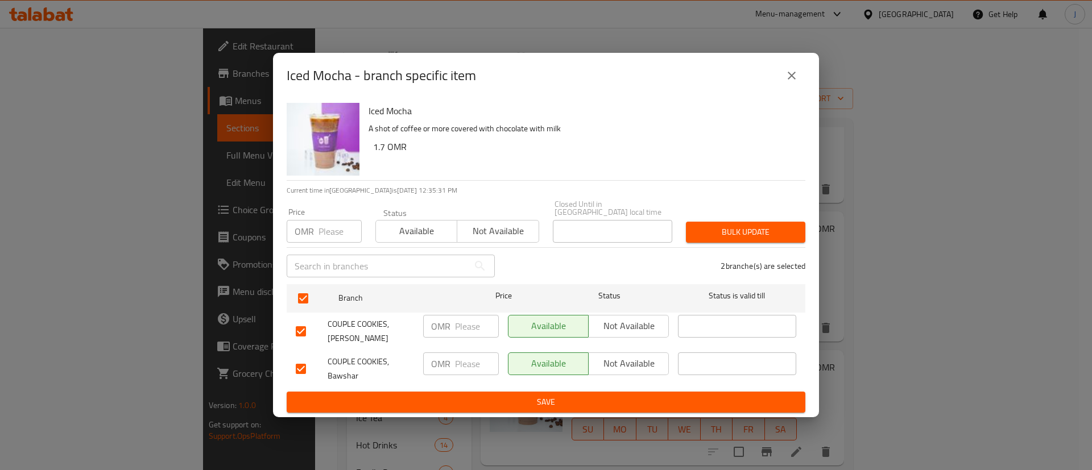
click at [473, 360] on input "number" at bounding box center [477, 364] width 44 height 23
paste input "1.8"
type input "1.8"
click at [503, 395] on span "Save" at bounding box center [546, 402] width 501 height 14
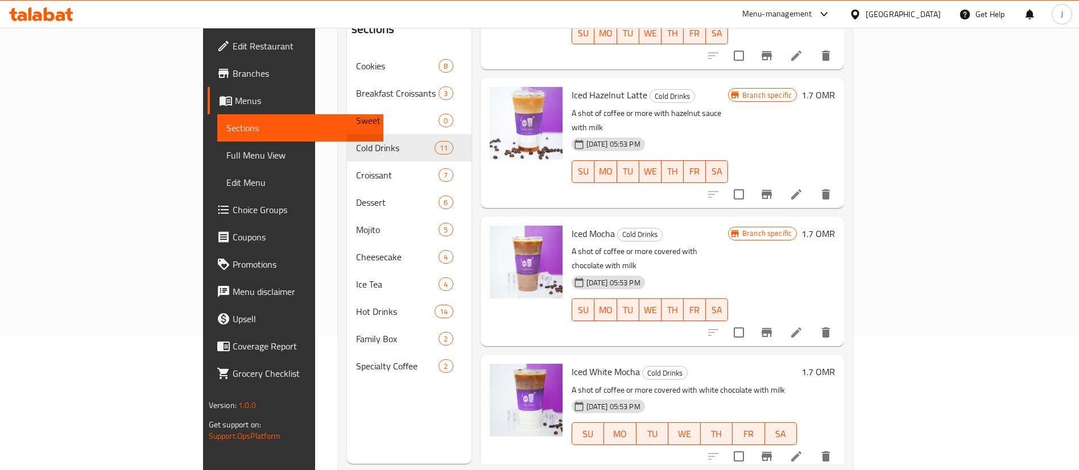
scroll to position [159, 0]
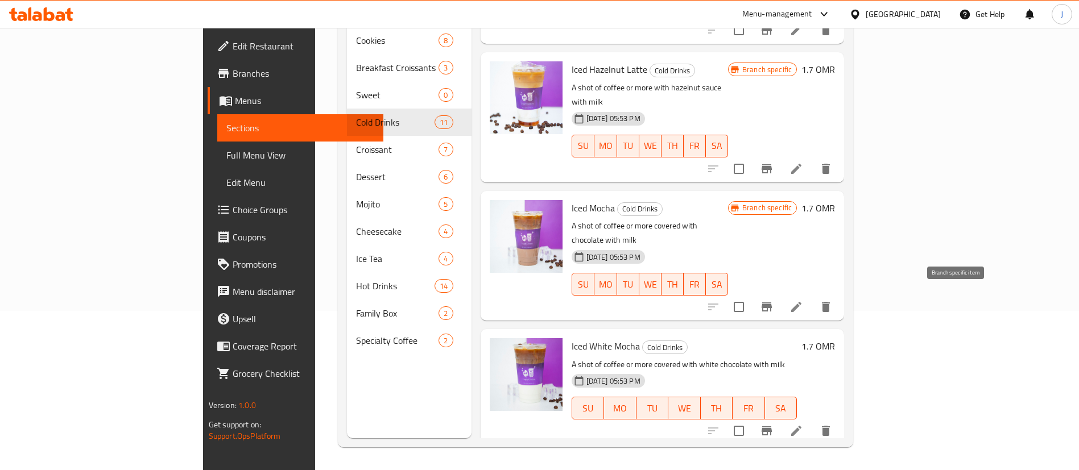
click at [781, 418] on button "Branch-specific-item" at bounding box center [766, 431] width 27 height 27
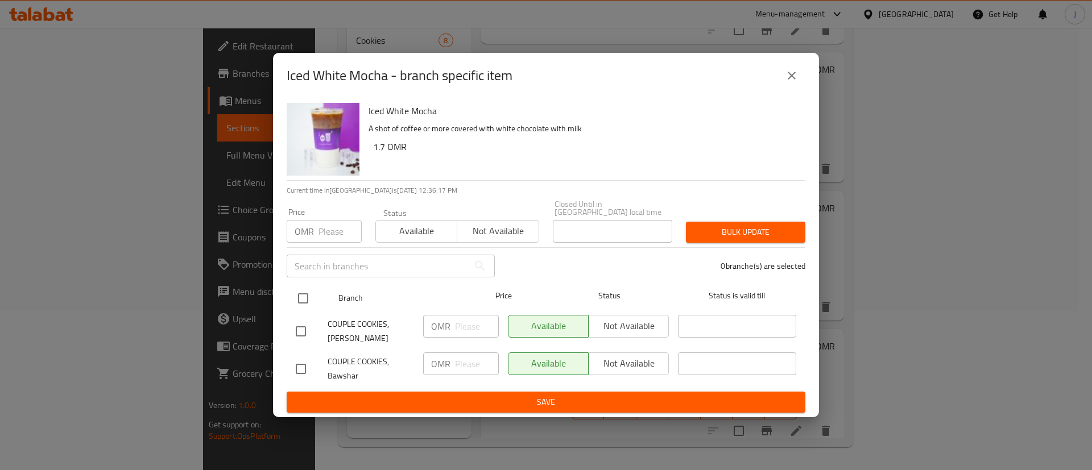
click at [306, 294] on input "checkbox" at bounding box center [303, 299] width 24 height 24
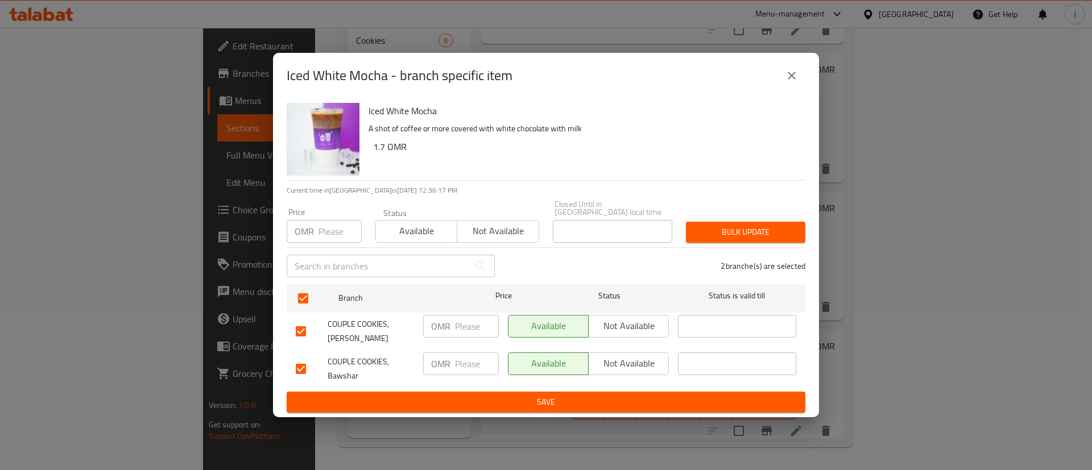
click at [459, 365] on input "number" at bounding box center [477, 364] width 44 height 23
paste input "1.8"
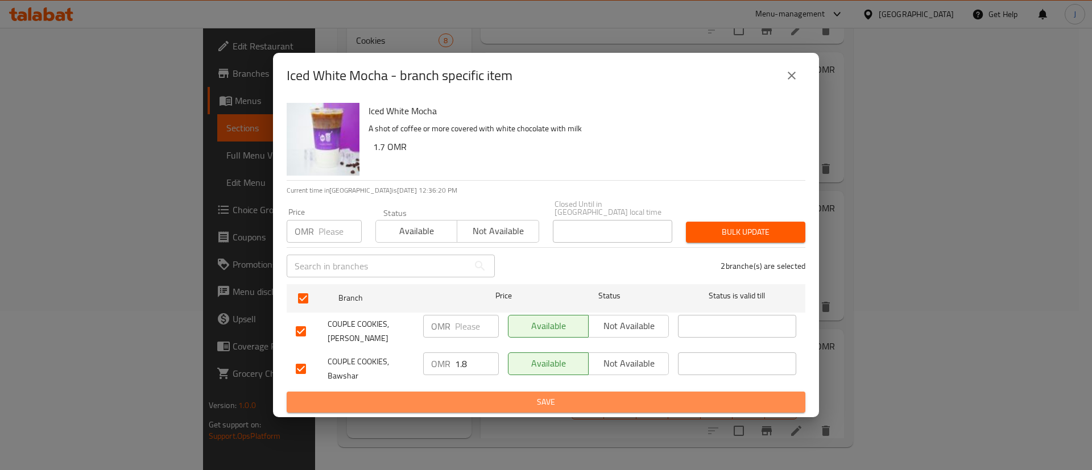
click at [498, 395] on span "Save" at bounding box center [546, 402] width 501 height 14
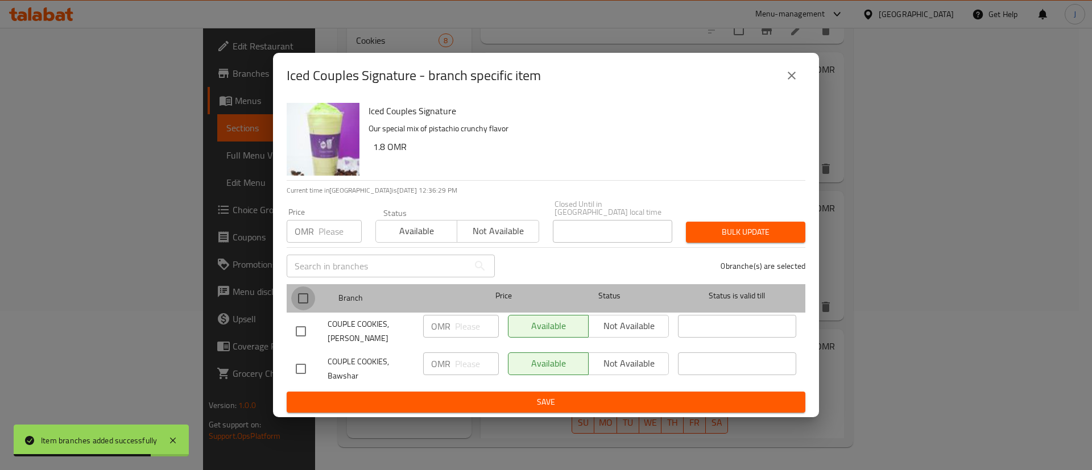
click at [306, 295] on input "checkbox" at bounding box center [303, 299] width 24 height 24
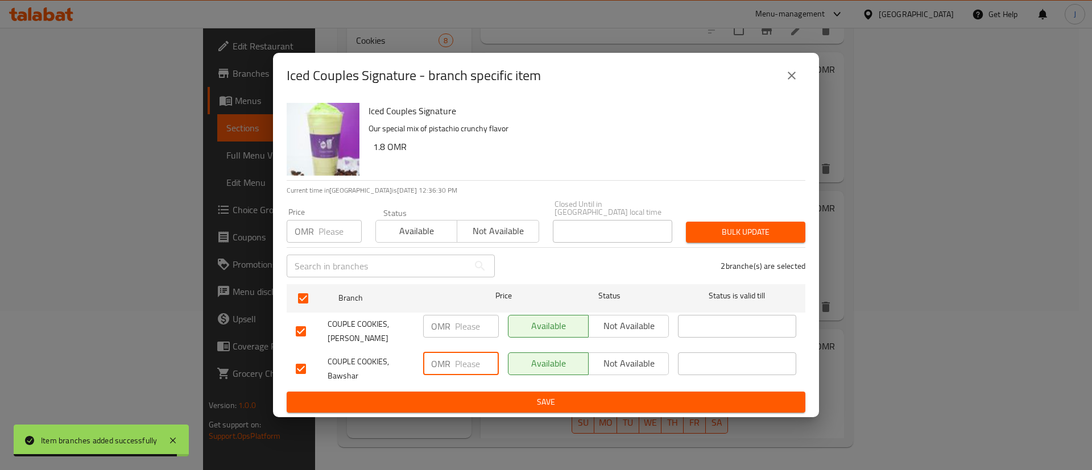
click at [467, 360] on input "number" at bounding box center [477, 364] width 44 height 23
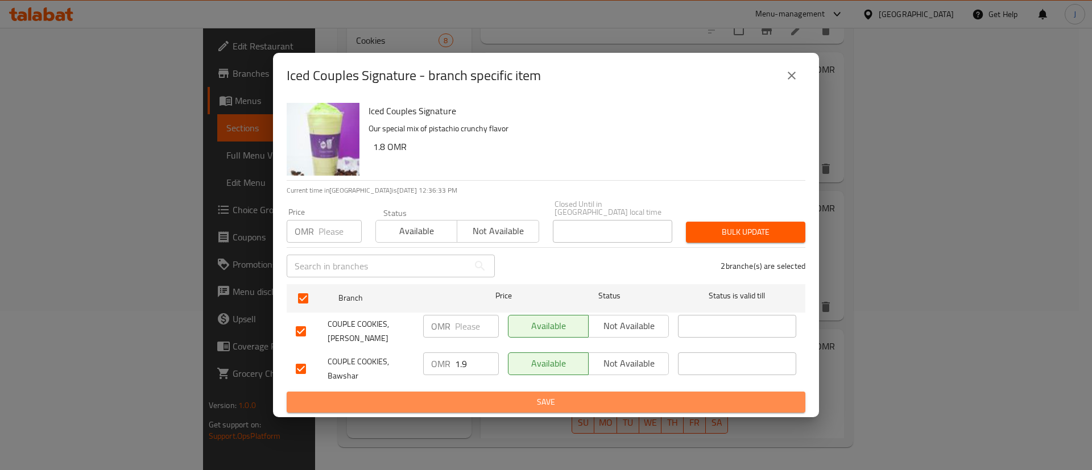
click at [492, 398] on span "Save" at bounding box center [546, 402] width 501 height 14
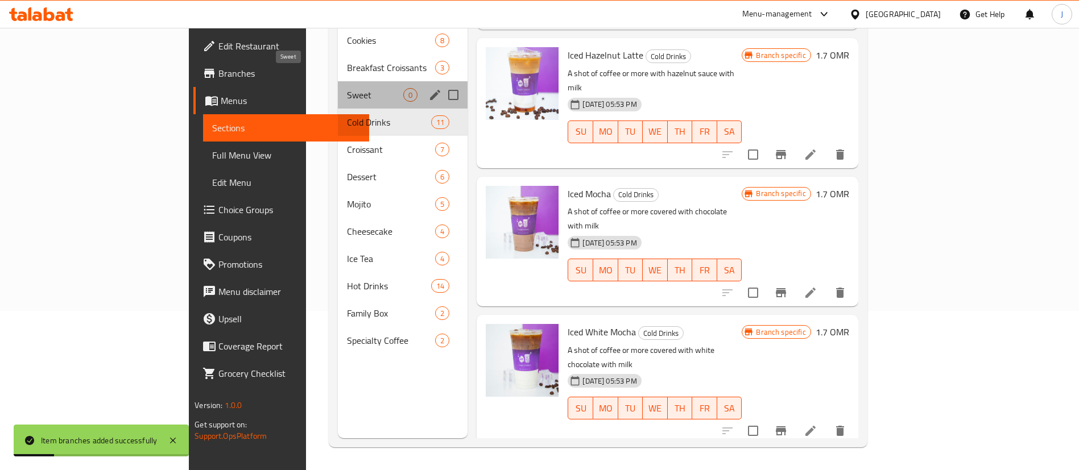
click at [347, 88] on span "Sweet" at bounding box center [375, 95] width 57 height 14
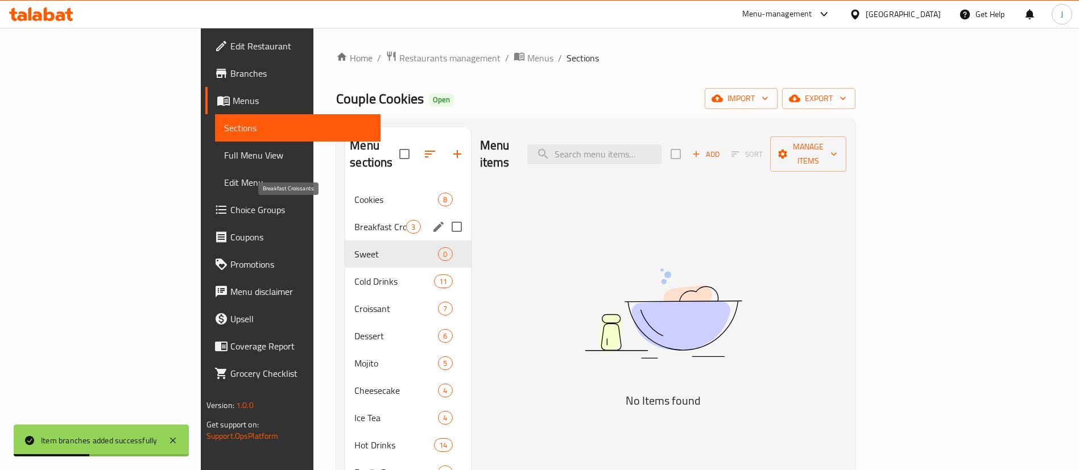
click at [354, 220] on span "Breakfast Croissants" at bounding box center [380, 227] width 52 height 14
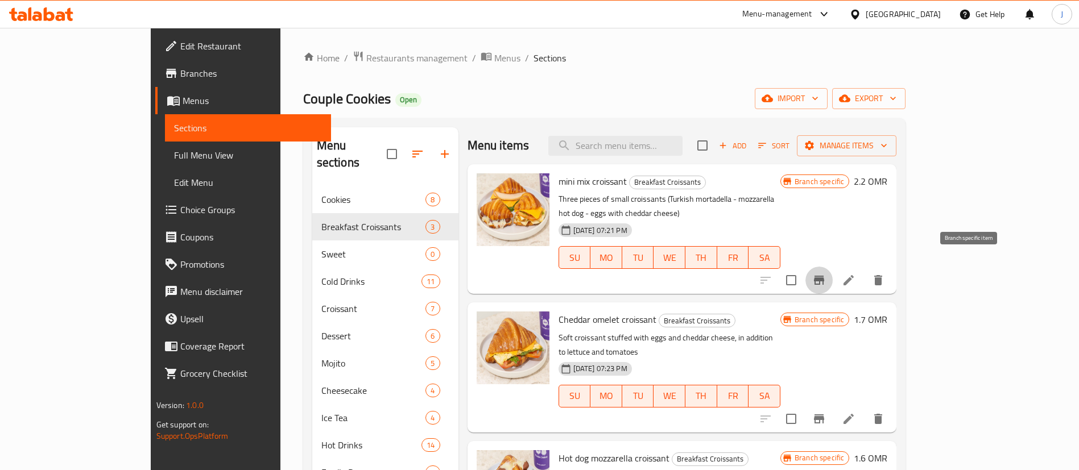
click at [824, 276] on icon "Branch-specific-item" at bounding box center [819, 280] width 10 height 9
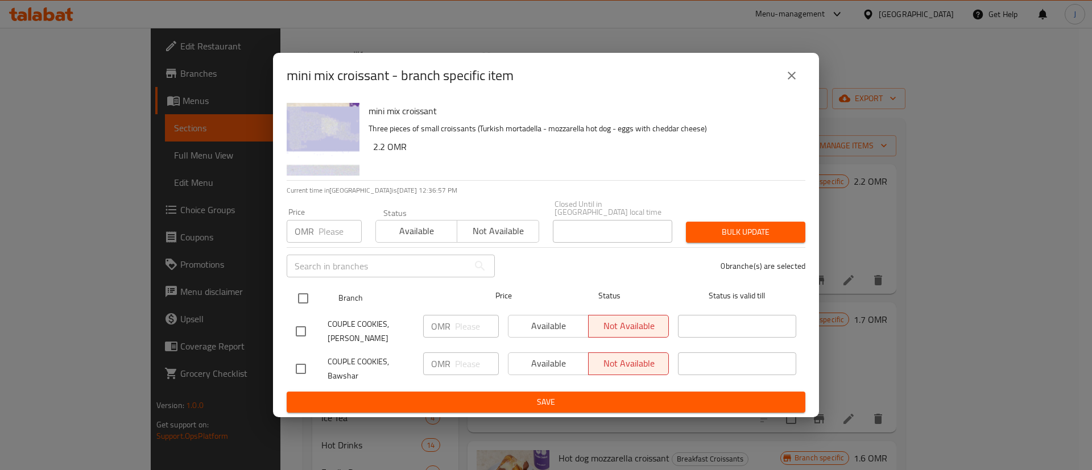
click at [307, 296] on input "checkbox" at bounding box center [303, 299] width 24 height 24
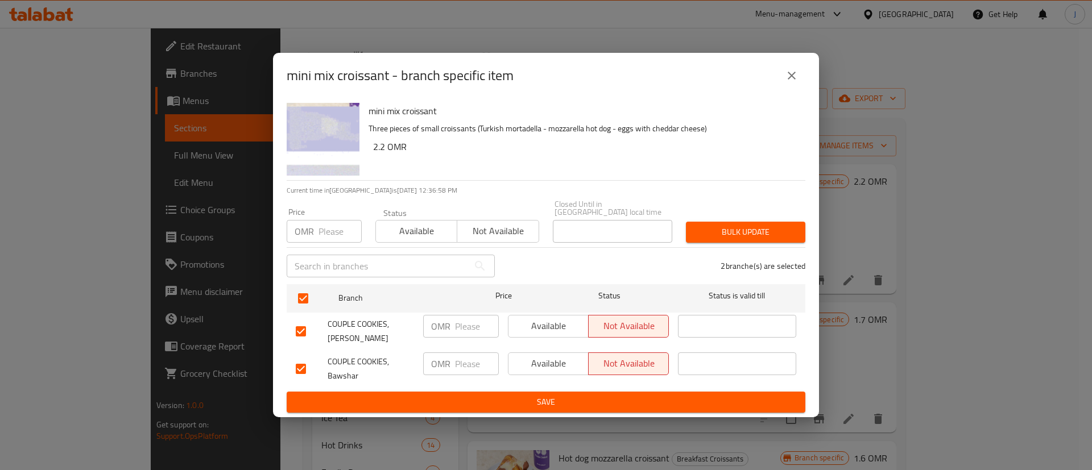
click at [471, 366] on input "number" at bounding box center [477, 364] width 44 height 23
click at [478, 399] on span "Save" at bounding box center [546, 402] width 501 height 14
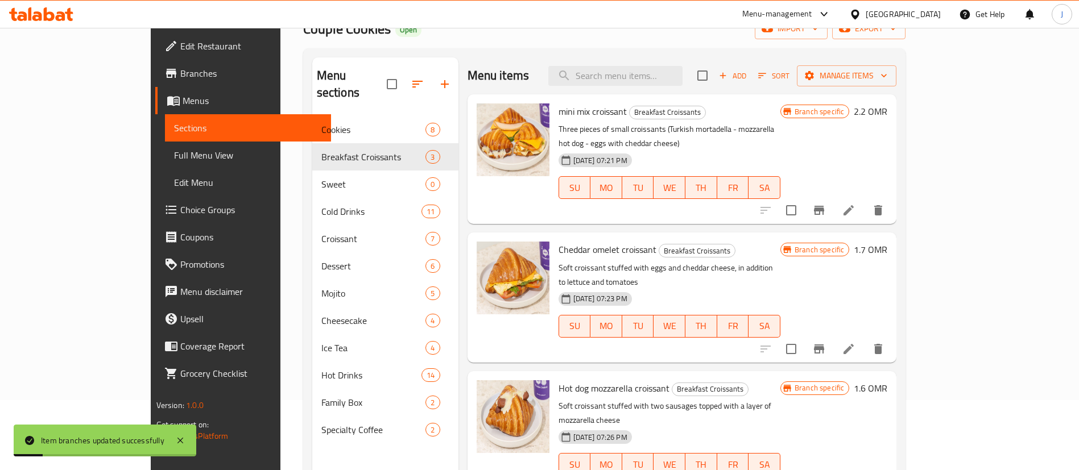
scroll to position [85, 0]
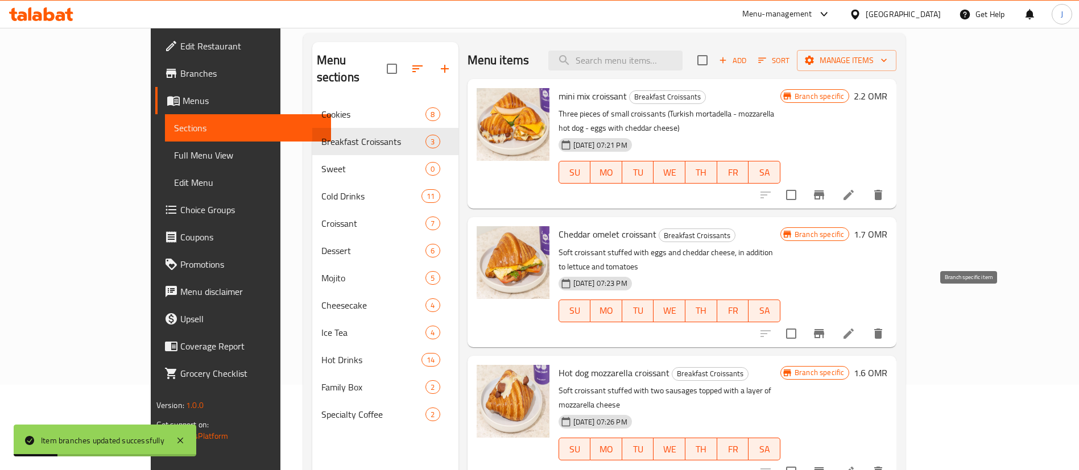
click at [824, 329] on icon "Branch-specific-item" at bounding box center [819, 333] width 10 height 9
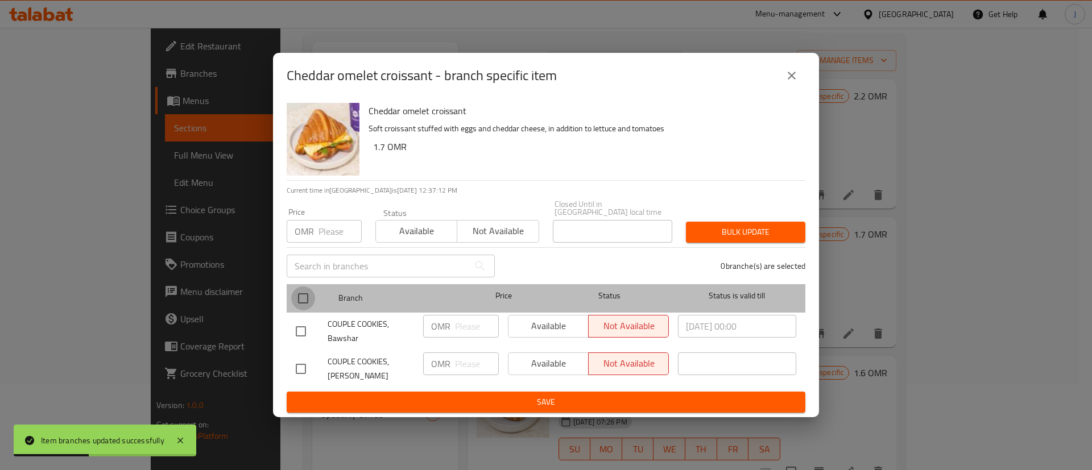
click at [308, 294] on input "checkbox" at bounding box center [303, 299] width 24 height 24
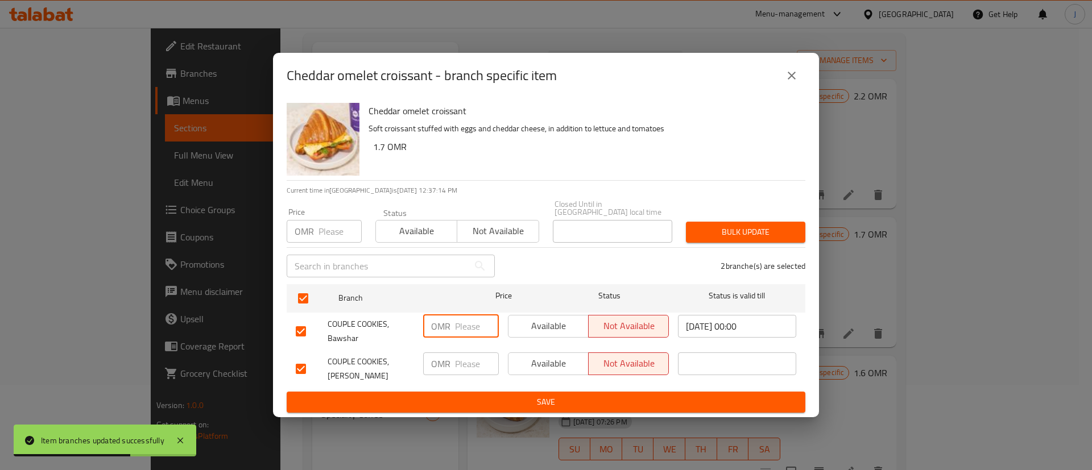
click at [465, 324] on input "number" at bounding box center [477, 326] width 44 height 23
click at [534, 395] on span "Save" at bounding box center [546, 402] width 501 height 14
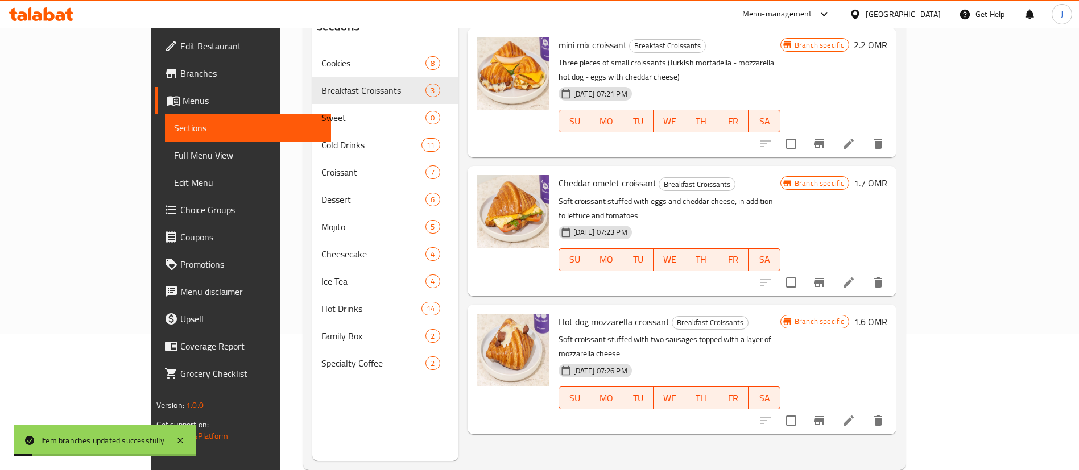
scroll to position [159, 0]
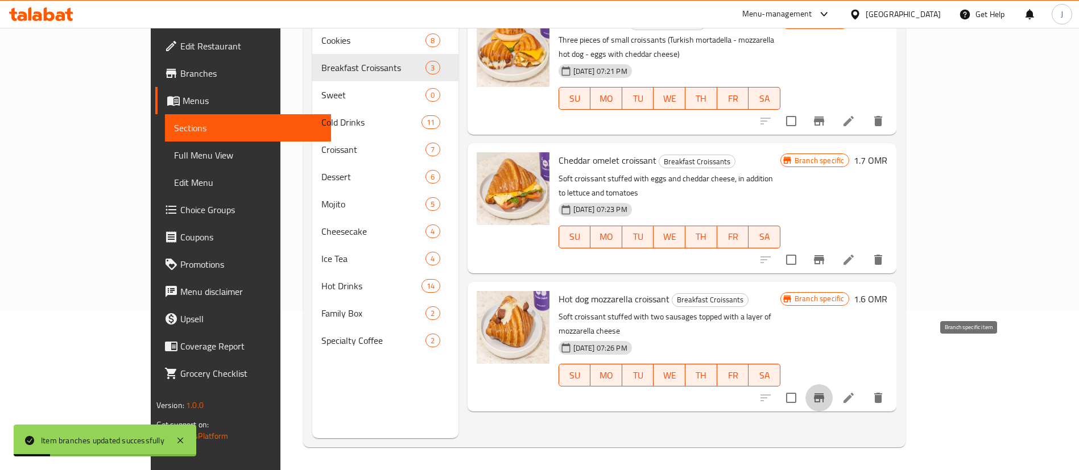
click at [826, 391] on icon "Branch-specific-item" at bounding box center [819, 398] width 14 height 14
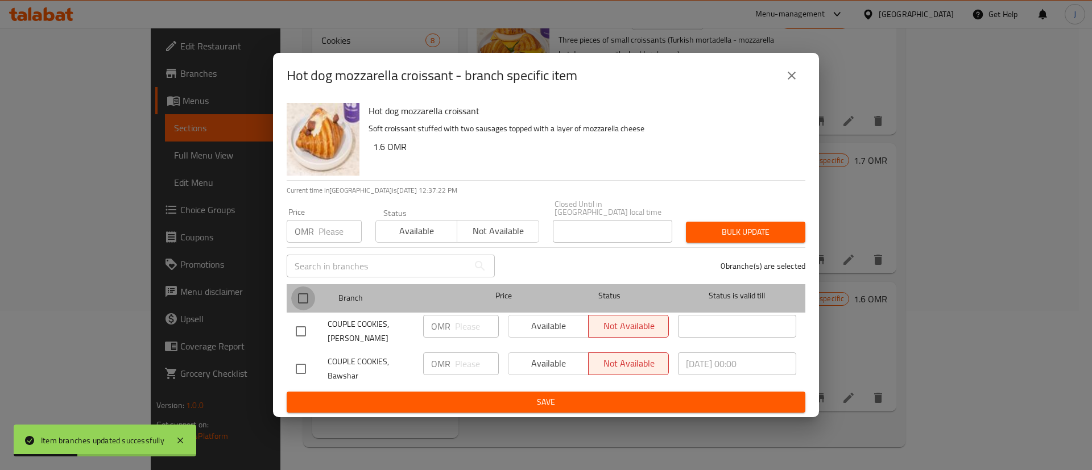
click at [303, 292] on input "checkbox" at bounding box center [303, 299] width 24 height 24
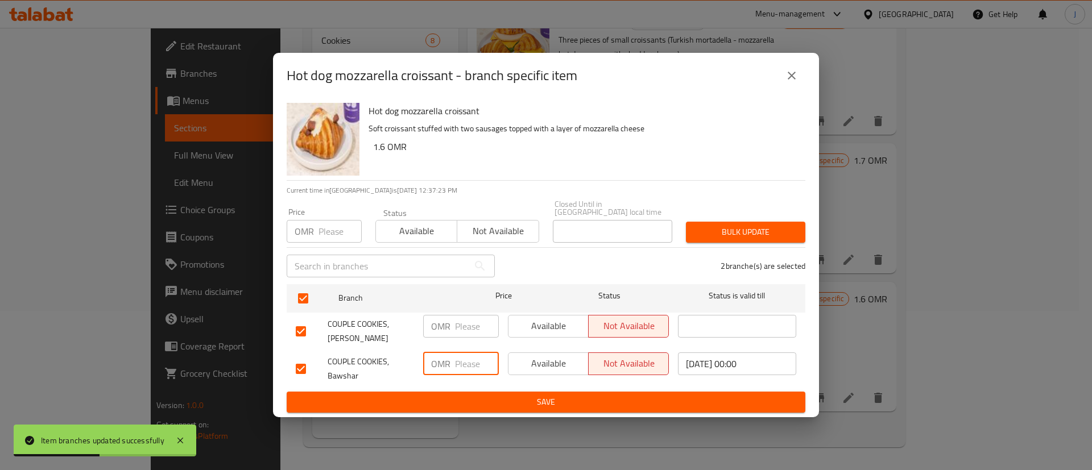
click at [460, 360] on input "number" at bounding box center [477, 364] width 44 height 23
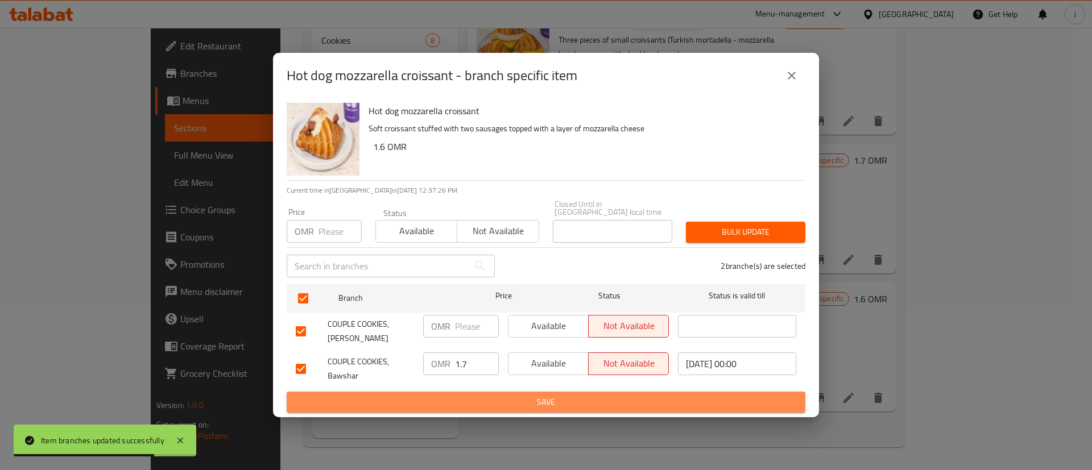
click at [486, 400] on span "Save" at bounding box center [546, 402] width 501 height 14
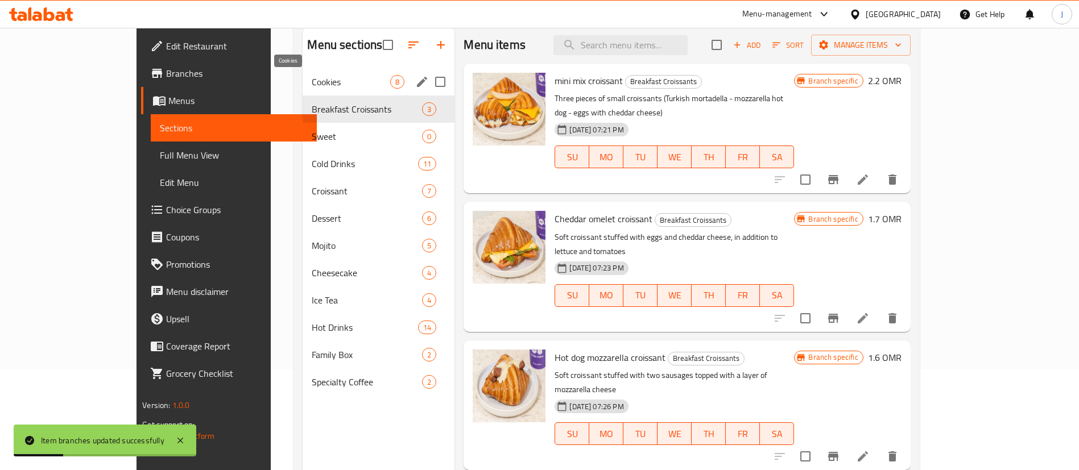
scroll to position [74, 0]
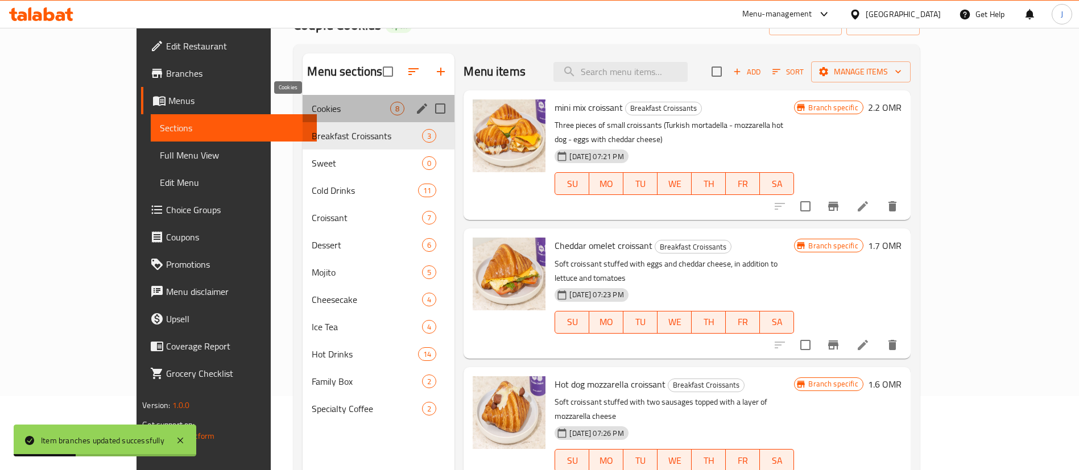
click at [312, 105] on span "Cookies" at bounding box center [351, 109] width 79 height 14
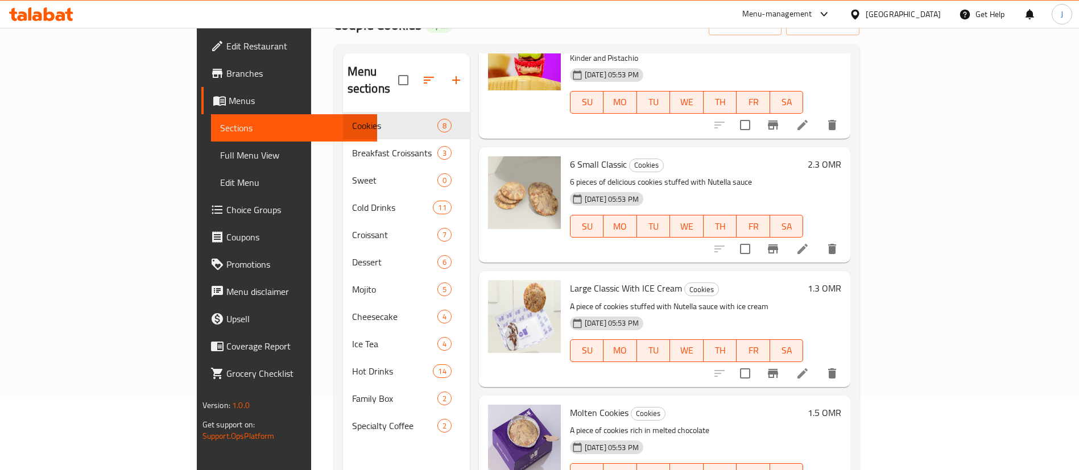
scroll to position [512, 0]
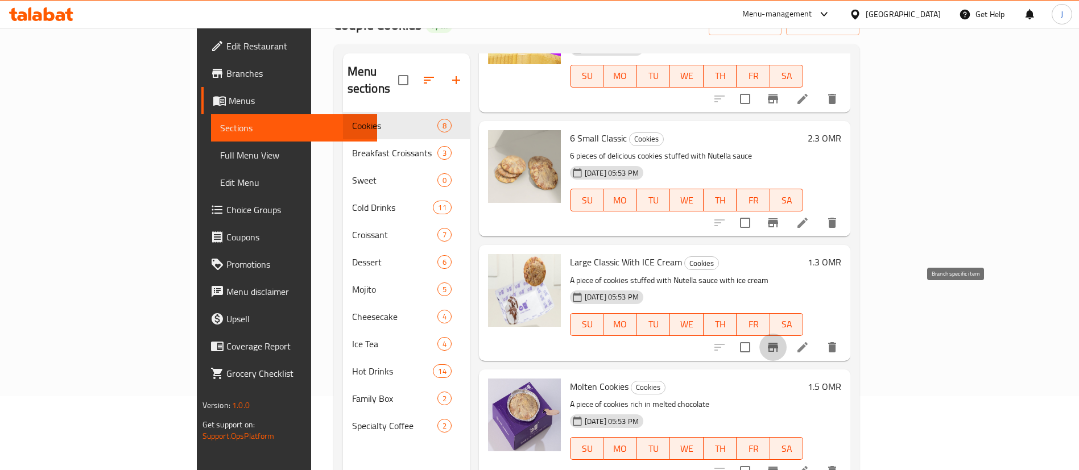
click at [778, 343] on icon "Branch-specific-item" at bounding box center [773, 347] width 10 height 9
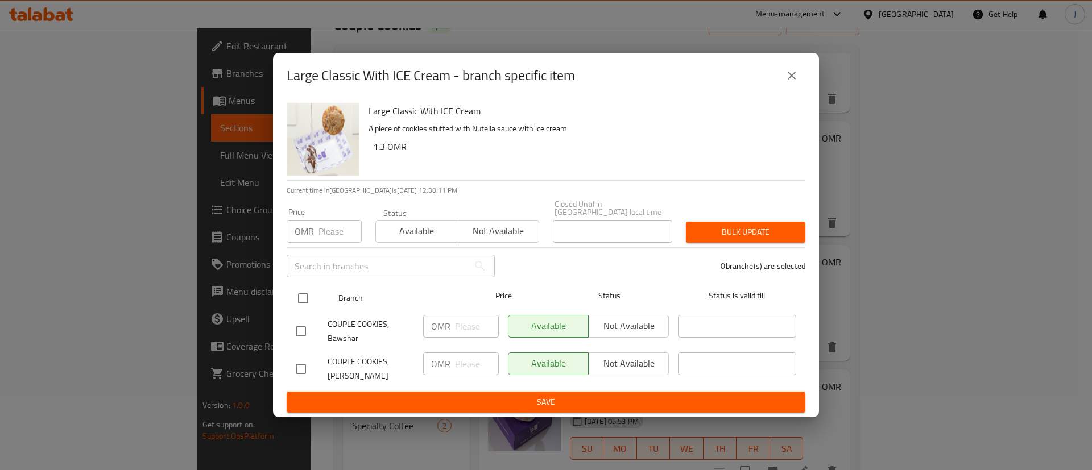
click at [308, 289] on input "checkbox" at bounding box center [303, 299] width 24 height 24
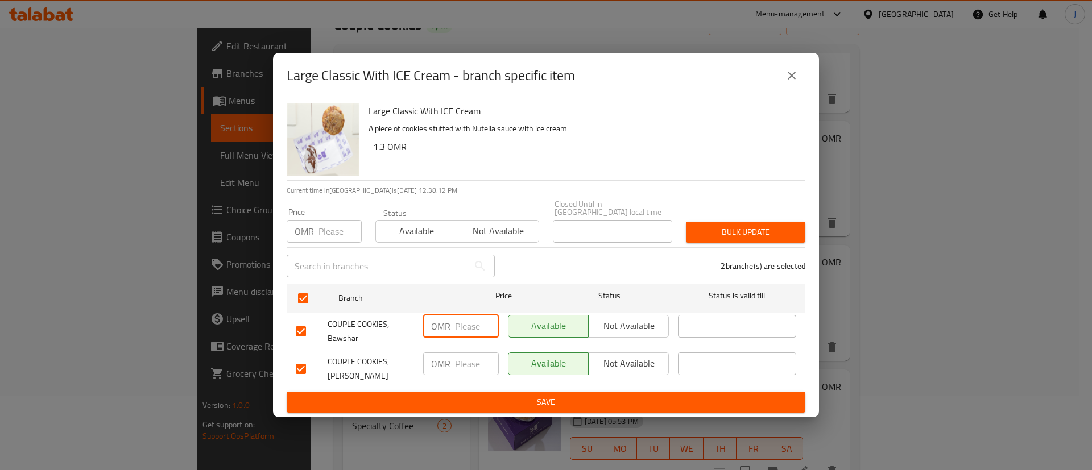
click at [463, 325] on input "number" at bounding box center [477, 326] width 44 height 23
click at [502, 395] on span "Save" at bounding box center [546, 402] width 501 height 14
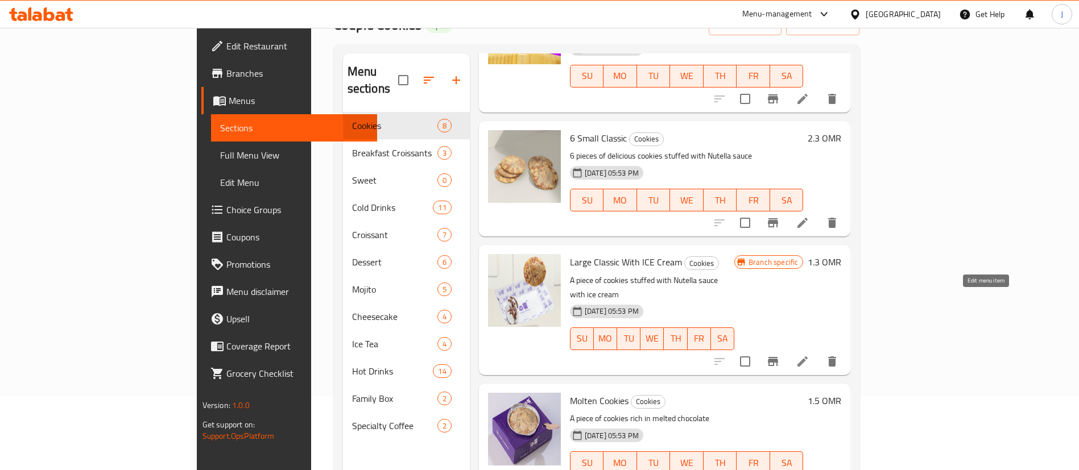
click at [810, 355] on icon at bounding box center [803, 362] width 14 height 14
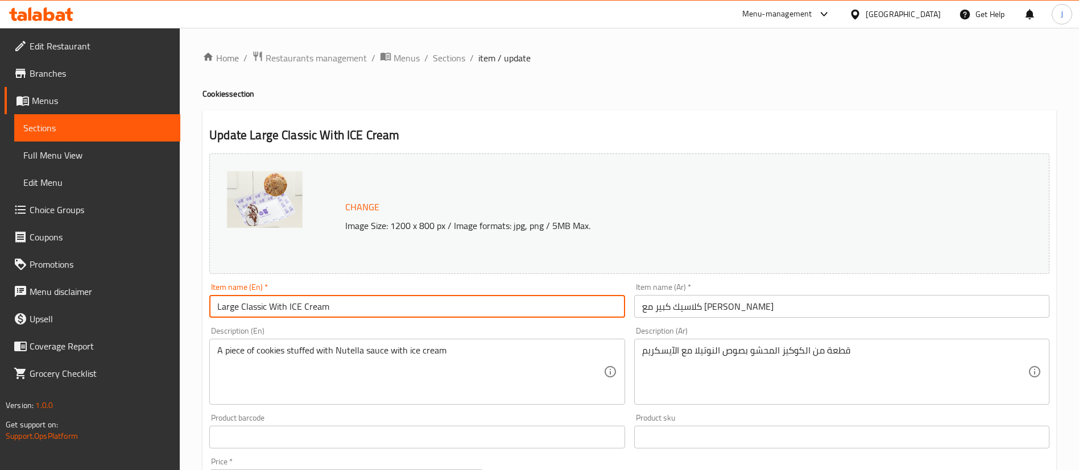
click at [401, 307] on input "Large Classic With ICE Cream" at bounding box center [416, 306] width 415 height 23
click at [783, 300] on input "كلاسيك كبير مع [PERSON_NAME]" at bounding box center [841, 306] width 415 height 23
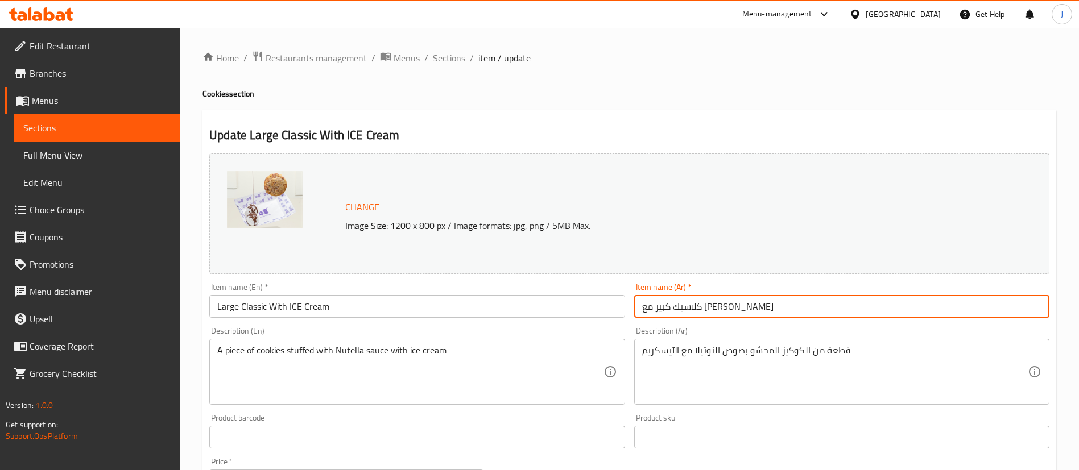
paste input "يويورك كوكيز مع ايسكريم"
drag, startPoint x: 479, startPoint y: 309, endPoint x: 472, endPoint y: 309, distance: 7.4
click at [475, 309] on input "Large Classic With ICE Cream" at bounding box center [416, 306] width 415 height 23
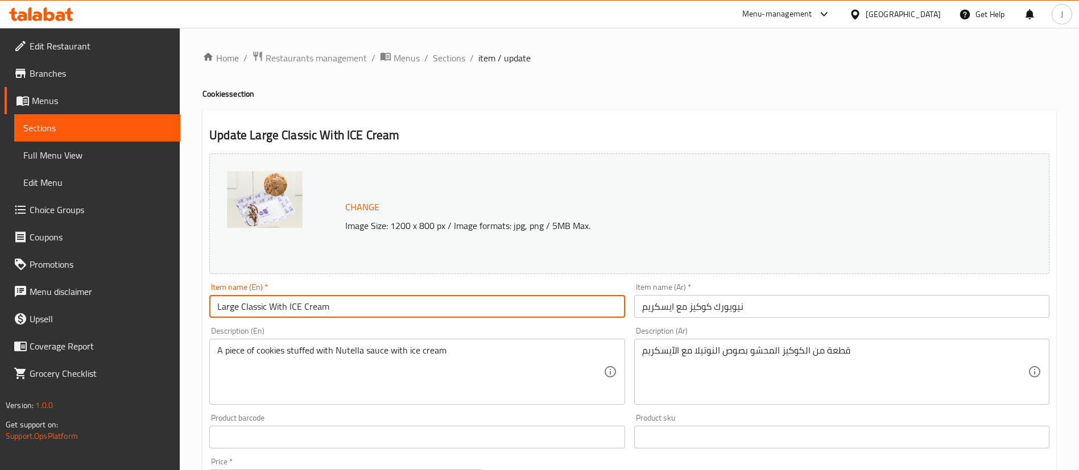
paste input "[US_STATE] Cookies with Ice"
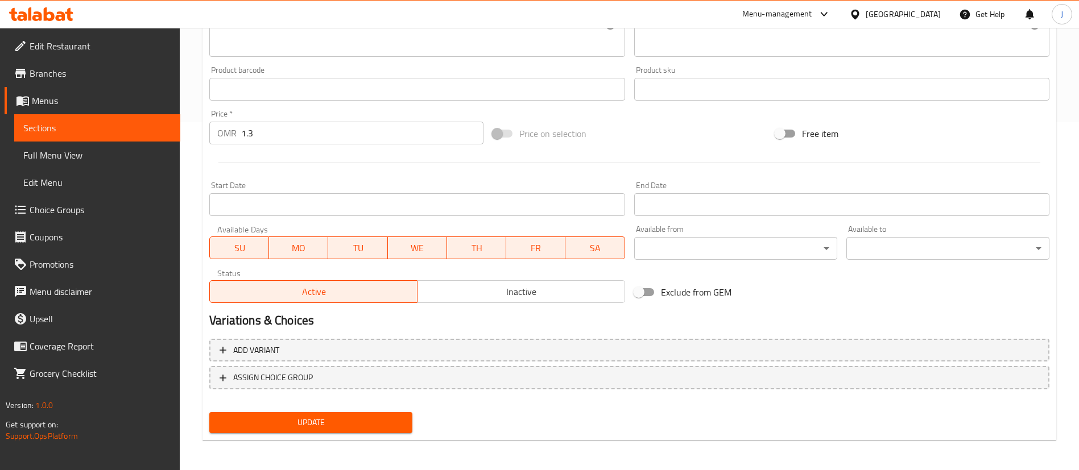
scroll to position [350, 0]
click at [377, 424] on span "Update" at bounding box center [310, 421] width 185 height 14
drag, startPoint x: 368, startPoint y: 424, endPoint x: 415, endPoint y: 414, distance: 48.4
click at [368, 423] on span "Update" at bounding box center [310, 421] width 185 height 14
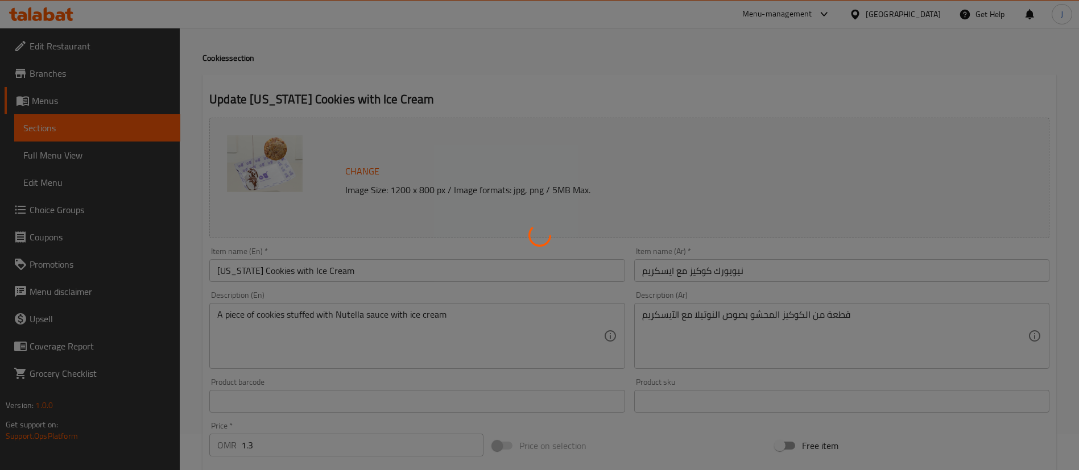
scroll to position [0, 0]
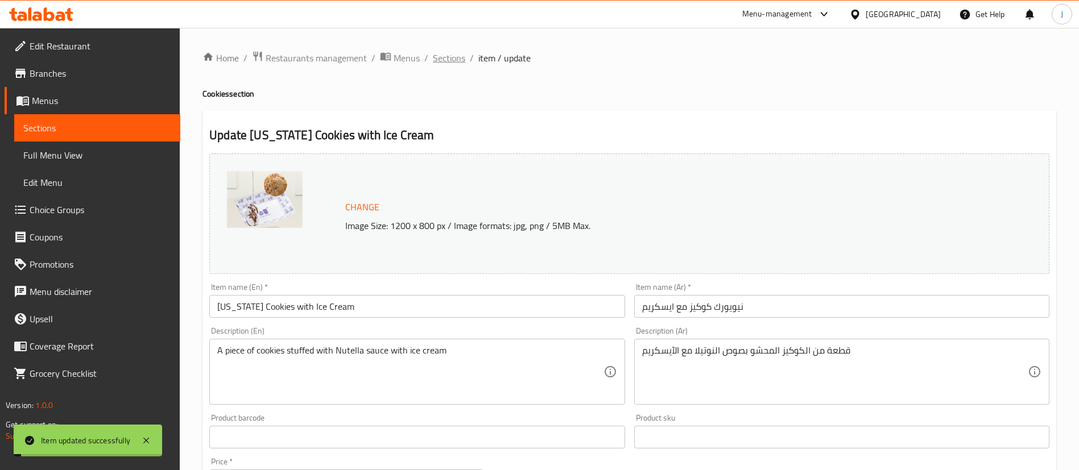
click at [447, 60] on span "Sections" at bounding box center [449, 58] width 32 height 14
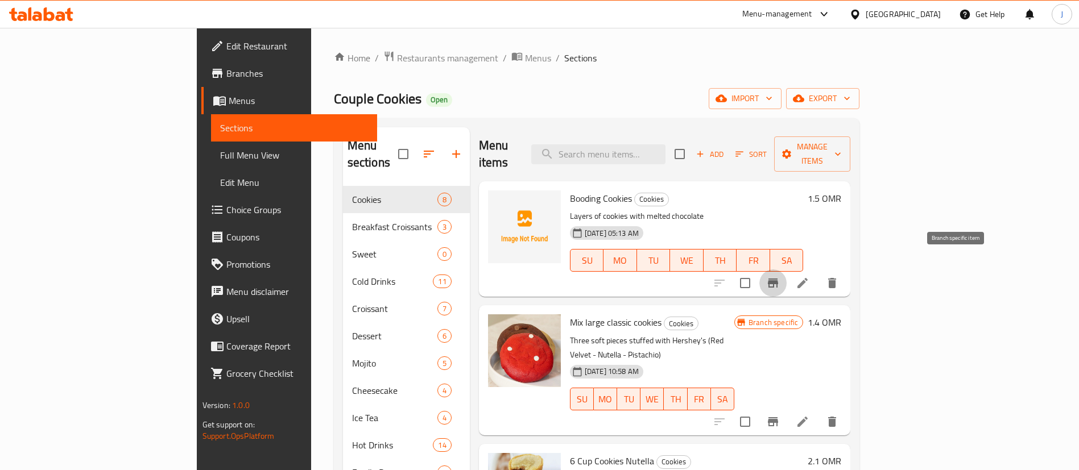
click at [787, 270] on button "Branch-specific-item" at bounding box center [772, 283] width 27 height 27
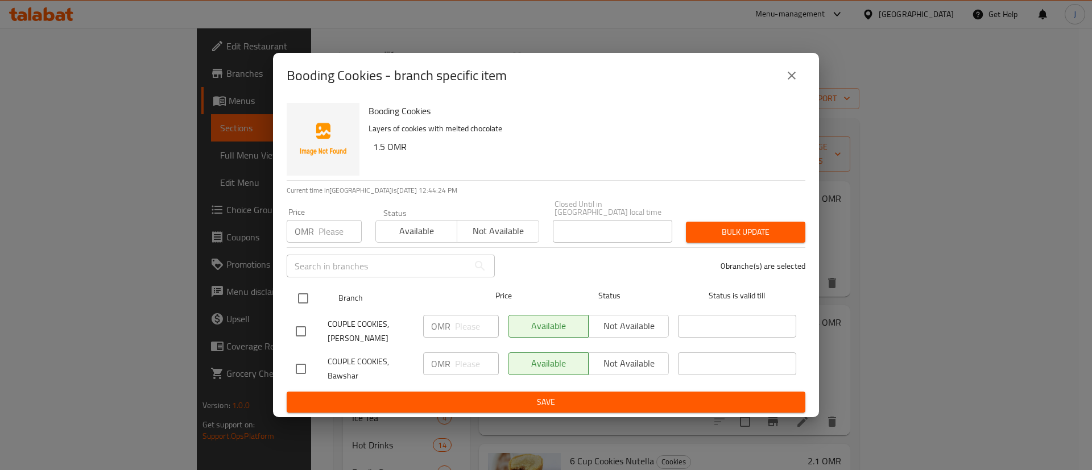
click at [311, 292] on input "checkbox" at bounding box center [303, 299] width 24 height 24
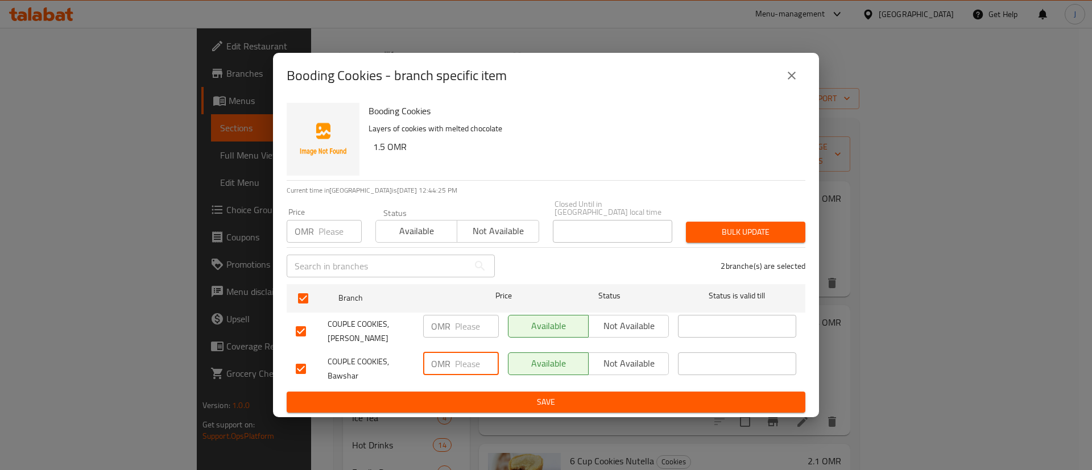
click at [469, 365] on input "number" at bounding box center [477, 364] width 44 height 23
click at [493, 395] on span "Save" at bounding box center [546, 402] width 501 height 14
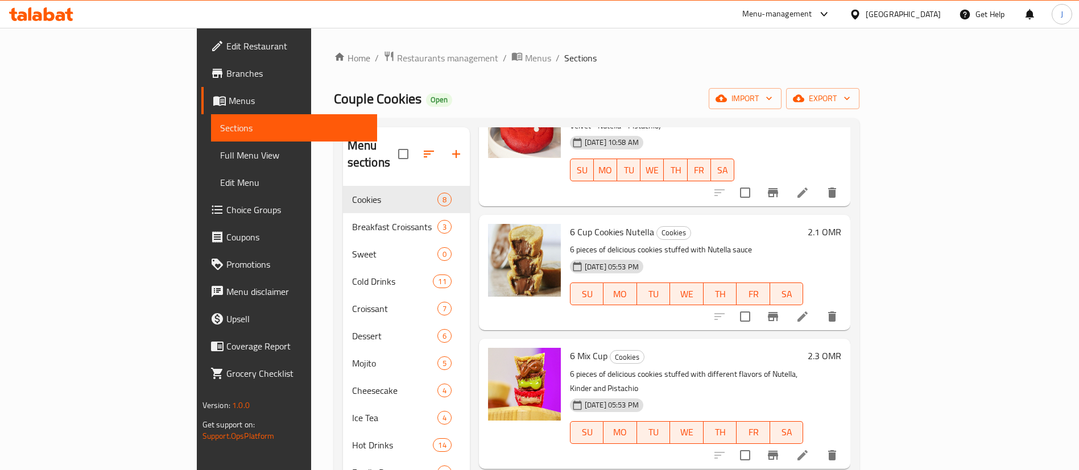
scroll to position [256, 0]
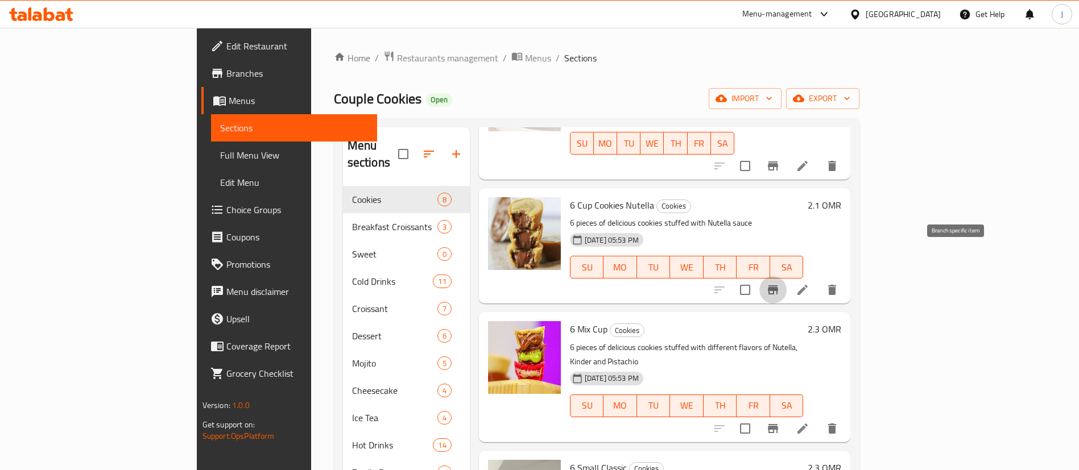
click at [778, 286] on icon "Branch-specific-item" at bounding box center [773, 290] width 10 height 9
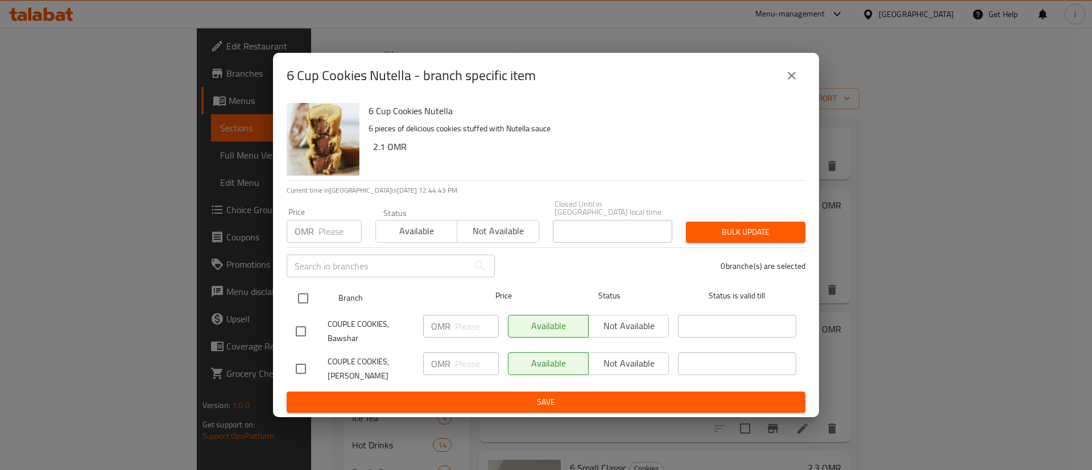
click at [303, 295] on input "checkbox" at bounding box center [303, 299] width 24 height 24
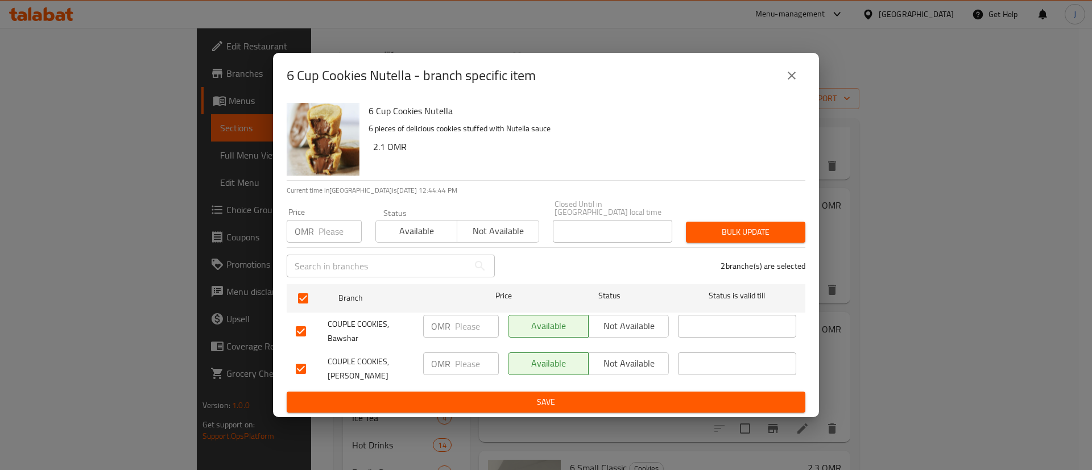
drag, startPoint x: 455, startPoint y: 320, endPoint x: 471, endPoint y: 324, distance: 17.0
click at [455, 321] on input "number" at bounding box center [477, 326] width 44 height 23
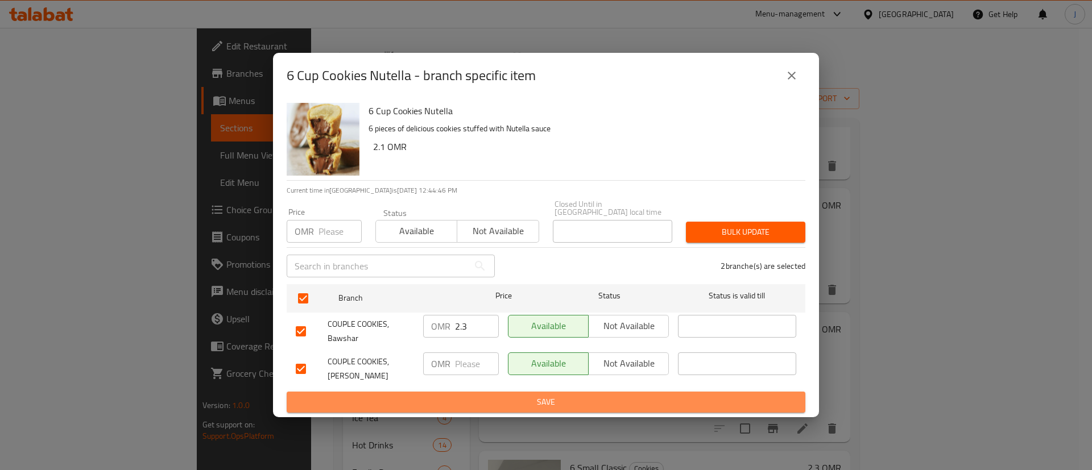
click at [498, 395] on span "Save" at bounding box center [546, 402] width 501 height 14
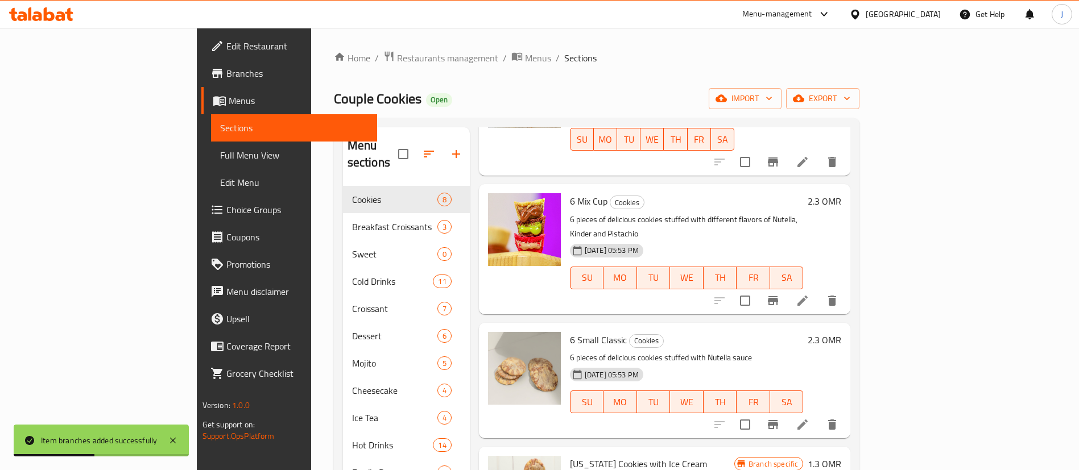
scroll to position [427, 0]
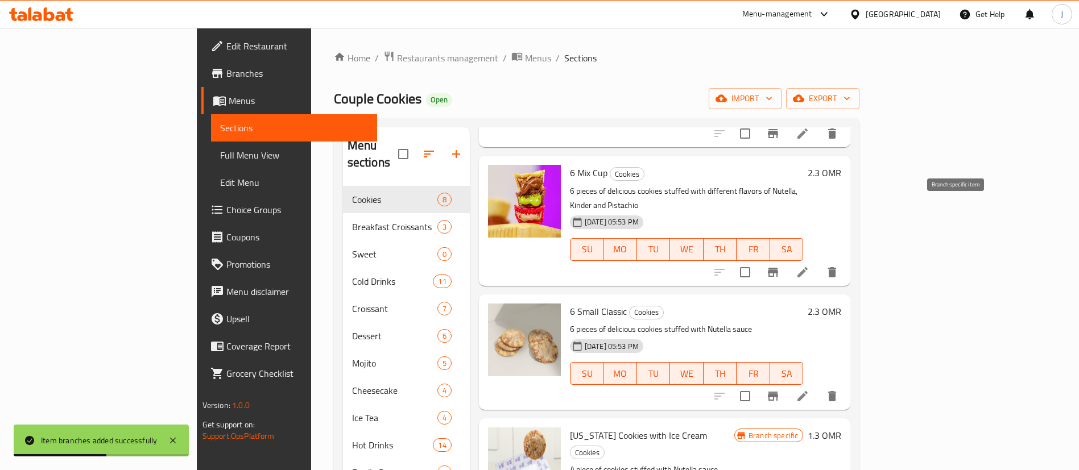
click at [778, 268] on icon "Branch-specific-item" at bounding box center [773, 272] width 10 height 9
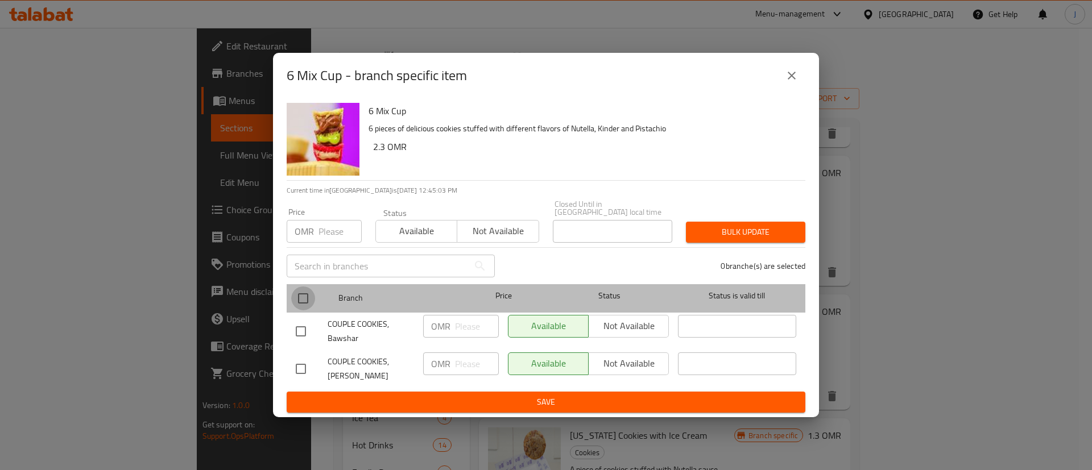
click at [300, 296] on input "checkbox" at bounding box center [303, 299] width 24 height 24
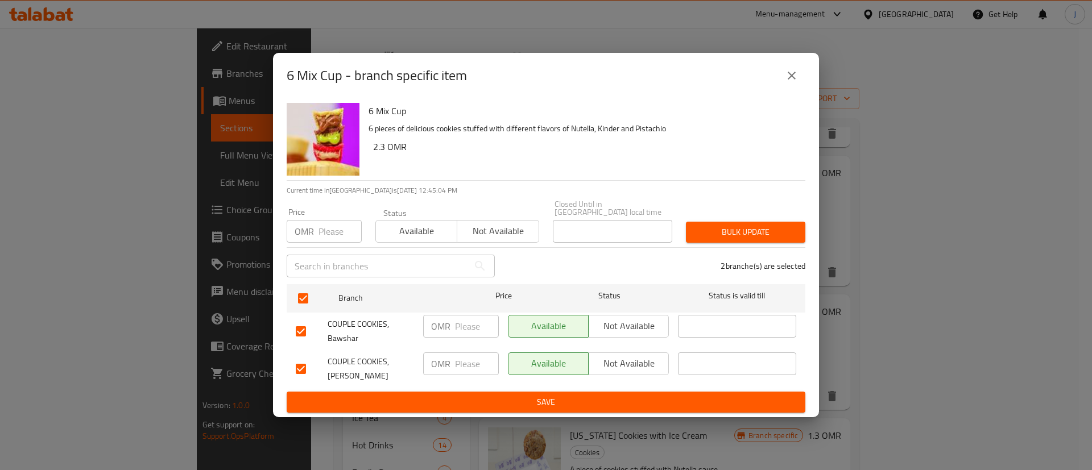
drag, startPoint x: 454, startPoint y: 319, endPoint x: 463, endPoint y: 321, distance: 8.7
click at [454, 319] on div "OMR ​" at bounding box center [461, 326] width 76 height 23
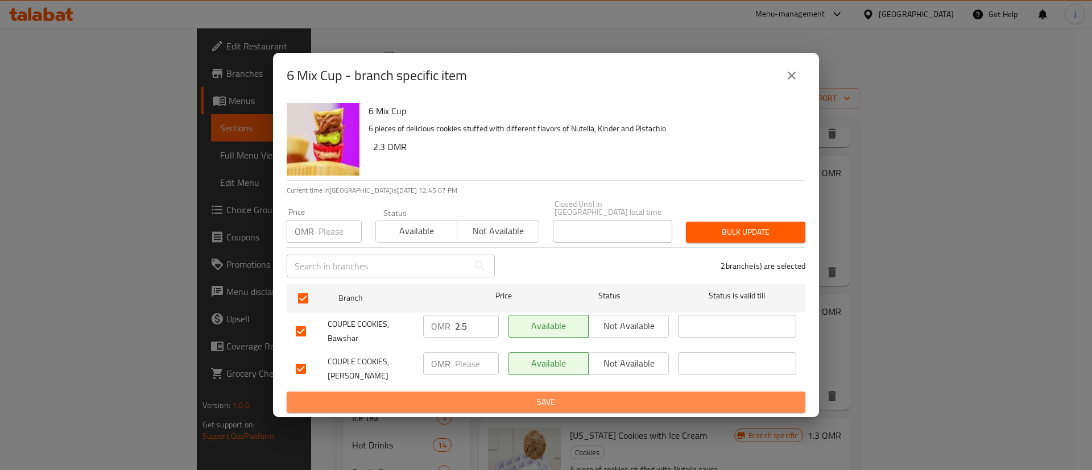
click at [485, 399] on span "Save" at bounding box center [546, 402] width 501 height 14
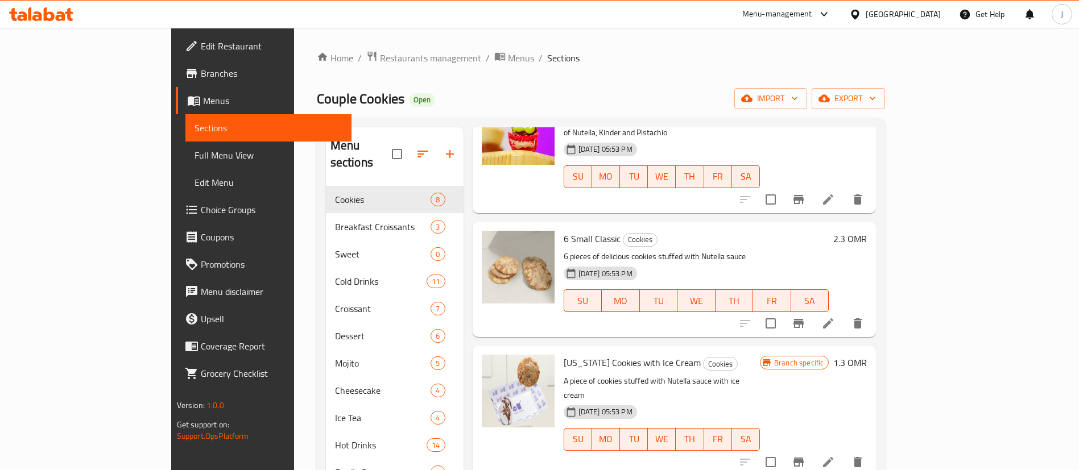
scroll to position [512, 0]
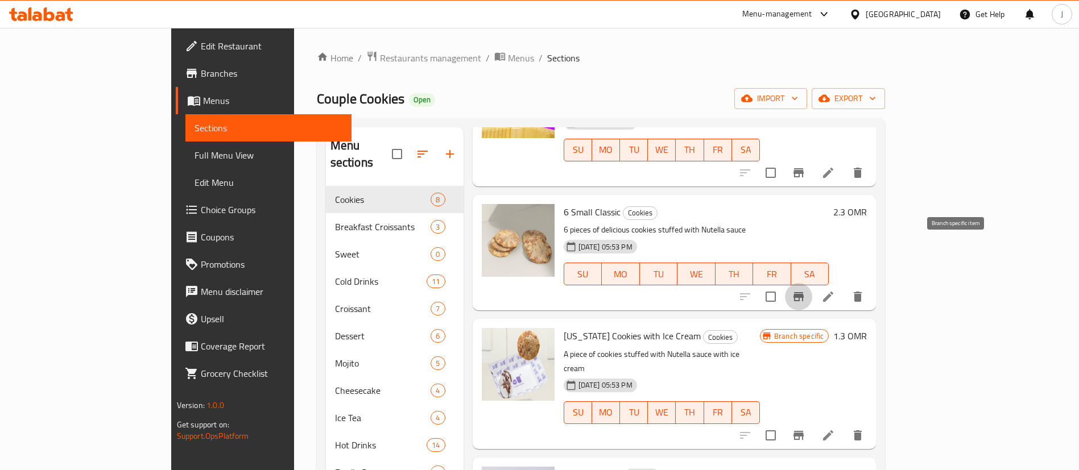
click at [804, 292] on icon "Branch-specific-item" at bounding box center [799, 296] width 10 height 9
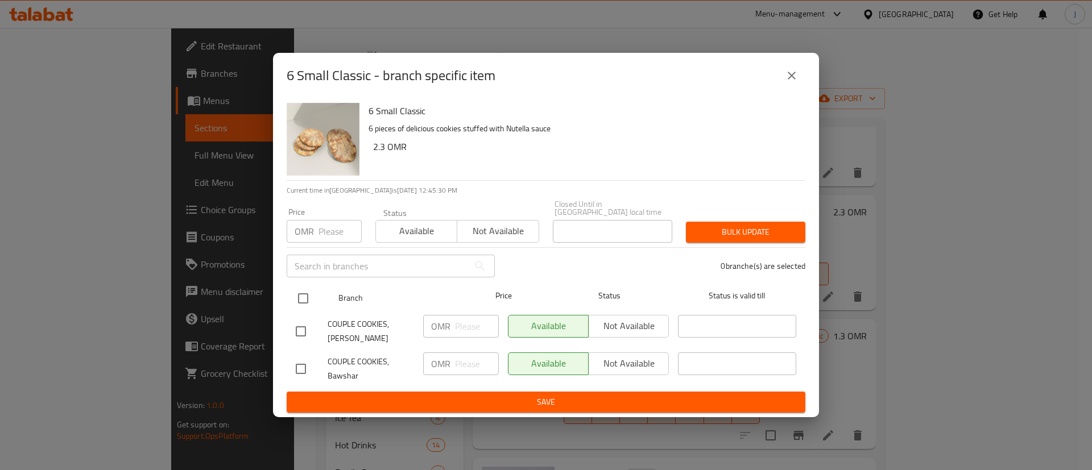
click at [298, 299] on input "checkbox" at bounding box center [303, 299] width 24 height 24
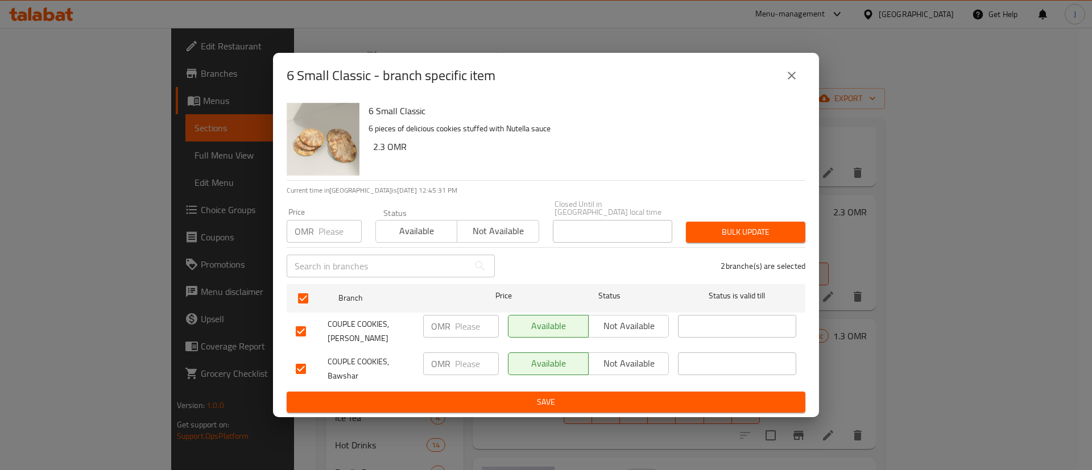
click at [463, 356] on input "number" at bounding box center [477, 364] width 44 height 23
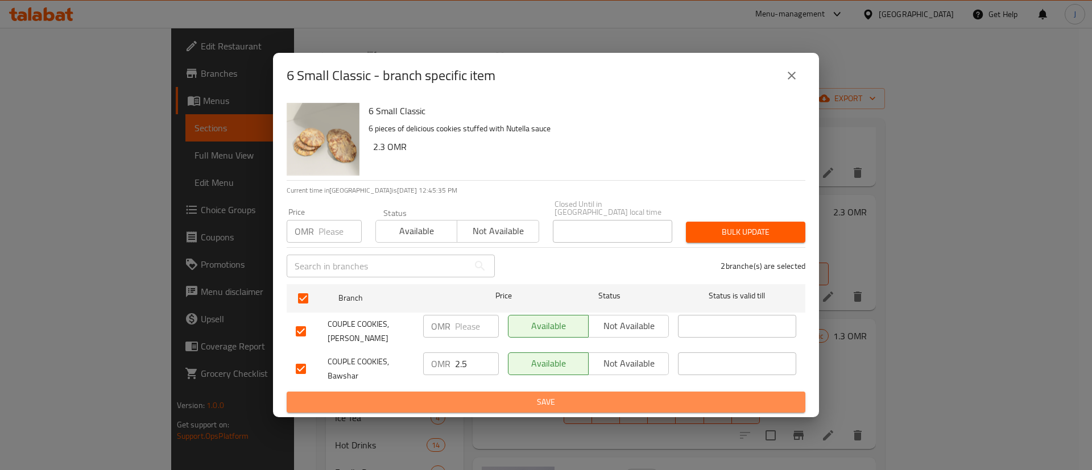
click at [488, 396] on span "Save" at bounding box center [546, 402] width 501 height 14
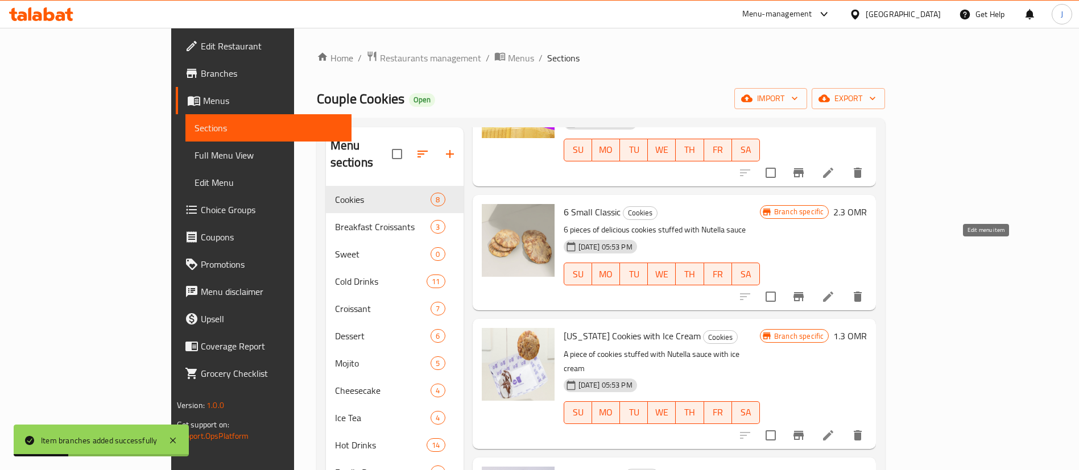
click at [835, 290] on icon at bounding box center [829, 297] width 14 height 14
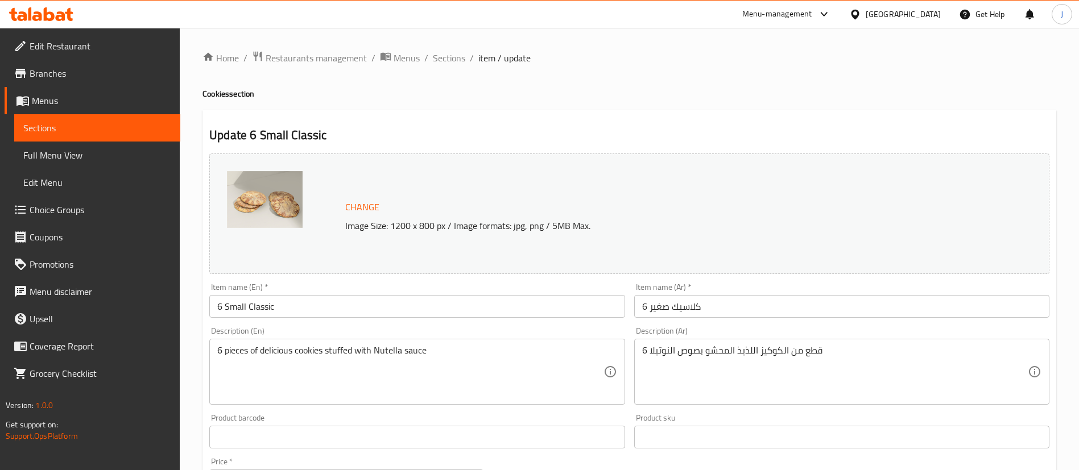
click at [732, 302] on input "6 كلاسيك صغير" at bounding box center [841, 306] width 415 height 23
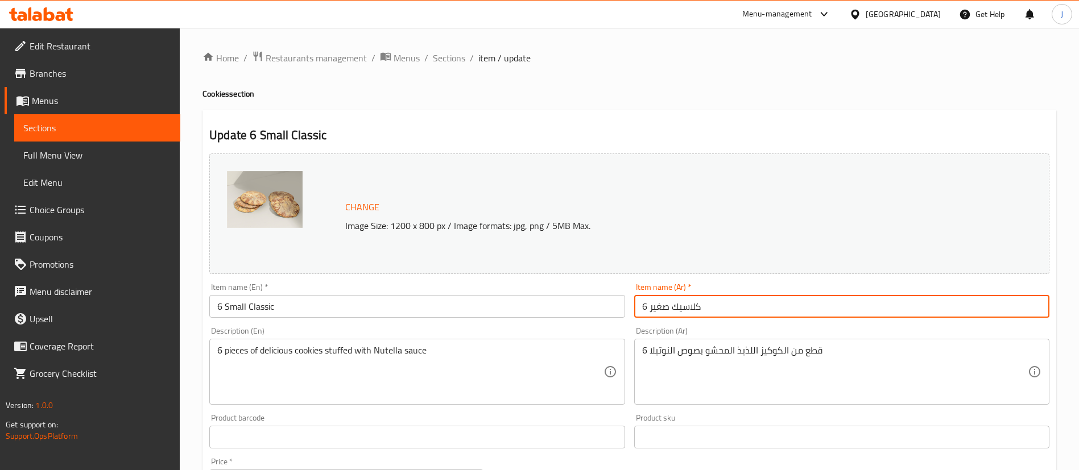
paste input "كلاسيك كوكيز"
click at [356, 300] on input "6 Small Classic" at bounding box center [416, 306] width 415 height 23
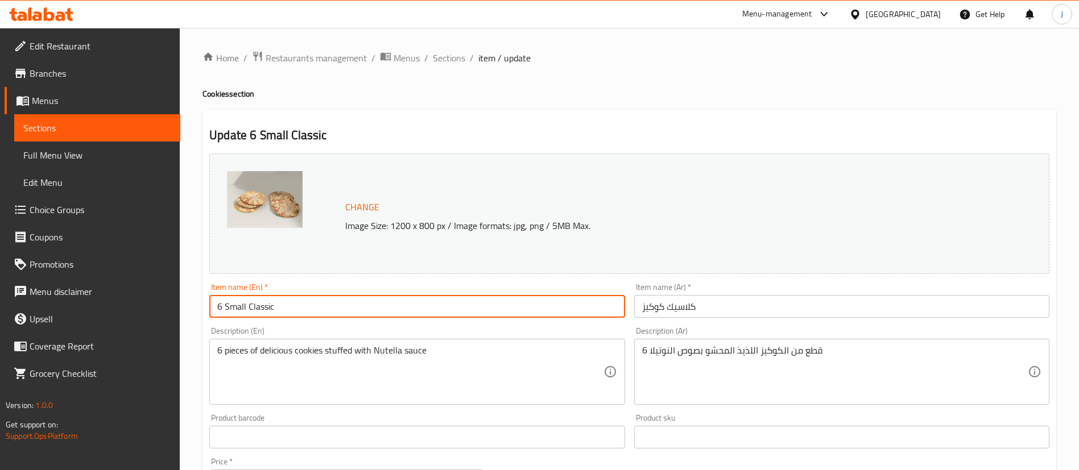
paste input "Classic Cookies"
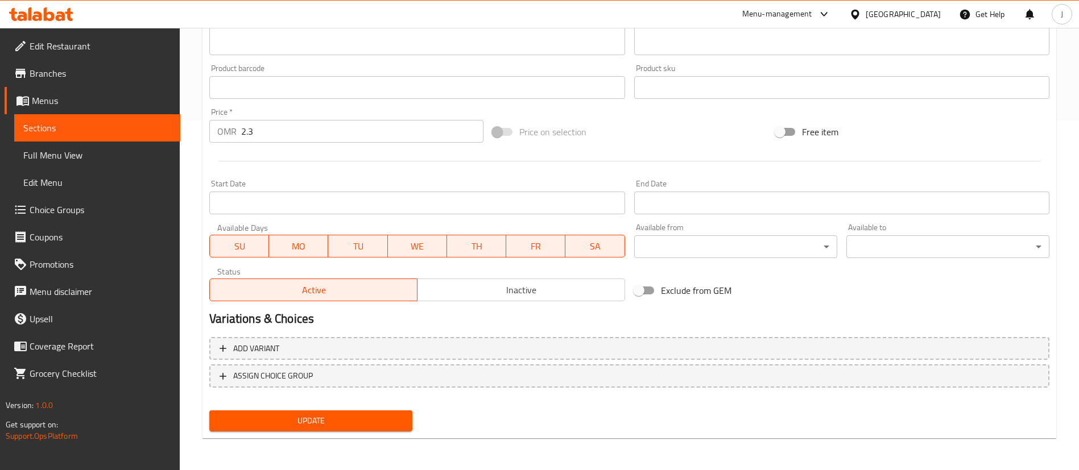
drag, startPoint x: 352, startPoint y: 418, endPoint x: 359, endPoint y: 412, distance: 8.9
click at [353, 416] on span "Update" at bounding box center [310, 421] width 185 height 14
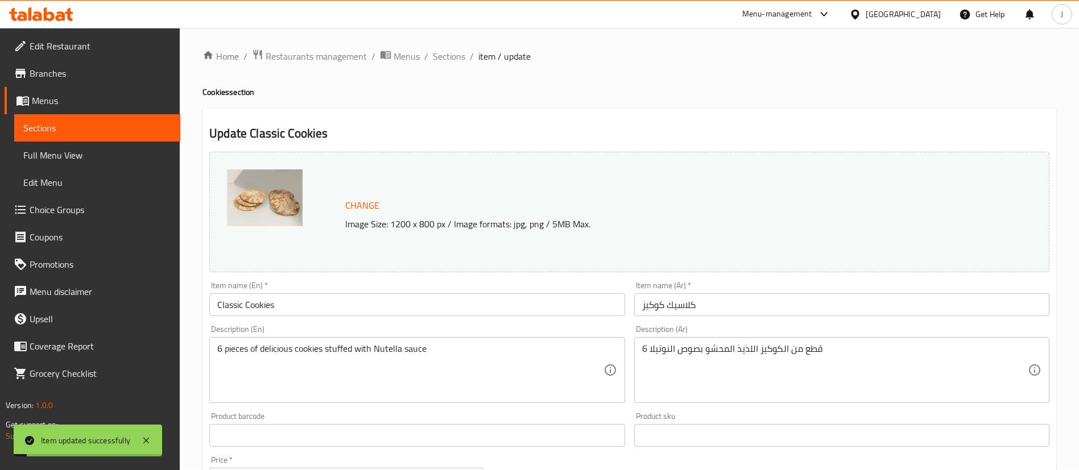
scroll to position [0, 0]
drag, startPoint x: 447, startPoint y: 57, endPoint x: 470, endPoint y: 86, distance: 36.4
click at [447, 57] on span "Sections" at bounding box center [449, 58] width 32 height 14
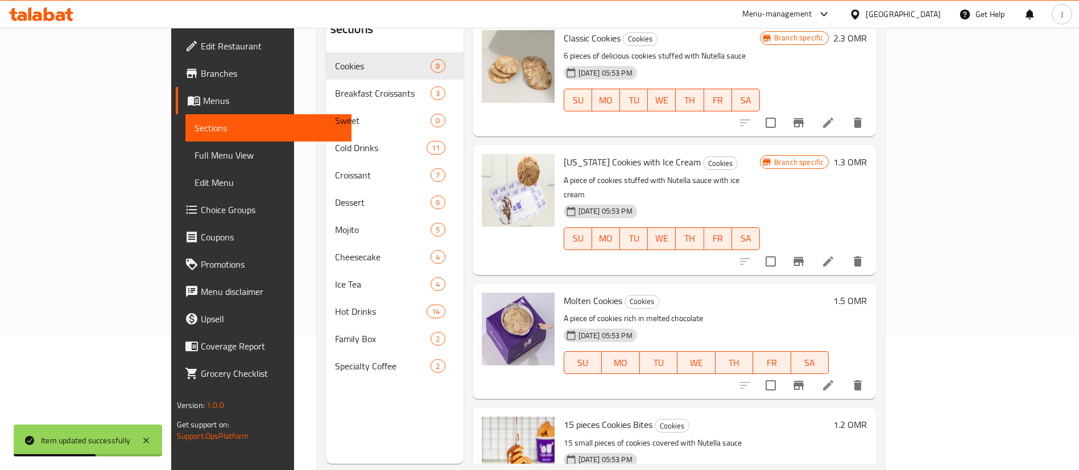
scroll to position [159, 0]
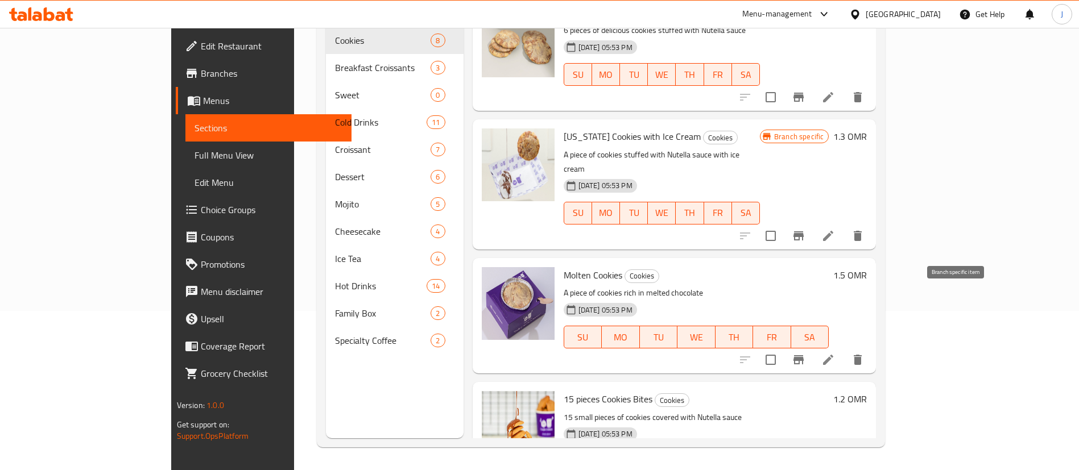
click at [806, 353] on icon "Branch-specific-item" at bounding box center [799, 360] width 14 height 14
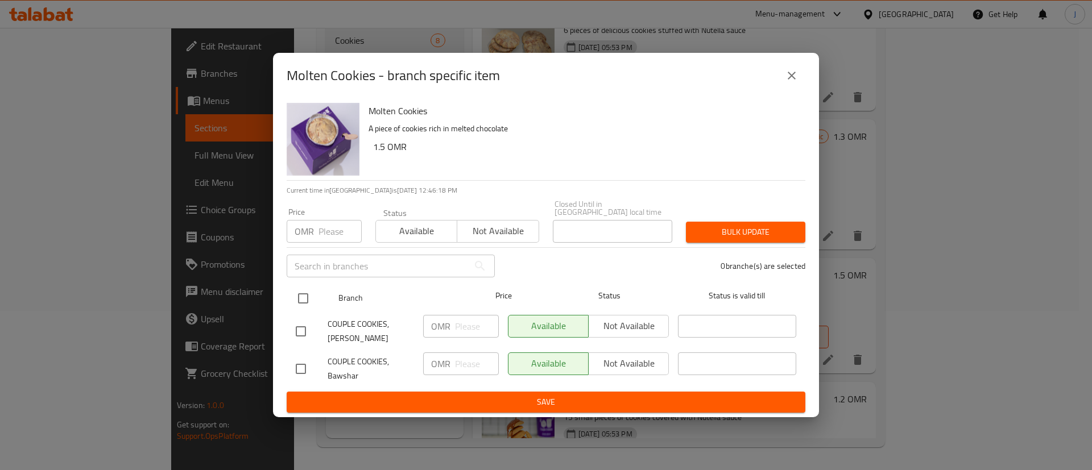
click at [304, 291] on input "checkbox" at bounding box center [303, 299] width 24 height 24
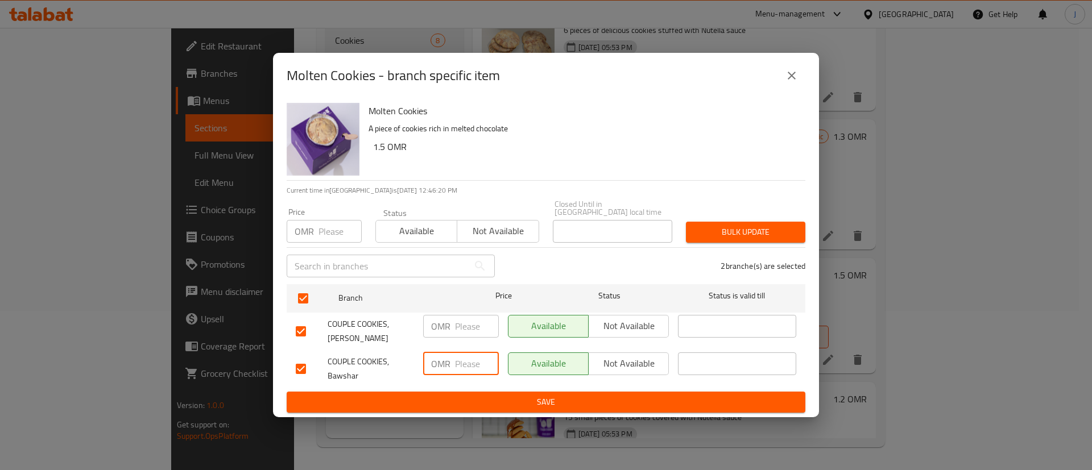
click at [474, 362] on input "number" at bounding box center [477, 364] width 44 height 23
click at [467, 395] on span "Save" at bounding box center [546, 402] width 501 height 14
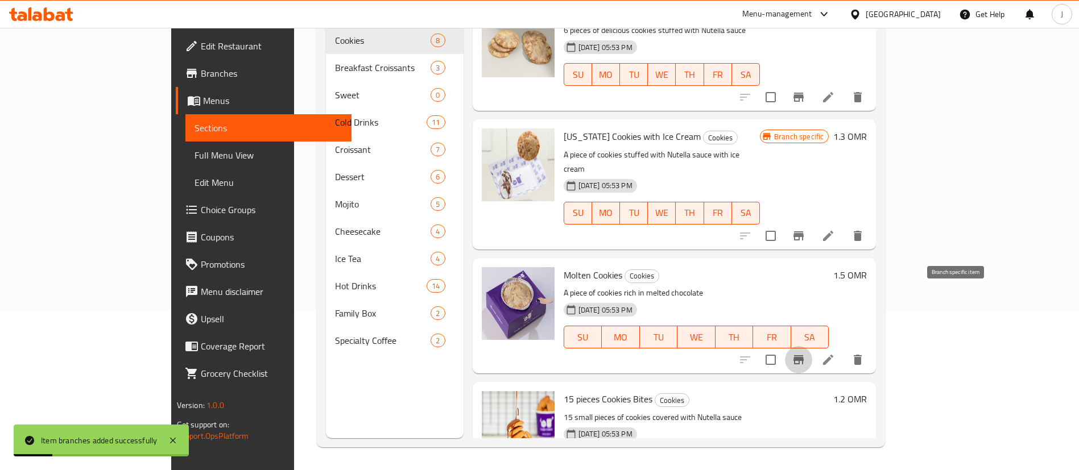
click at [812, 346] on button "Branch-specific-item" at bounding box center [798, 359] width 27 height 27
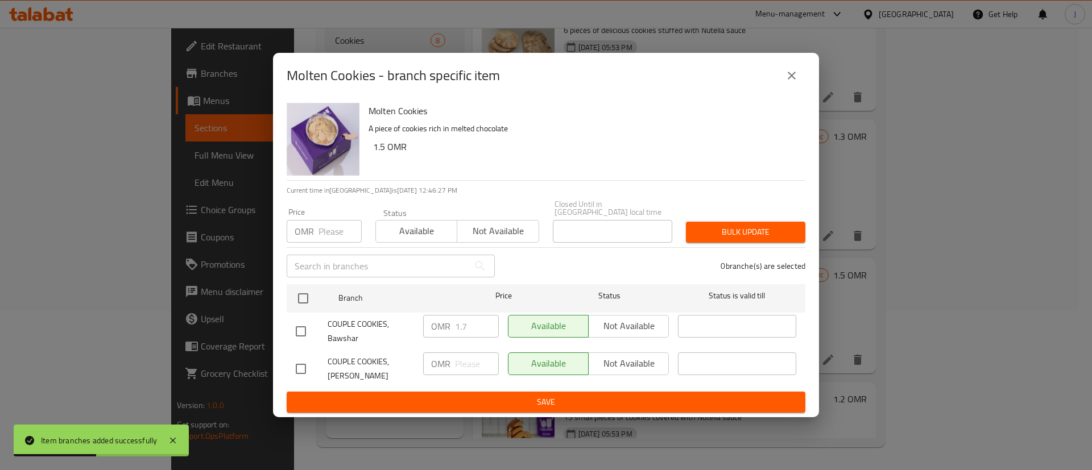
click at [792, 72] on button "close" at bounding box center [791, 75] width 27 height 27
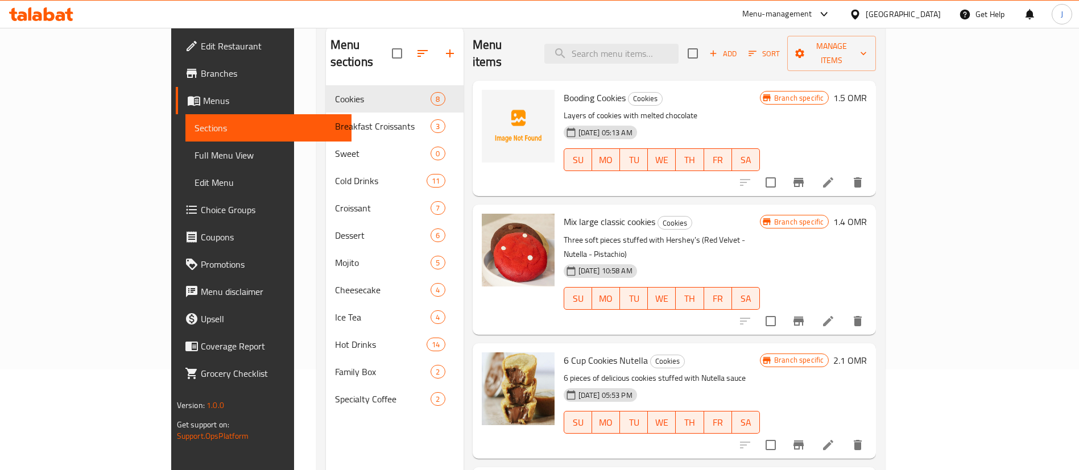
scroll to position [74, 0]
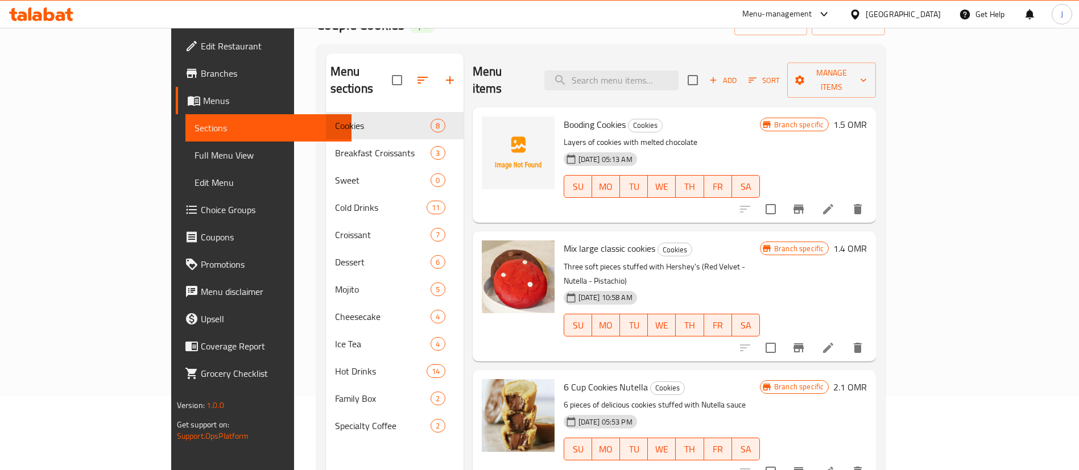
click at [804, 344] on icon "Branch-specific-item" at bounding box center [799, 348] width 10 height 9
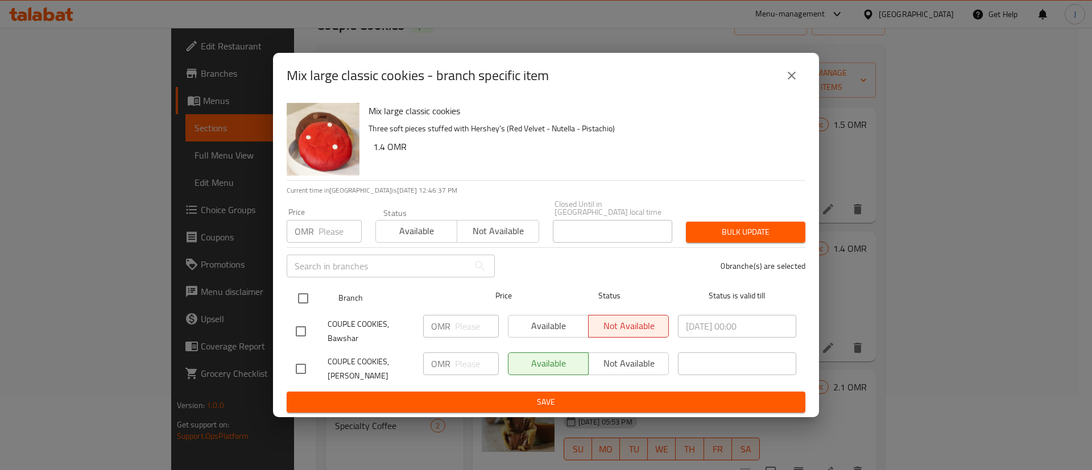
drag, startPoint x: 300, startPoint y: 290, endPoint x: 312, endPoint y: 300, distance: 15.3
click at [303, 295] on input "checkbox" at bounding box center [303, 299] width 24 height 24
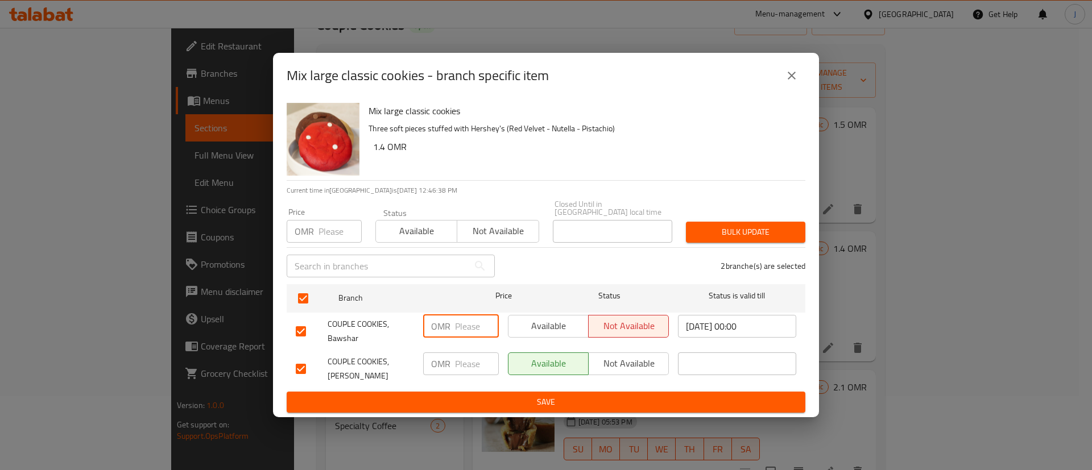
click at [476, 325] on input "number" at bounding box center [477, 326] width 44 height 23
click at [517, 398] on span "Save" at bounding box center [546, 402] width 501 height 14
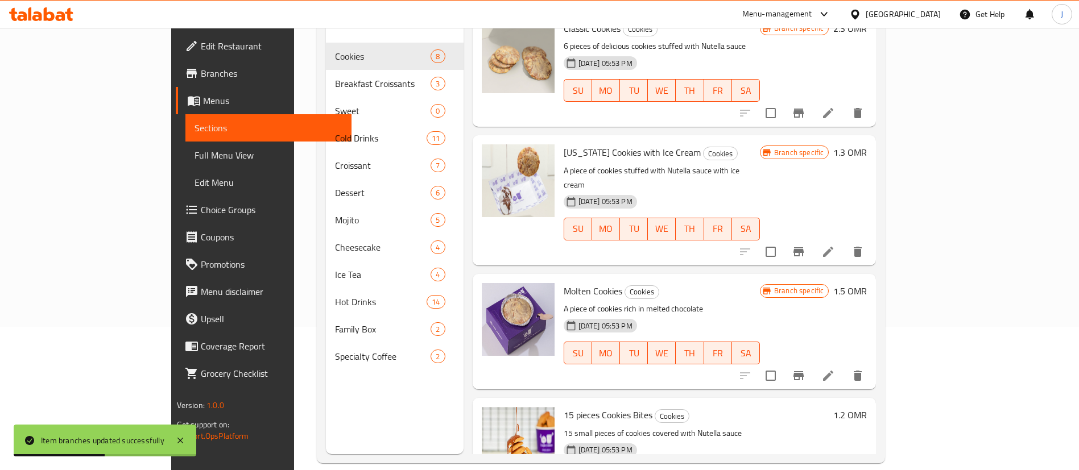
scroll to position [159, 0]
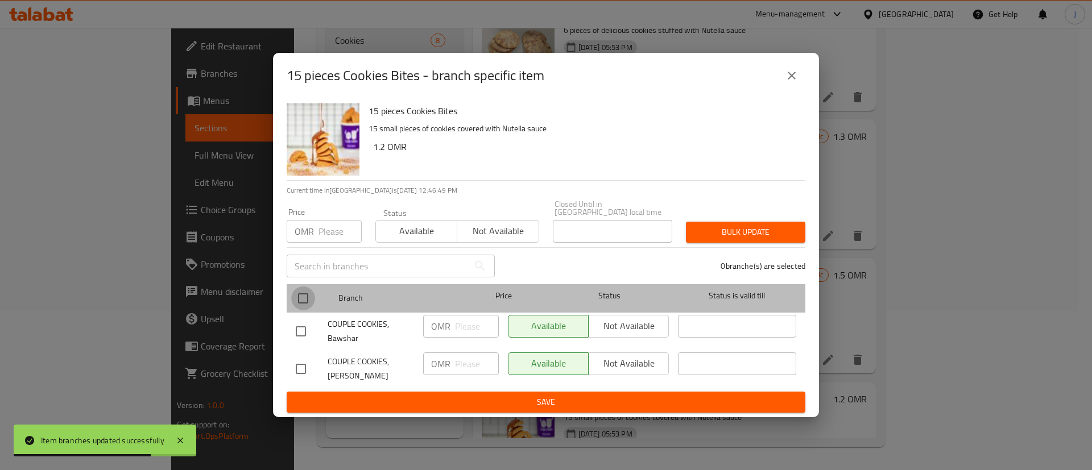
click at [309, 287] on input "checkbox" at bounding box center [303, 299] width 24 height 24
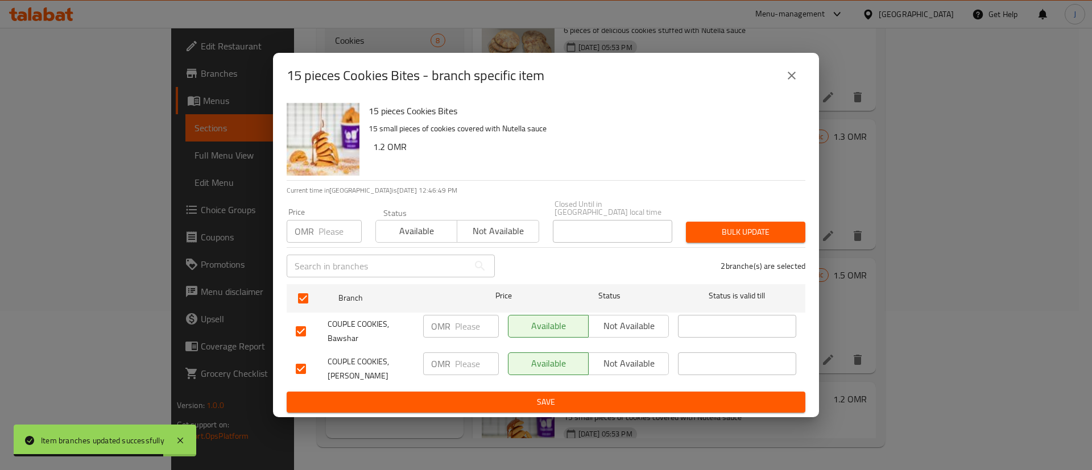
click at [476, 325] on input "number" at bounding box center [477, 326] width 44 height 23
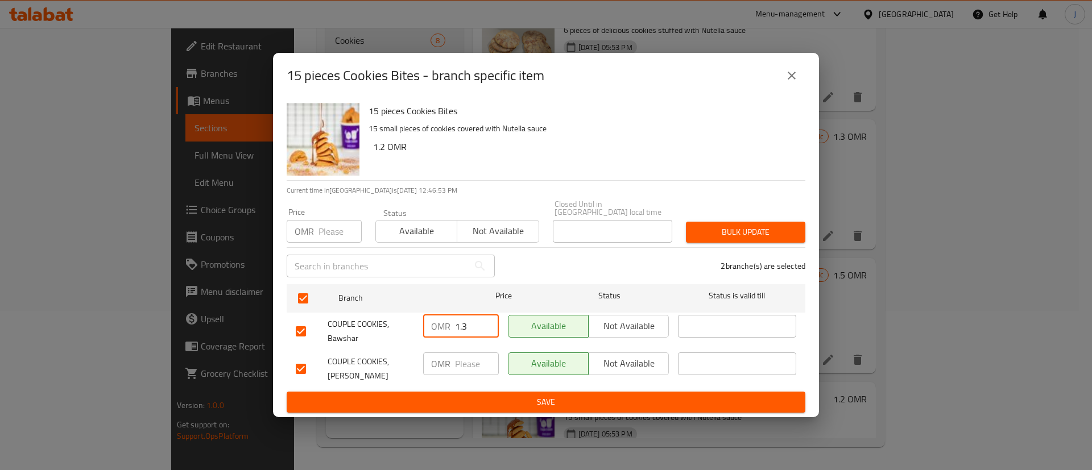
click at [462, 395] on span "Save" at bounding box center [546, 402] width 501 height 14
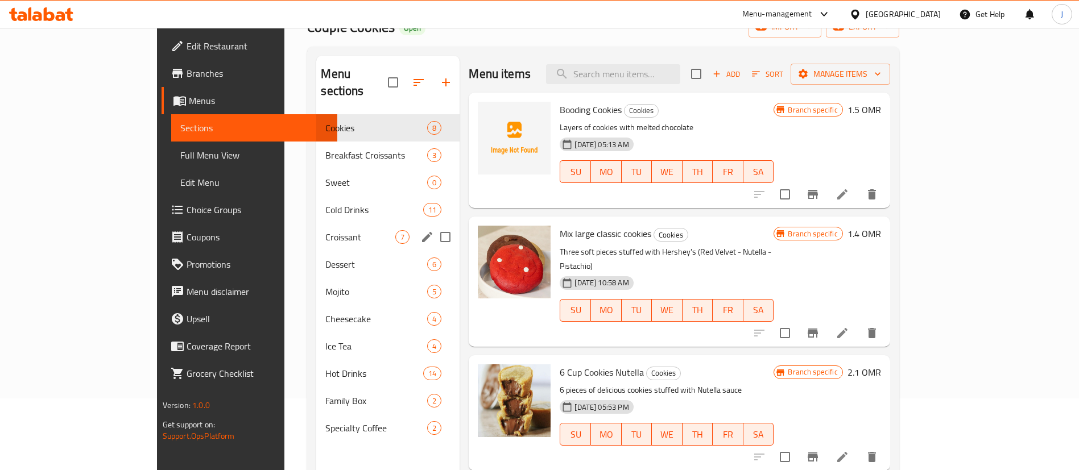
scroll to position [0, 0]
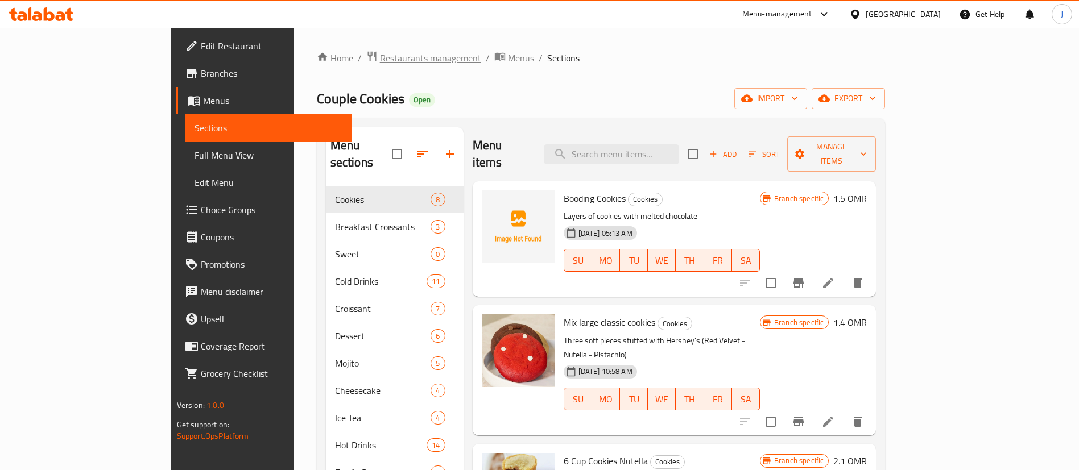
click at [380, 60] on span "Restaurants management" at bounding box center [430, 58] width 101 height 14
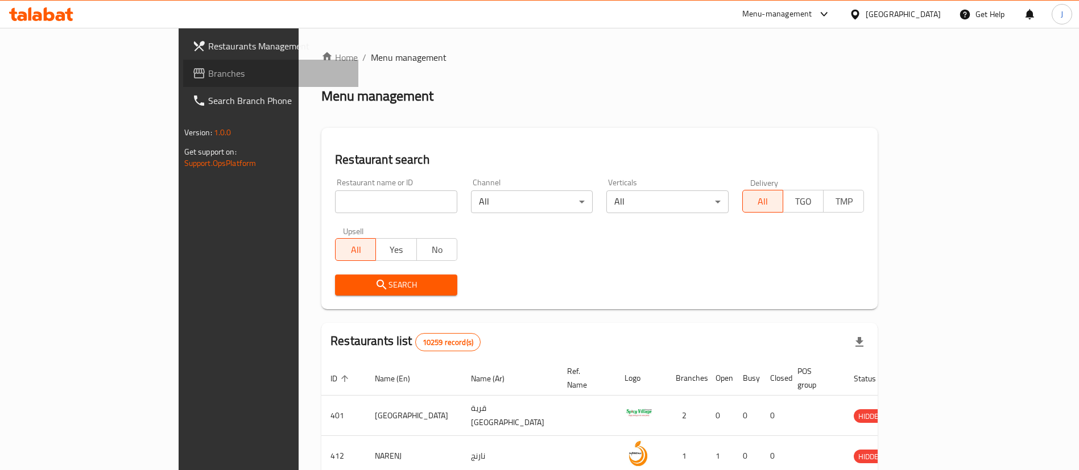
click at [208, 71] on span "Branches" at bounding box center [279, 74] width 142 height 14
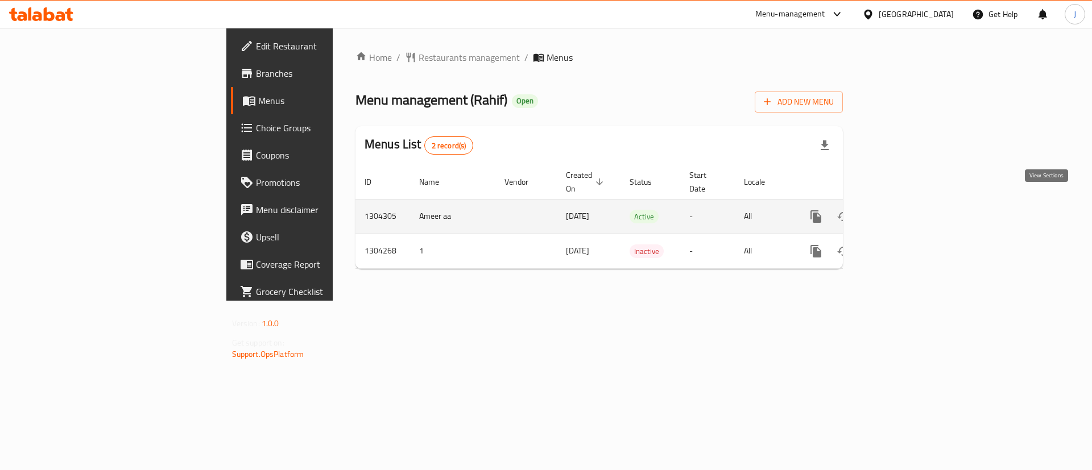
click at [905, 210] on icon "enhanced table" at bounding box center [898, 217] width 14 height 14
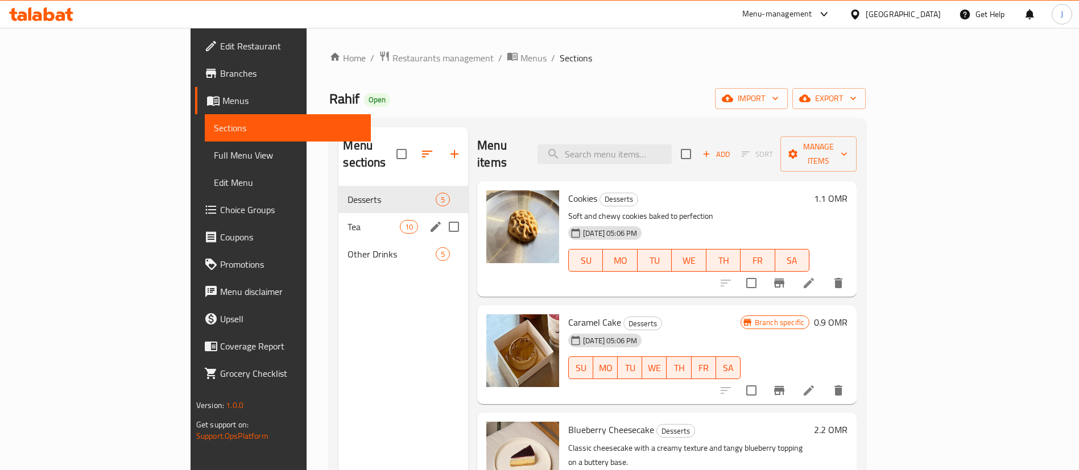
click at [339, 213] on div "Tea 10" at bounding box center [404, 226] width 130 height 27
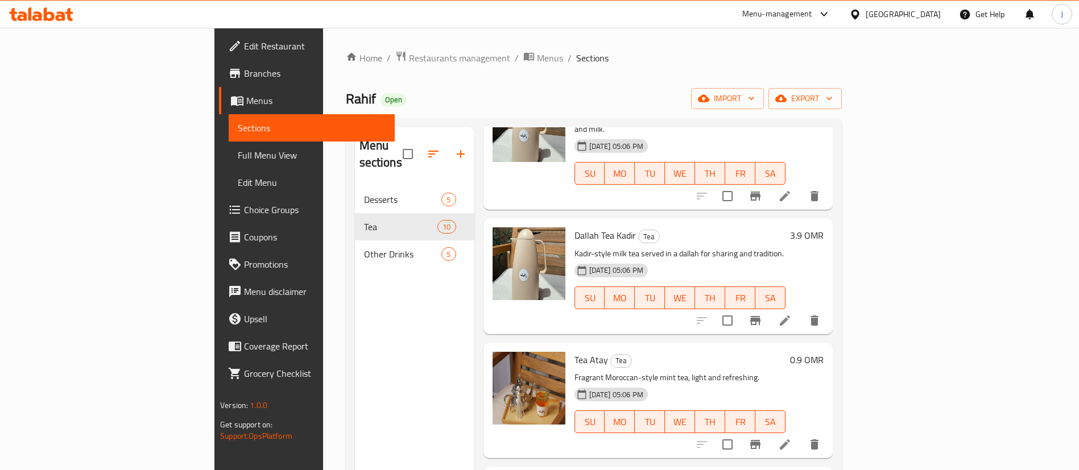
scroll to position [341, 0]
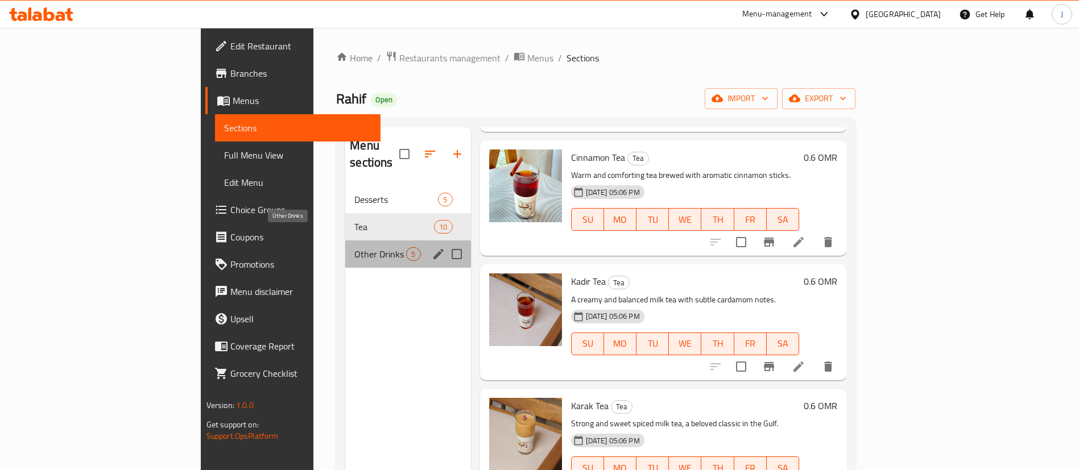
click at [354, 247] on span "Other Drinks" at bounding box center [380, 254] width 52 height 14
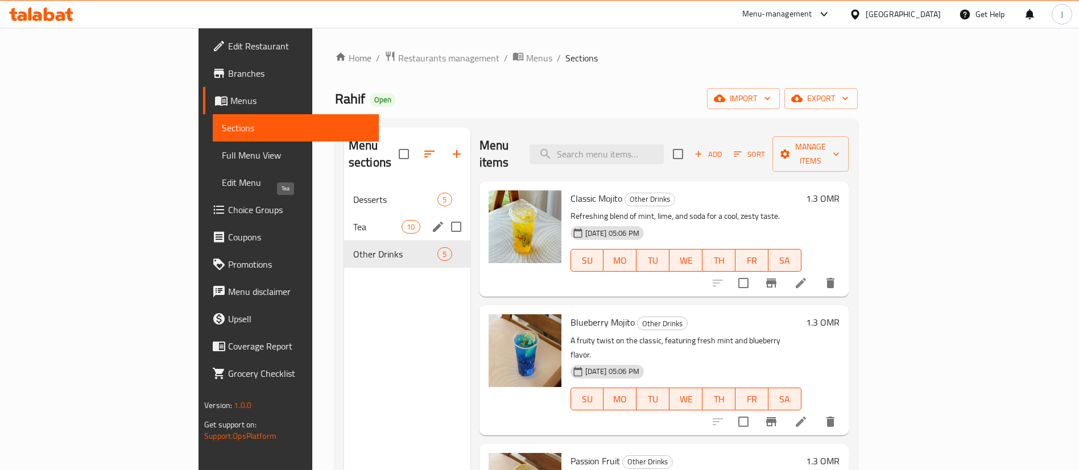
click at [353, 220] on span "Tea" at bounding box center [377, 227] width 48 height 14
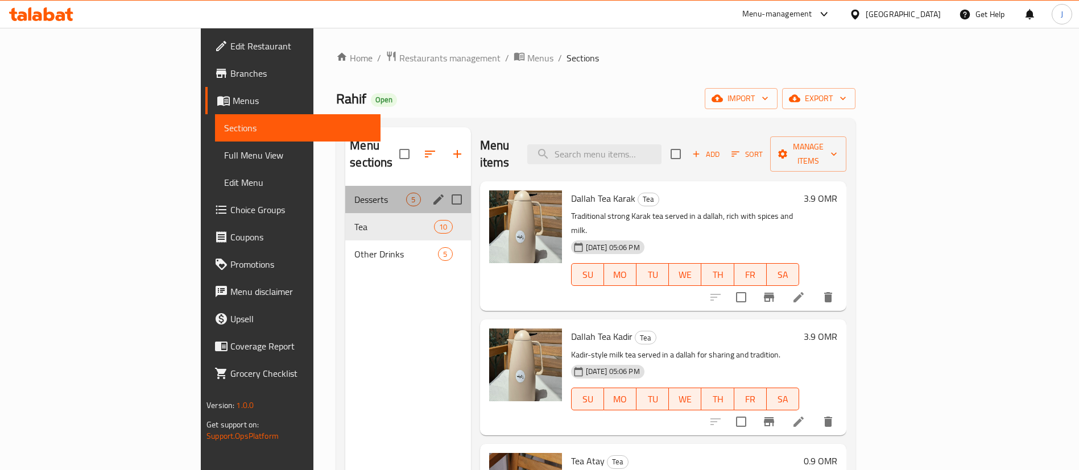
click at [345, 189] on div "Desserts 5" at bounding box center [407, 199] width 125 height 27
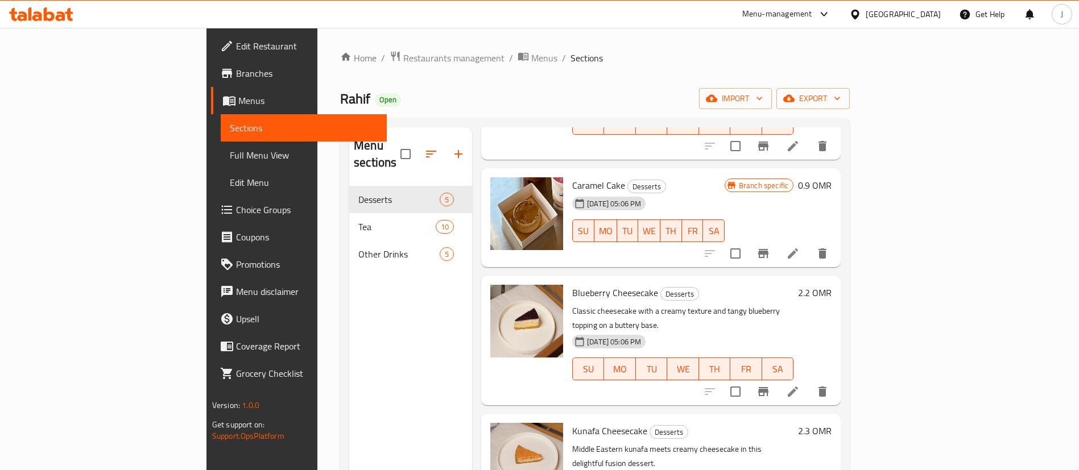
scroll to position [162, 0]
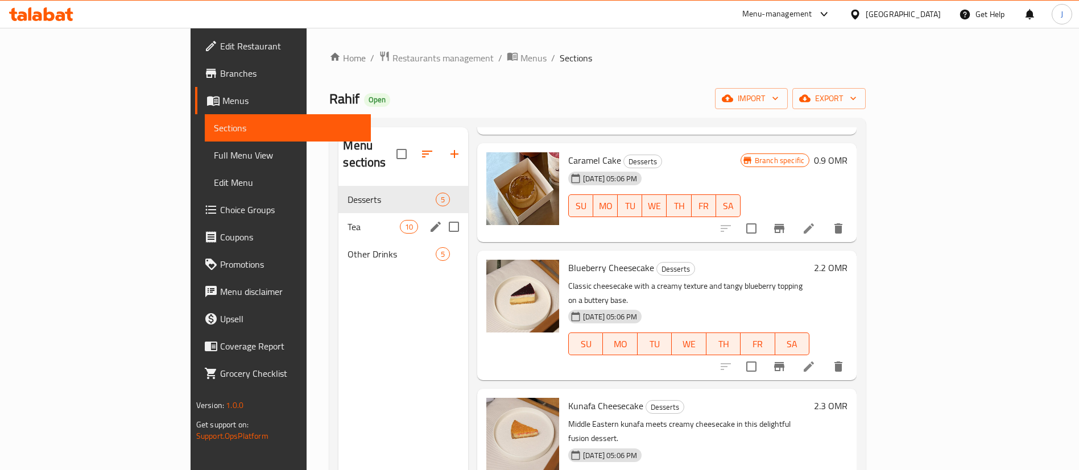
drag, startPoint x: 275, startPoint y: 197, endPoint x: 264, endPoint y: 197, distance: 10.8
click at [339, 213] on div "Tea 10" at bounding box center [404, 226] width 130 height 27
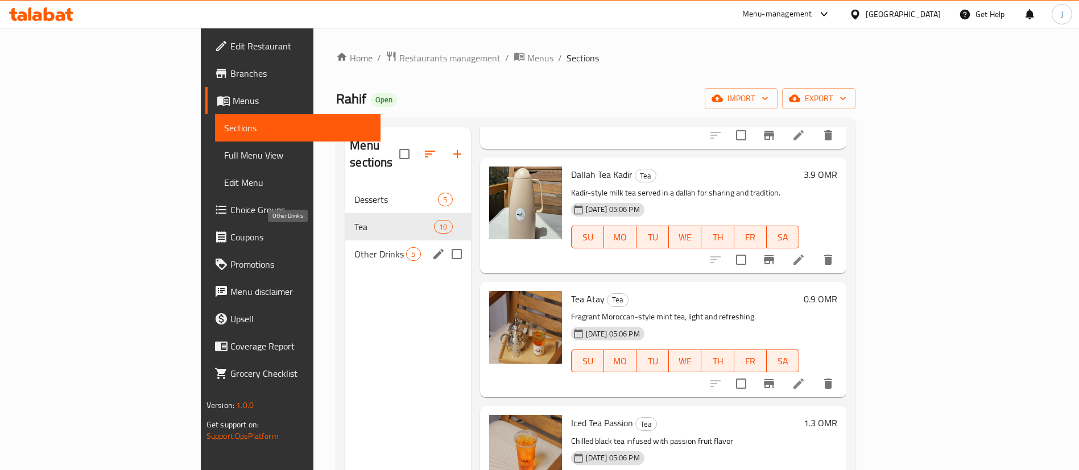
click at [354, 247] on span "Other Drinks" at bounding box center [380, 254] width 52 height 14
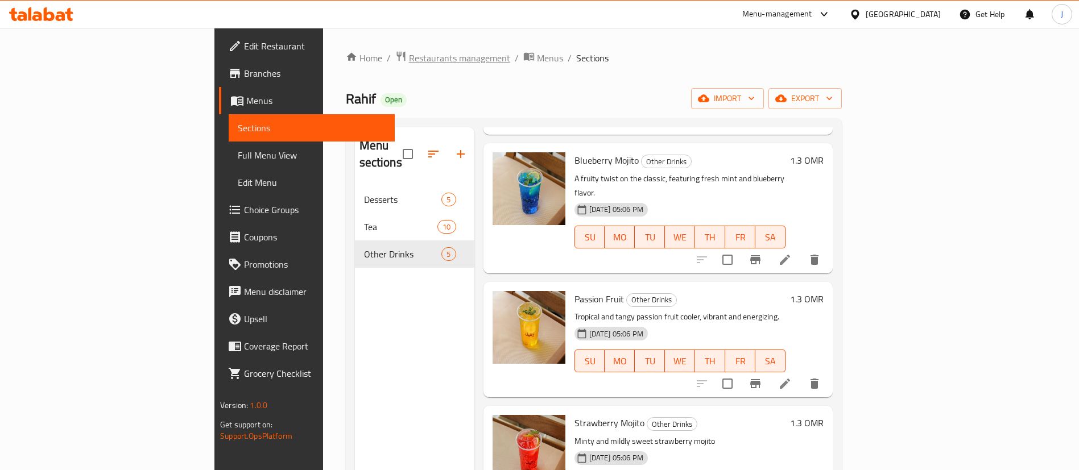
click at [409, 57] on span "Restaurants management" at bounding box center [459, 58] width 101 height 14
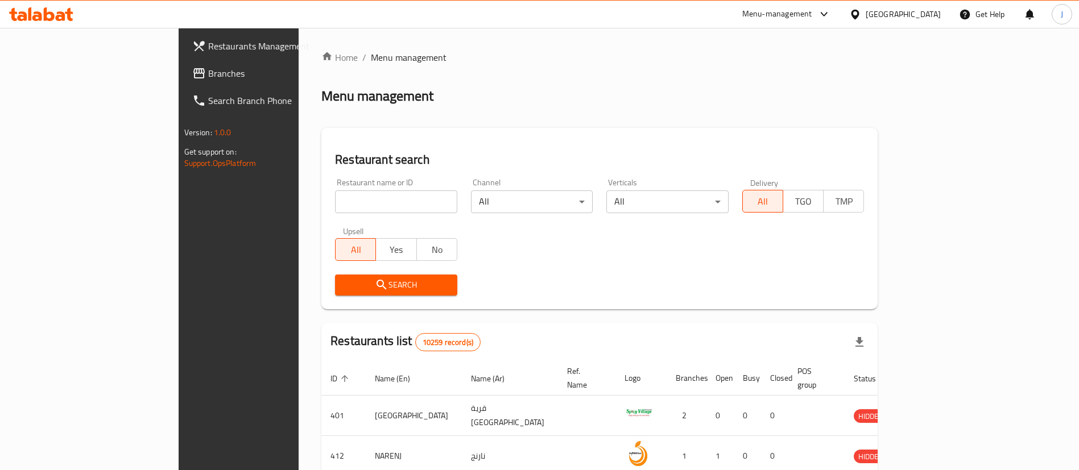
drag, startPoint x: 283, startPoint y: 196, endPoint x: 283, endPoint y: 187, distance: 9.1
click at [335, 196] on input "search" at bounding box center [396, 202] width 122 height 23
type input "Nice Ice"
click button "Search" at bounding box center [396, 285] width 122 height 21
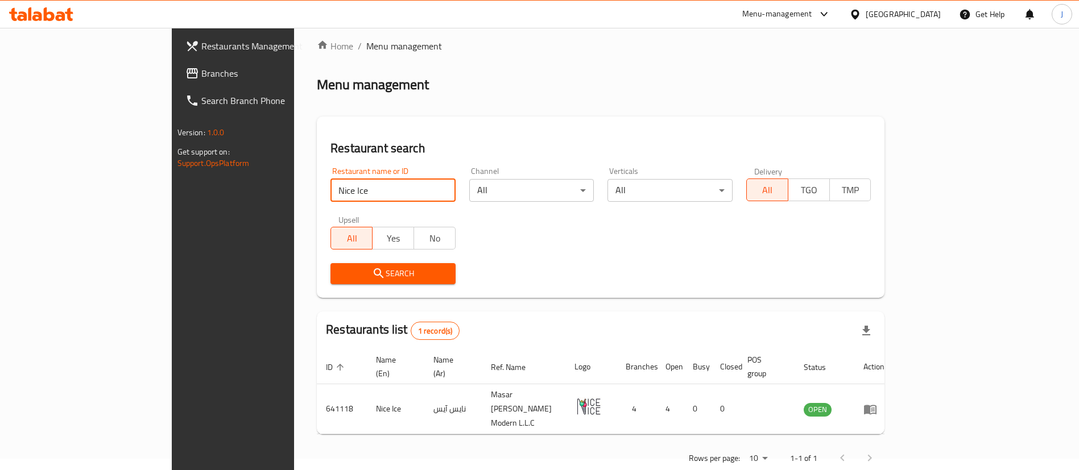
scroll to position [15, 0]
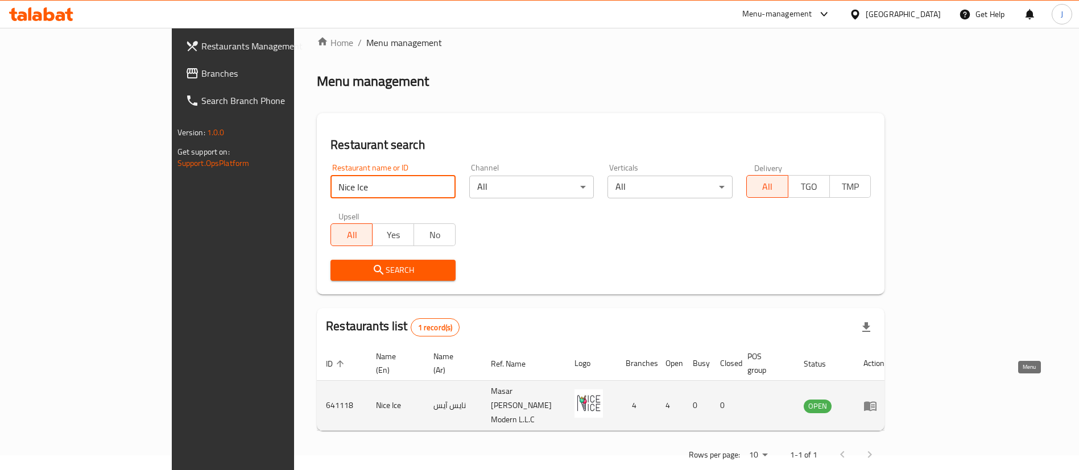
click at [877, 402] on icon "enhanced table" at bounding box center [870, 407] width 13 height 10
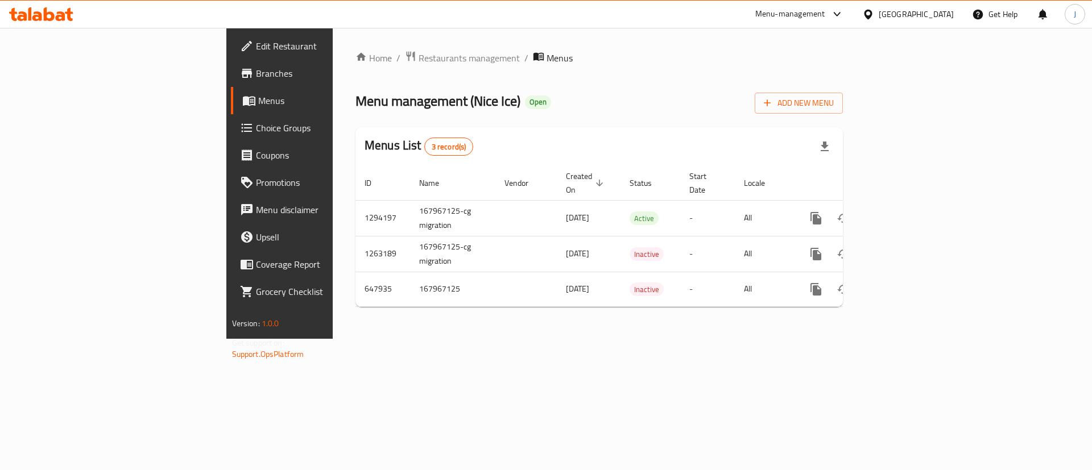
click at [256, 46] on span "Edit Restaurant" at bounding box center [328, 46] width 144 height 14
